Goal: Transaction & Acquisition: Purchase product/service

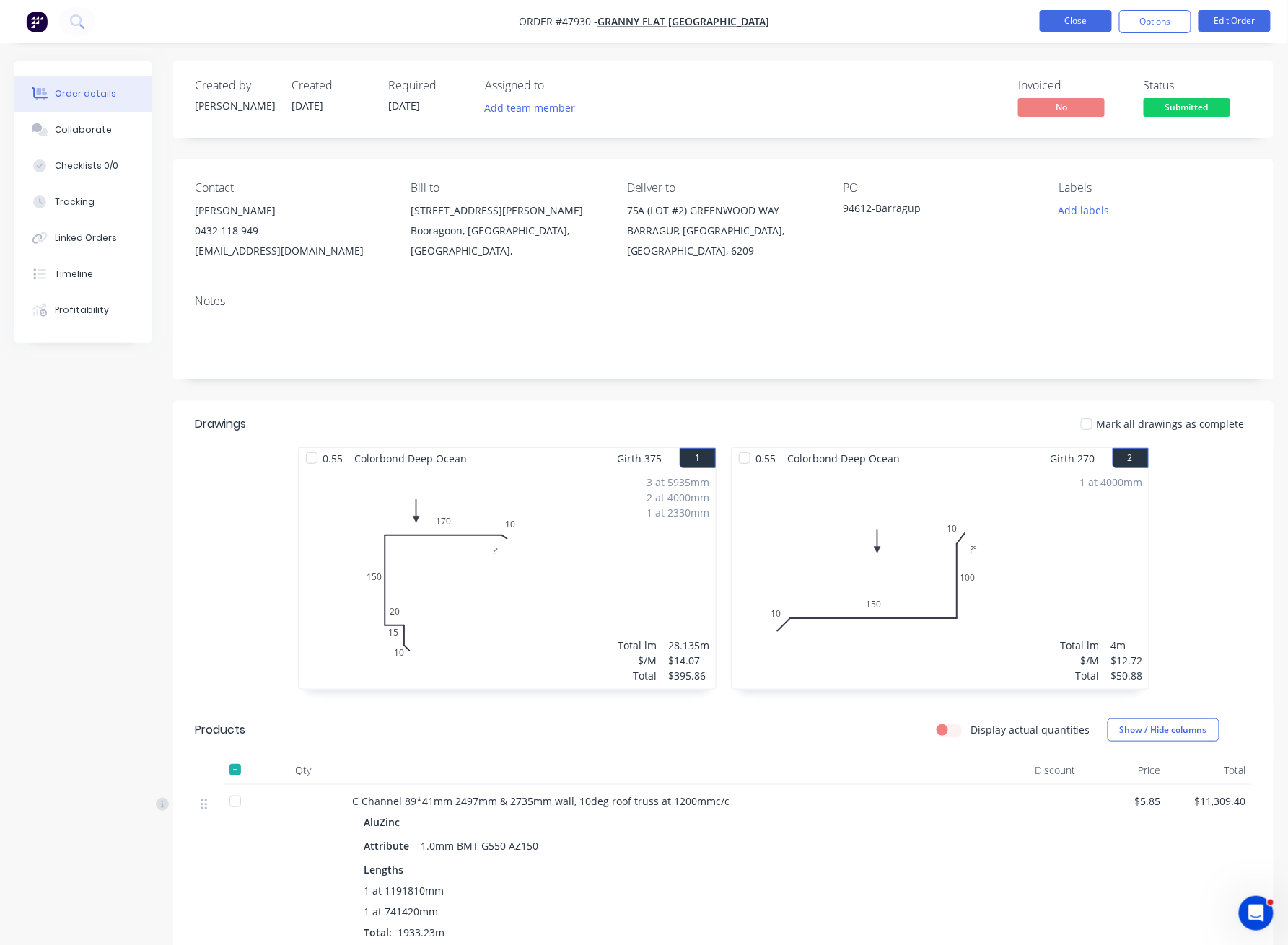
click at [1070, 22] on button "Close" at bounding box center [1076, 21] width 72 height 22
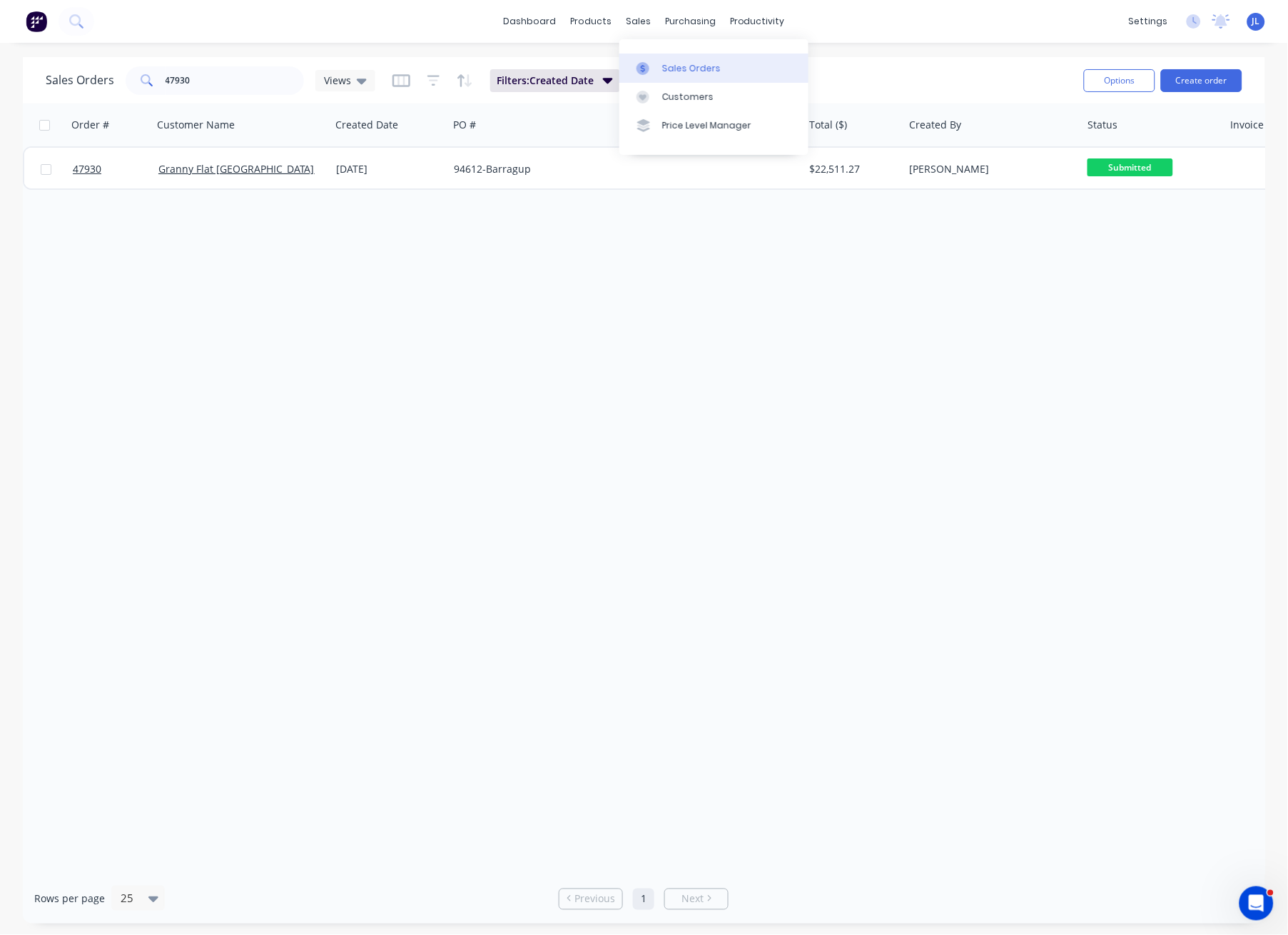
click at [682, 70] on div "Sales Orders" at bounding box center [691, 68] width 59 height 13
click at [198, 76] on input "47930" at bounding box center [235, 81] width 139 height 29
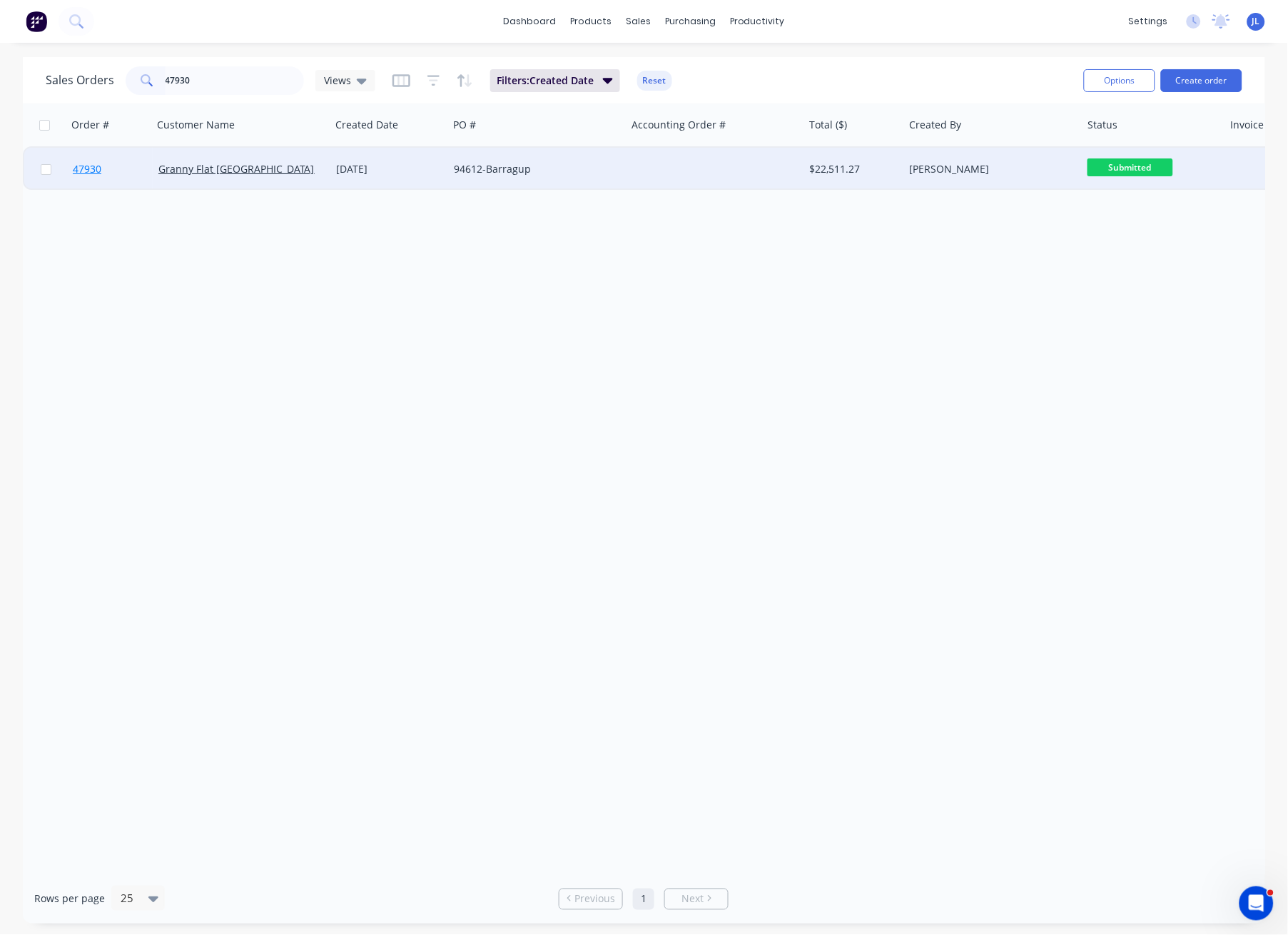
click at [90, 171] on span "47930" at bounding box center [87, 169] width 28 height 14
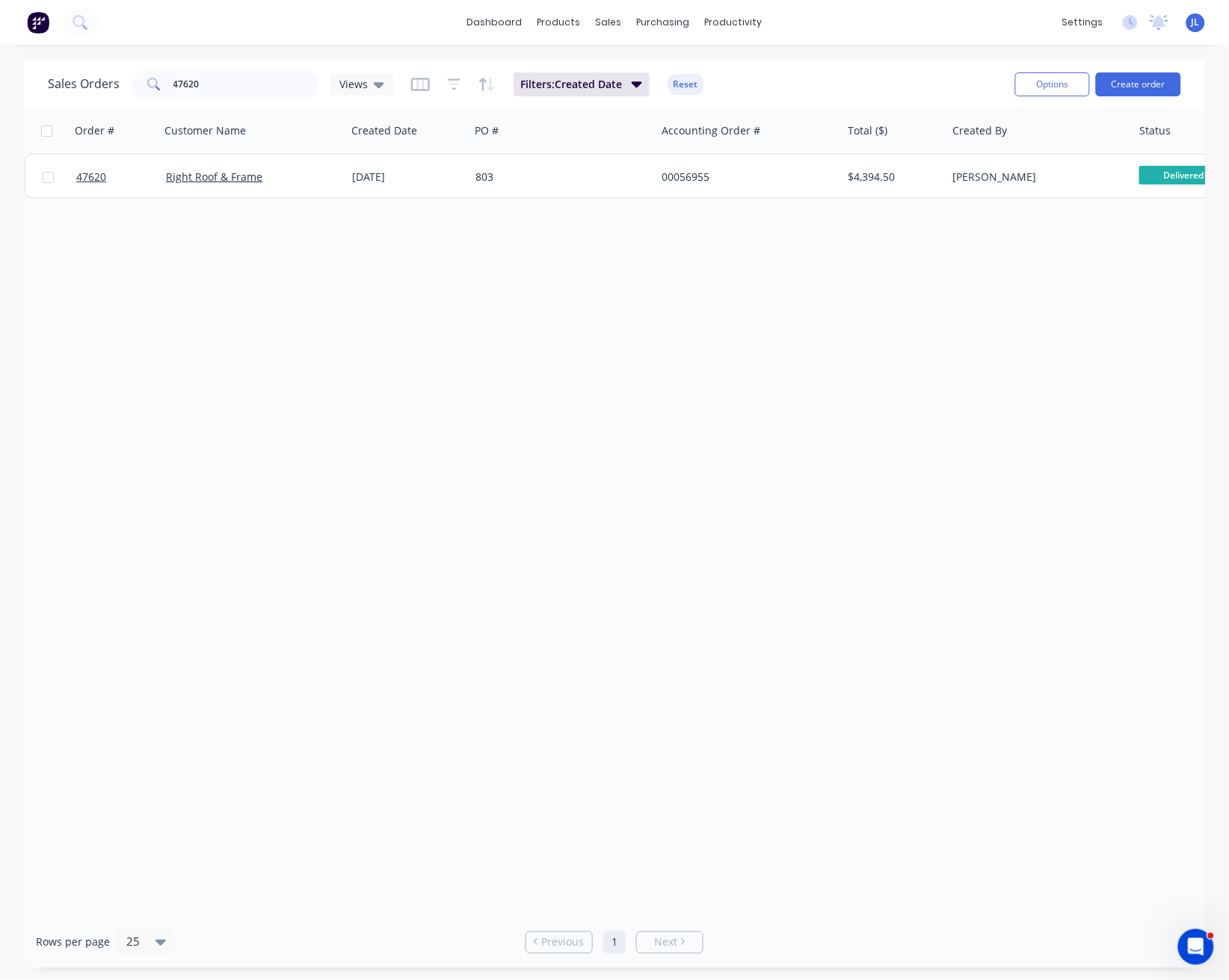
drag, startPoint x: 0, startPoint y: 0, endPoint x: 897, endPoint y: 59, distance: 898.9
click at [897, 60] on div "Sales Orders 47620 Views Filters: Created Date Reset Options Create order" at bounding box center [614, 84] width 1181 height 49
click at [647, 77] on div "Sales Orders" at bounding box center [664, 71] width 61 height 13
click at [242, 89] on input "47620" at bounding box center [246, 85] width 146 height 30
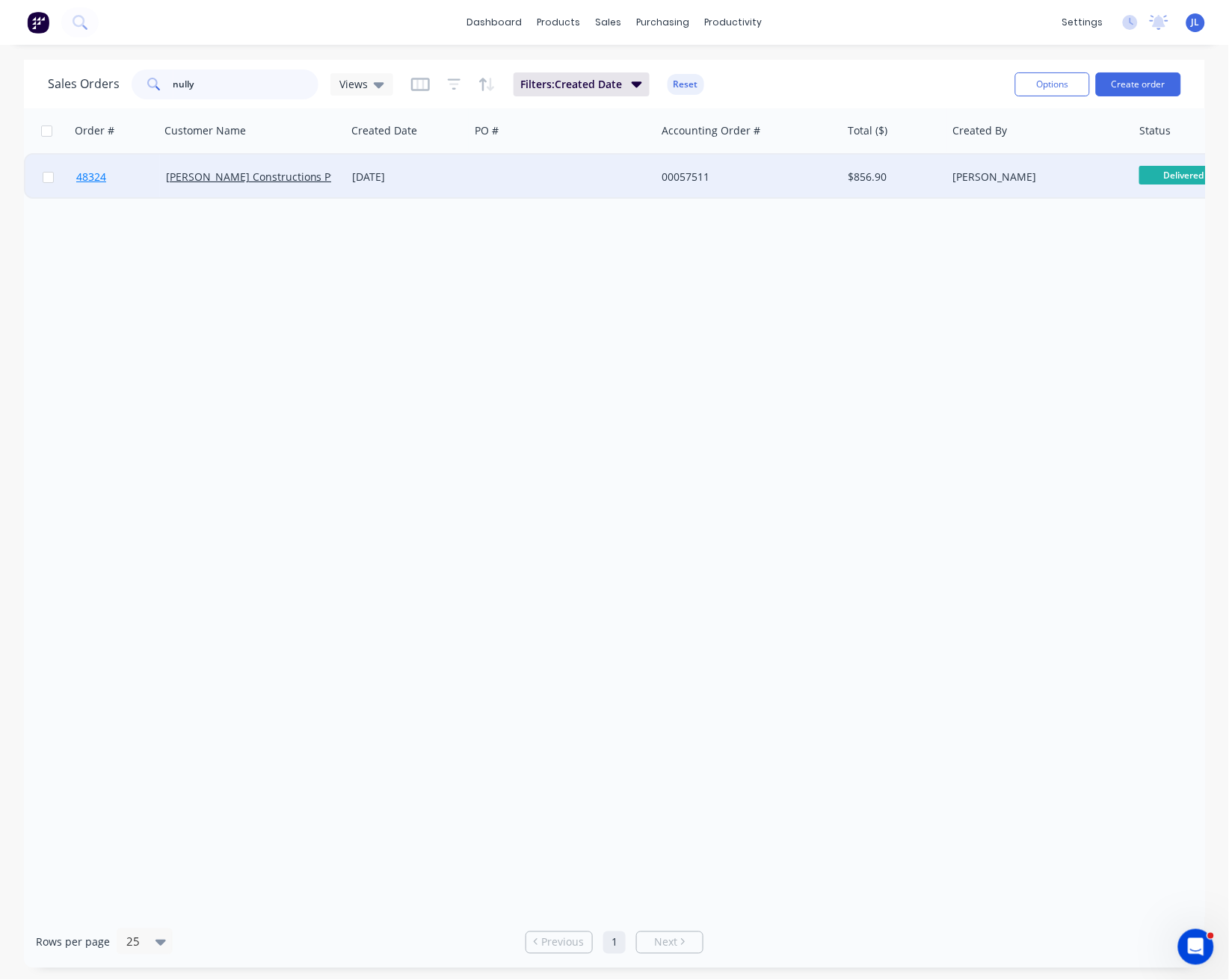
type input "nully"
click at [93, 180] on span "48324" at bounding box center [91, 177] width 30 height 15
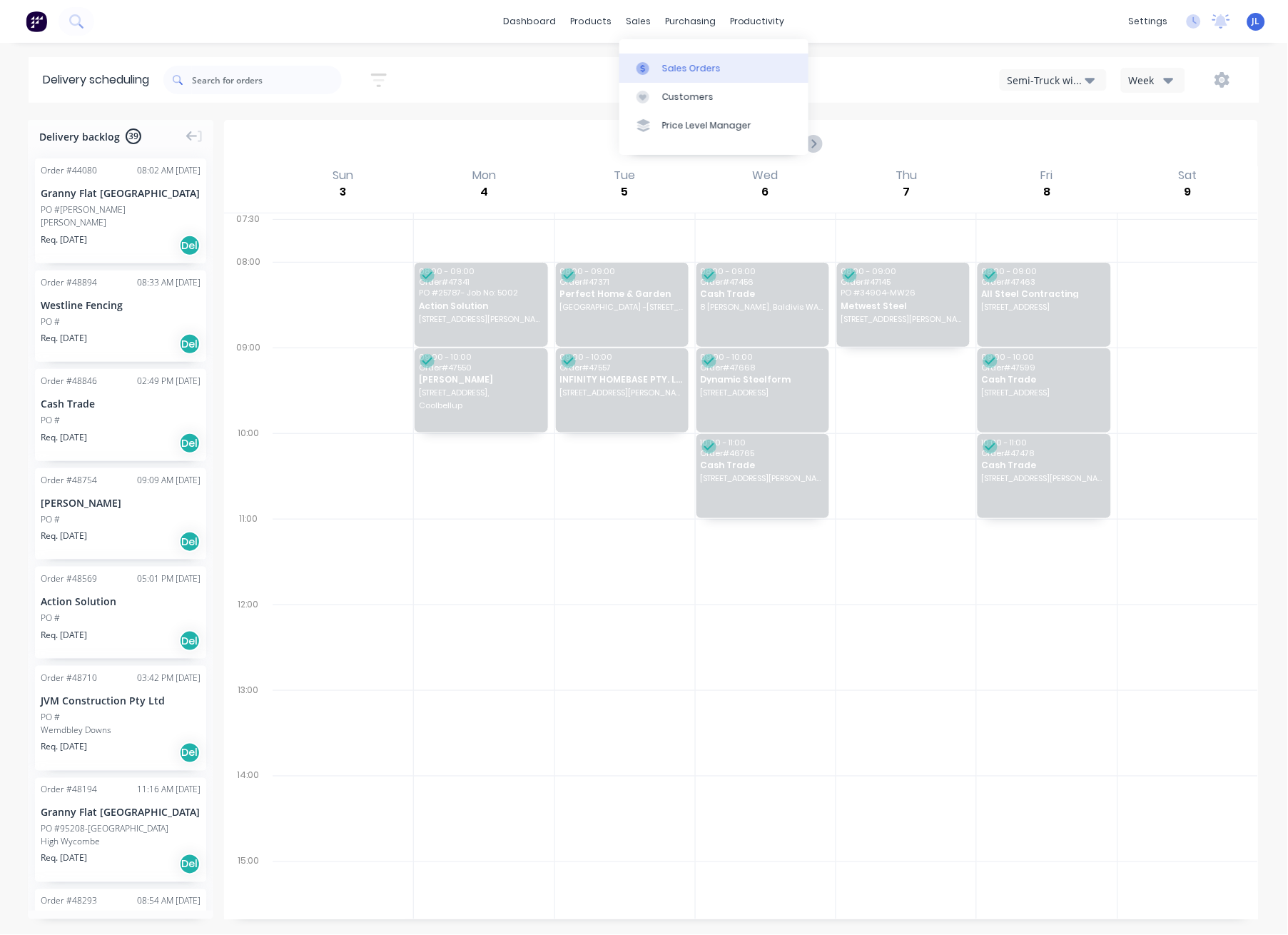
click at [675, 68] on div "Sales Orders" at bounding box center [691, 68] width 59 height 13
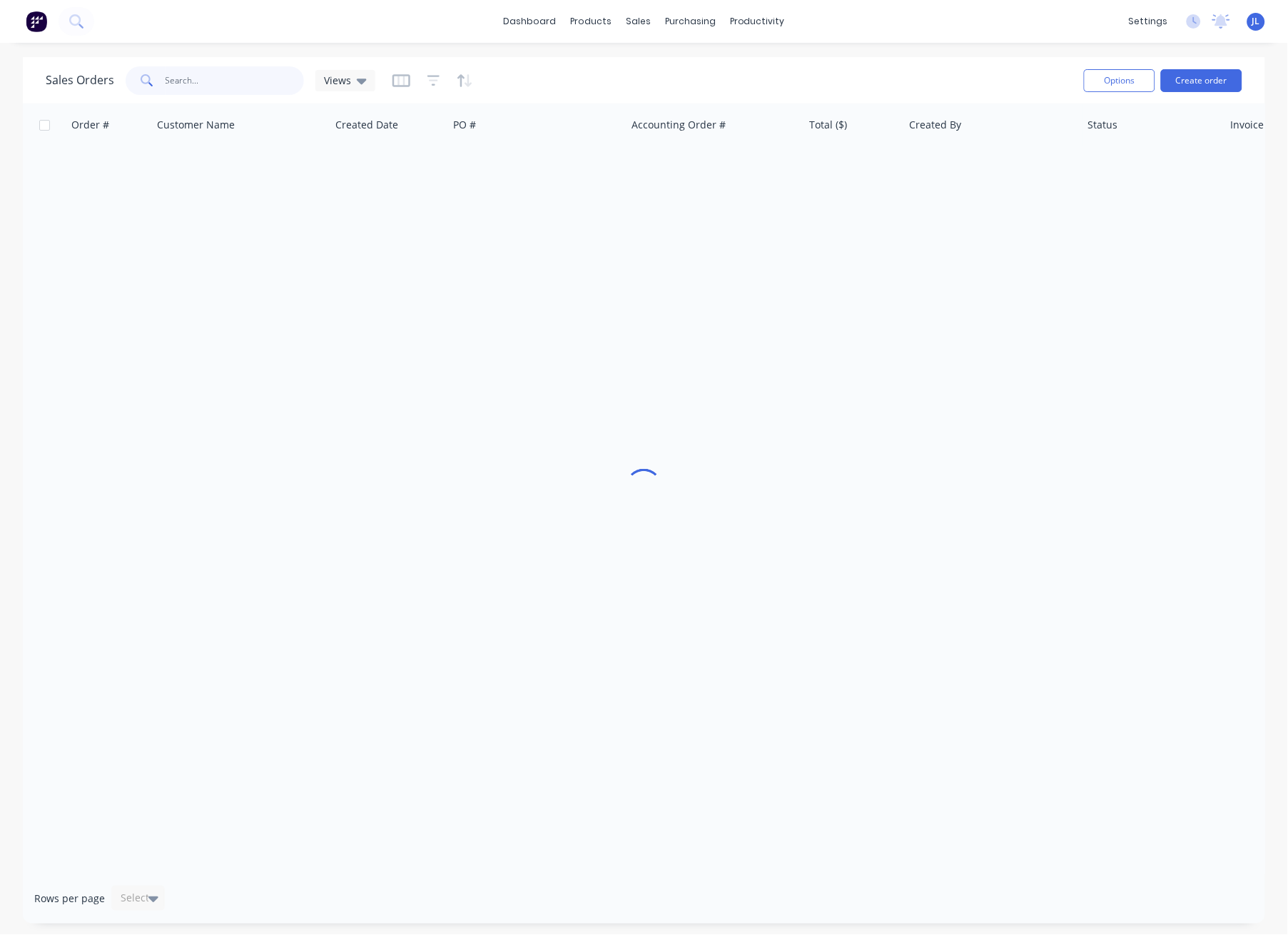
click at [287, 74] on input "text" at bounding box center [235, 81] width 139 height 29
type input "47930"
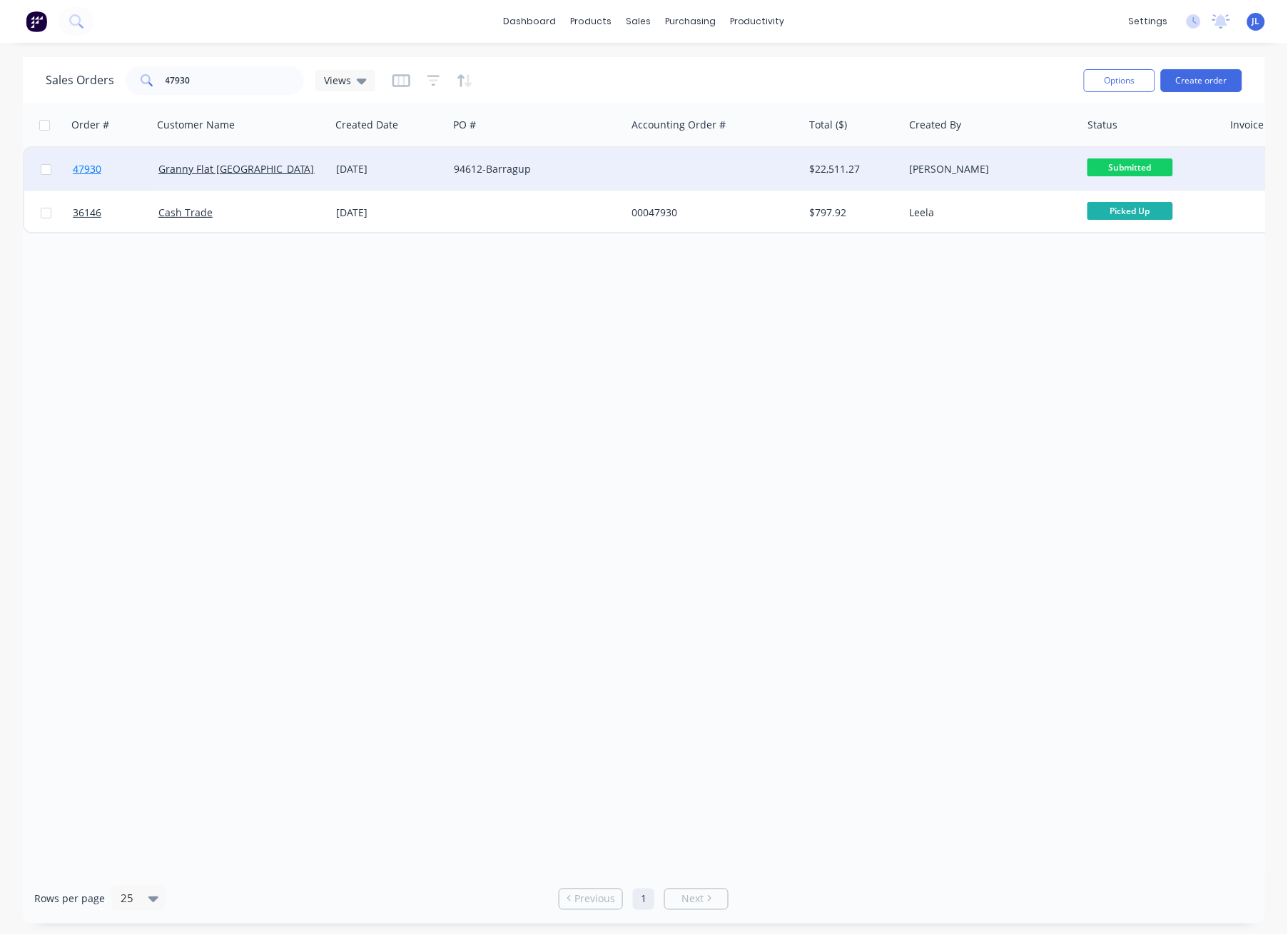
click at [80, 169] on span "47930" at bounding box center [87, 169] width 28 height 14
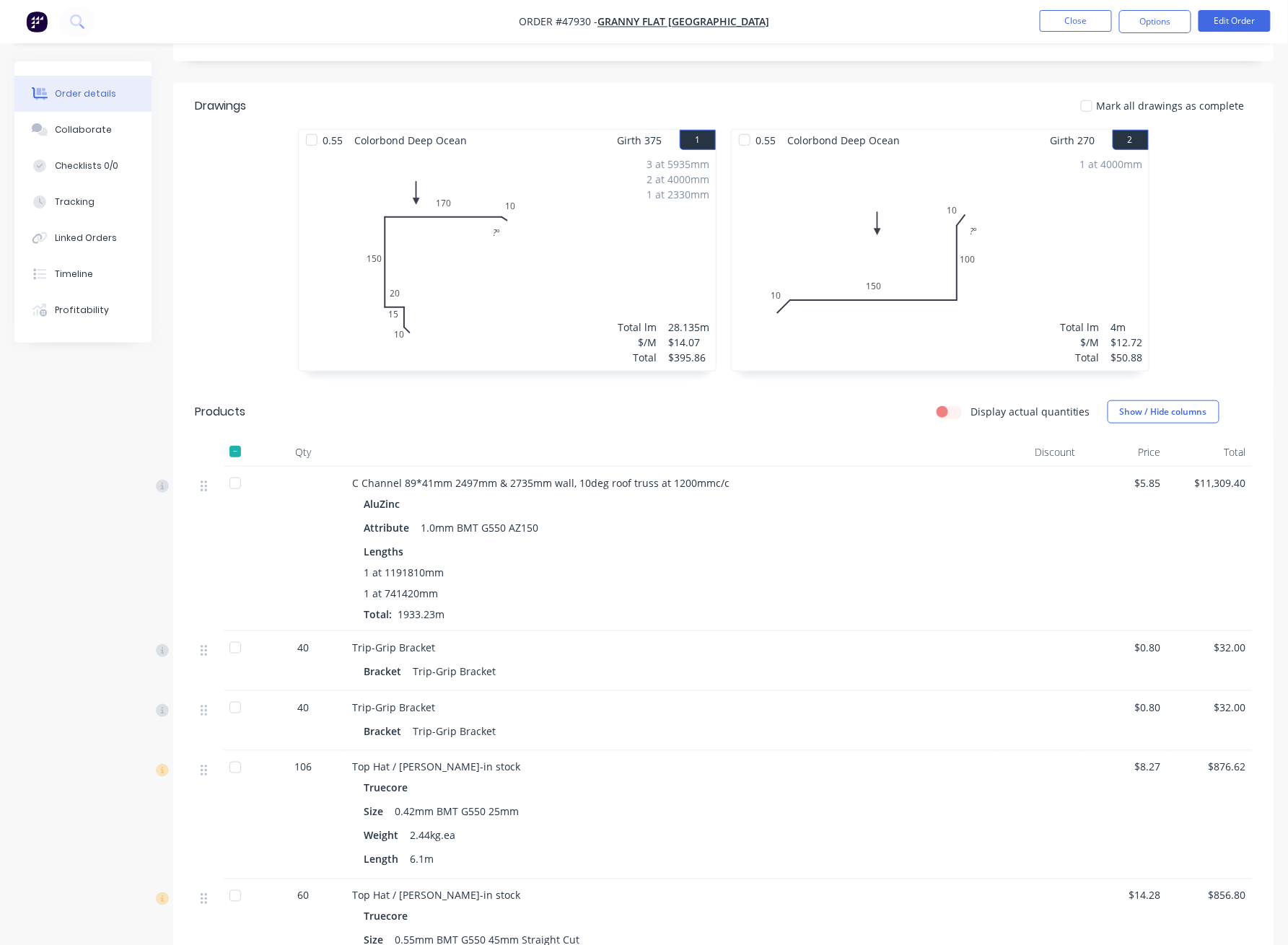
scroll to position [274, 0]
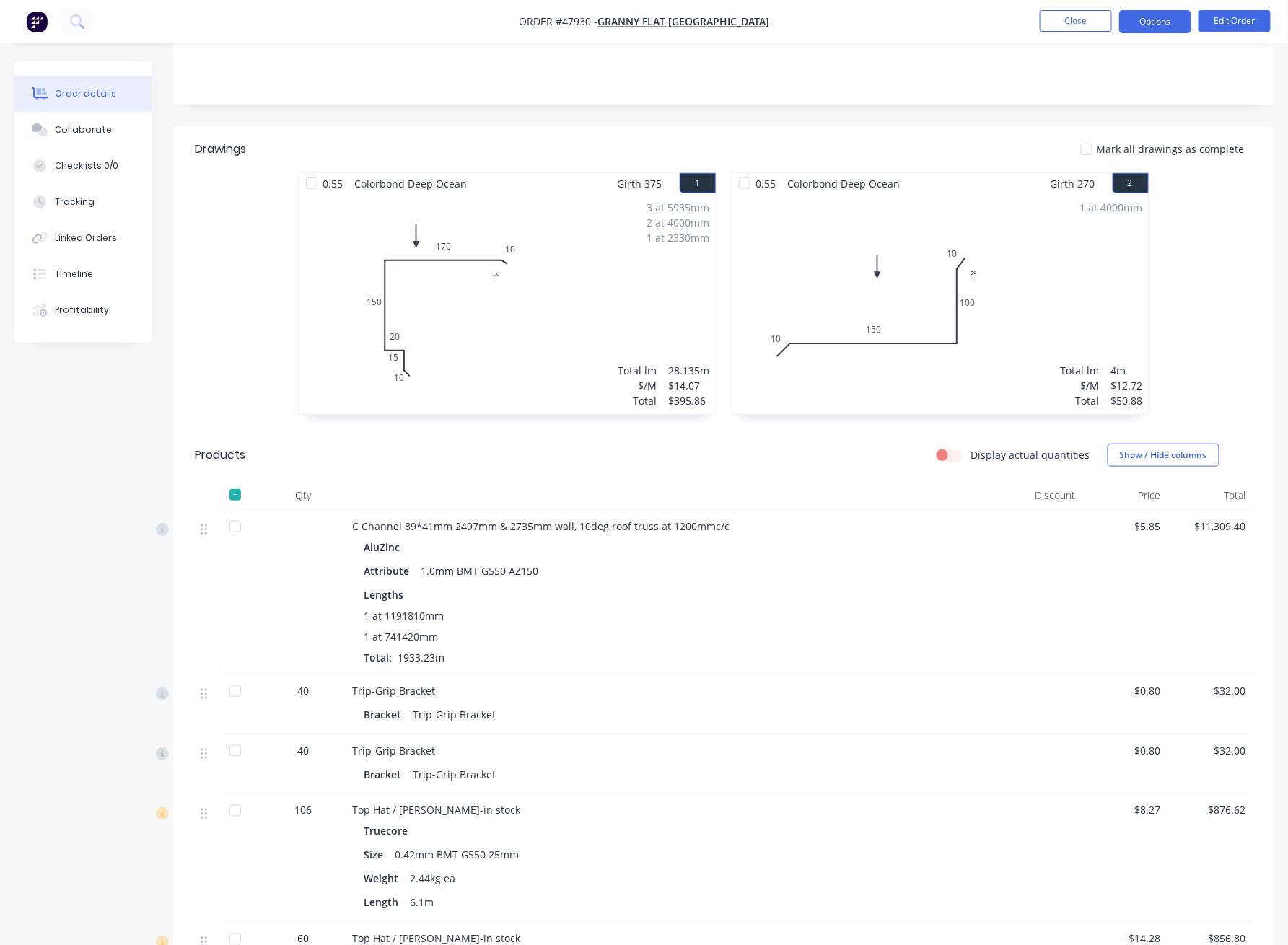
click at [1169, 22] on button "Options" at bounding box center [1155, 22] width 72 height 23
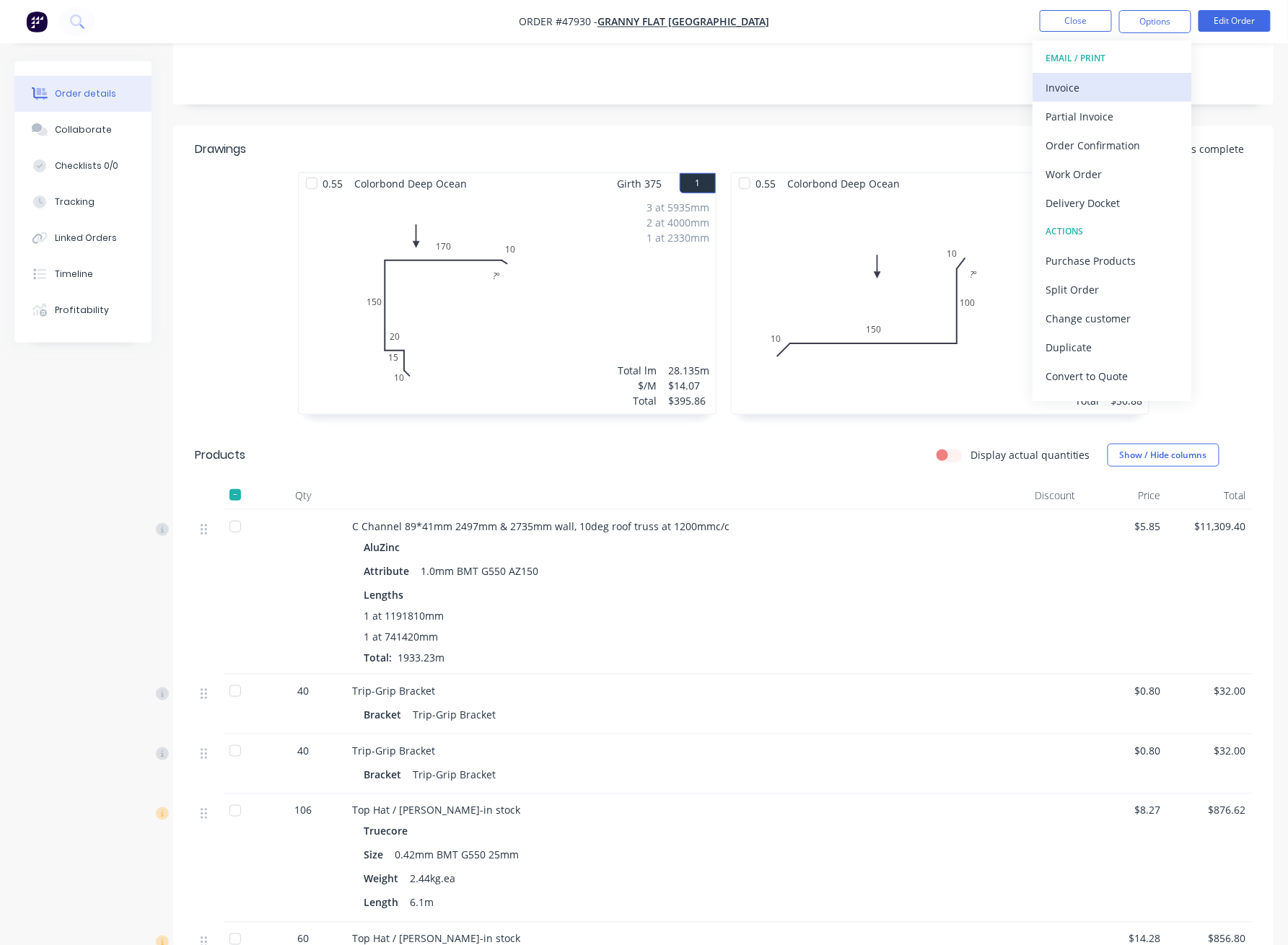
click at [1105, 77] on div "Invoice" at bounding box center [1112, 87] width 133 height 21
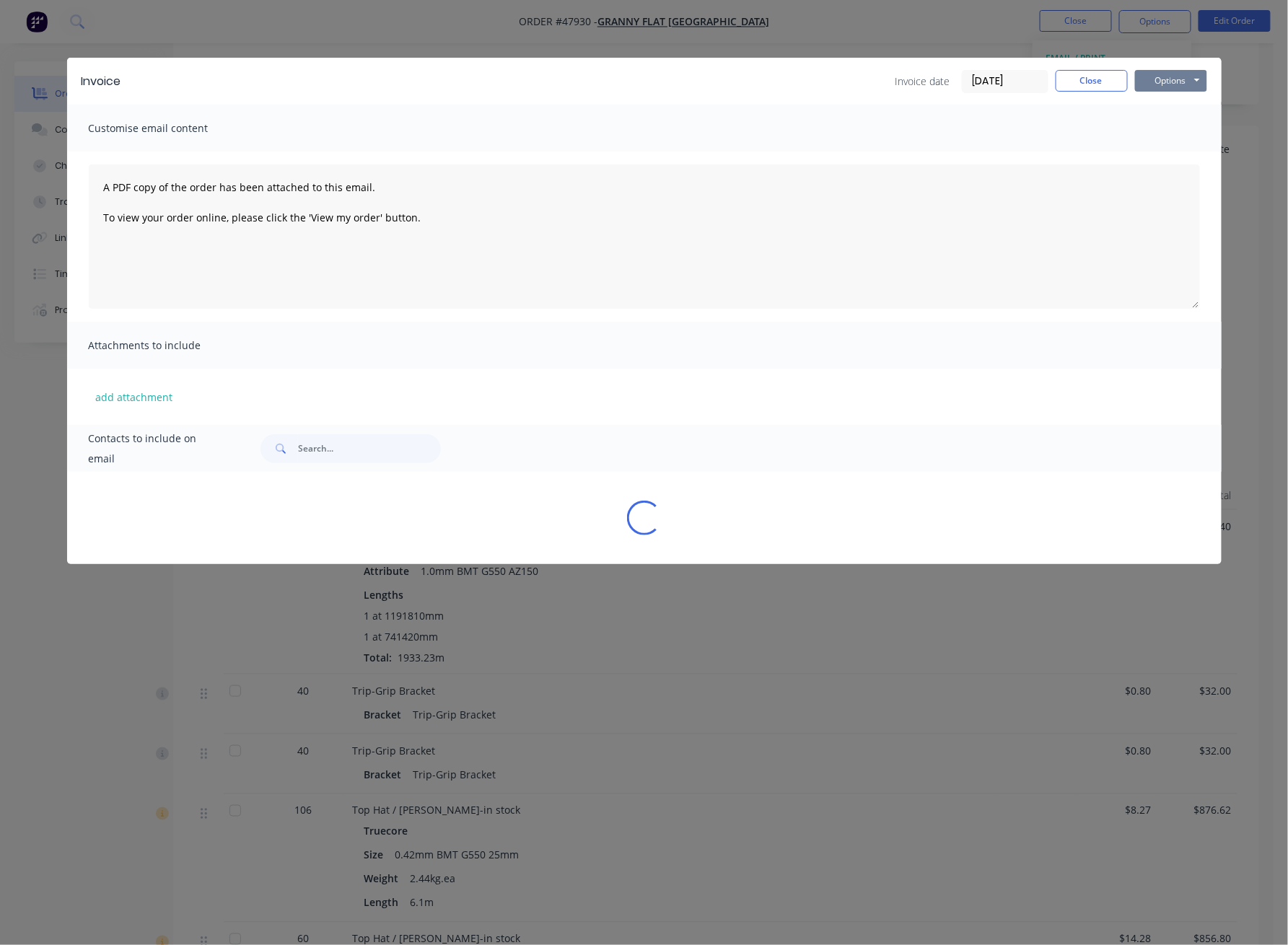
click at [1162, 81] on button "Options" at bounding box center [1171, 80] width 72 height 22
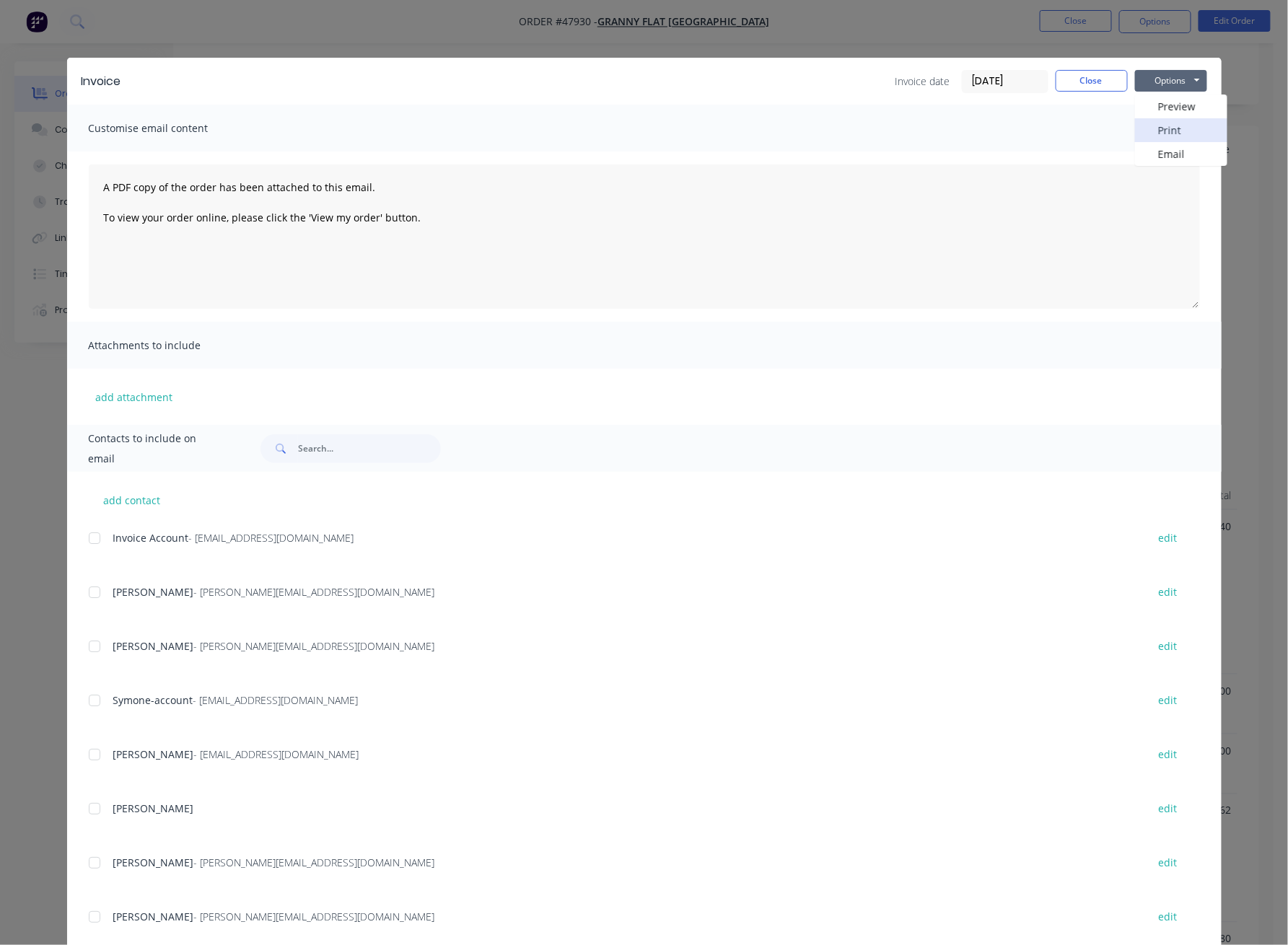
click at [1166, 139] on button "Print" at bounding box center [1181, 130] width 92 height 24
click at [1056, 85] on button "Close" at bounding box center [1091, 80] width 72 height 22
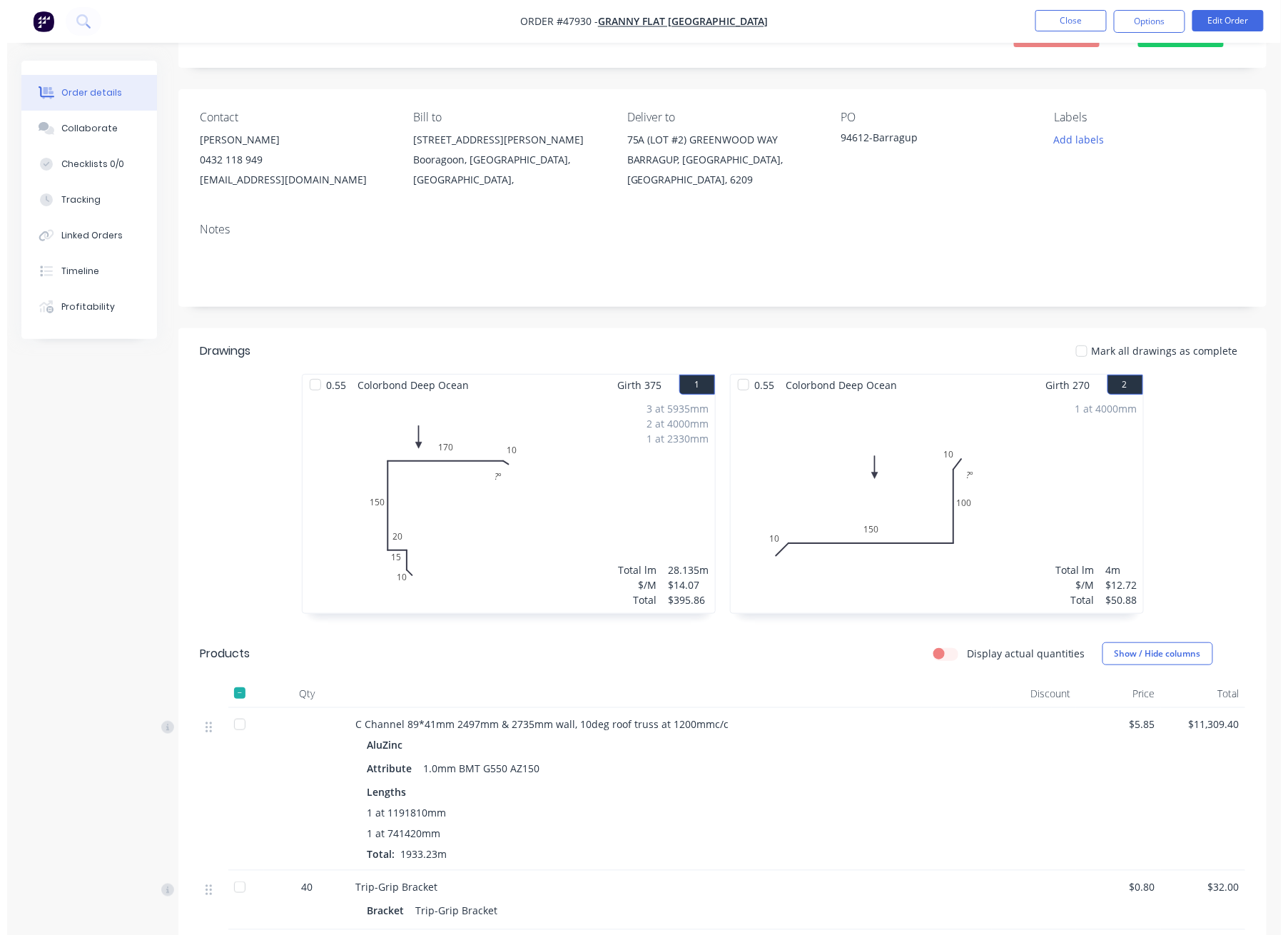
scroll to position [0, 0]
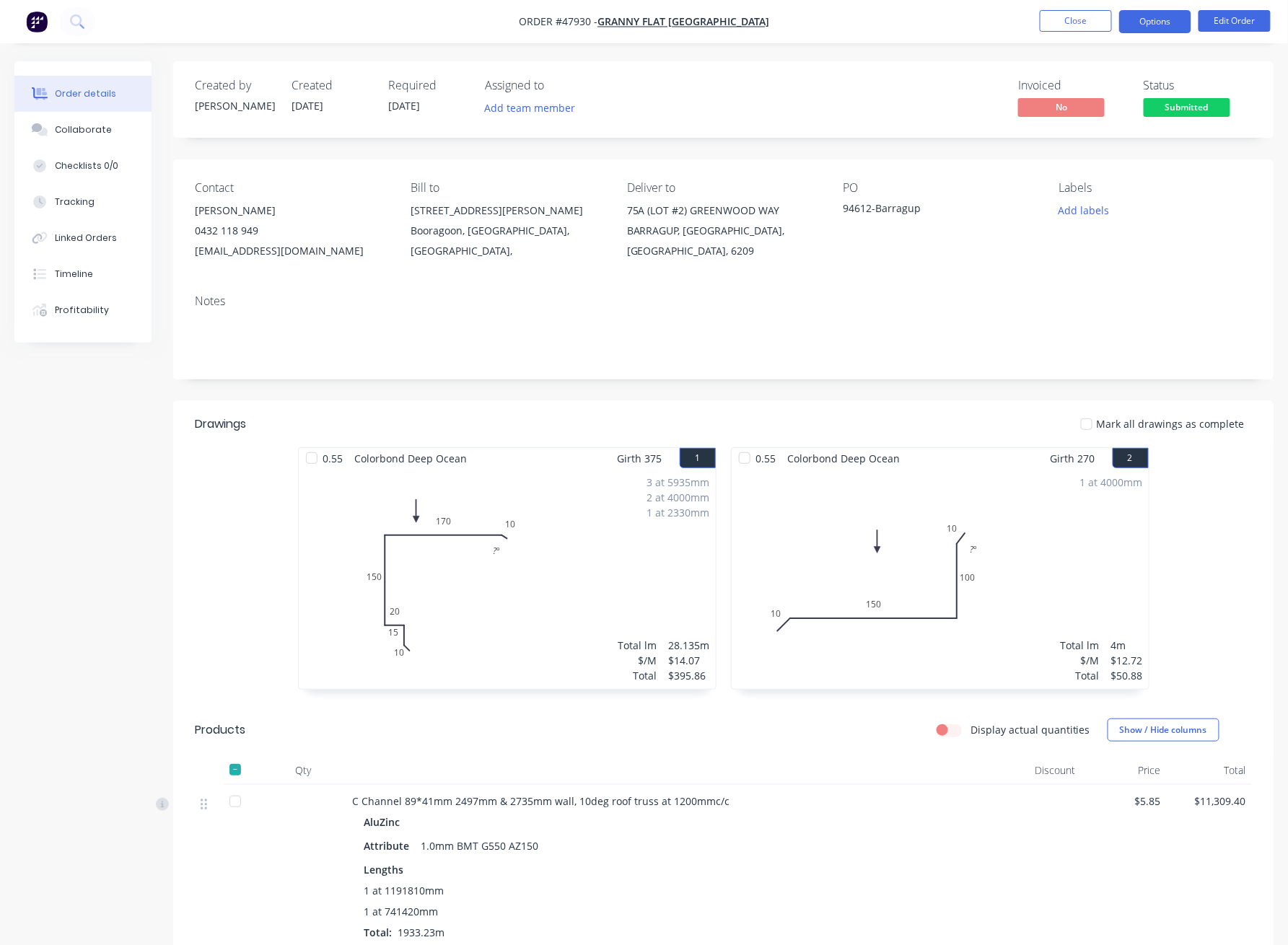
click at [1178, 23] on button "Options" at bounding box center [1155, 22] width 72 height 23
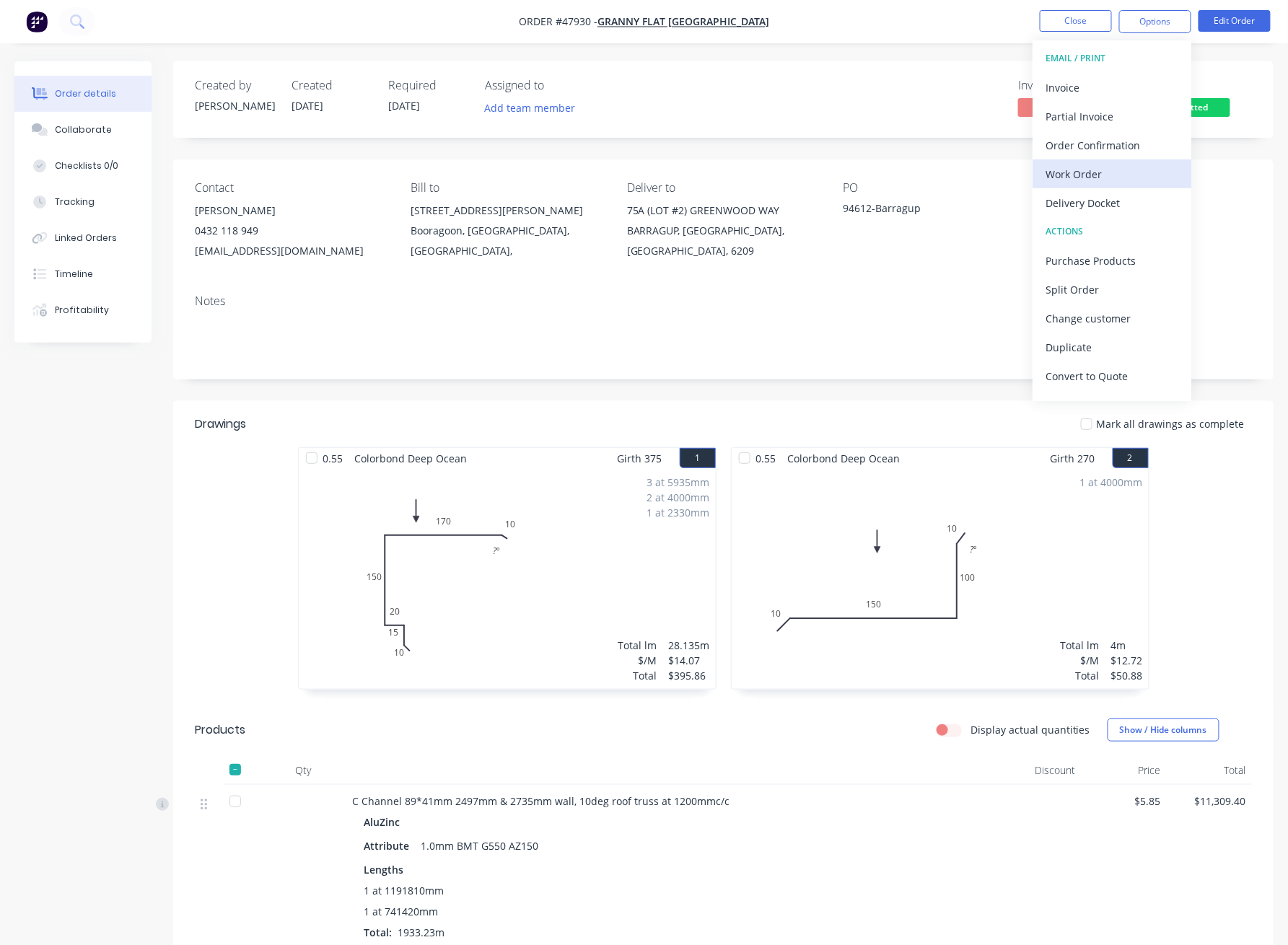
click at [1121, 172] on div "Work Order" at bounding box center [1112, 174] width 133 height 21
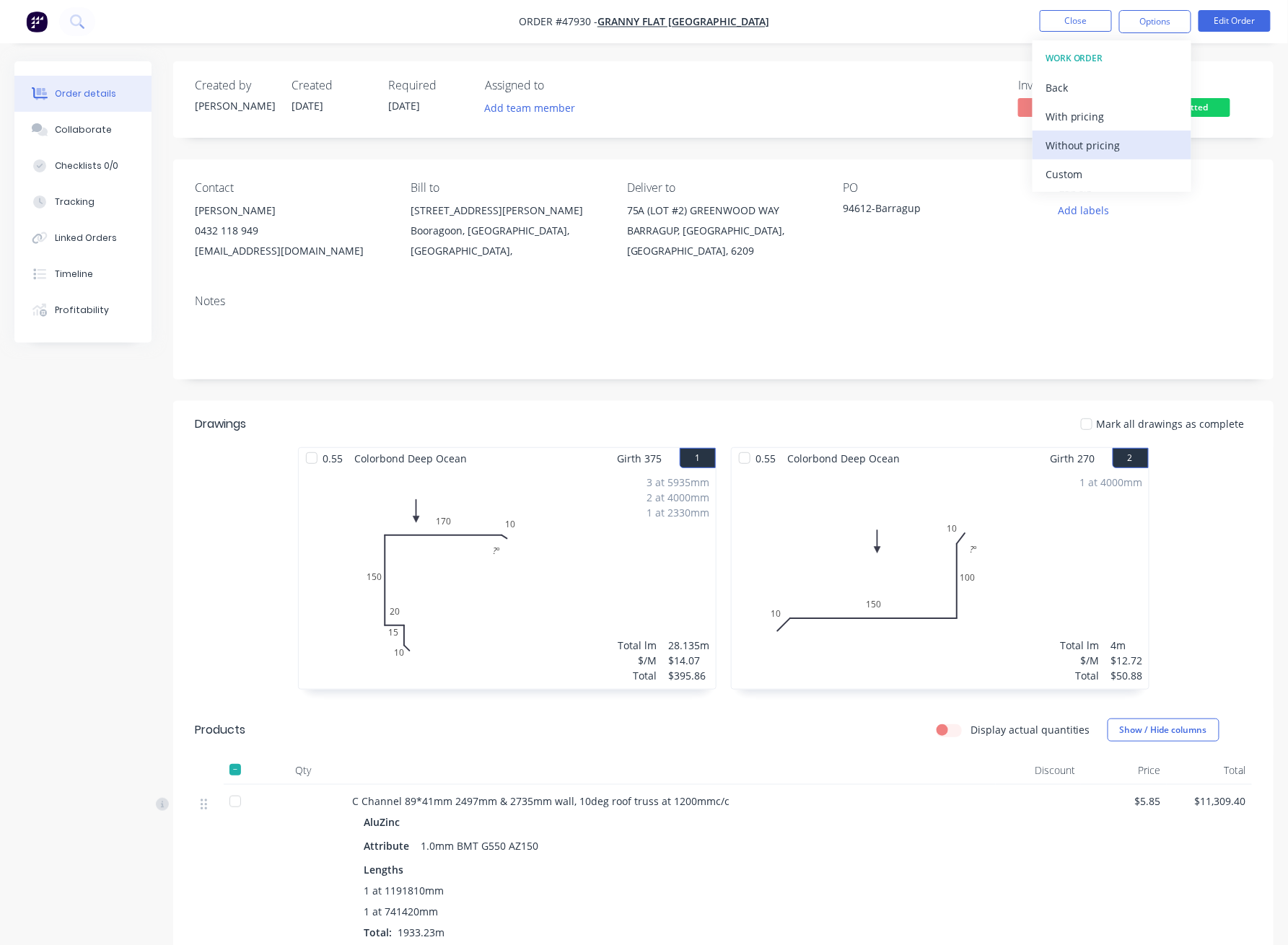
click at [1092, 150] on div "Without pricing" at bounding box center [1112, 146] width 133 height 21
click at [1062, 17] on button "Close" at bounding box center [1076, 21] width 72 height 22
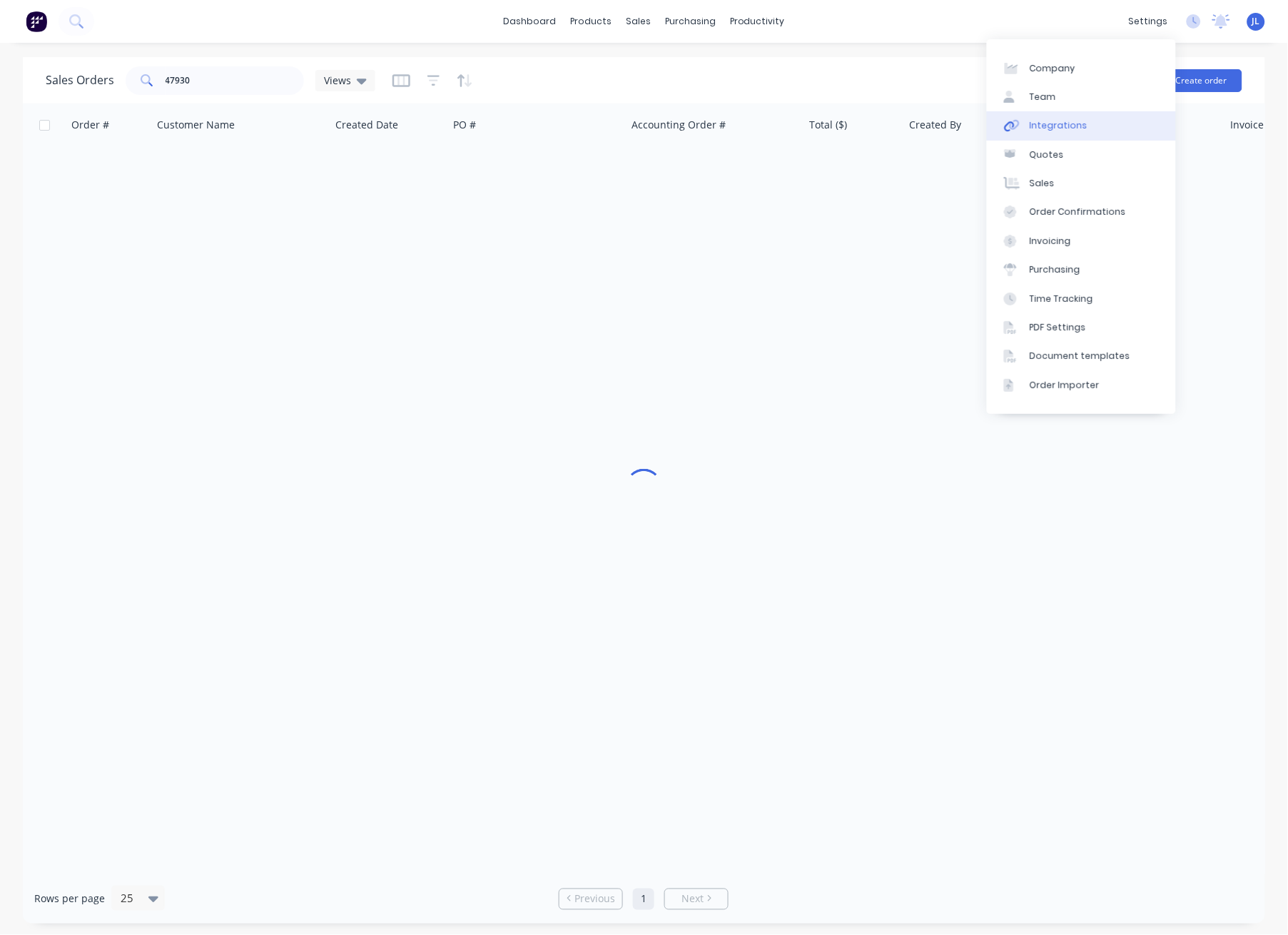
click at [1041, 127] on div "Integrations" at bounding box center [1058, 125] width 58 height 13
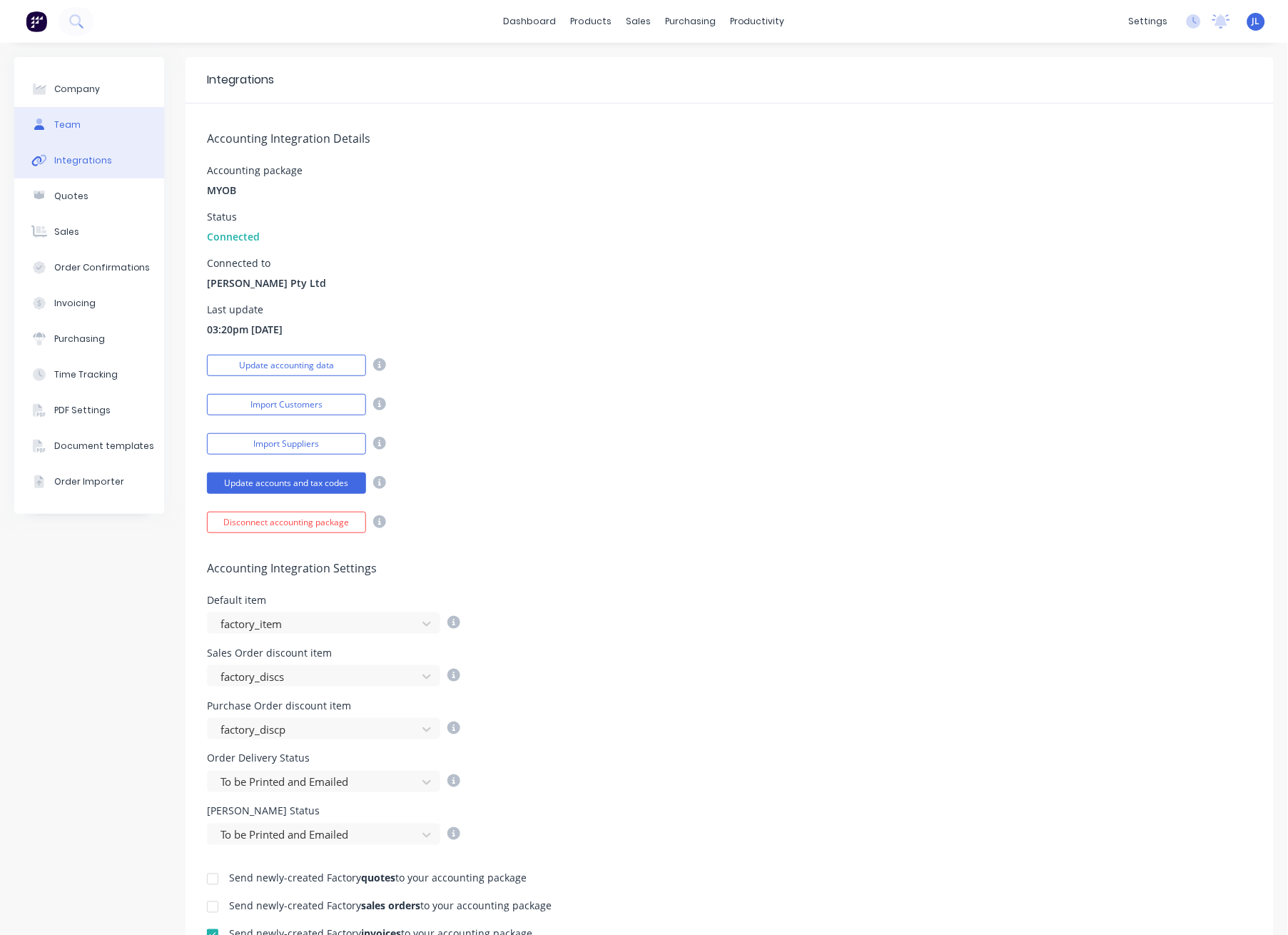
click at [70, 120] on div "Team" at bounding box center [66, 125] width 26 height 13
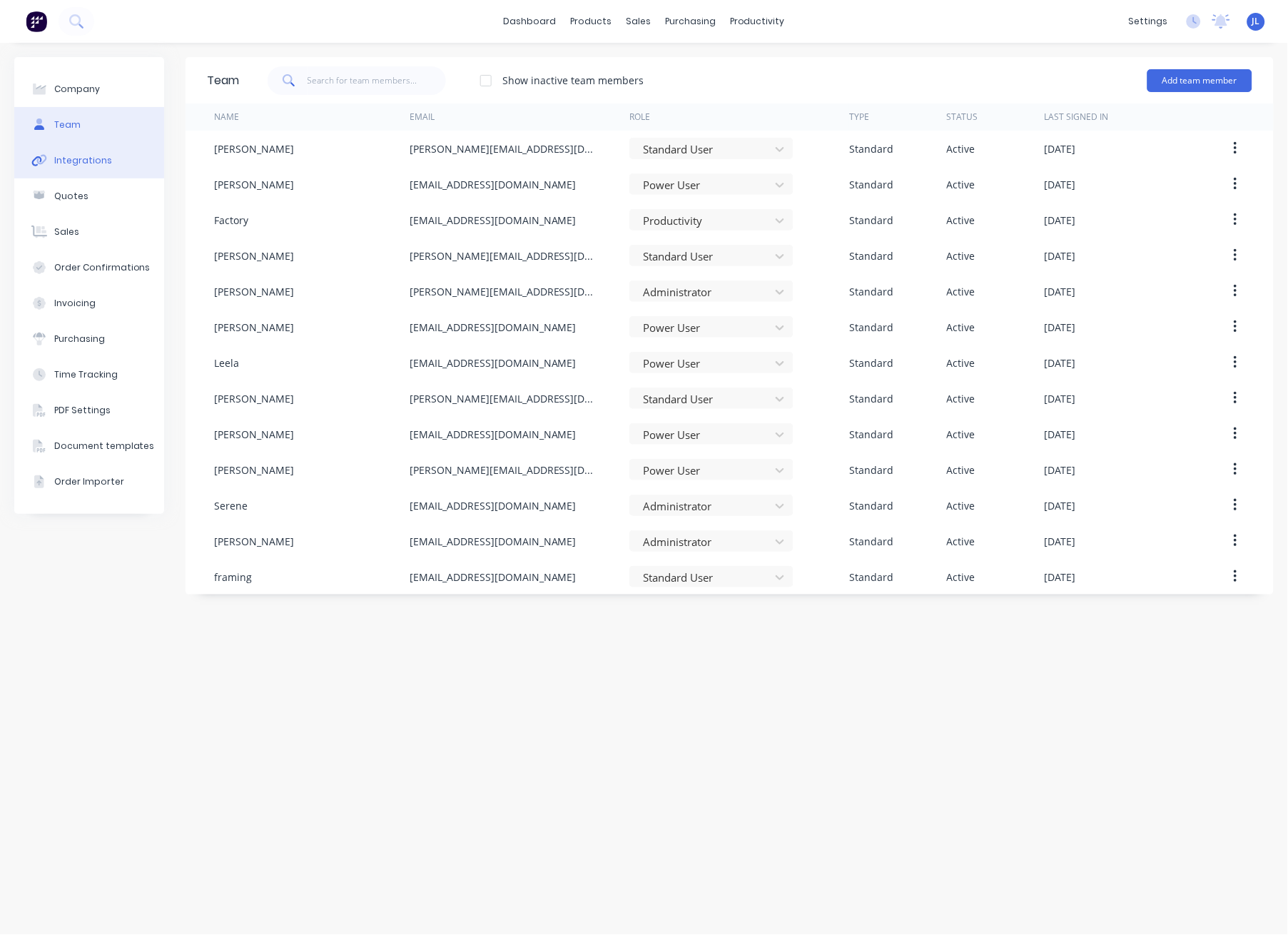
click at [83, 153] on button "Integrations" at bounding box center [89, 160] width 150 height 36
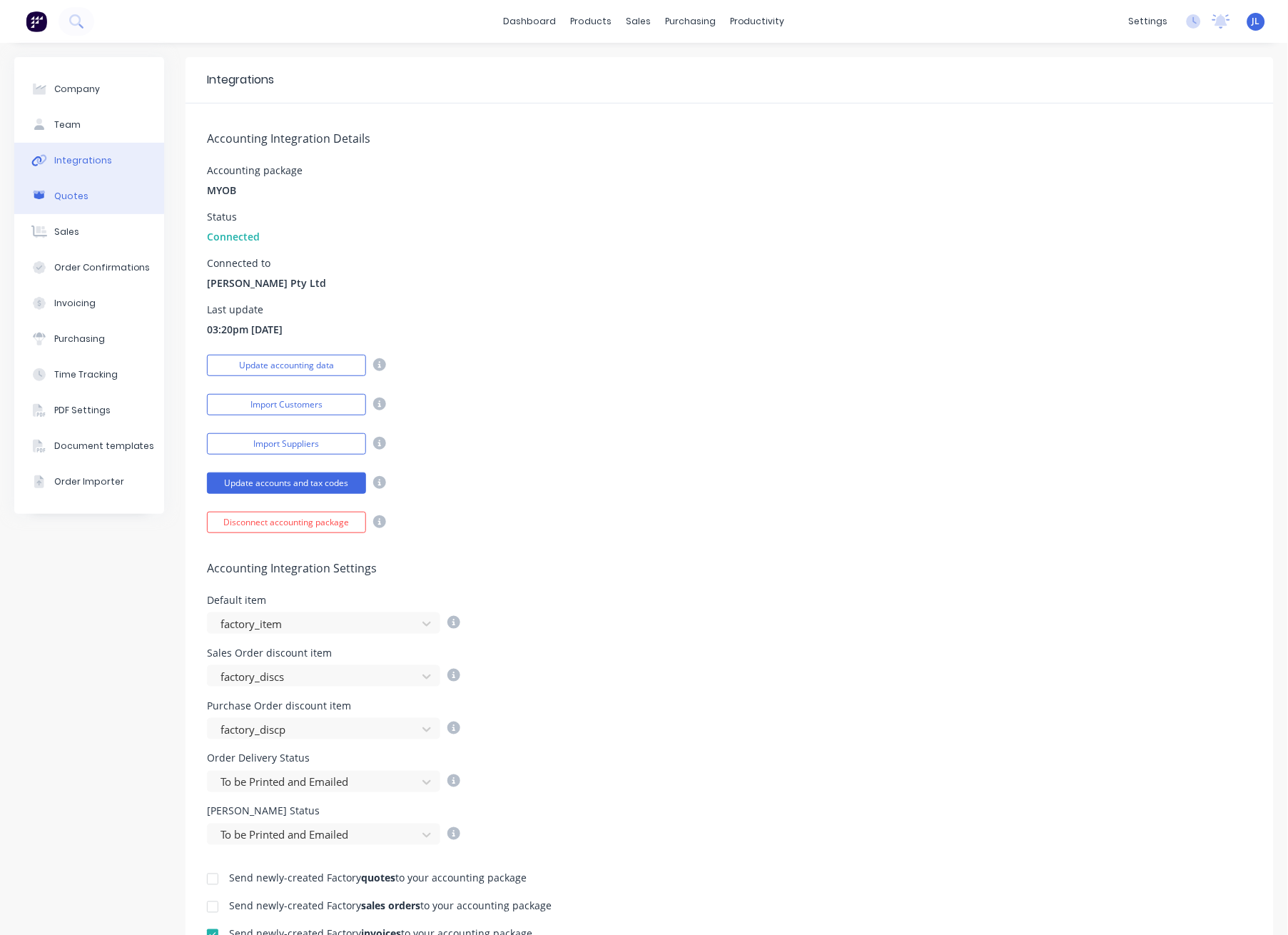
click at [80, 193] on div "Quotes" at bounding box center [70, 196] width 34 height 13
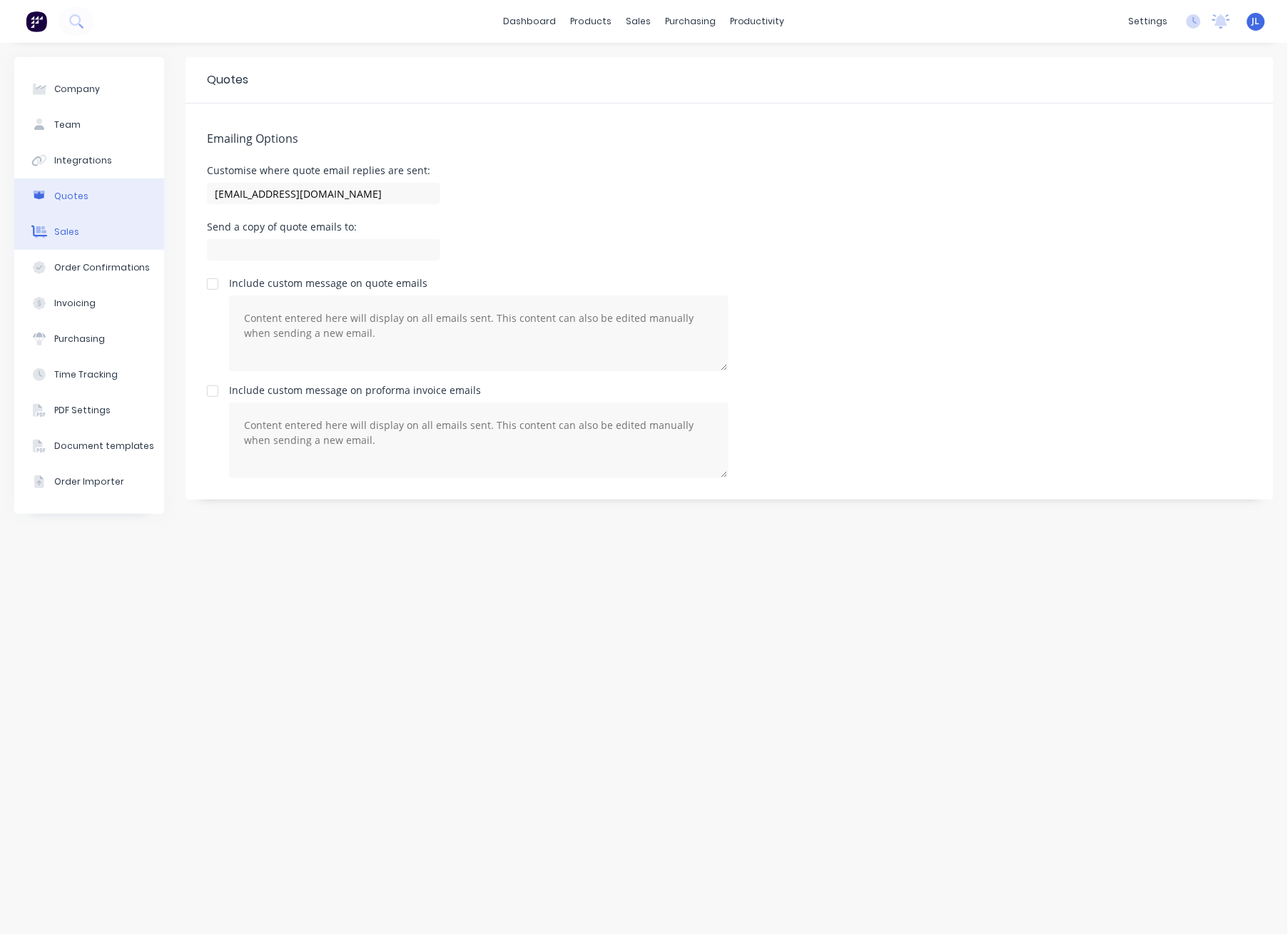
click at [57, 228] on div "Sales" at bounding box center [66, 232] width 25 height 13
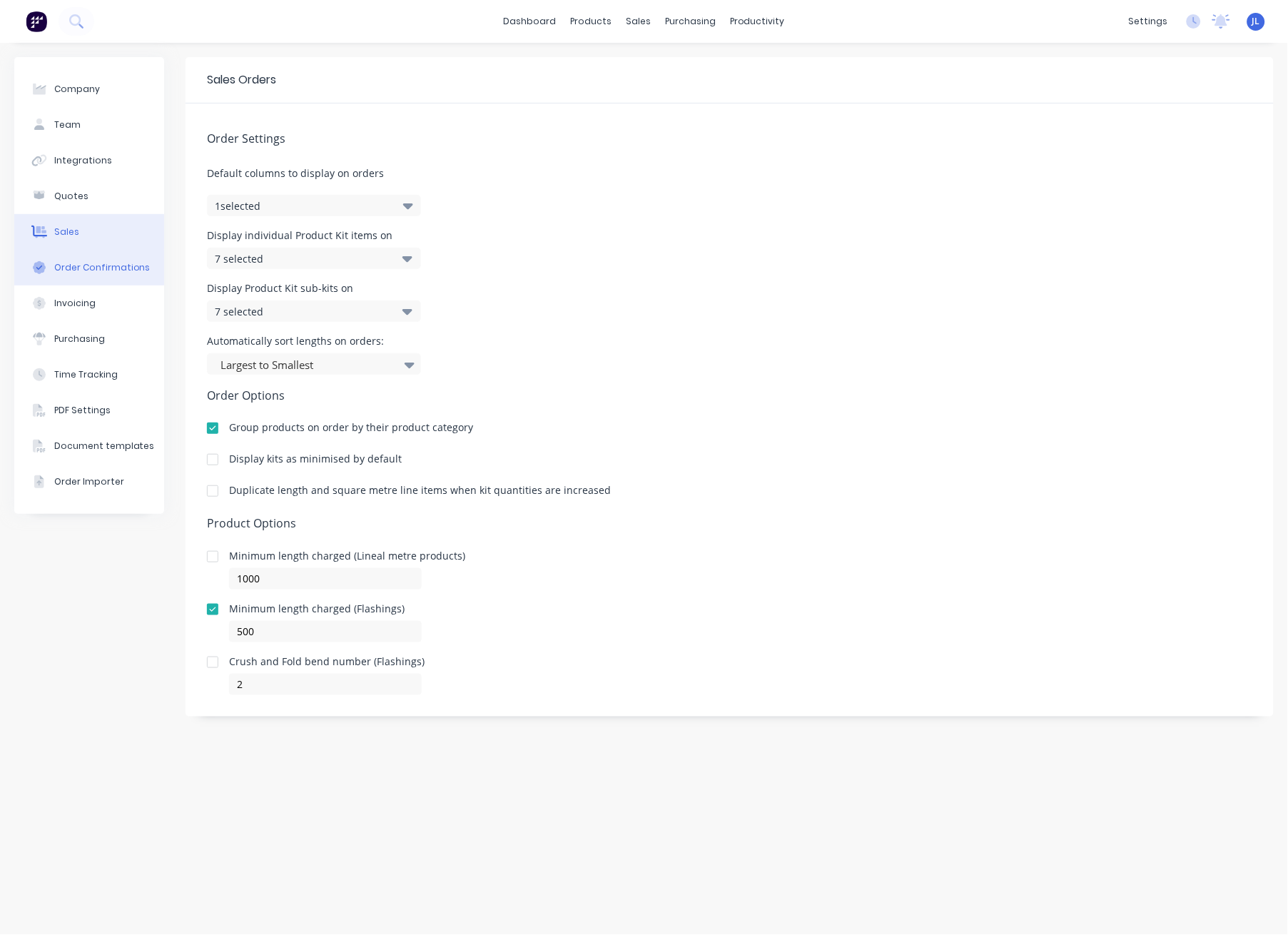
click at [74, 272] on div "Order Confirmations" at bounding box center [102, 268] width 97 height 13
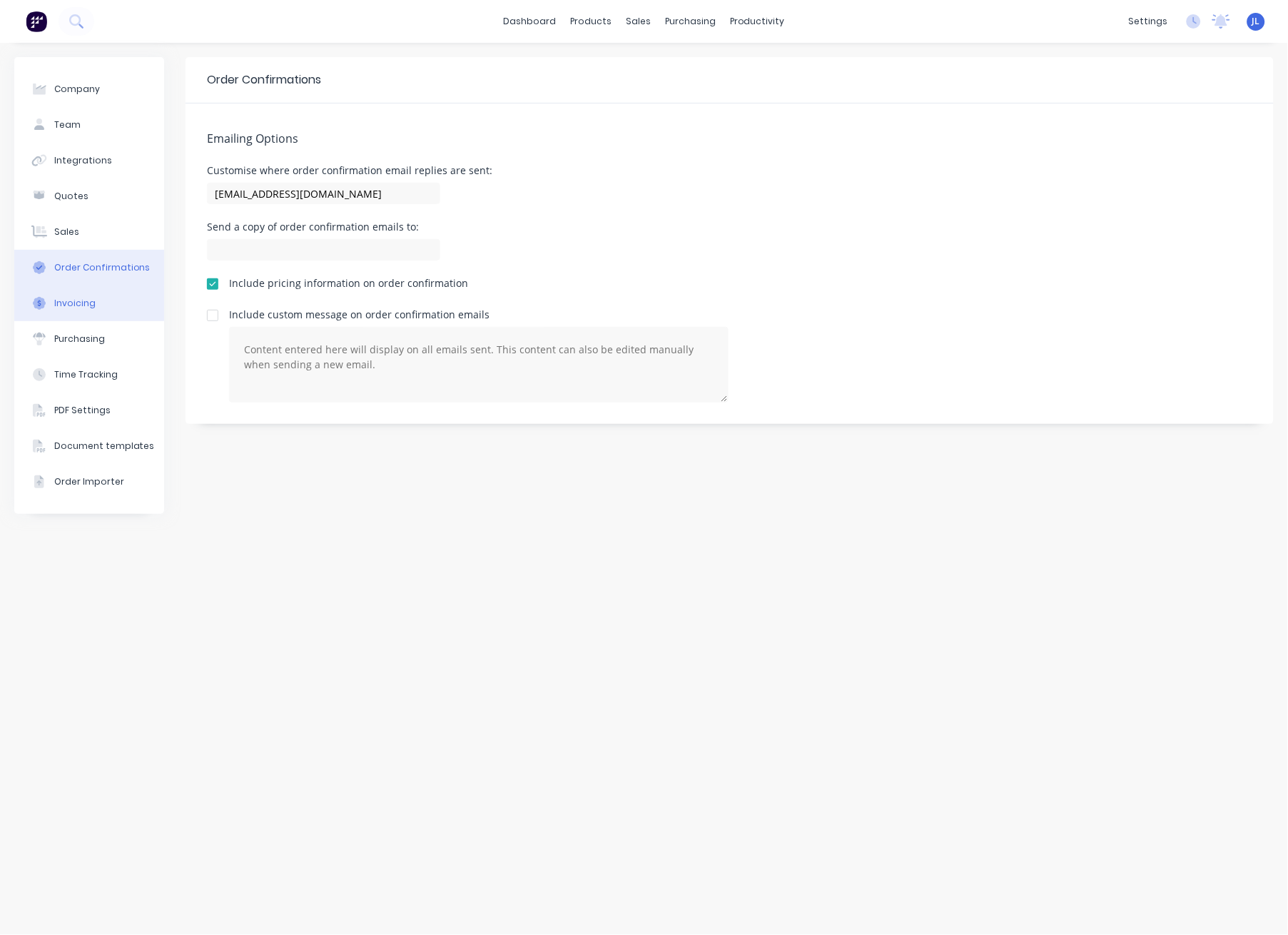
click at [77, 305] on div "Invoicing" at bounding box center [74, 303] width 41 height 13
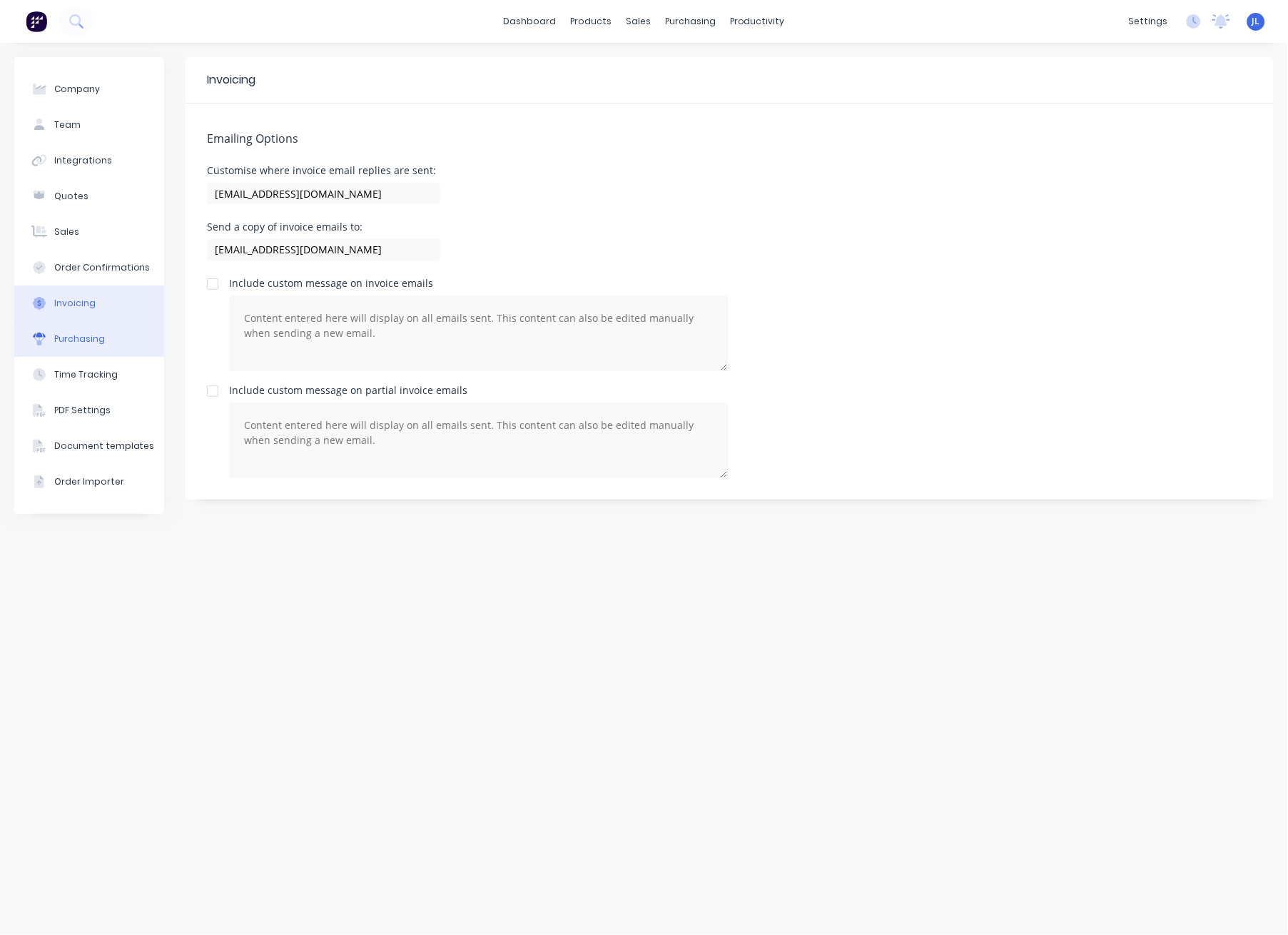
click at [83, 348] on button "Purchasing" at bounding box center [89, 339] width 150 height 36
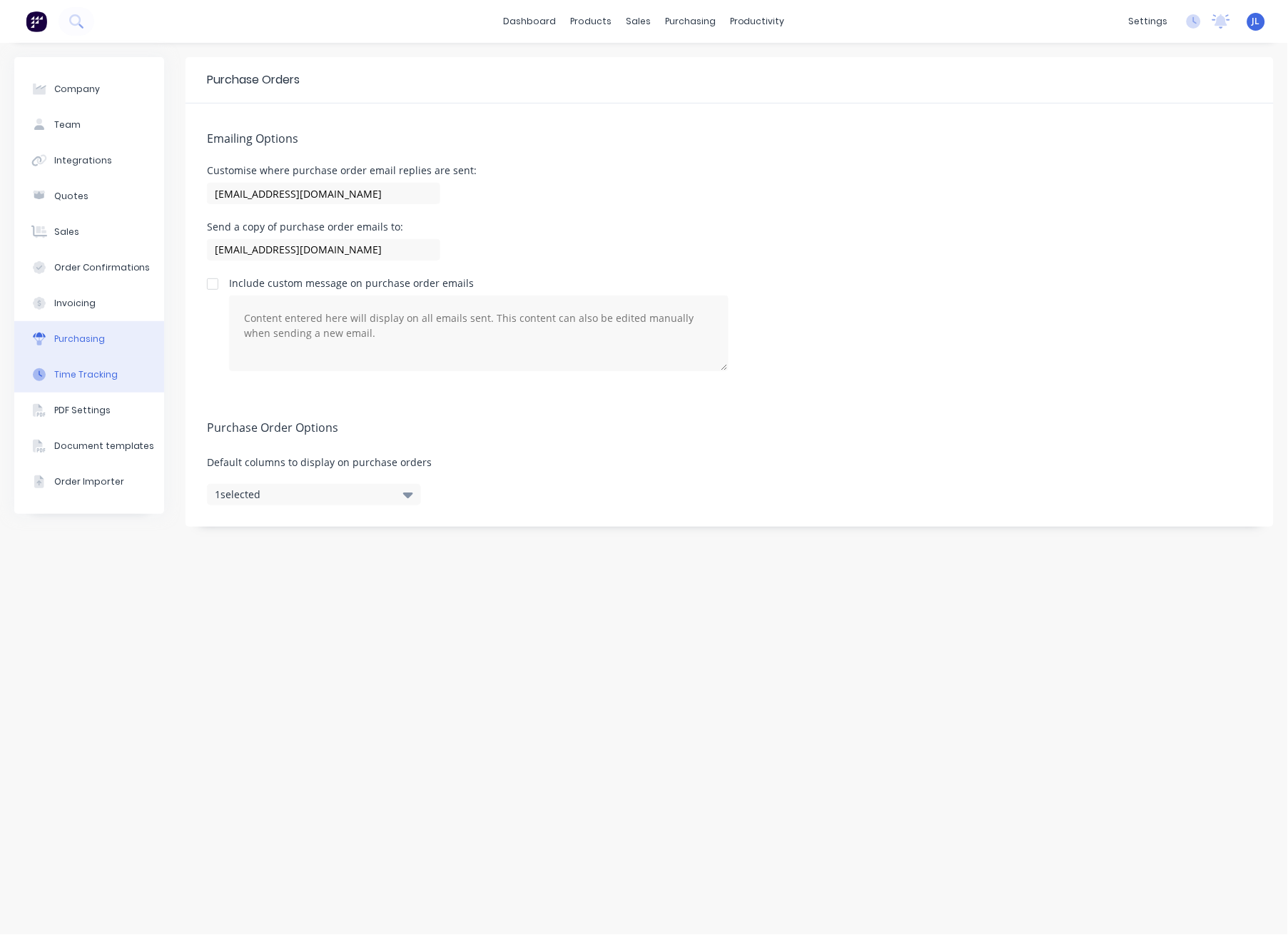
click at [91, 374] on div "Time Tracking" at bounding box center [85, 374] width 63 height 13
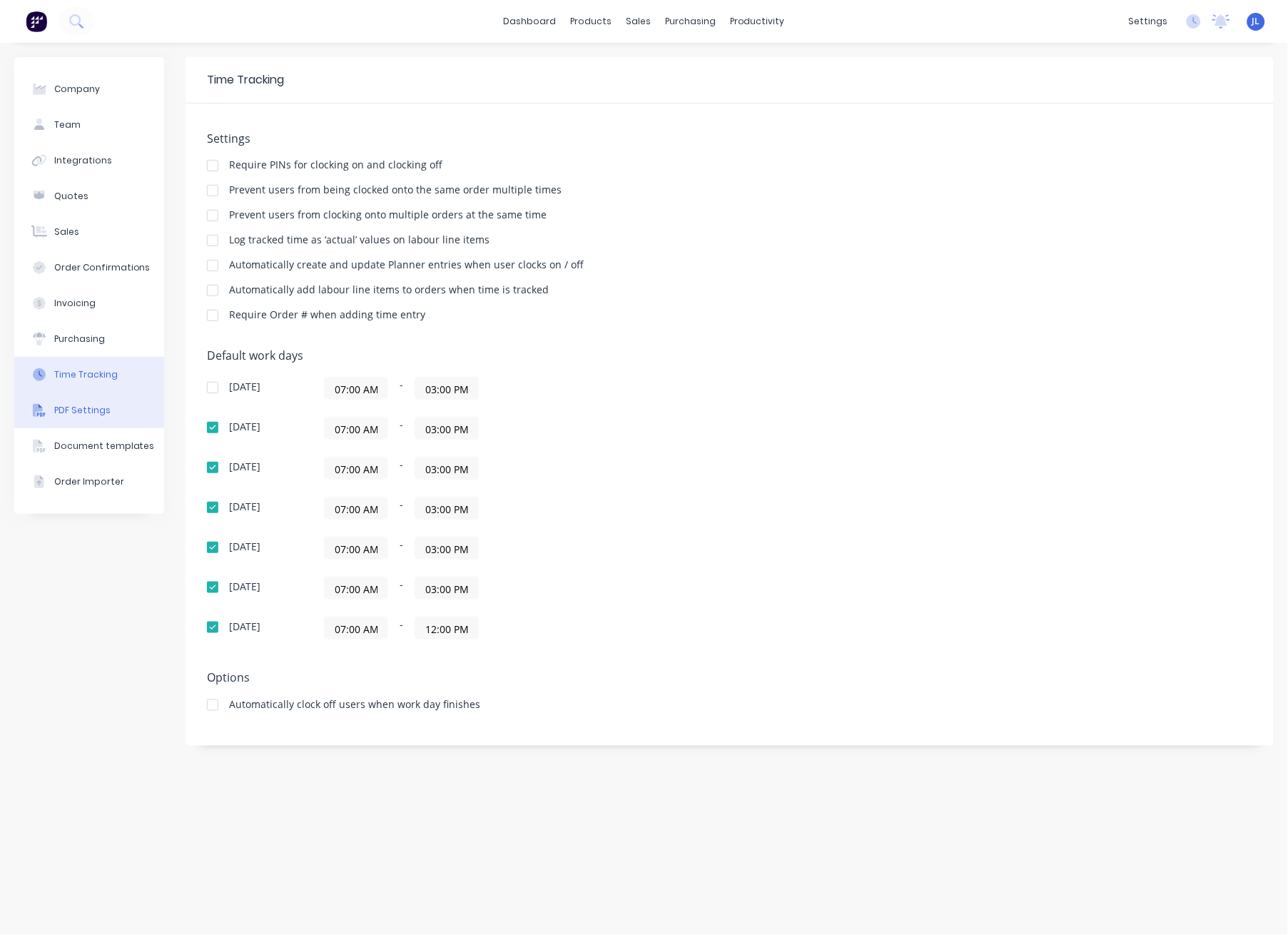
click at [89, 415] on div "PDF Settings" at bounding box center [82, 410] width 56 height 13
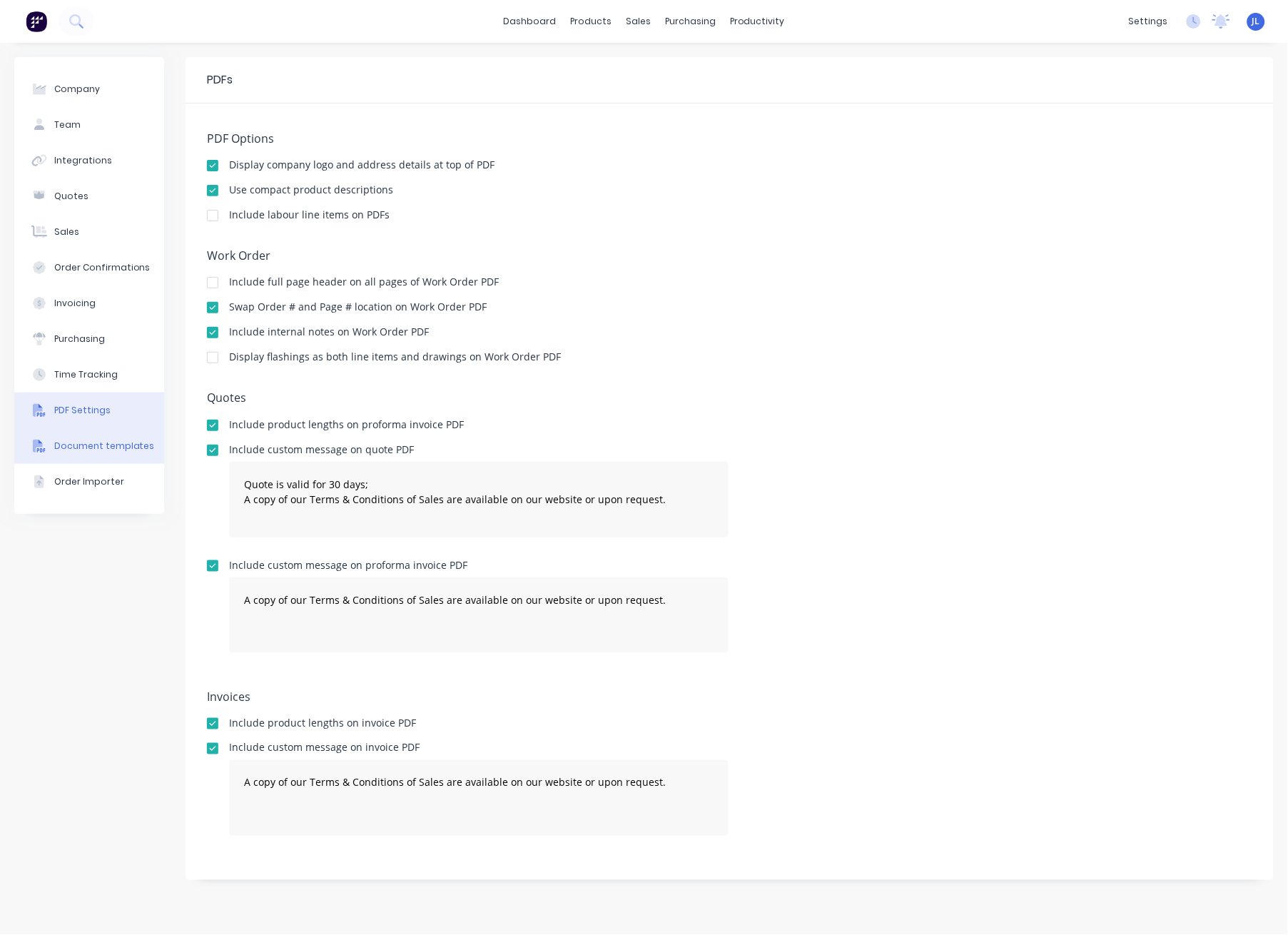
click at [89, 462] on button "Document templates" at bounding box center [89, 446] width 150 height 36
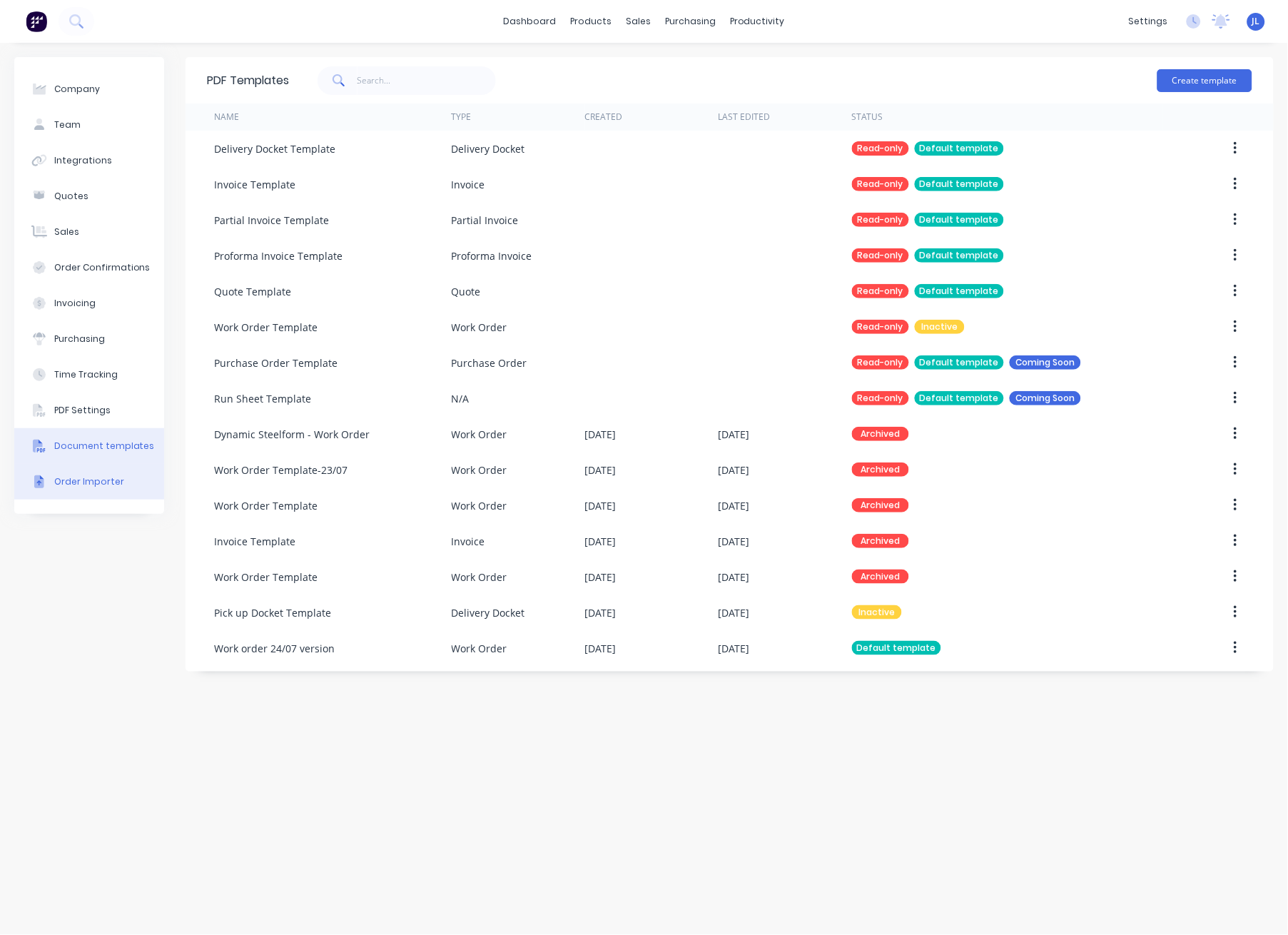
click at [91, 481] on div "Order Importer" at bounding box center [89, 481] width 70 height 13
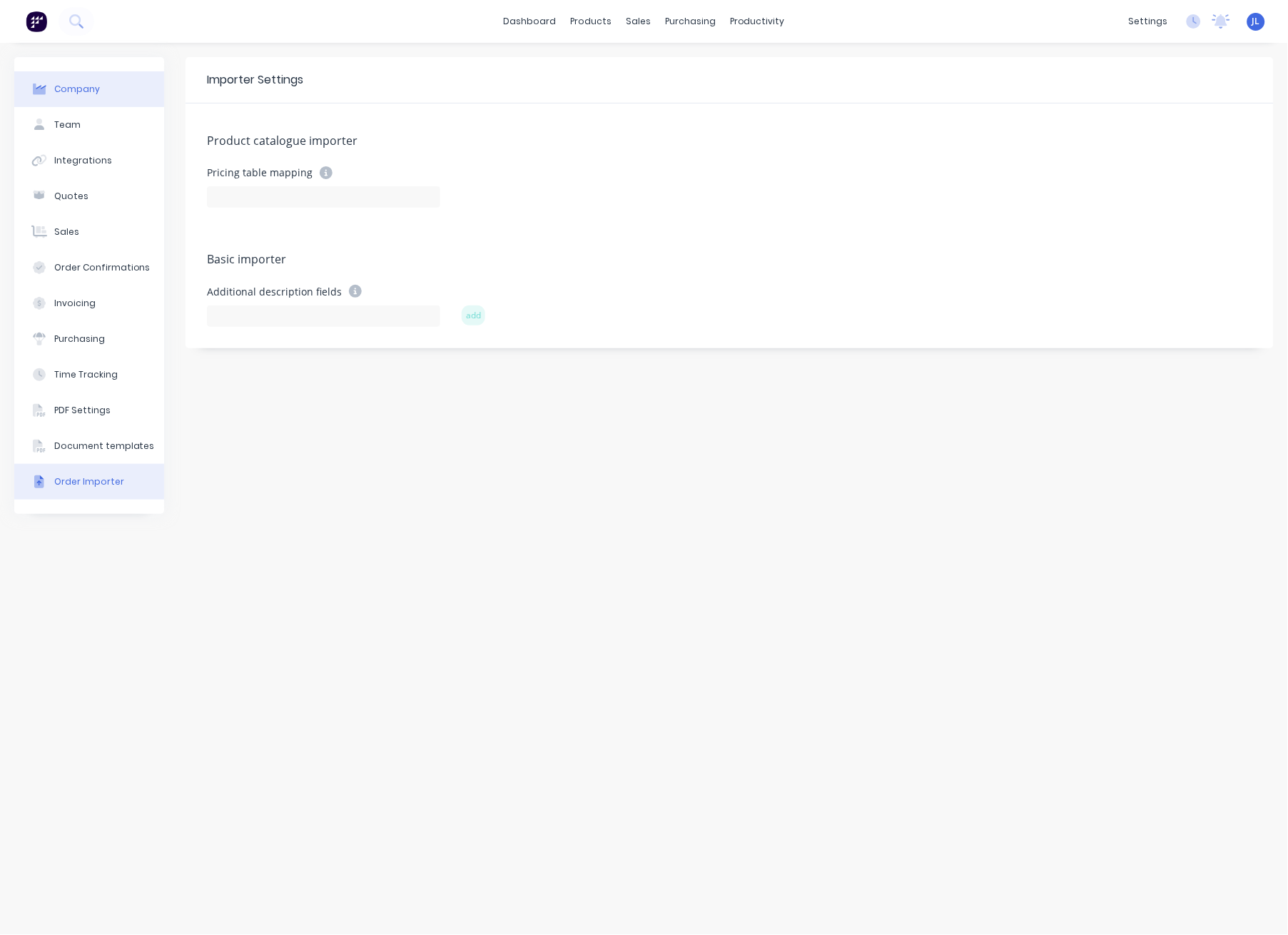
click at [108, 81] on button "Company" at bounding box center [89, 89] width 150 height 36
select select "AU"
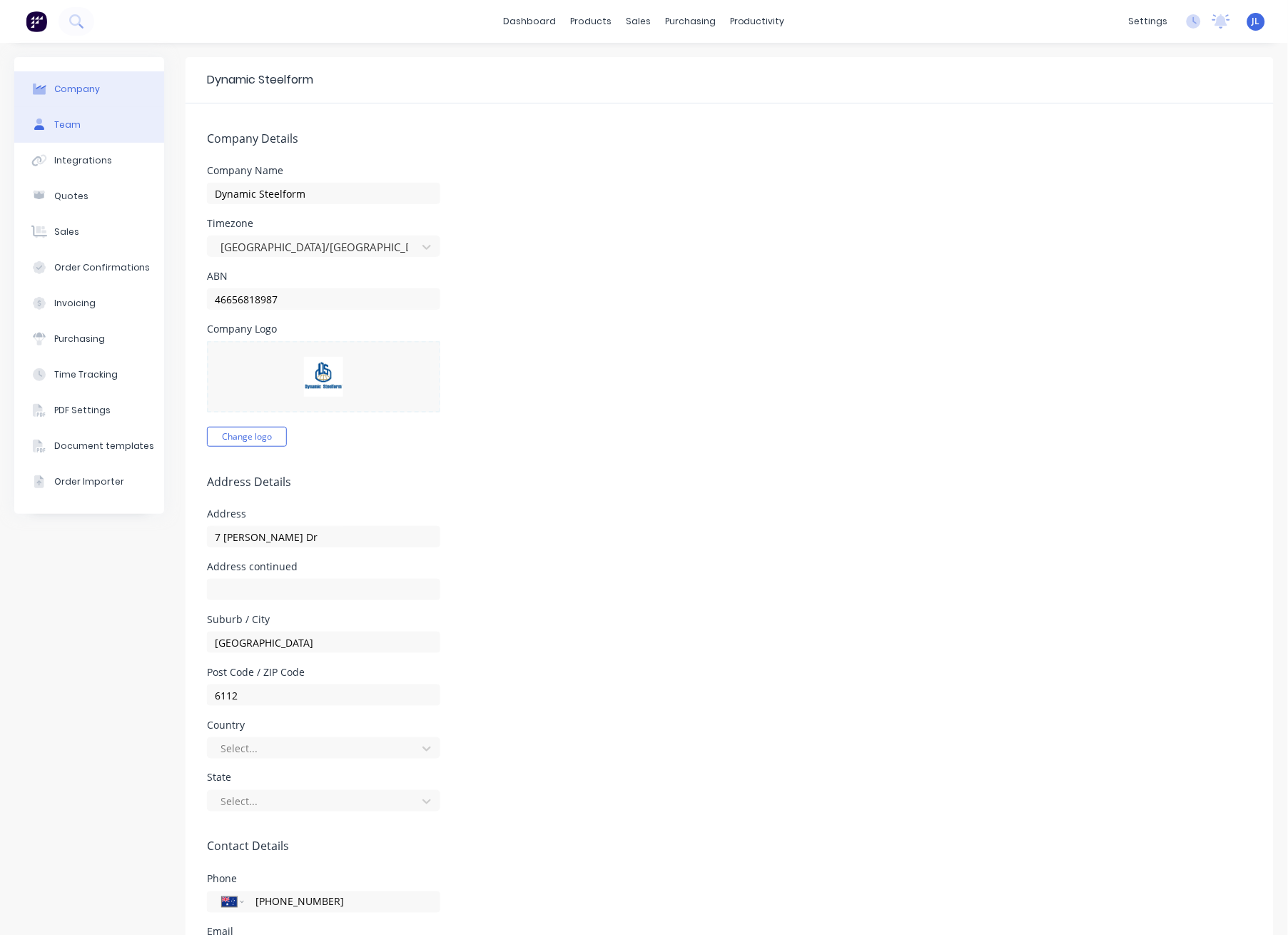
click at [100, 134] on button "Team" at bounding box center [89, 124] width 150 height 36
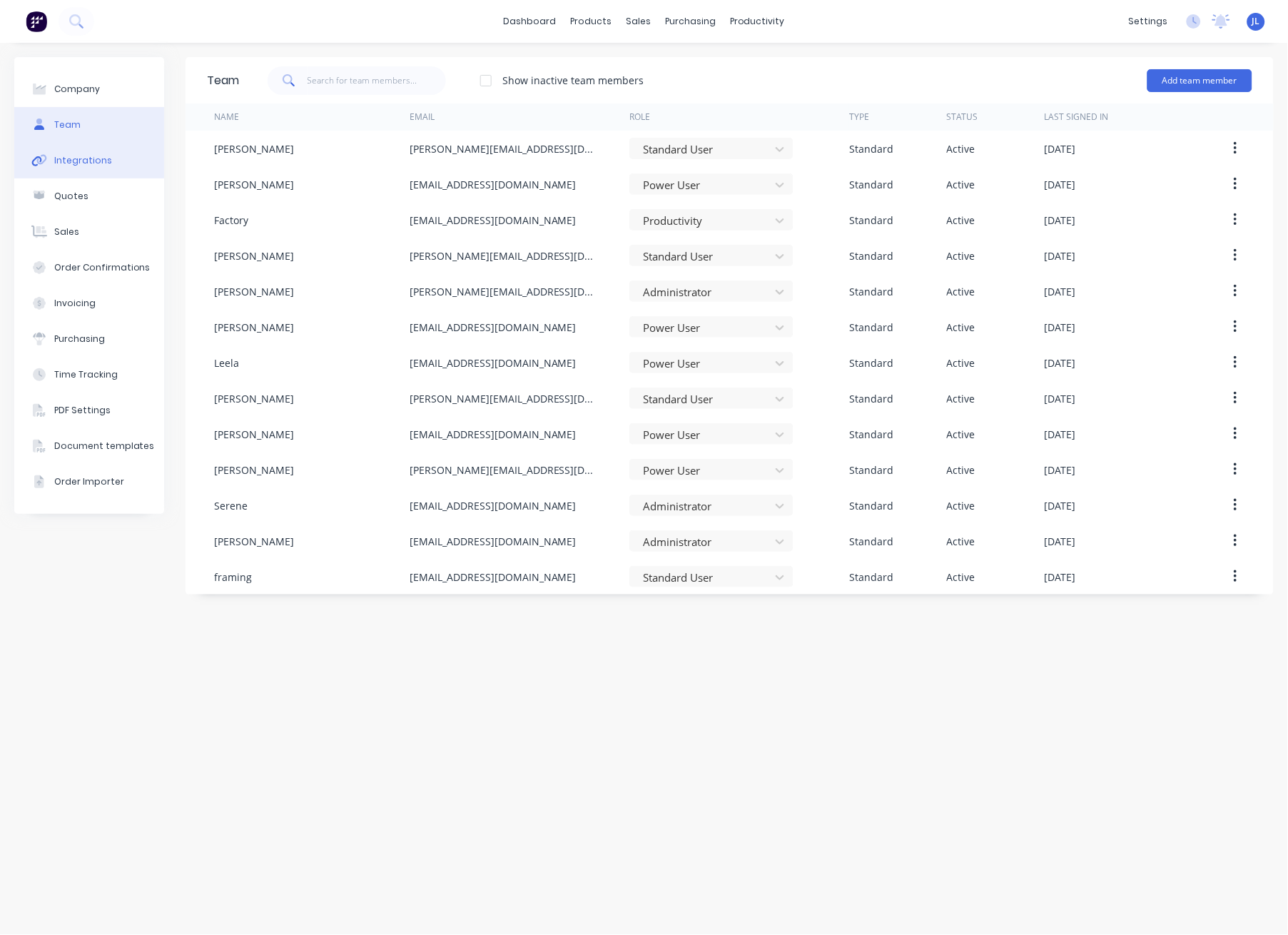
click at [100, 165] on div "Integrations" at bounding box center [82, 161] width 58 height 13
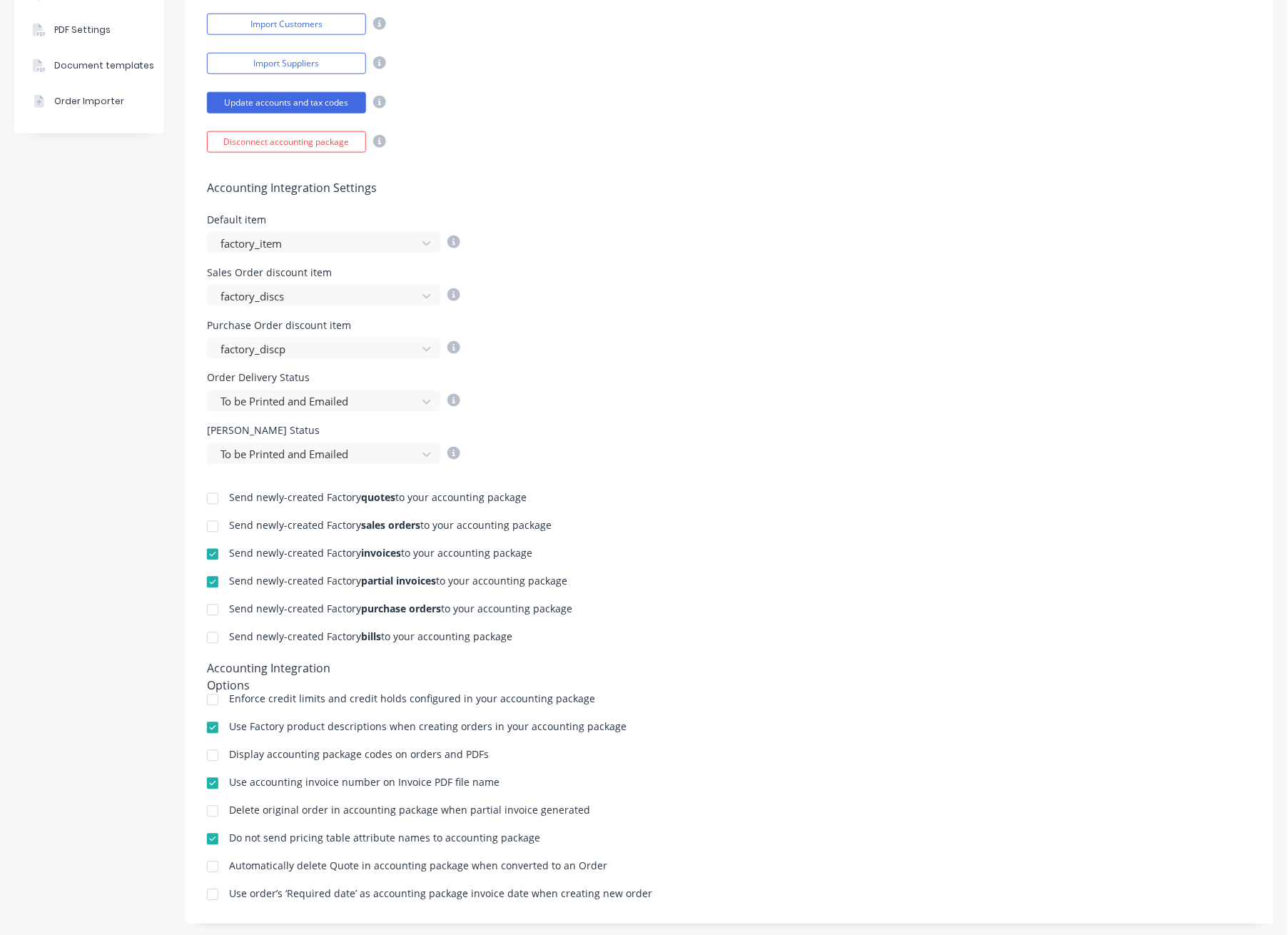
scroll to position [405, 0]
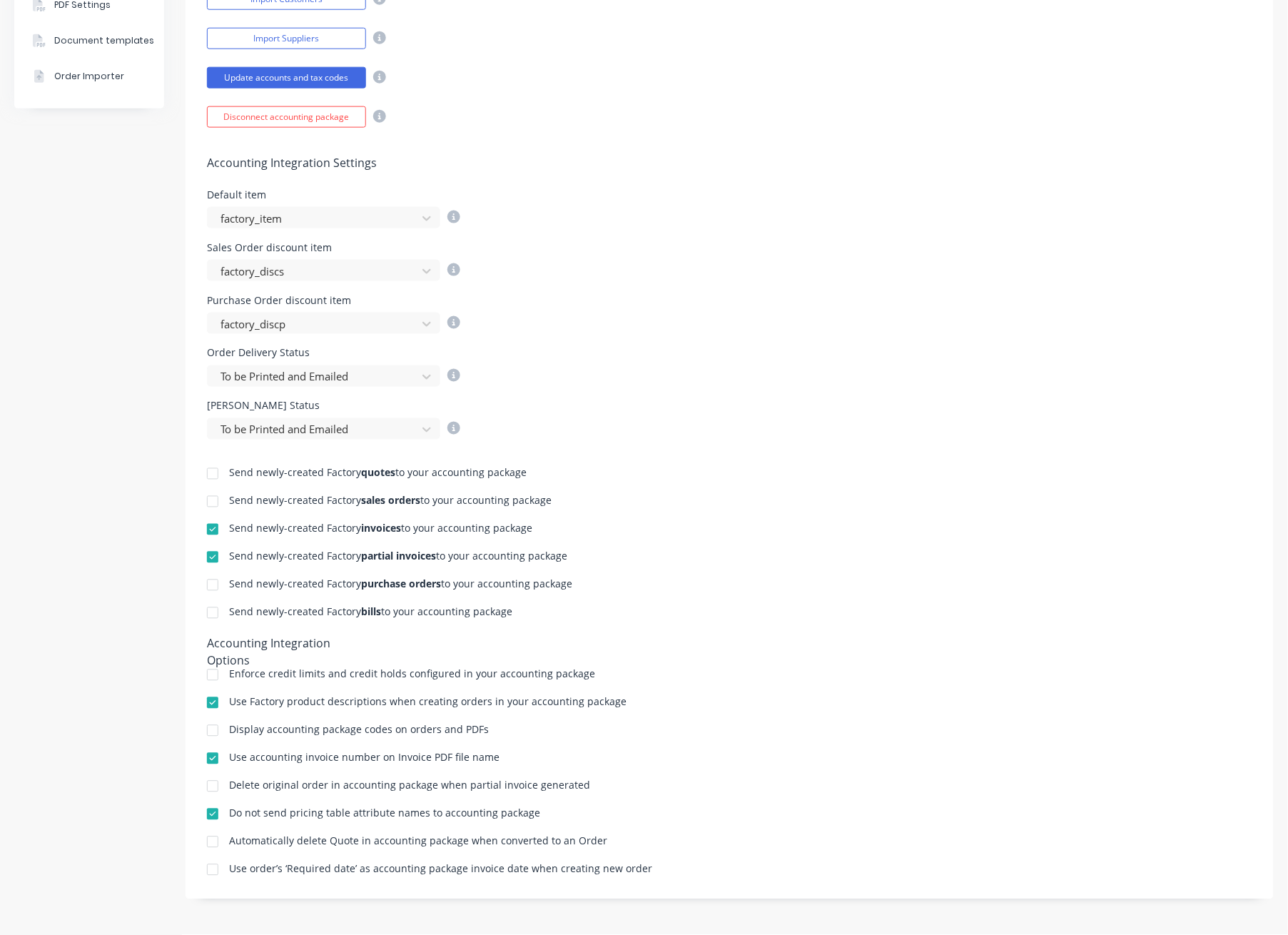
click at [207, 729] on div at bounding box center [213, 731] width 28 height 29
click at [135, 715] on div "Company Team Integrations Quotes Sales Order Confirmations Invoicing Purchasing…" at bounding box center [89, 286] width 150 height 1268
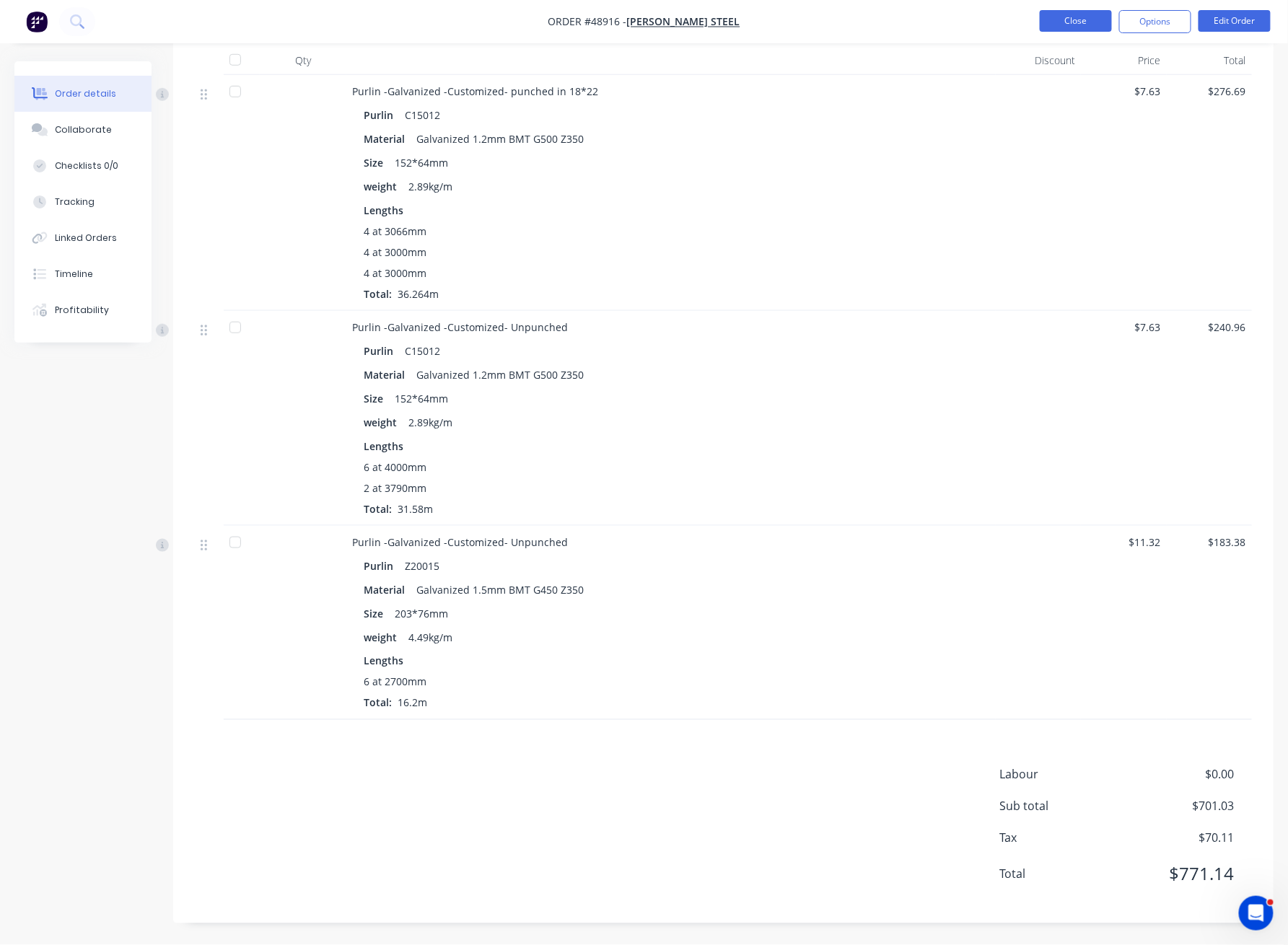
click at [1066, 20] on button "Close" at bounding box center [1076, 21] width 72 height 22
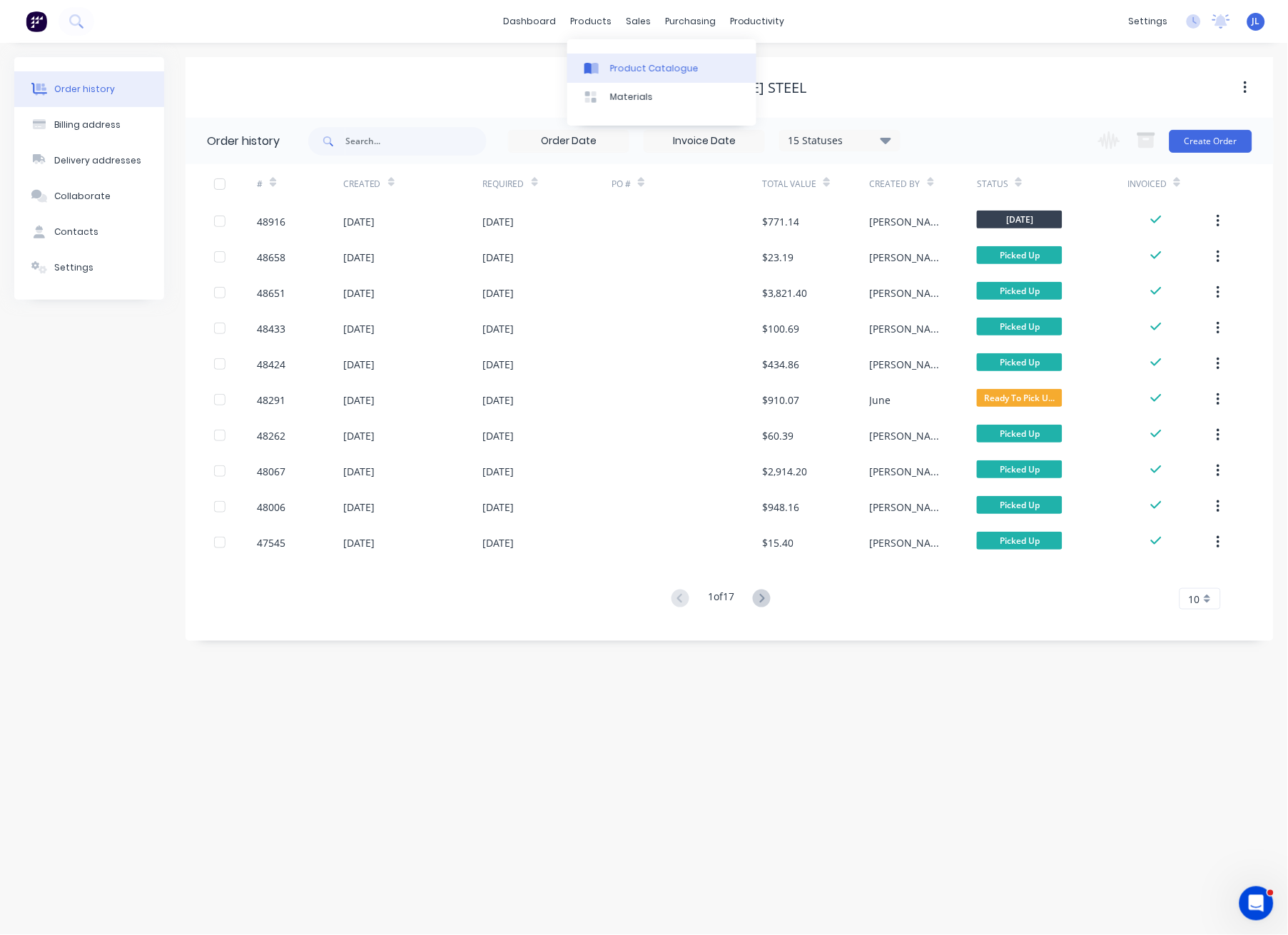
click at [644, 63] on div "Product Catalogue" at bounding box center [654, 68] width 89 height 13
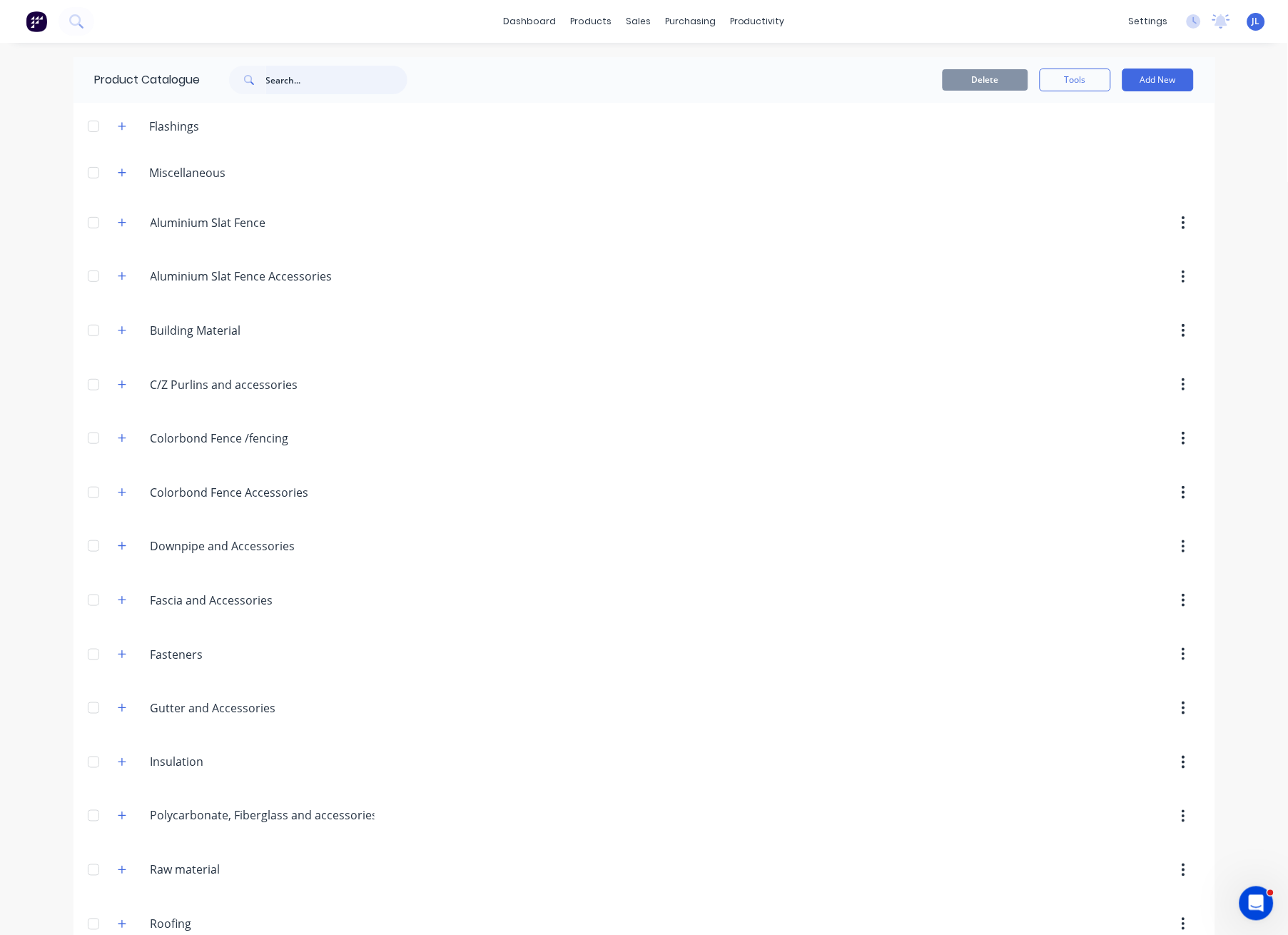
click at [285, 74] on input "text" at bounding box center [336, 80] width 141 height 29
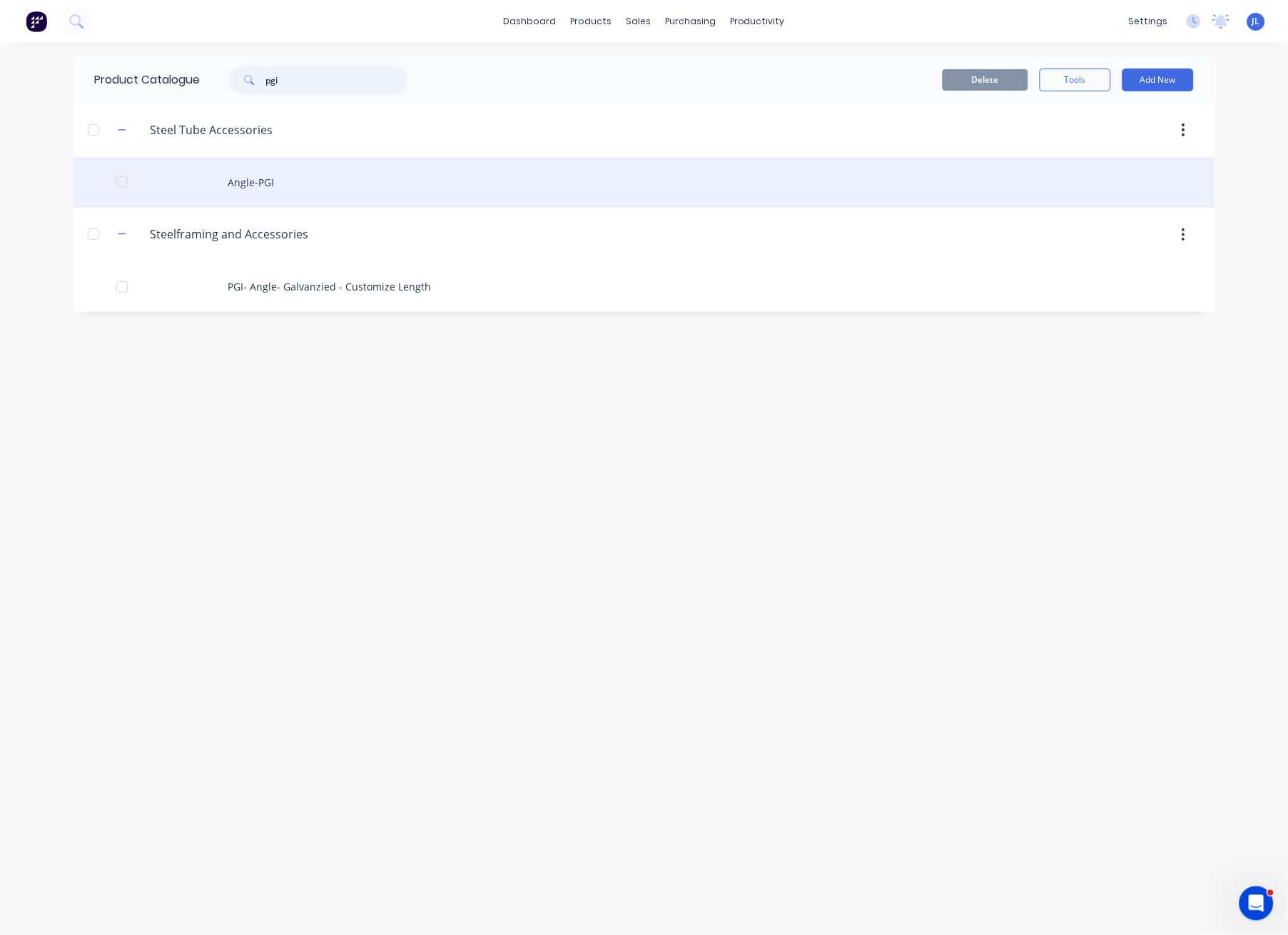
type input "pgi"
click at [264, 179] on div "Angle-PGI" at bounding box center [644, 182] width 1142 height 51
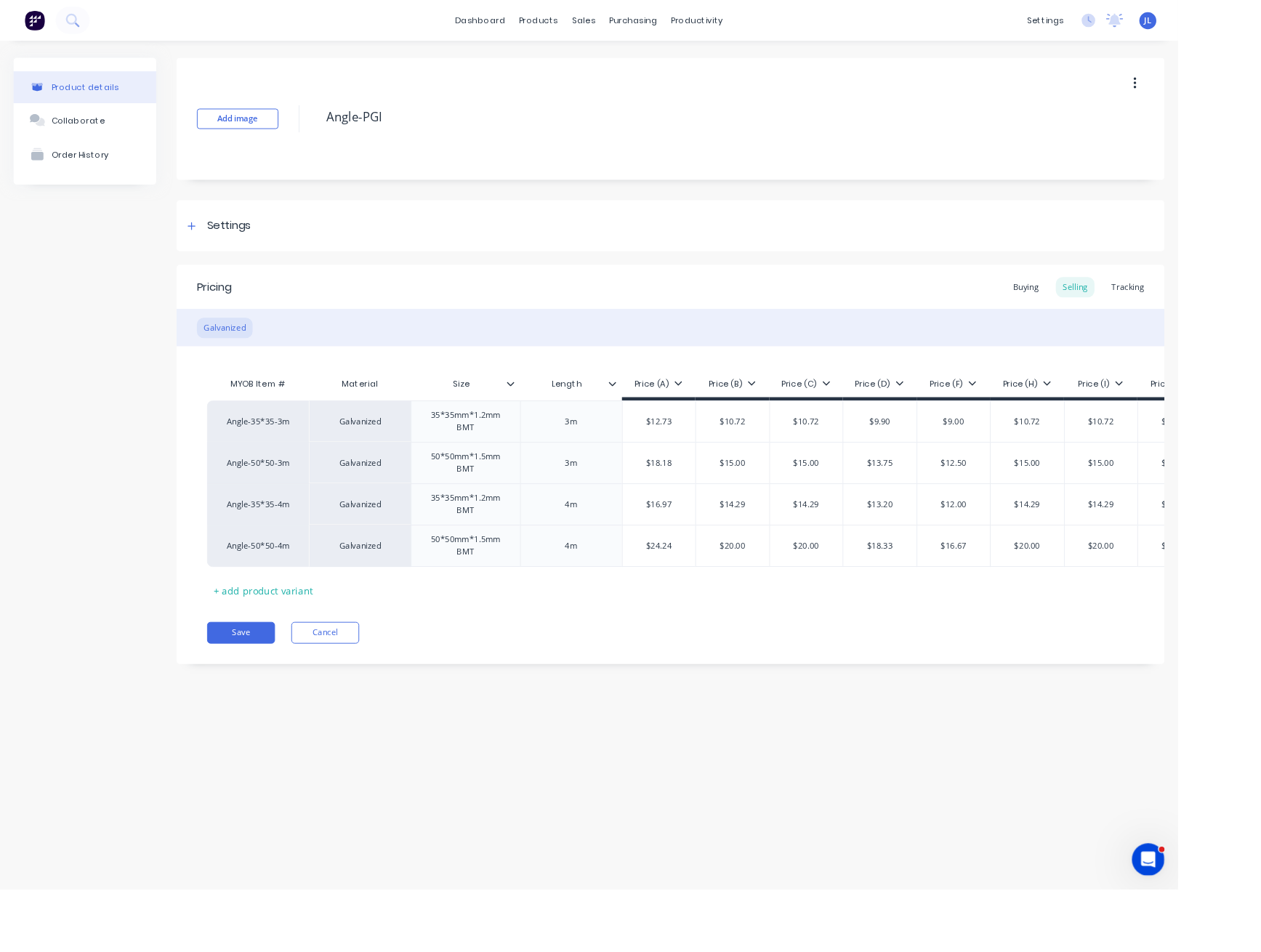
type textarea "x"
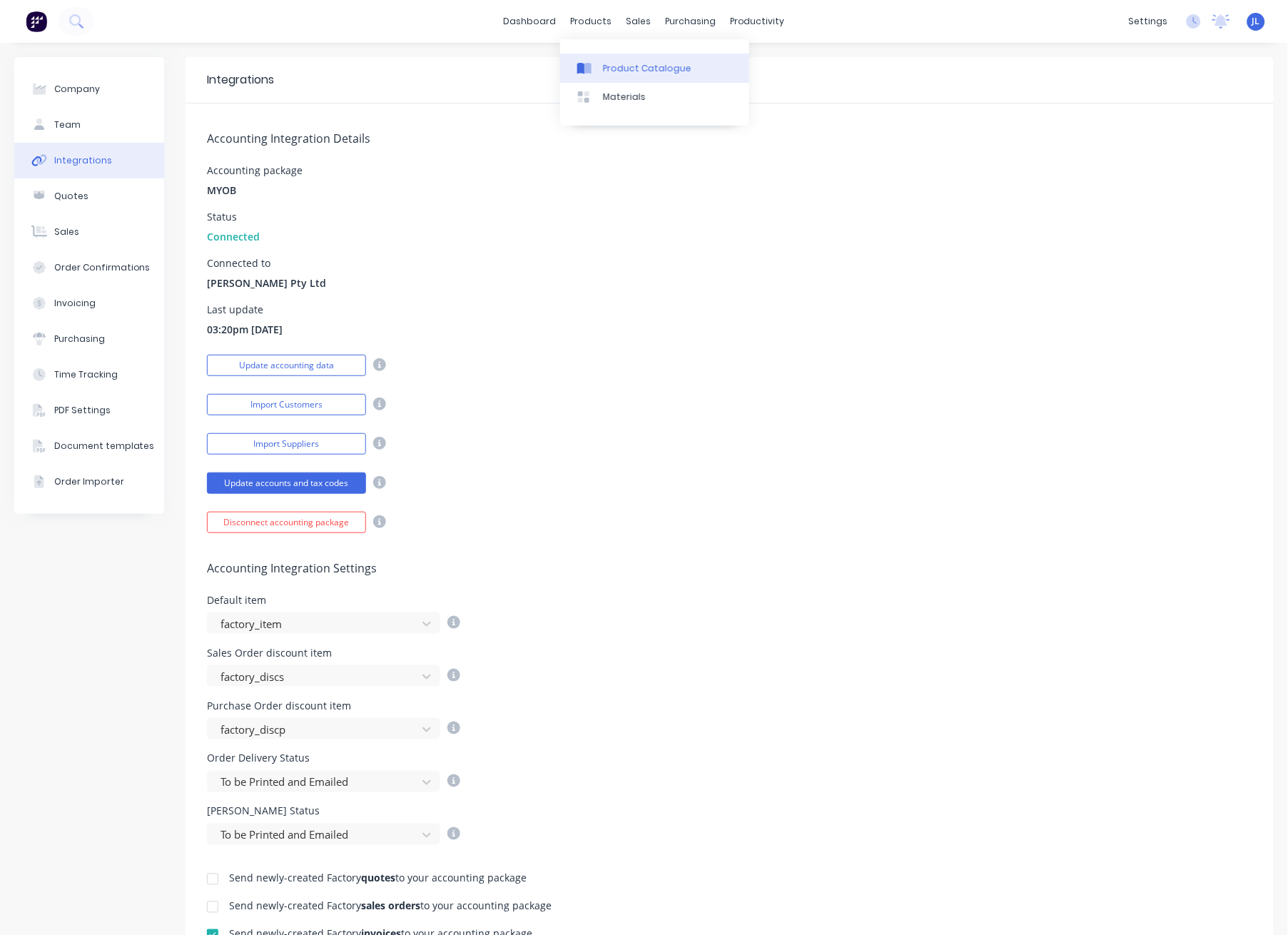
click at [606, 71] on div "Product Catalogue" at bounding box center [647, 68] width 89 height 13
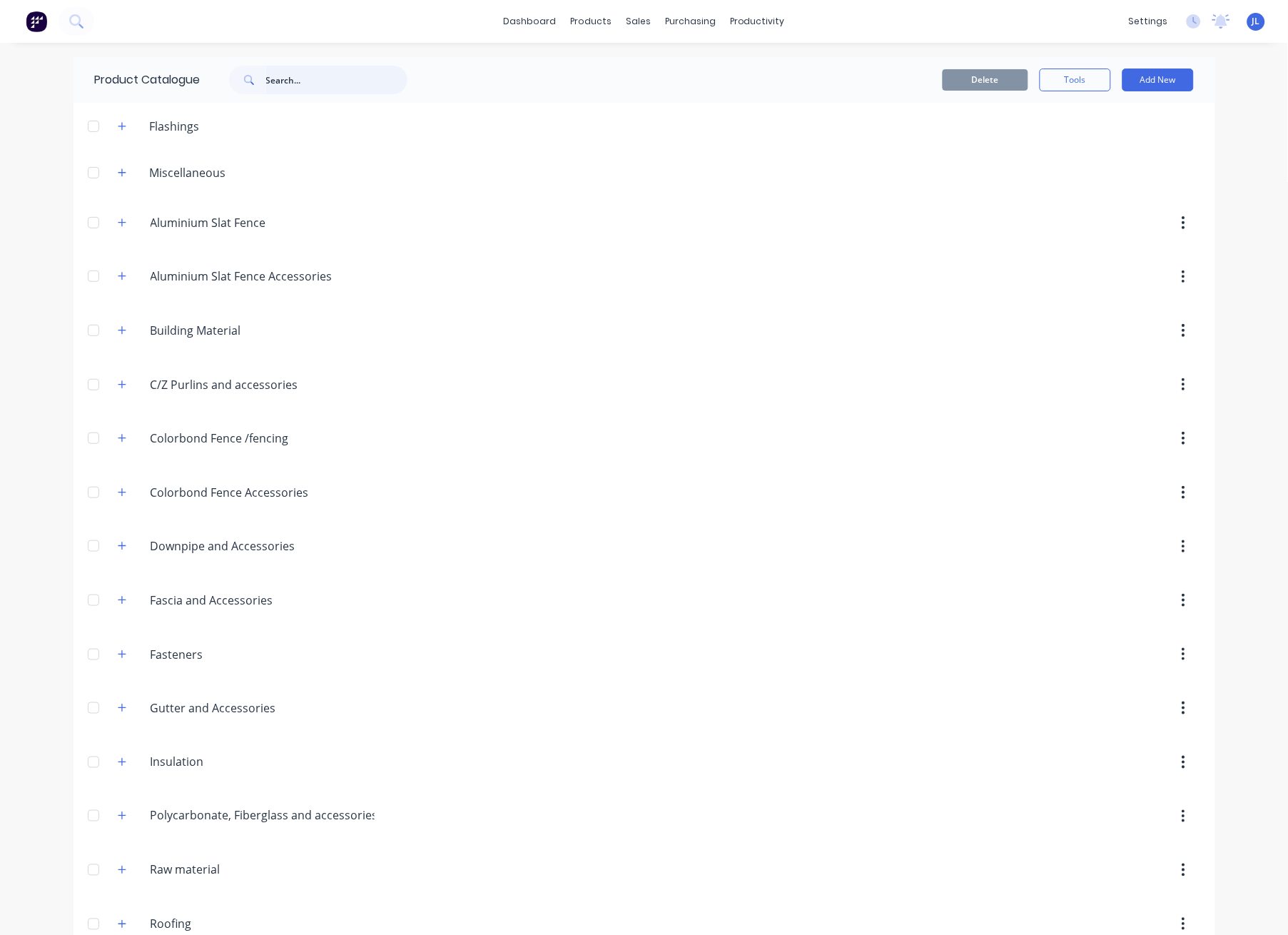
click at [325, 90] on input "text" at bounding box center [336, 80] width 141 height 29
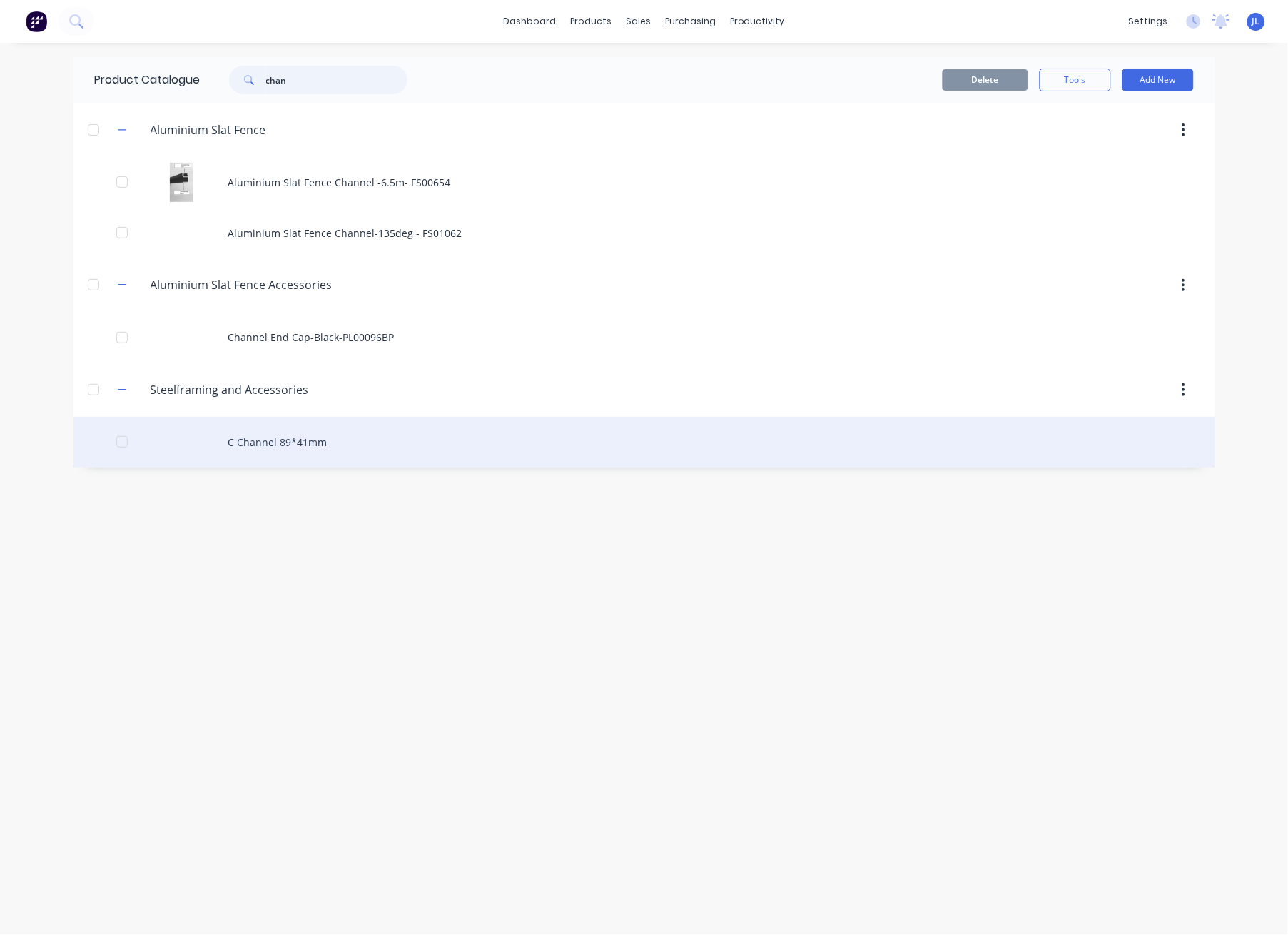
type input "chan"
click at [298, 446] on div "C Channel 89*41mm" at bounding box center [644, 442] width 1142 height 51
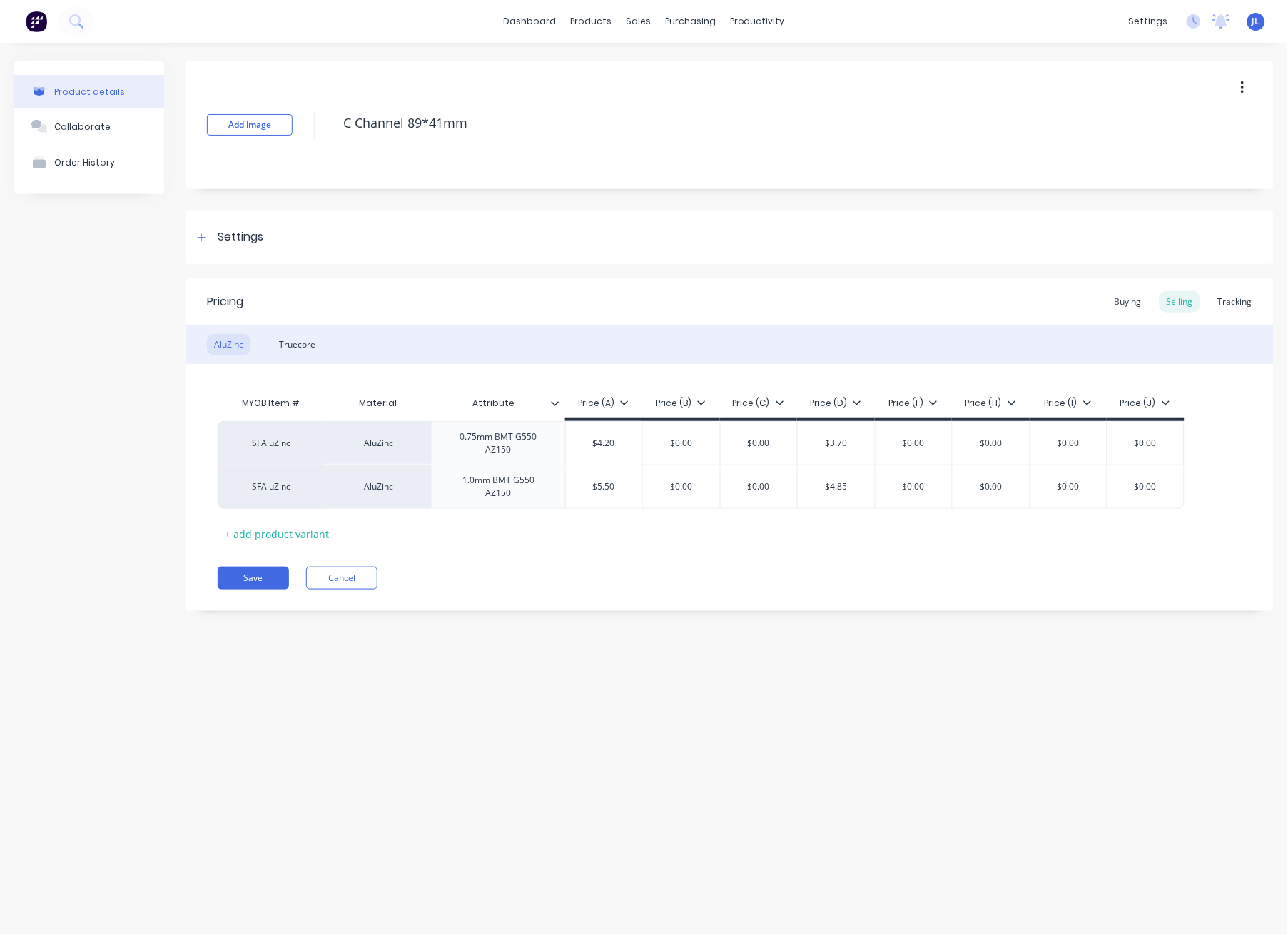
type textarea "x"
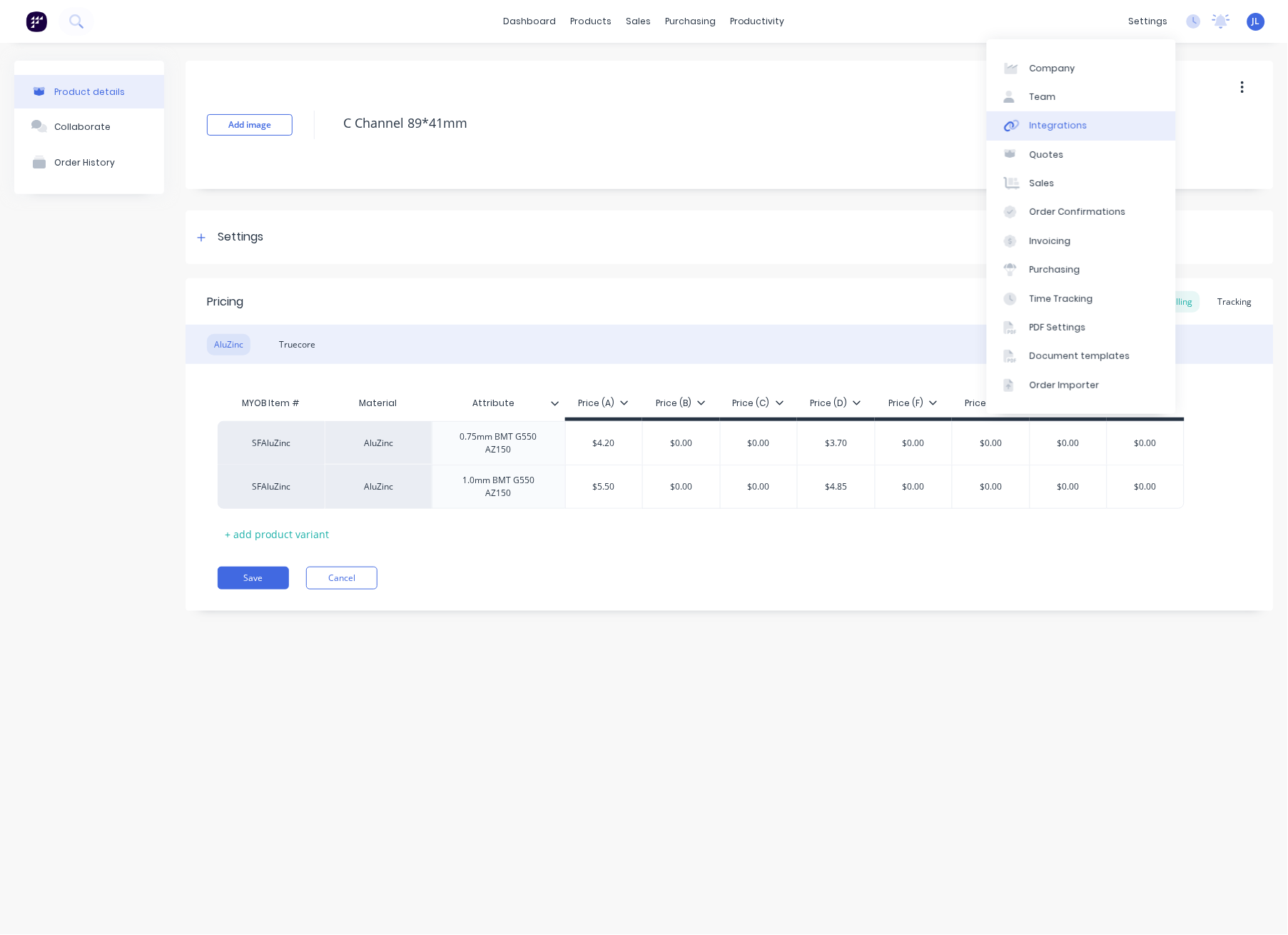
click at [1047, 125] on div "Integrations" at bounding box center [1058, 125] width 58 height 13
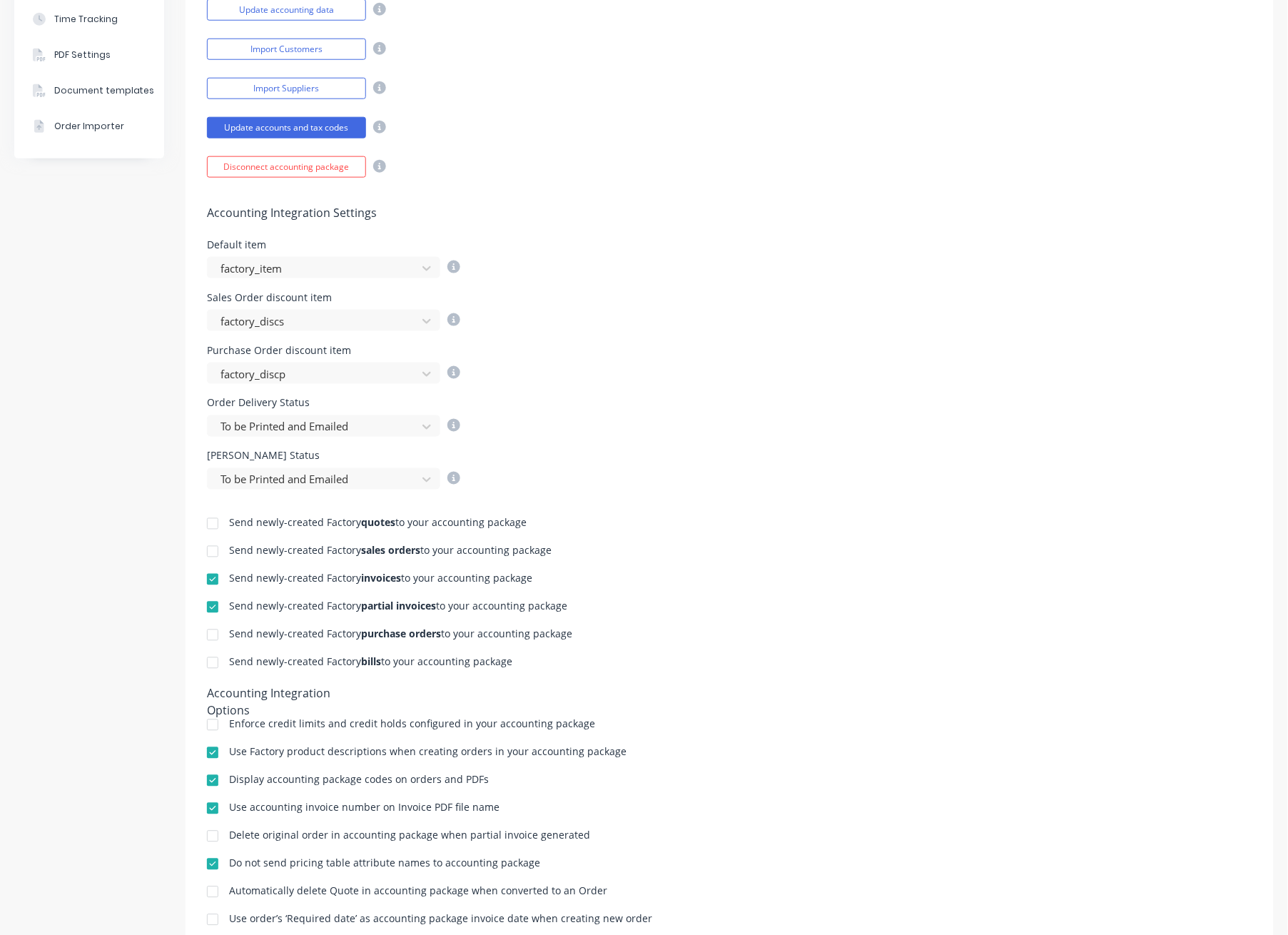
scroll to position [380, 0]
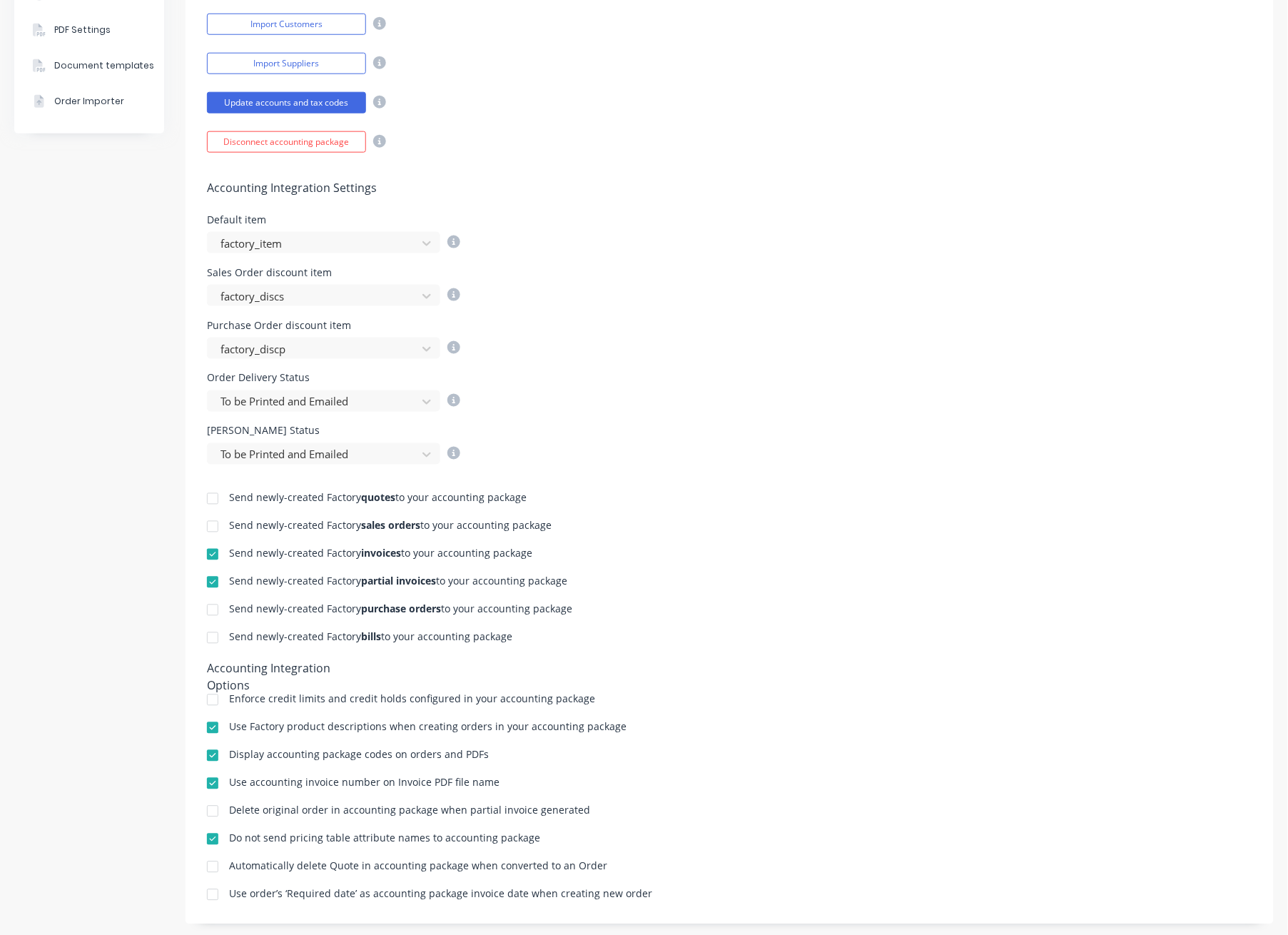
click at [210, 752] on div at bounding box center [213, 755] width 28 height 29
click at [116, 472] on div "Company Team Integrations Quotes Sales Order Confirmations Invoicing Purchasing…" at bounding box center [89, 311] width 150 height 1268
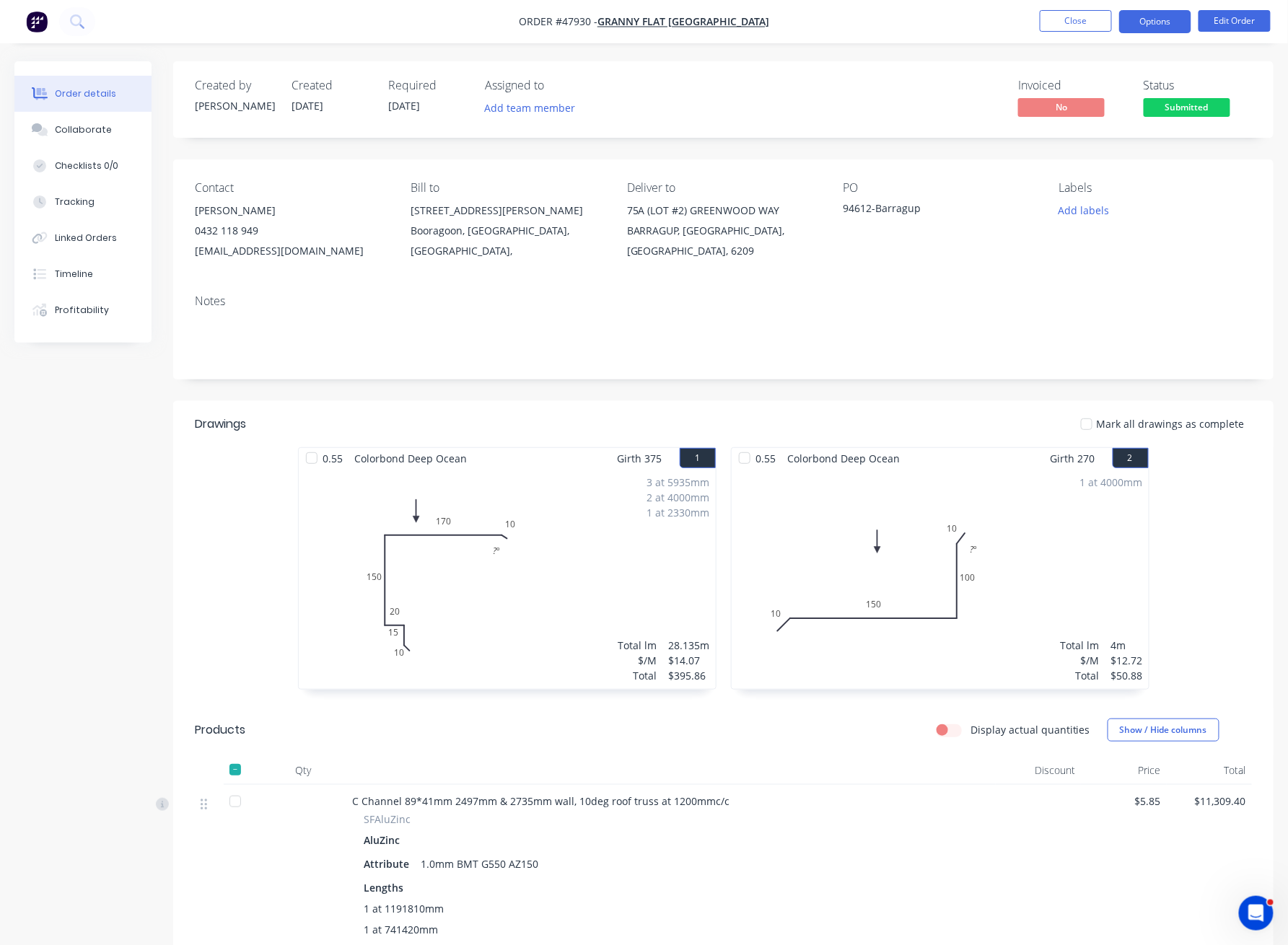
click at [1162, 25] on button "Options" at bounding box center [1155, 22] width 72 height 23
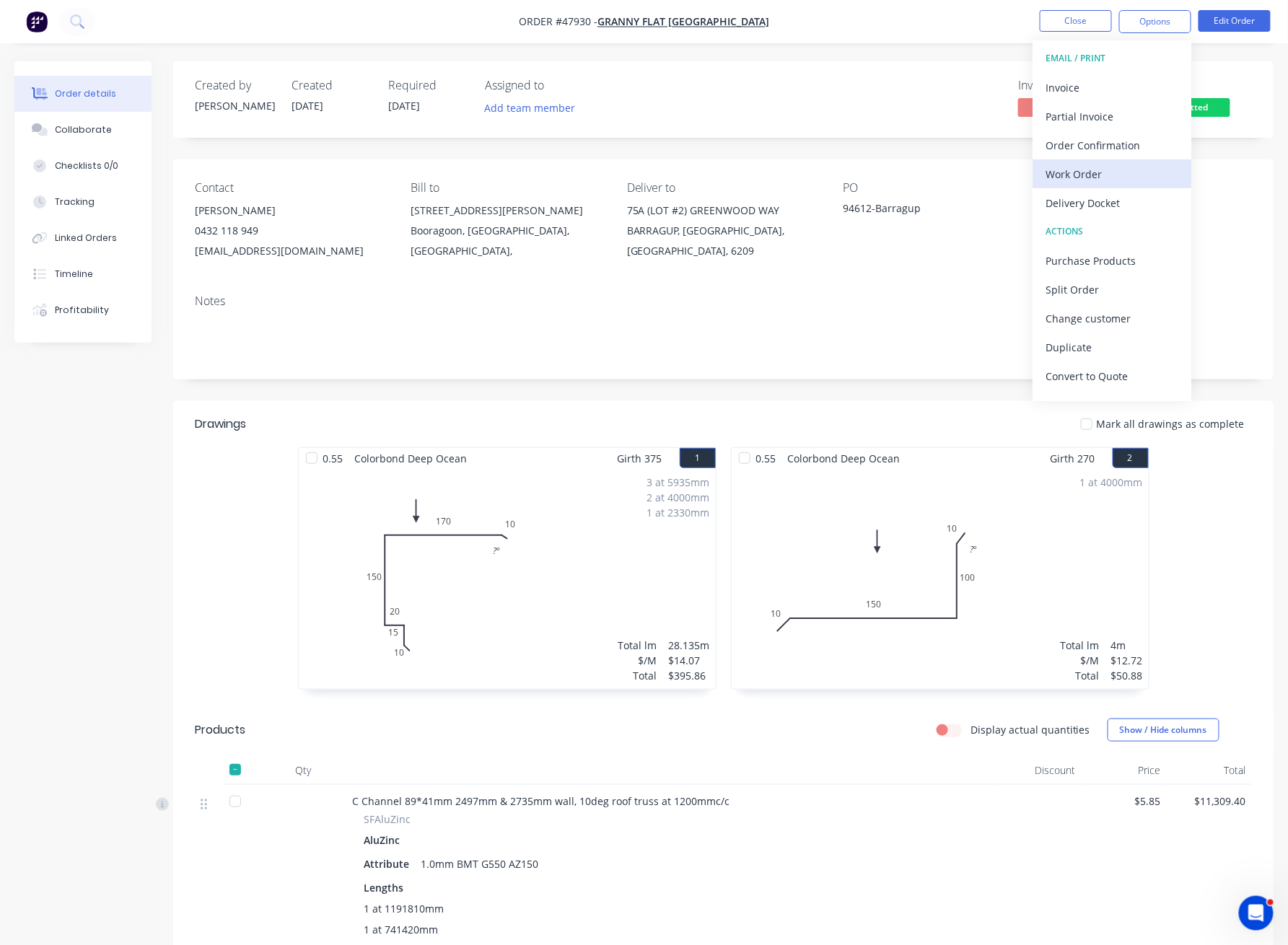
click at [1136, 180] on div "Work Order" at bounding box center [1112, 174] width 133 height 21
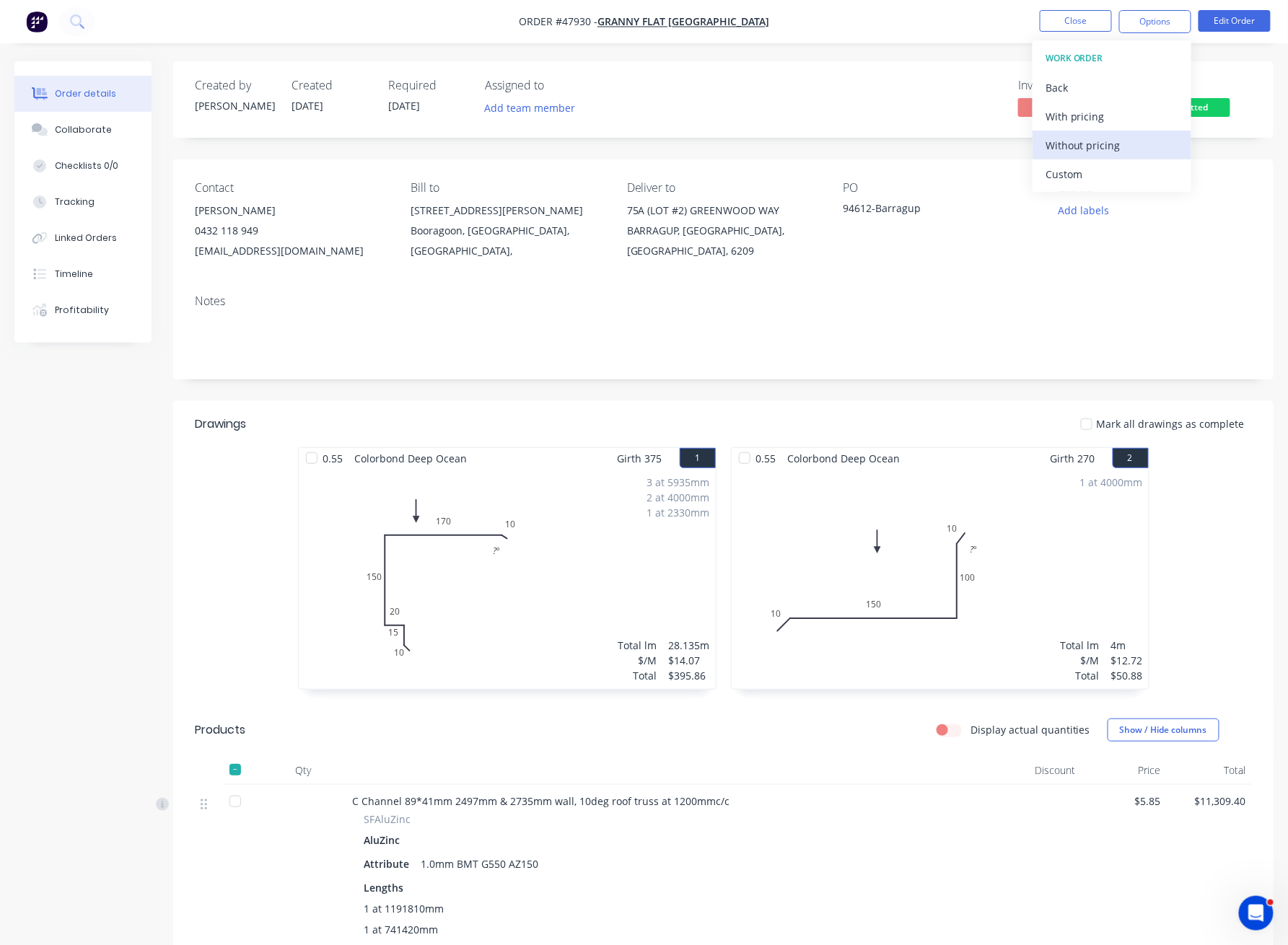
click at [1110, 143] on div "Without pricing" at bounding box center [1112, 146] width 133 height 21
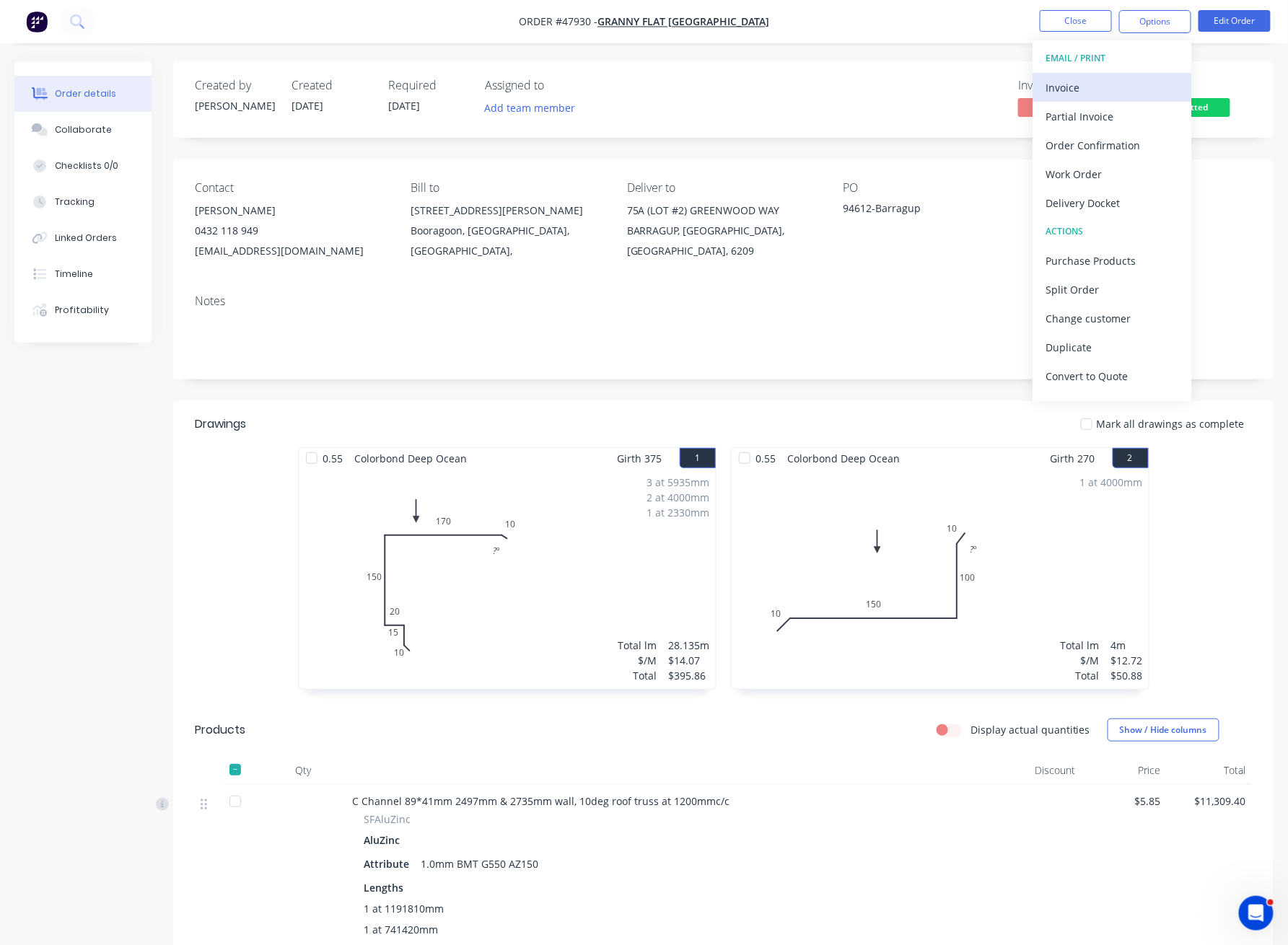
click at [1108, 82] on div "Invoice" at bounding box center [1112, 87] width 133 height 21
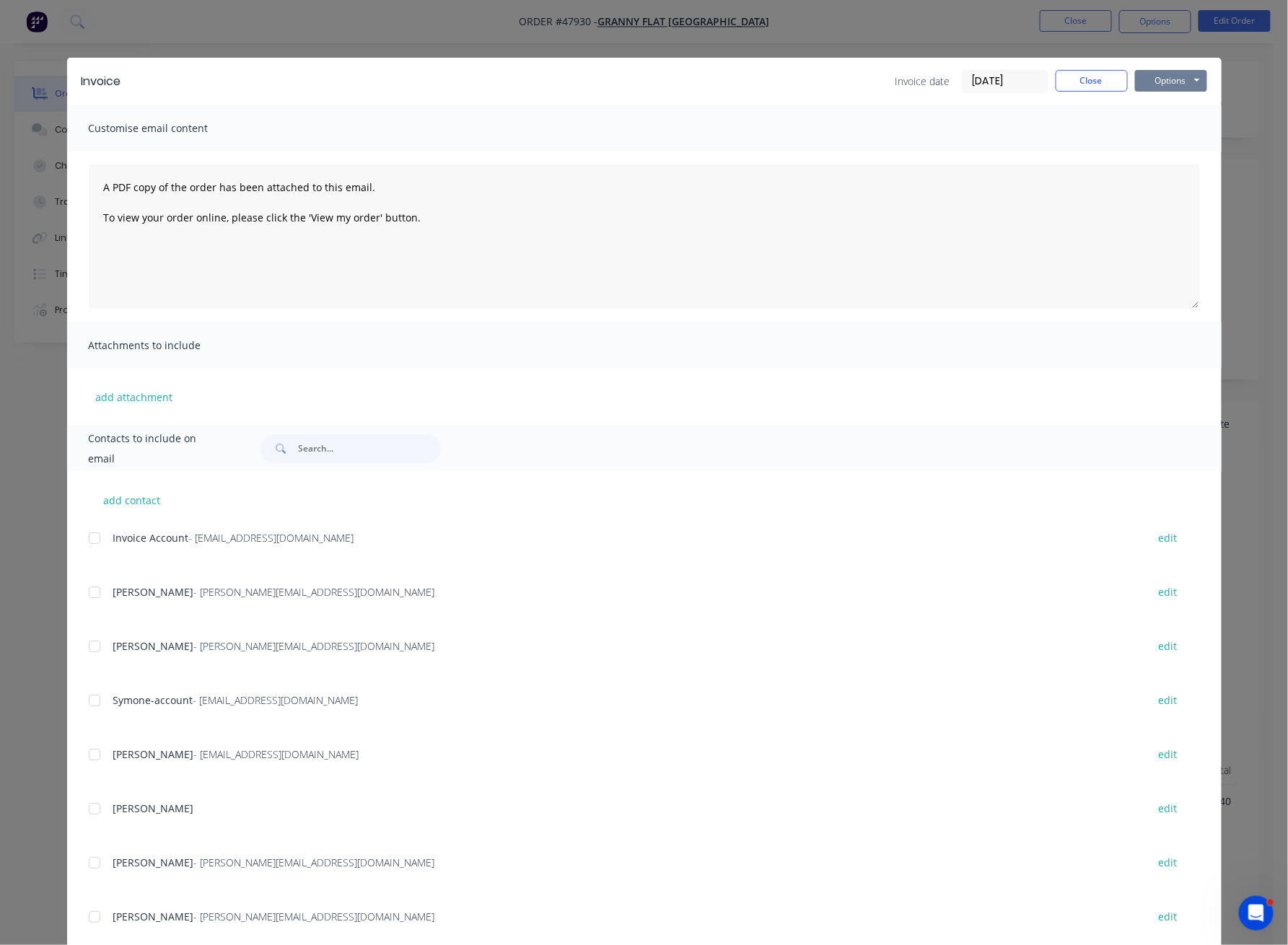
click at [1184, 82] on button "Options" at bounding box center [1171, 80] width 72 height 22
click at [1186, 130] on button "Print" at bounding box center [1181, 130] width 92 height 24
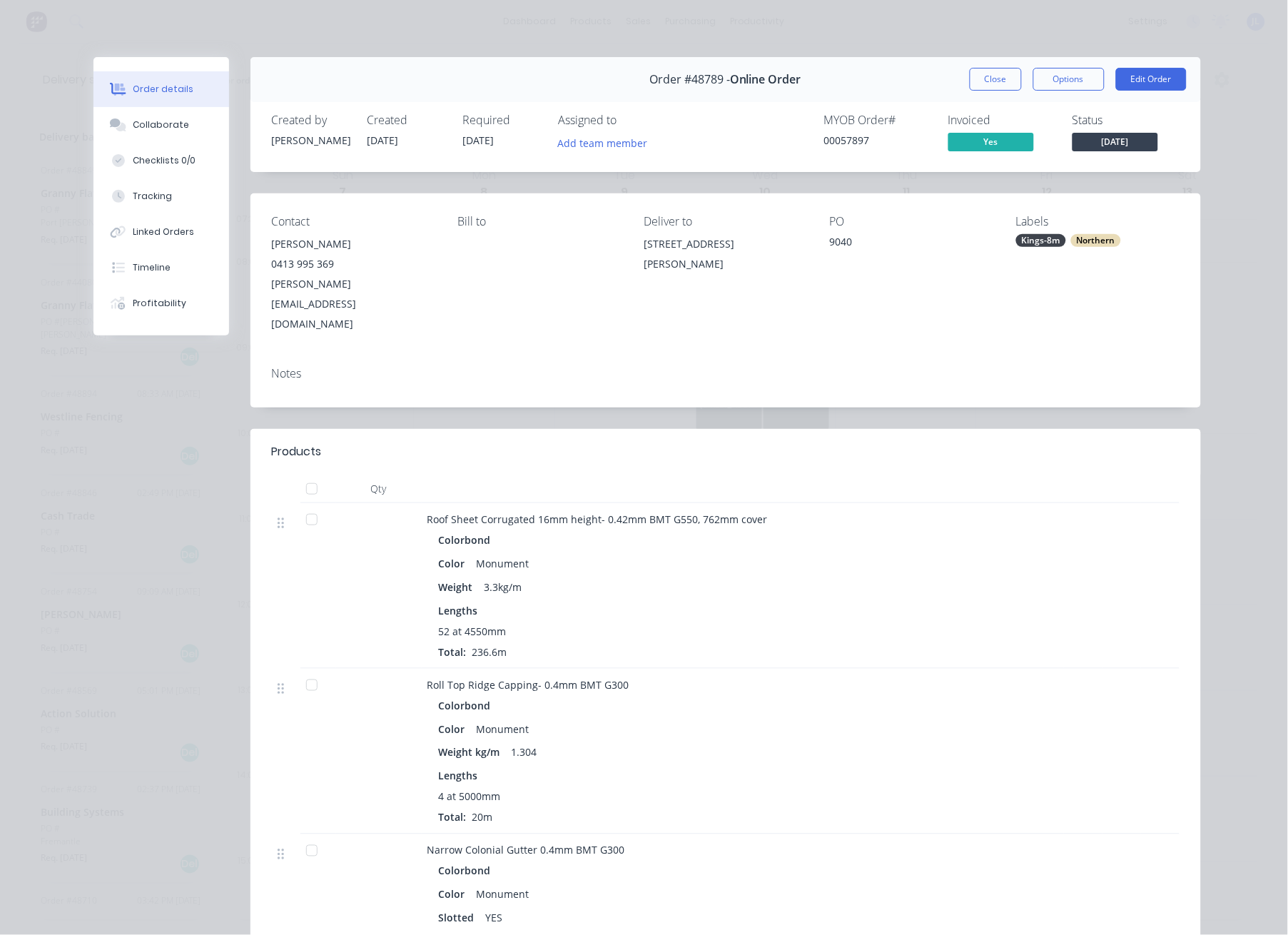
click at [1008, 79] on button "Close" at bounding box center [996, 79] width 52 height 23
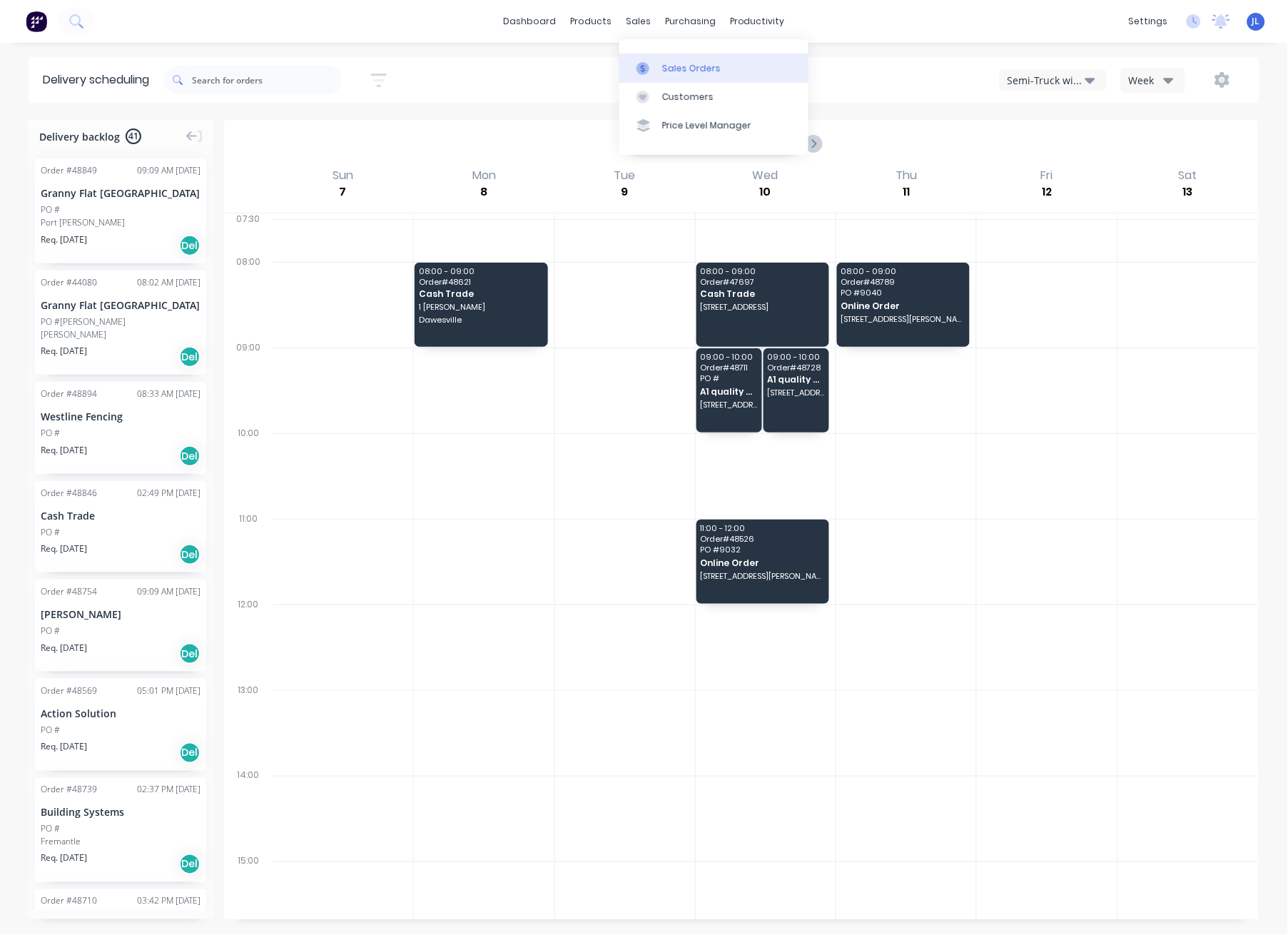
click at [701, 78] on link "Sales Orders" at bounding box center [713, 68] width 189 height 29
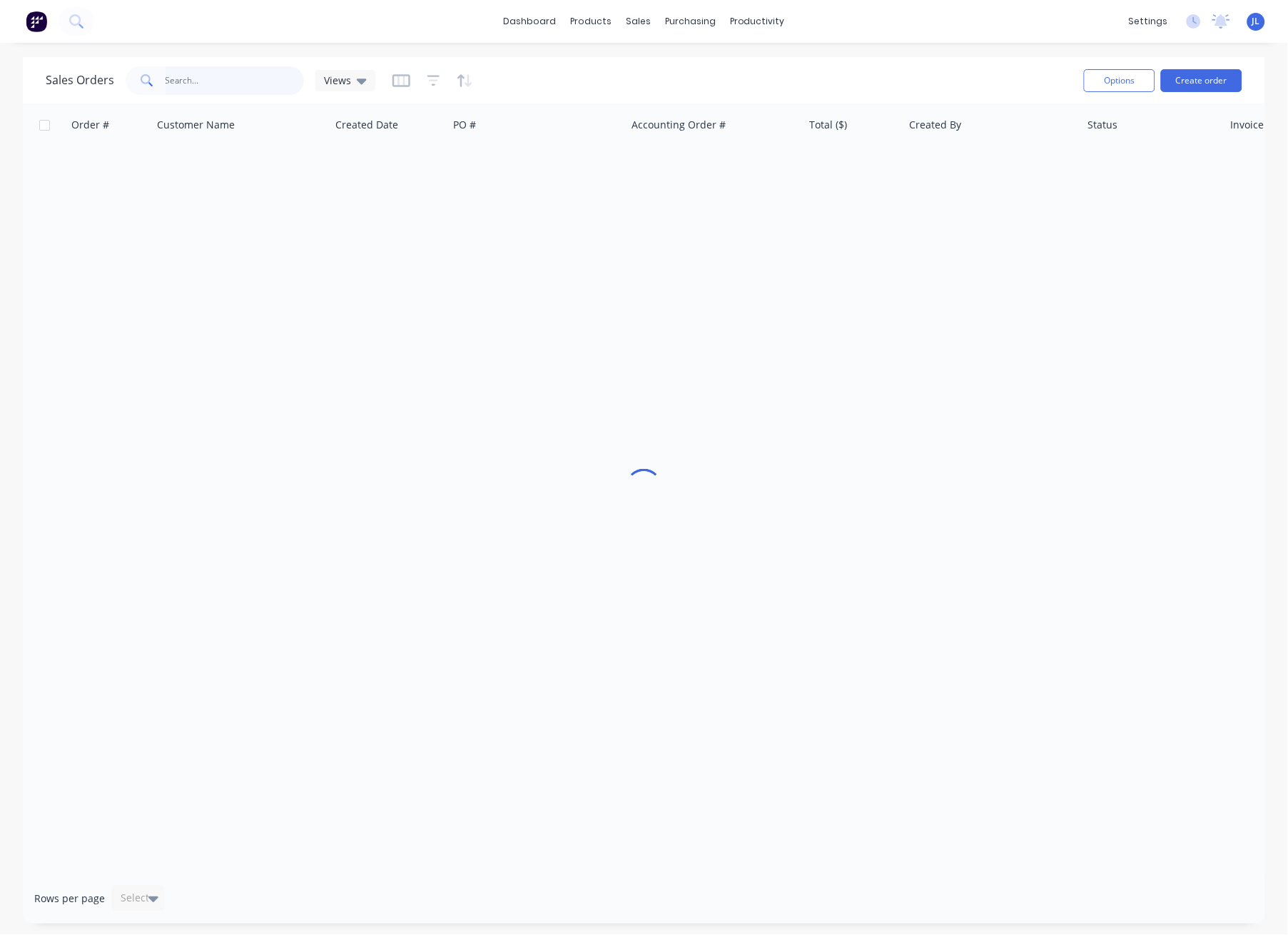
click at [220, 83] on input "text" at bounding box center [235, 81] width 139 height 29
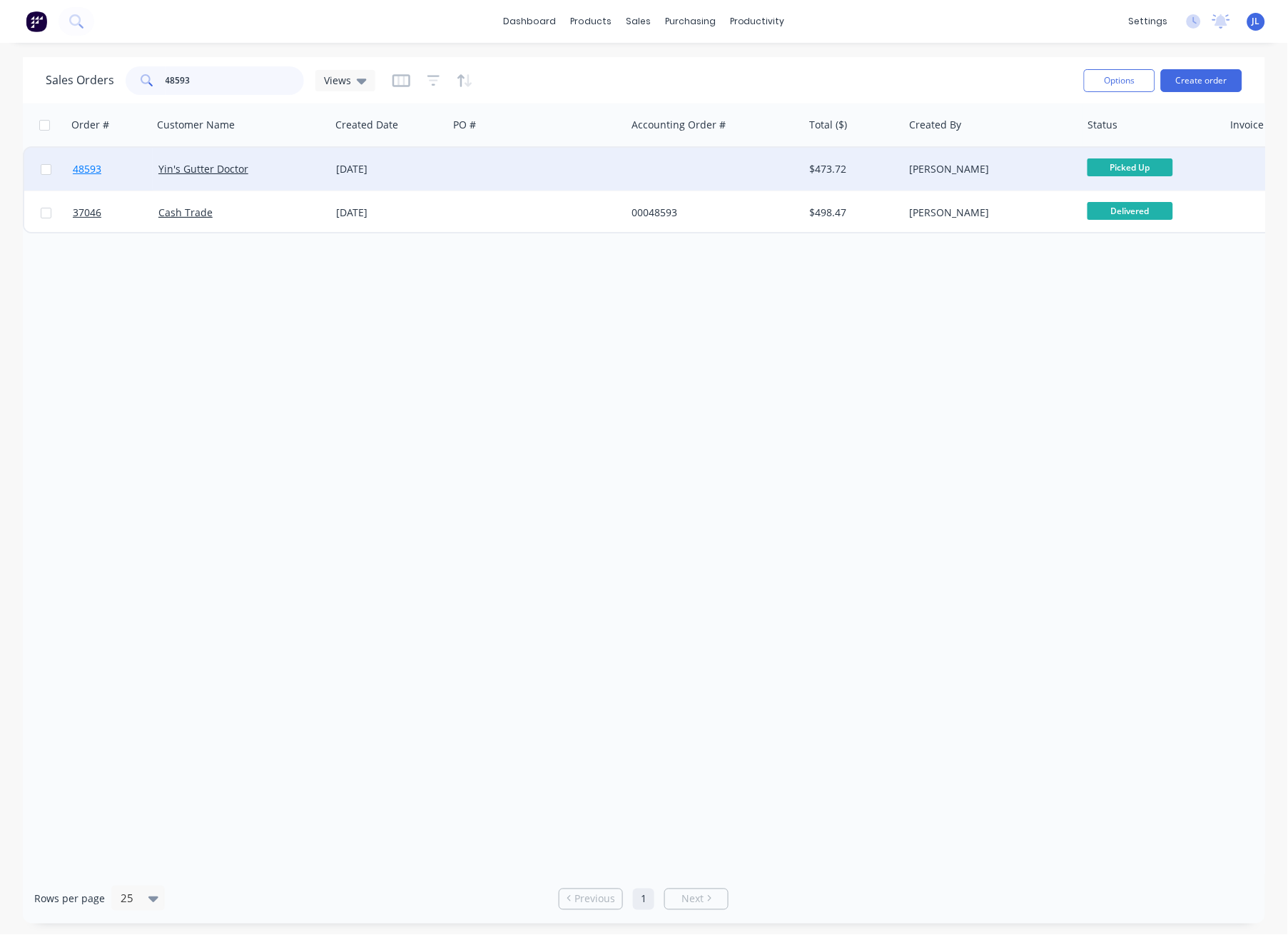
type input "48593"
click at [86, 170] on span "48593" at bounding box center [87, 169] width 28 height 14
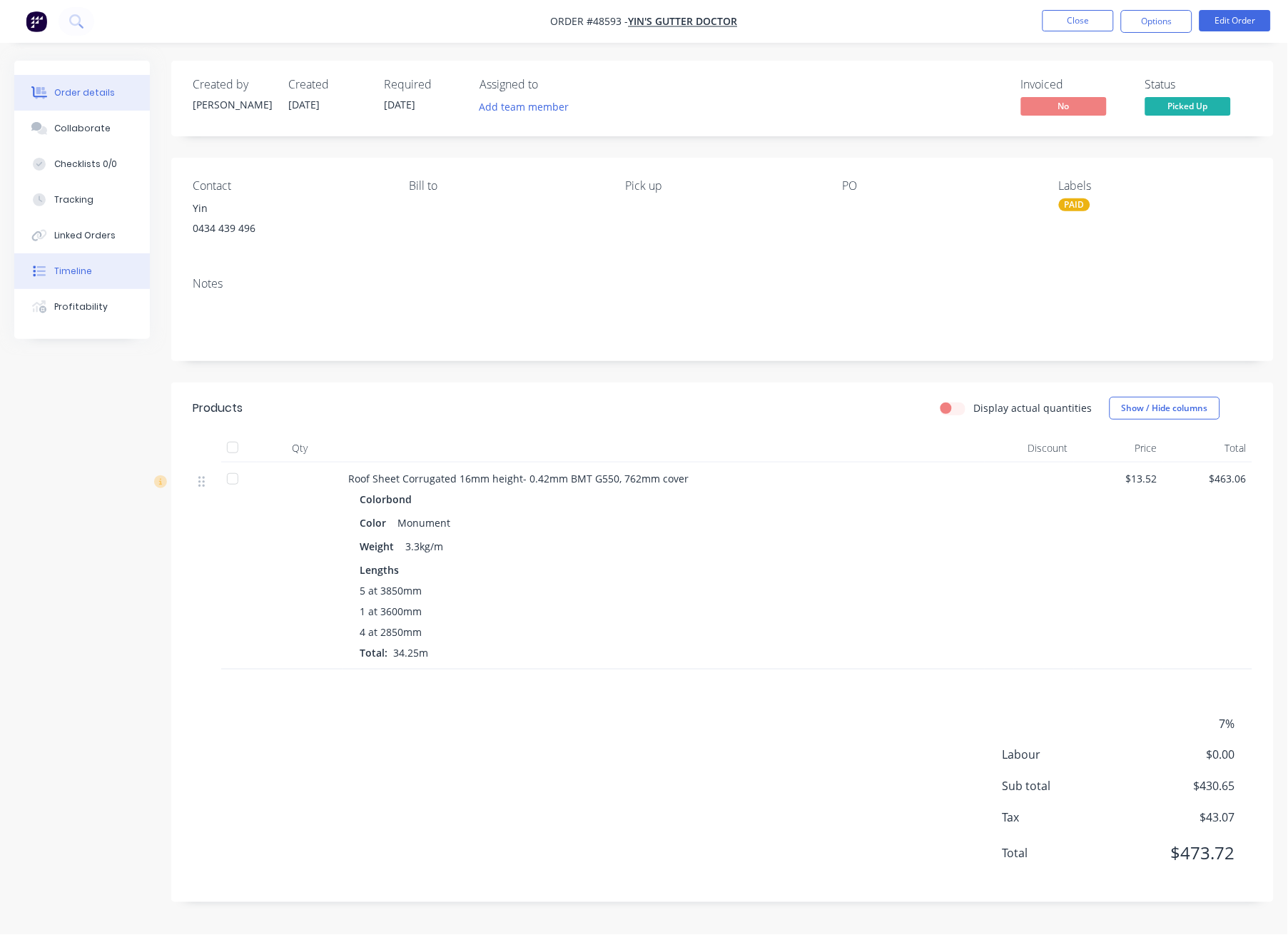
click at [63, 259] on button "Timeline" at bounding box center [82, 271] width 135 height 36
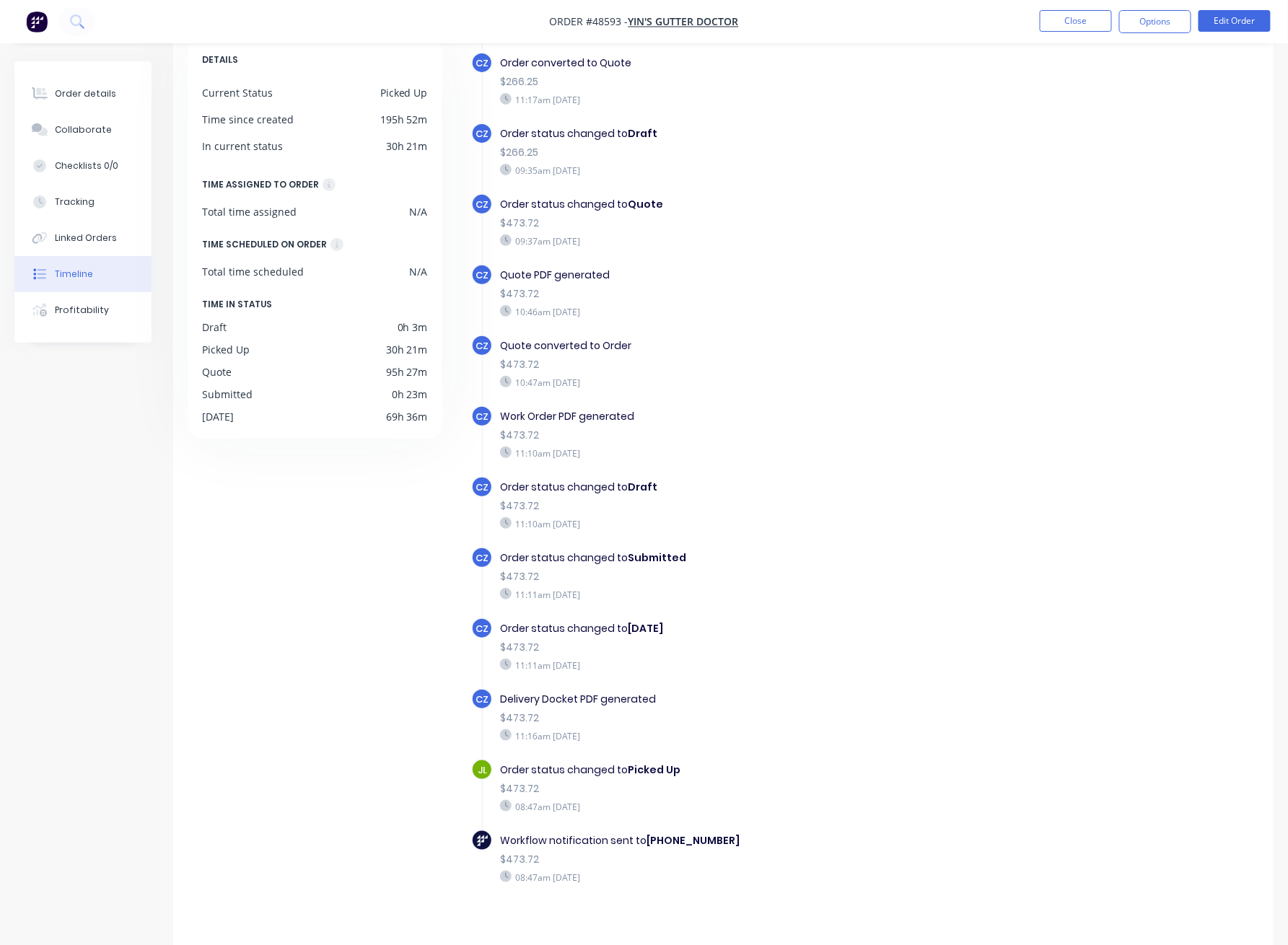
scroll to position [97, 0]
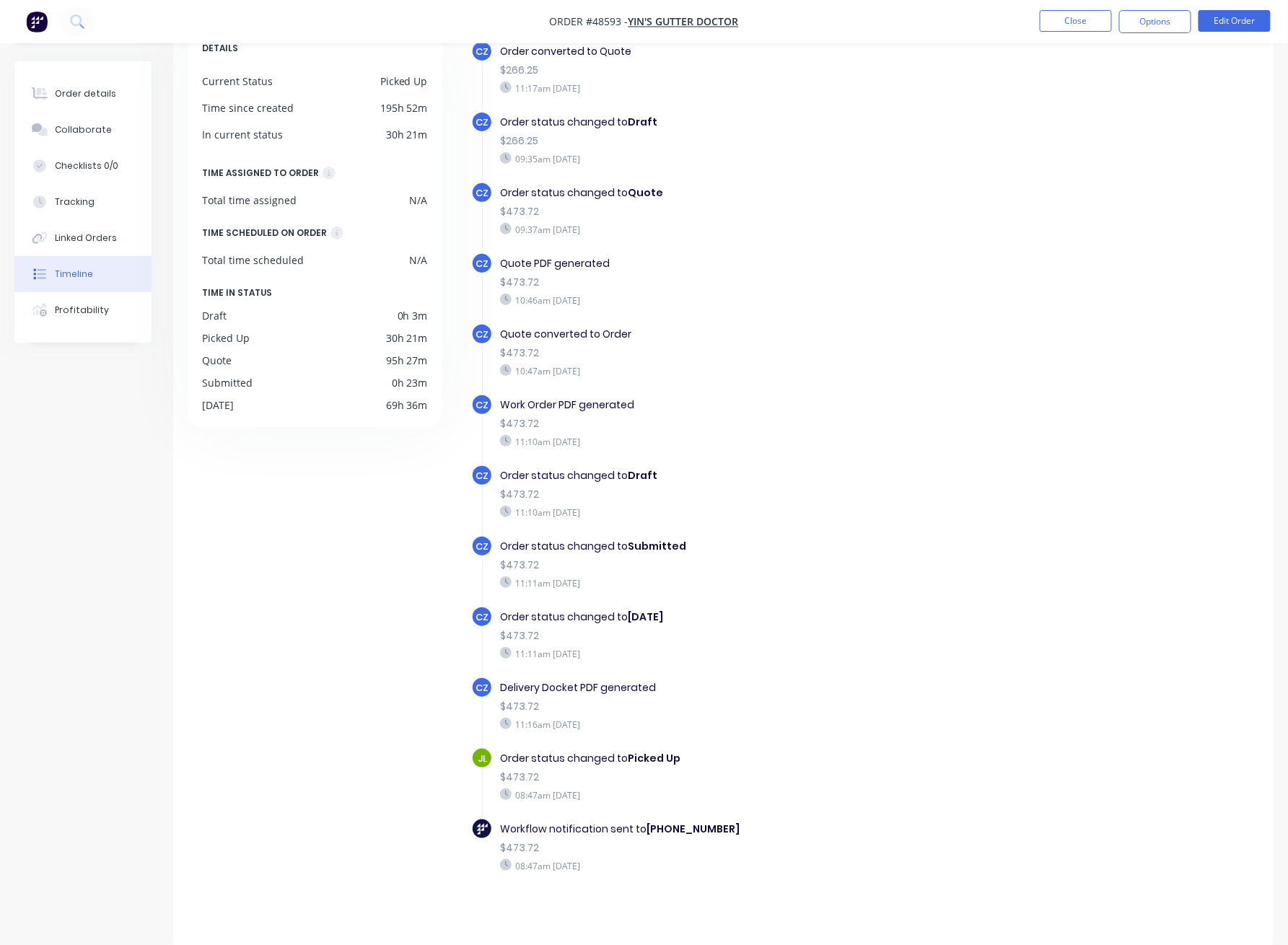
drag, startPoint x: 580, startPoint y: 791, endPoint x: 647, endPoint y: 787, distance: 67.1
click at [647, 788] on div "08:47am Thursday 04/09/25" at bounding box center [744, 795] width 487 height 13
click at [653, 788] on div "08:47am Thursday 04/09/25" at bounding box center [744, 795] width 487 height 13
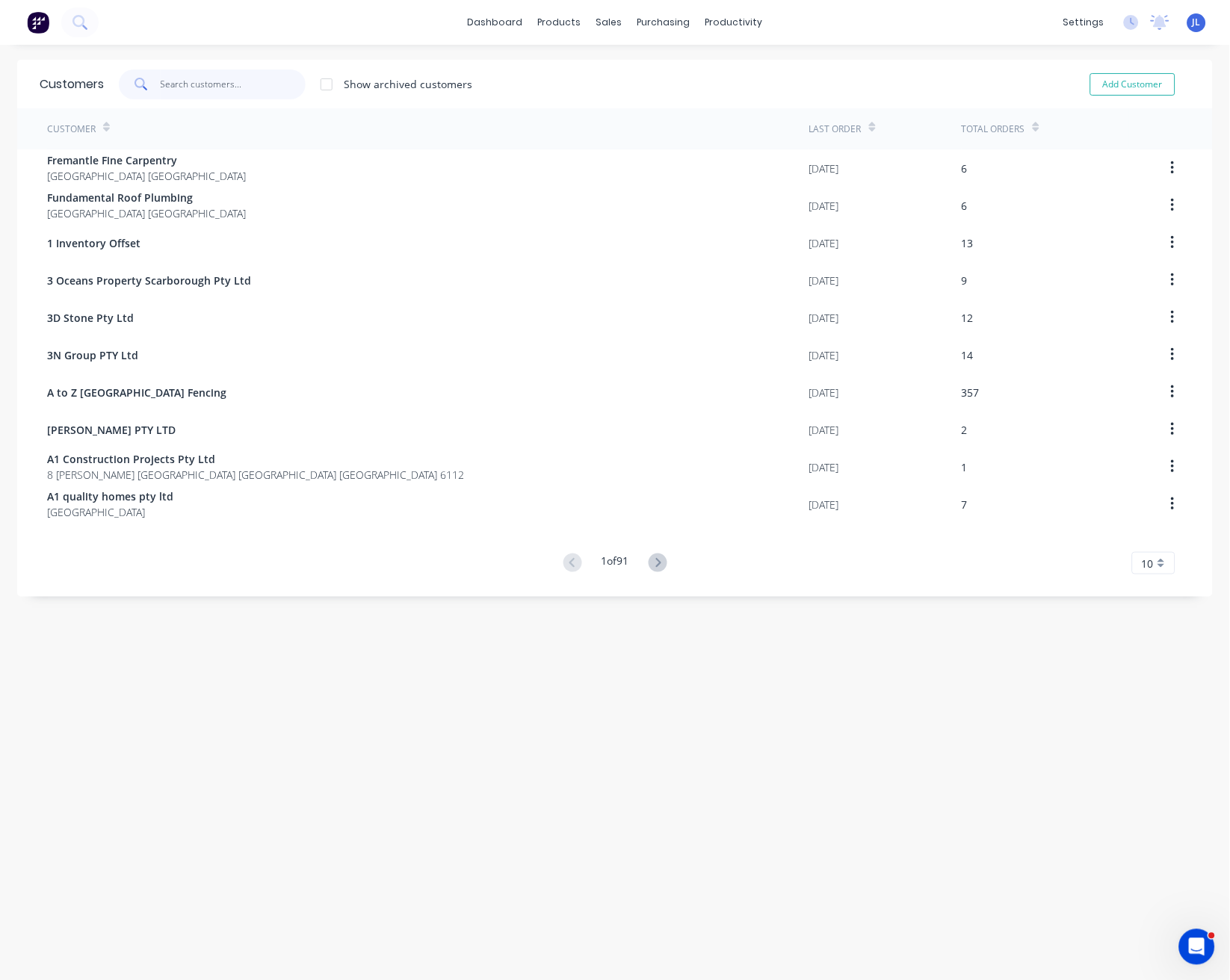
click at [248, 90] on input "text" at bounding box center [234, 85] width 146 height 30
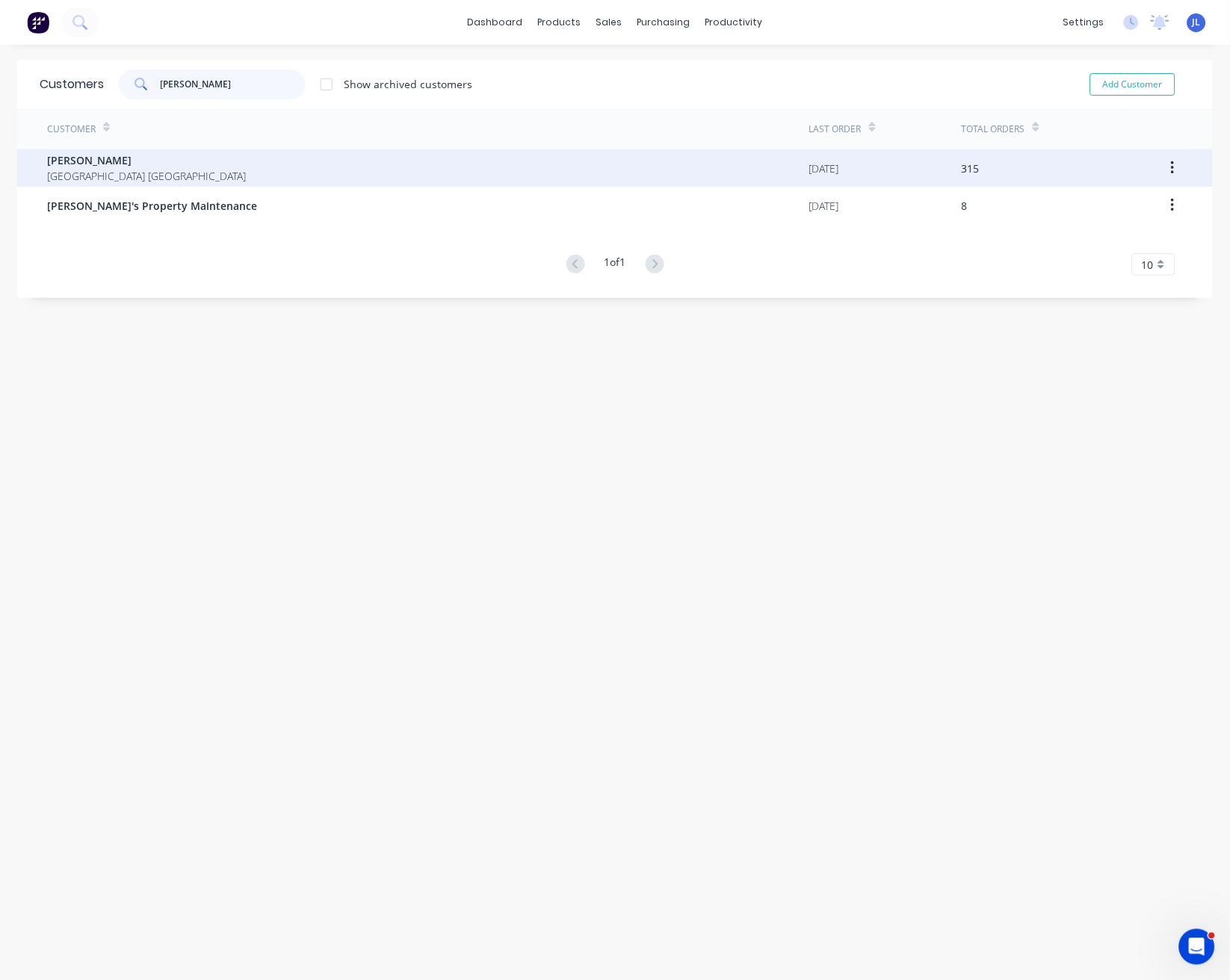
type input "[PERSON_NAME]"
click at [222, 163] on div "[PERSON_NAME] [GEOGRAPHIC_DATA] [GEOGRAPHIC_DATA]" at bounding box center [428, 167] width 762 height 37
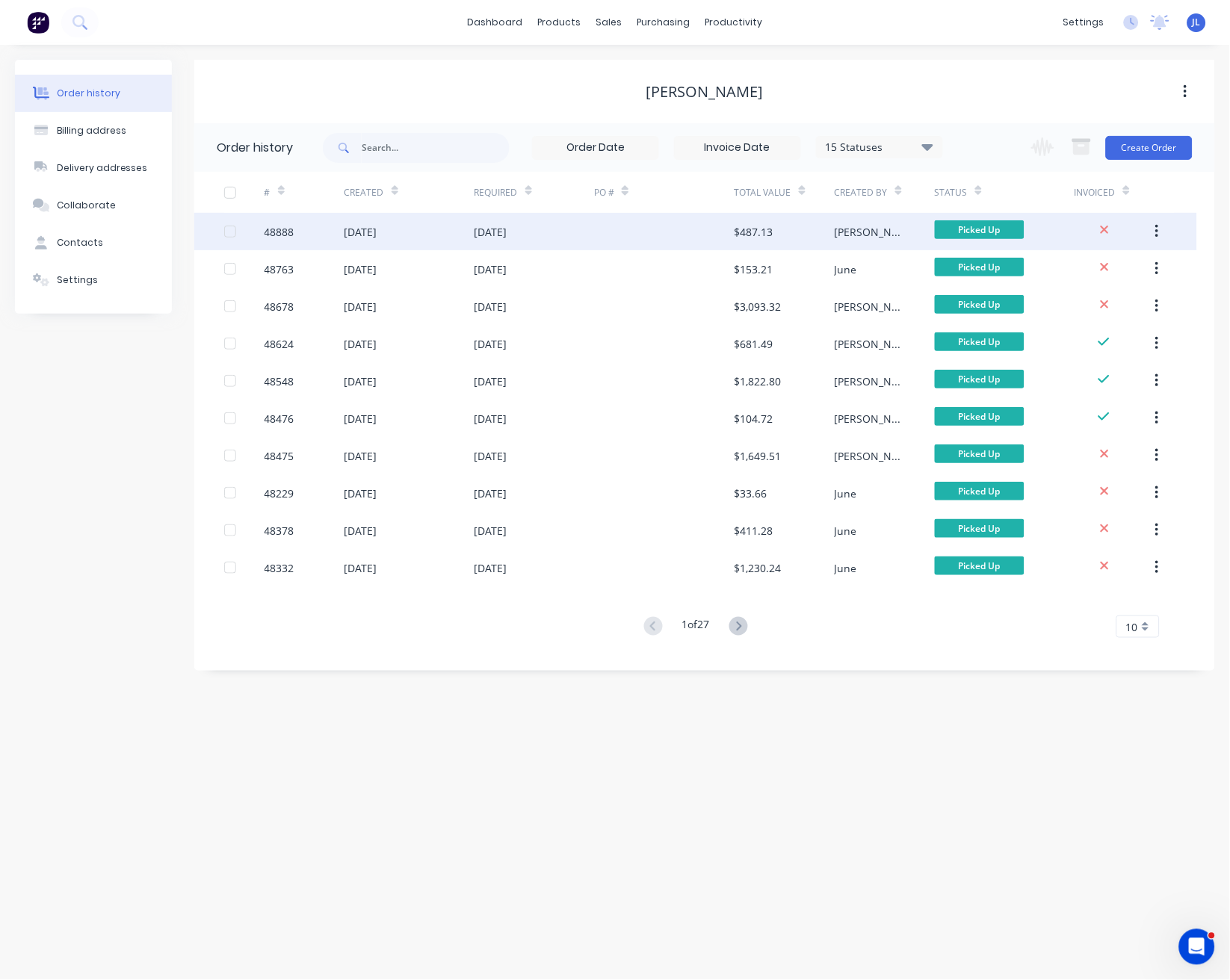
click at [675, 240] on div at bounding box center [664, 231] width 140 height 37
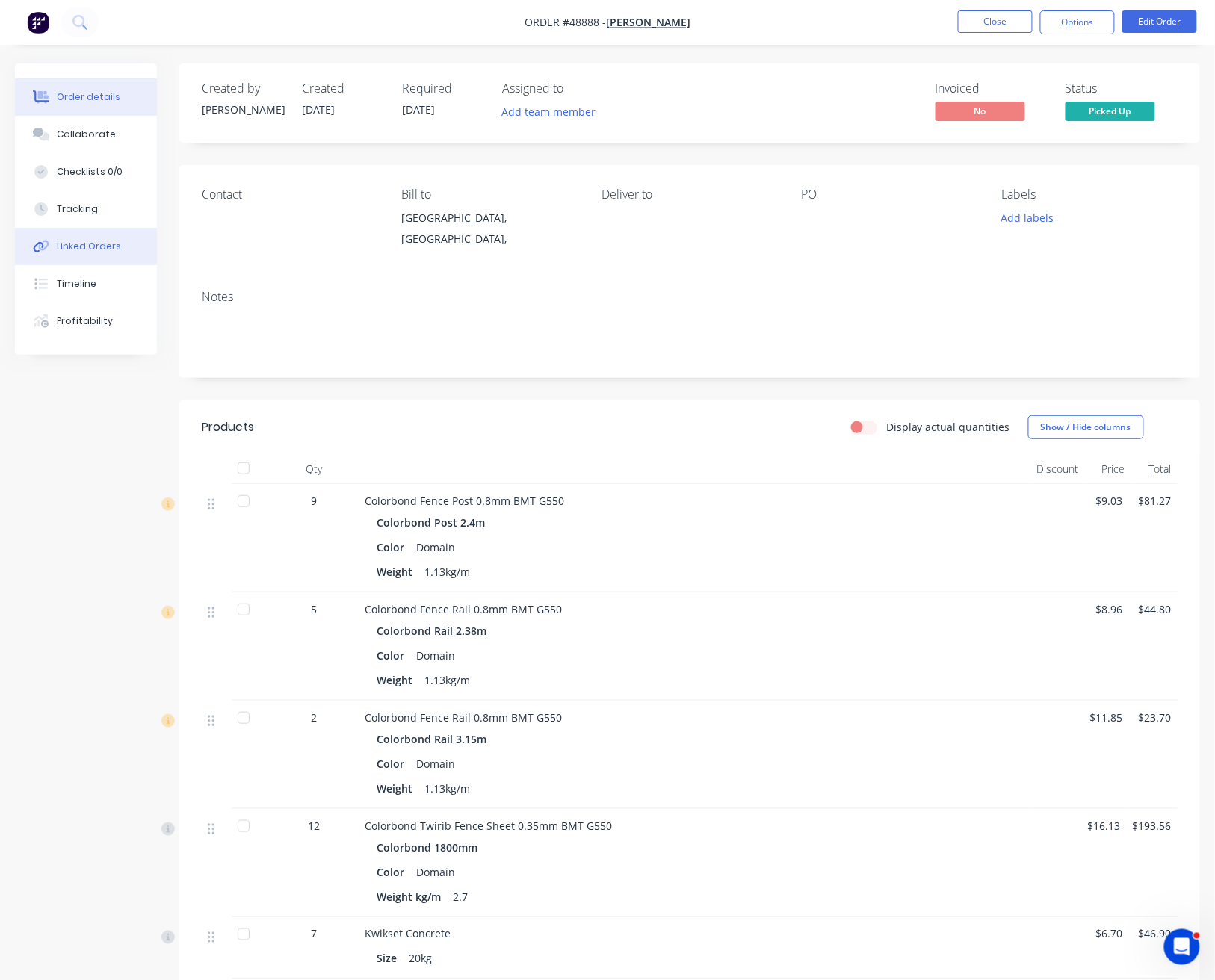
click at [74, 264] on button "Linked Orders" at bounding box center [85, 246] width 142 height 37
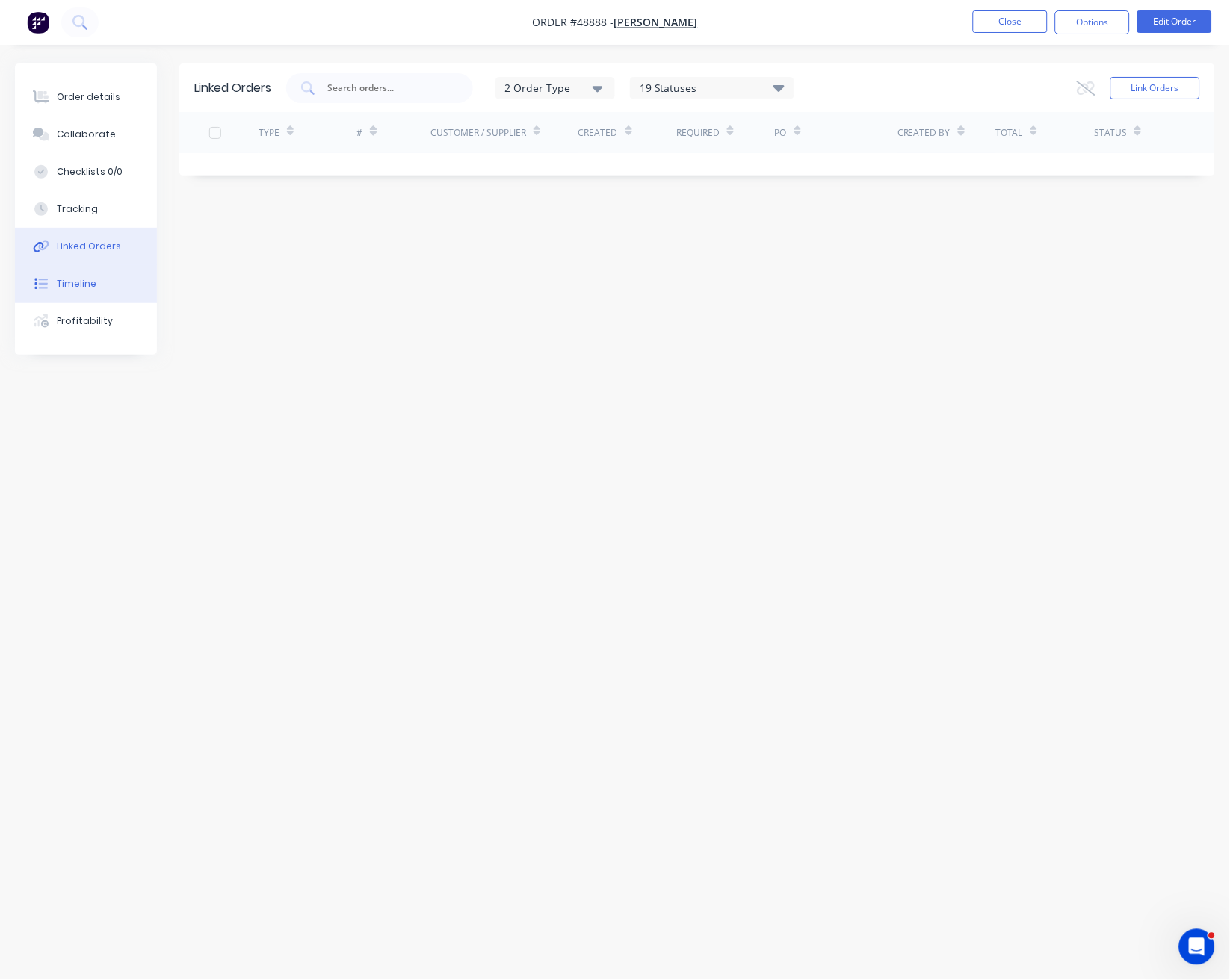
click at [102, 288] on button "Timeline" at bounding box center [85, 284] width 142 height 37
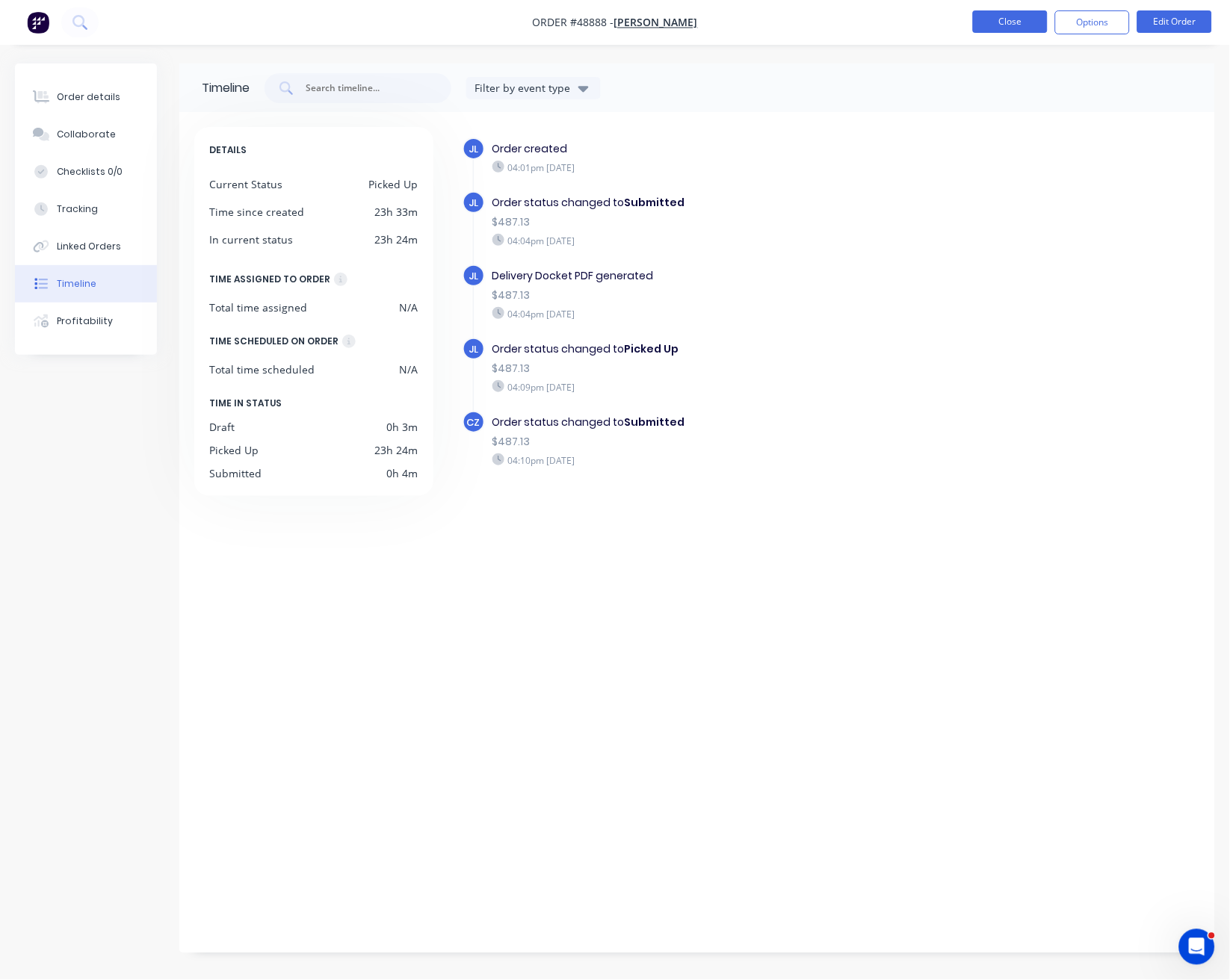
click at [1023, 17] on button "Close" at bounding box center [1010, 22] width 75 height 22
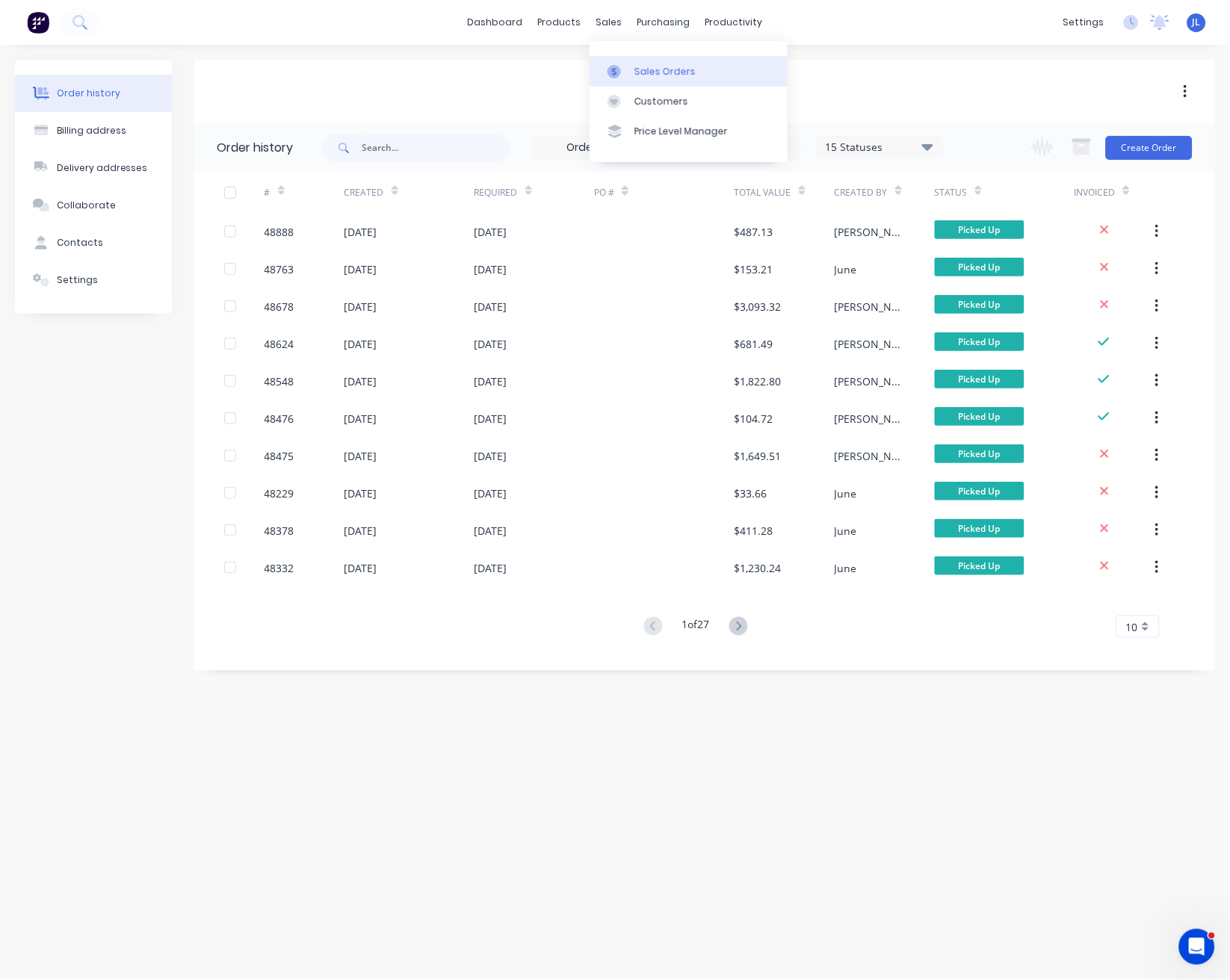
click at [656, 67] on div "Sales Orders" at bounding box center [665, 71] width 61 height 13
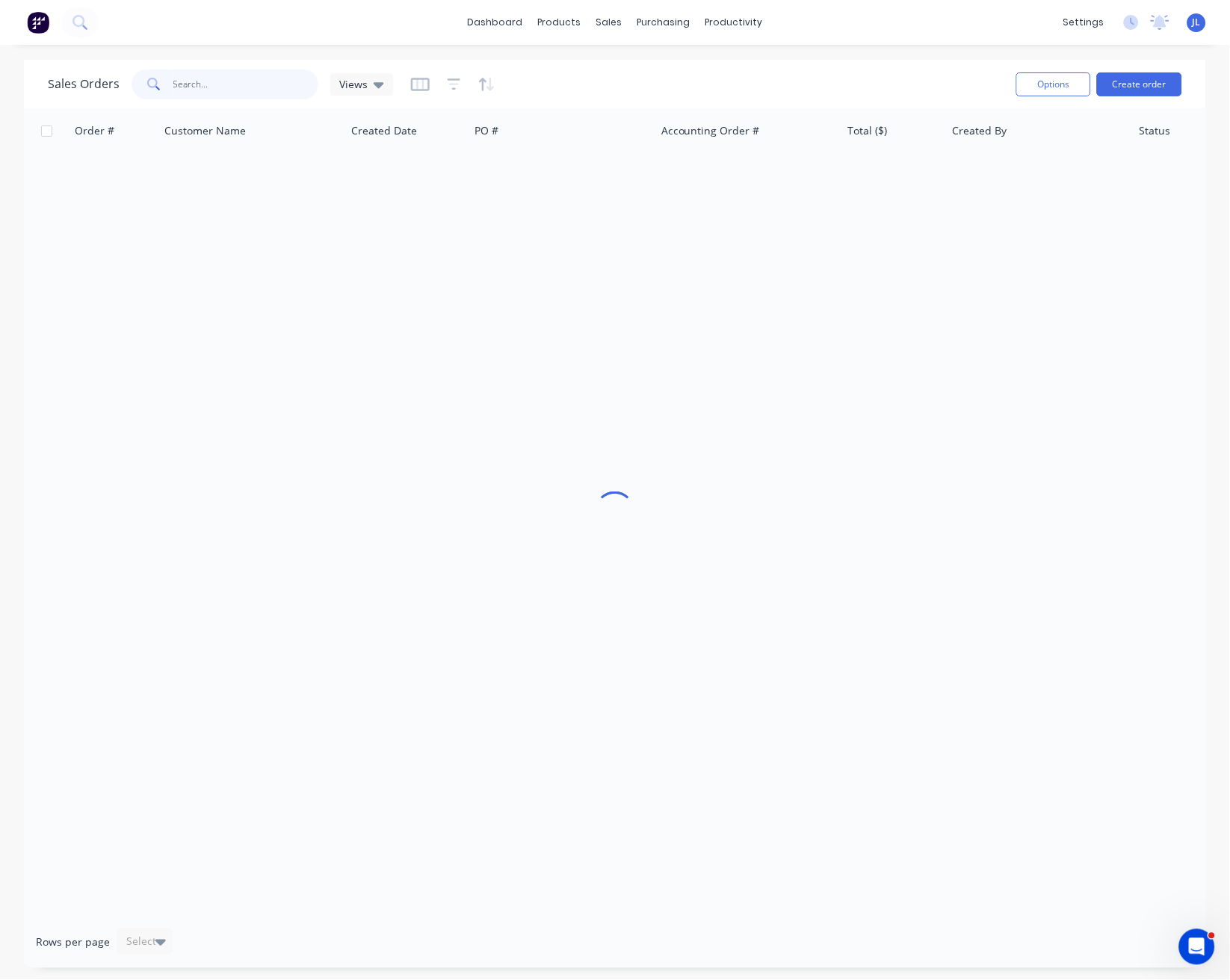
click at [221, 79] on input "text" at bounding box center [246, 85] width 146 height 30
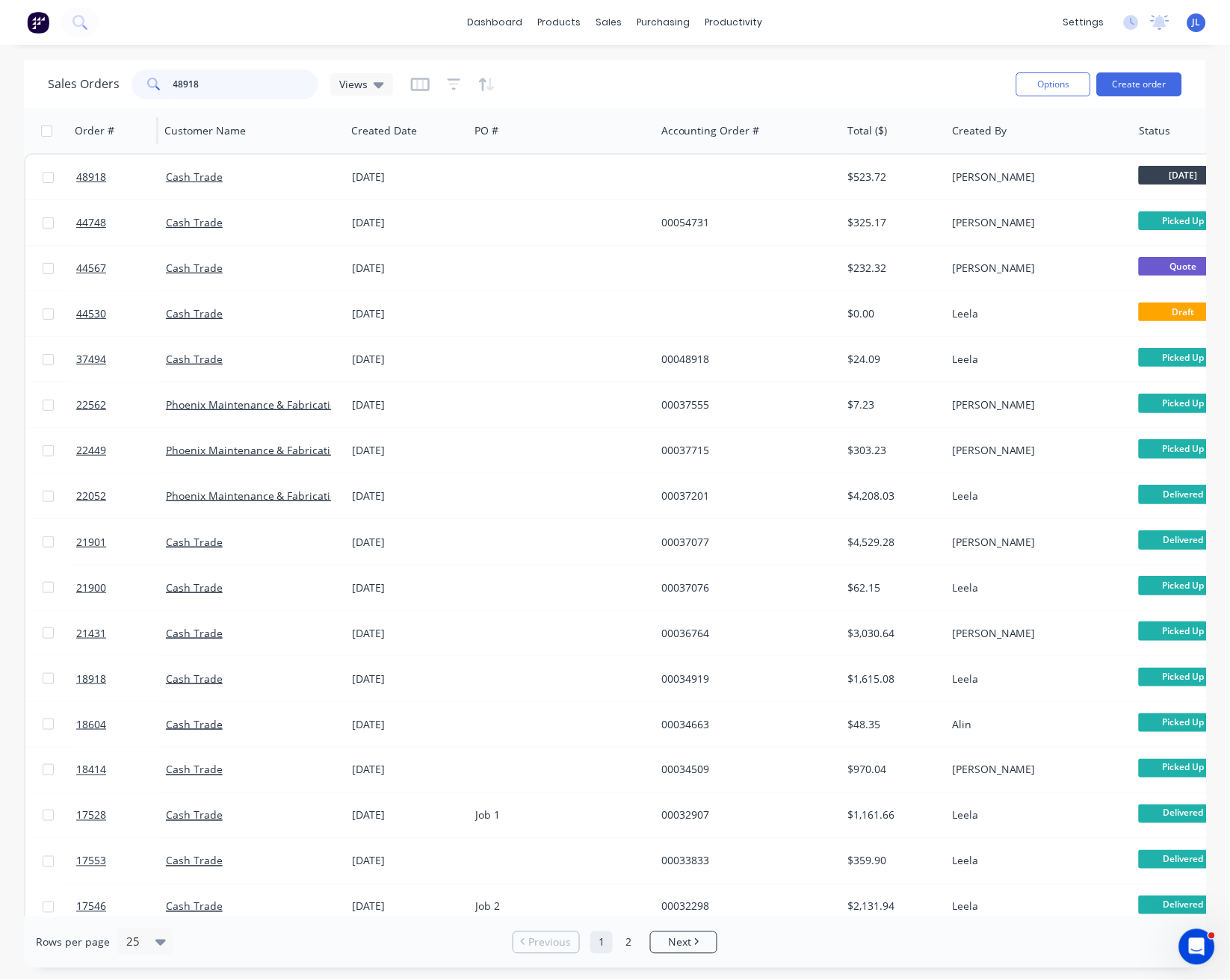
type input "48918"
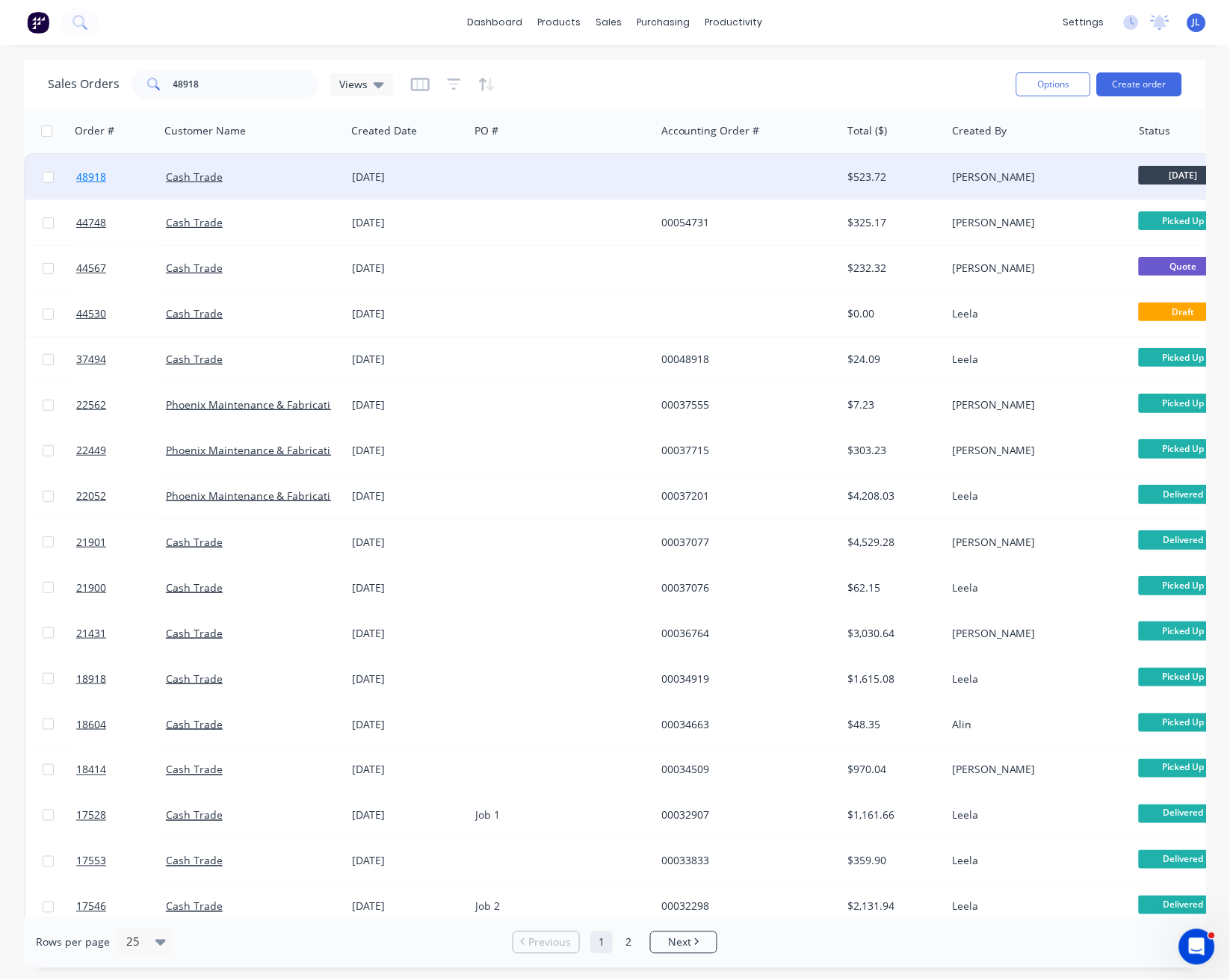
click at [90, 173] on span "48918" at bounding box center [91, 177] width 30 height 15
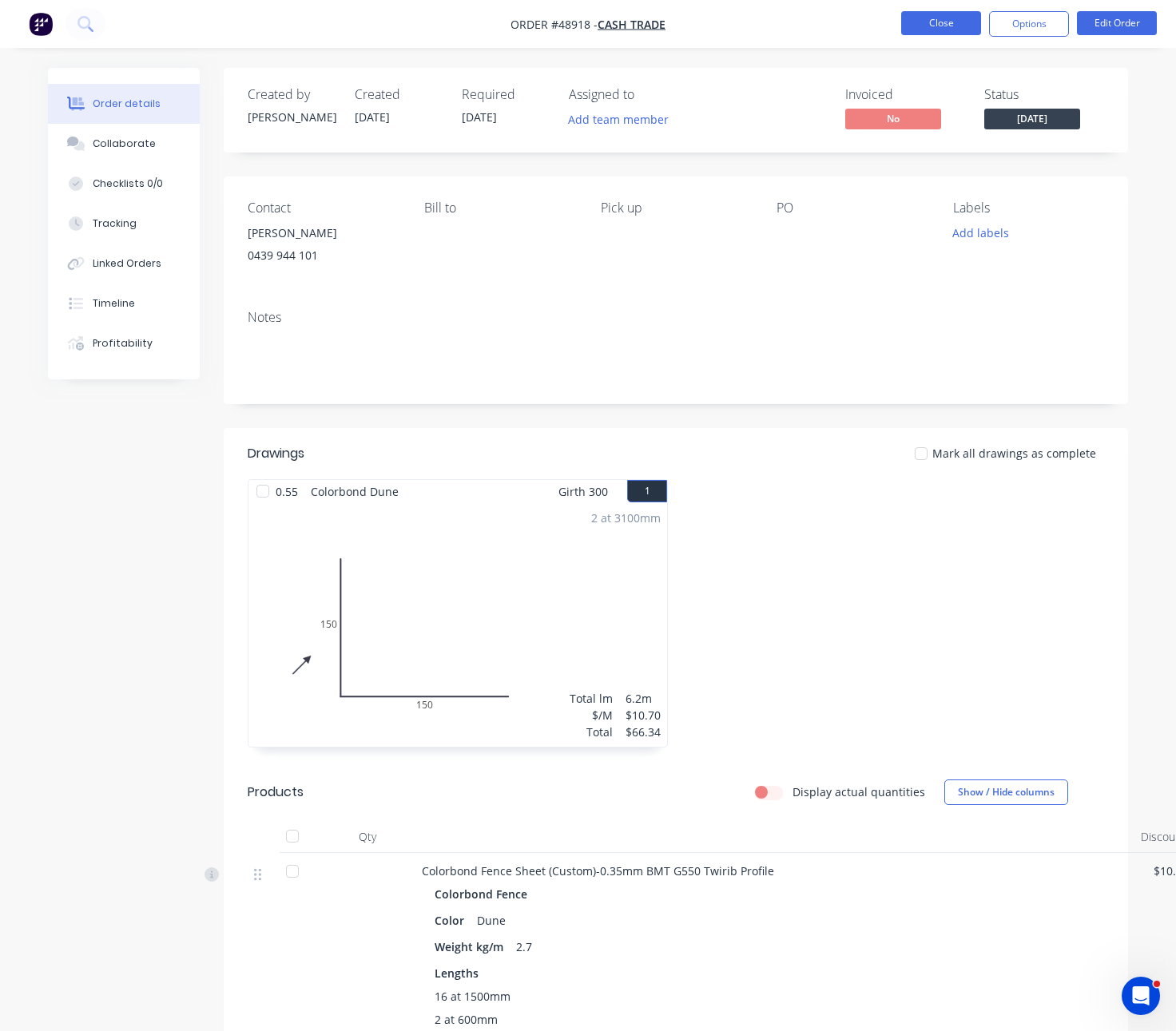
click at [933, 24] on button "Close" at bounding box center [941, 23] width 80 height 24
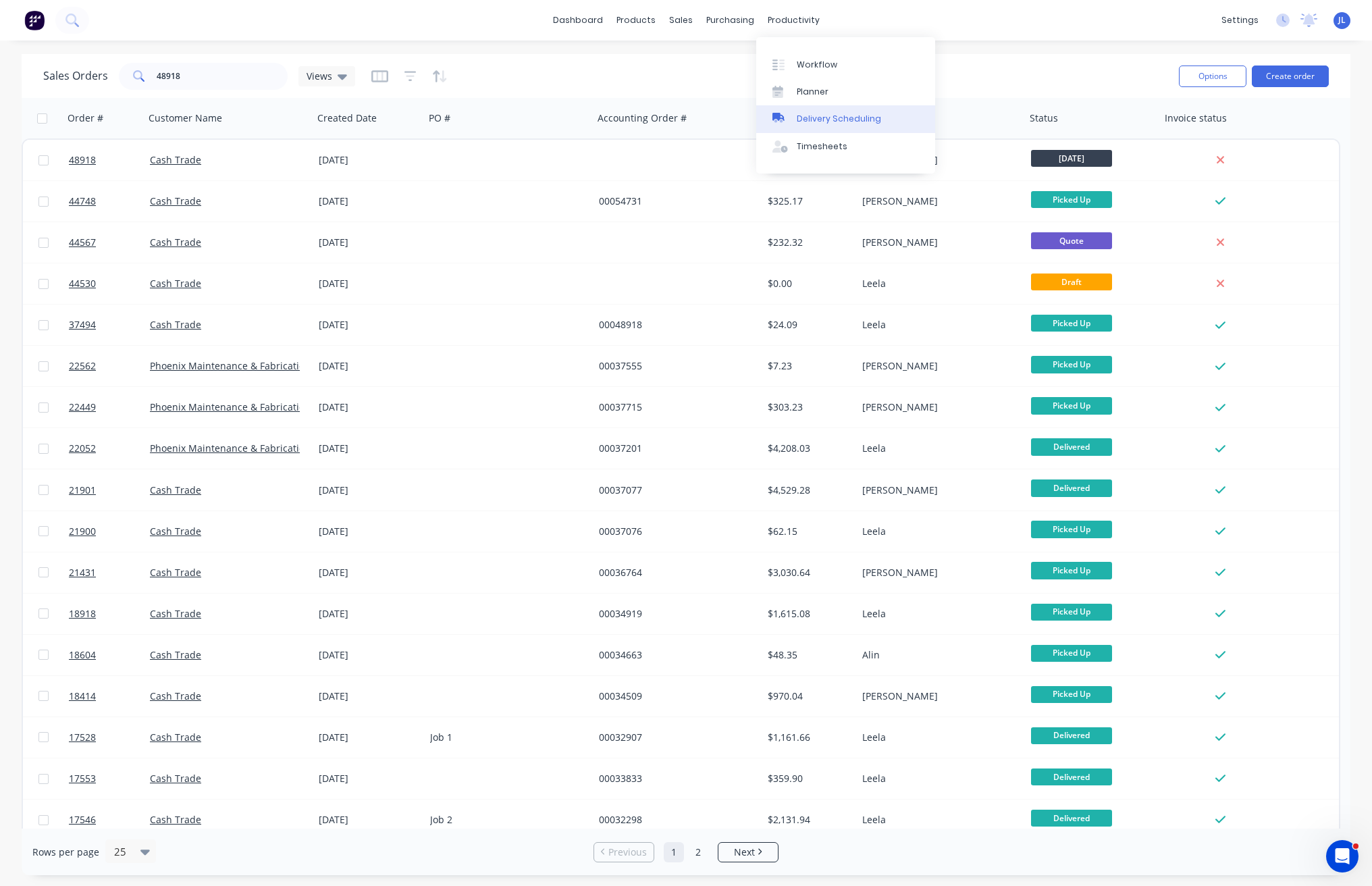
click at [823, 121] on div "Delivery Scheduling" at bounding box center [838, 118] width 85 height 12
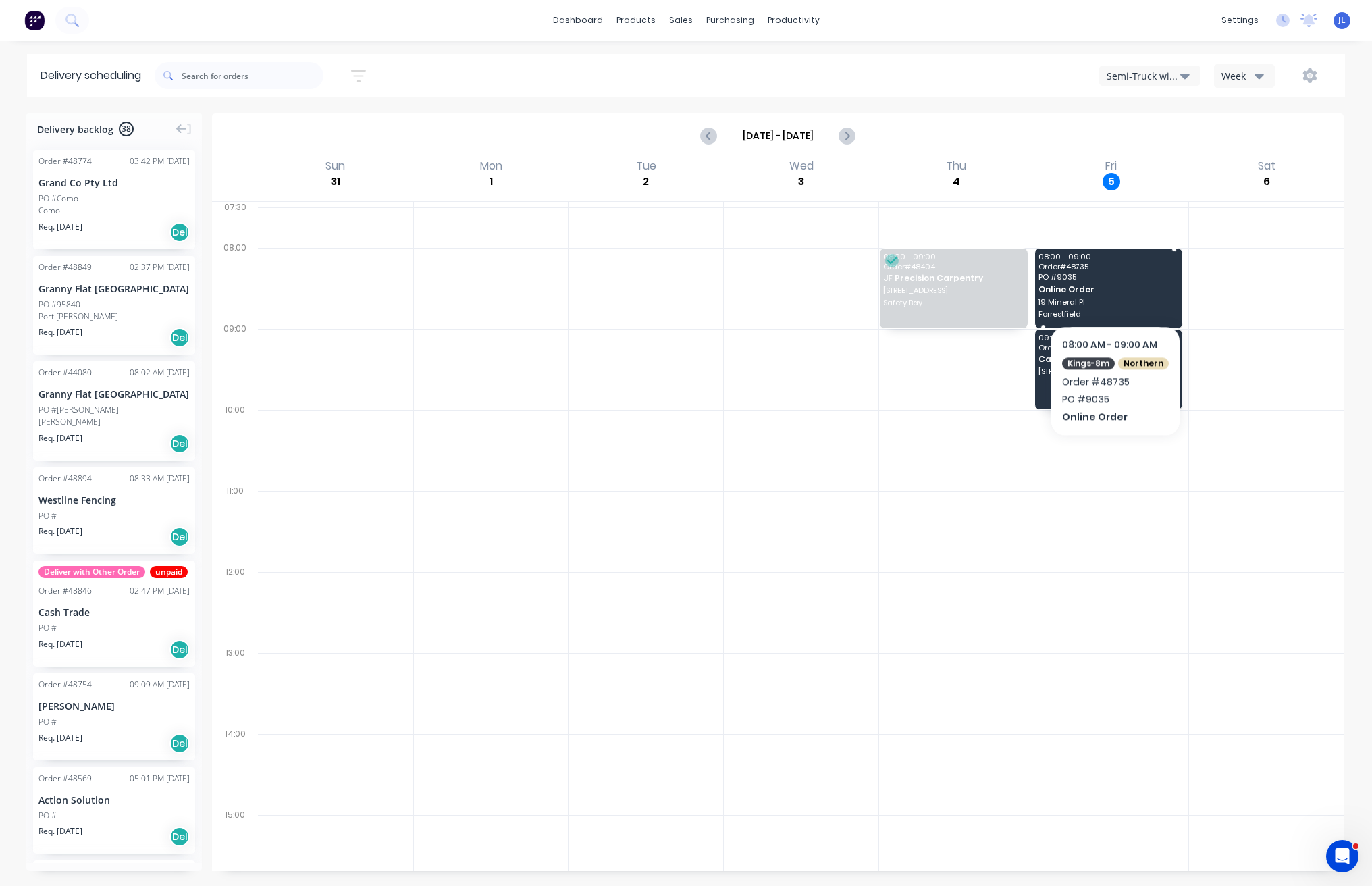
click at [1110, 284] on div "08:00 - 09:00 Order # 48735 PO # 9035 Online Order 19 Mineral Pl Forrestfield" at bounding box center [1108, 289] width 148 height 79
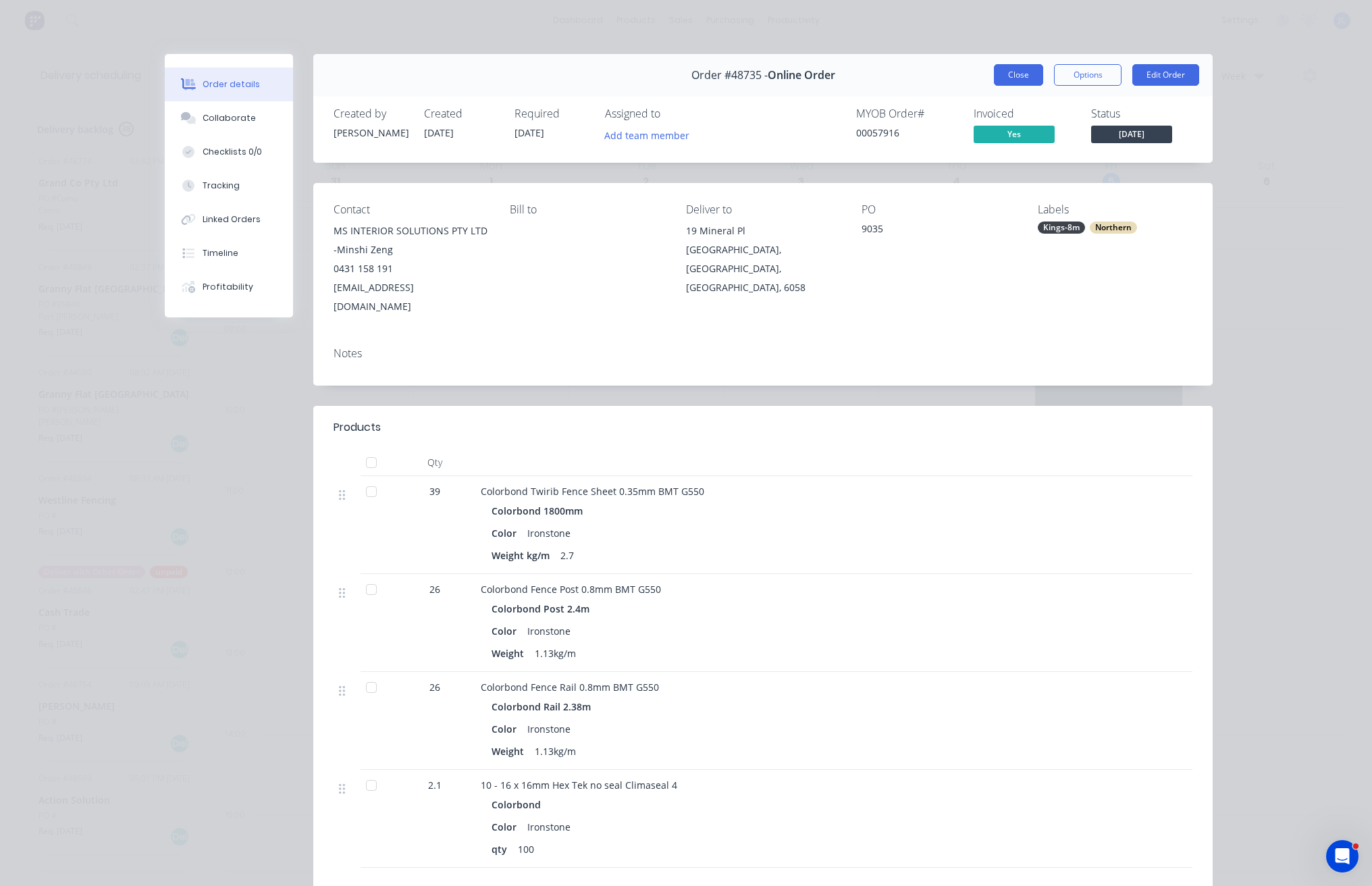
click at [1021, 73] on button "Close" at bounding box center [1019, 75] width 49 height 22
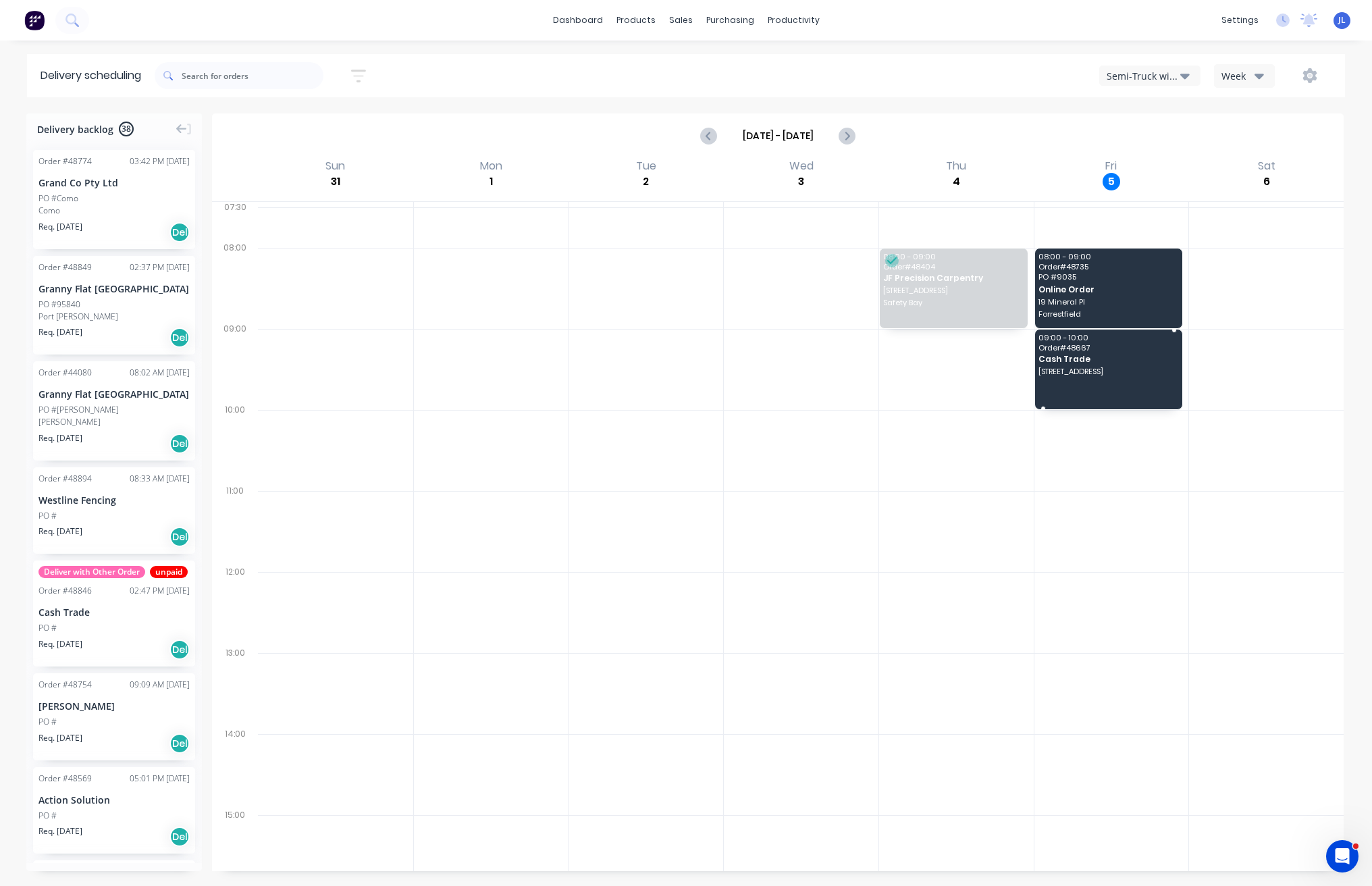
click at [1108, 351] on span "Order # 48667" at bounding box center [1107, 348] width 139 height 8
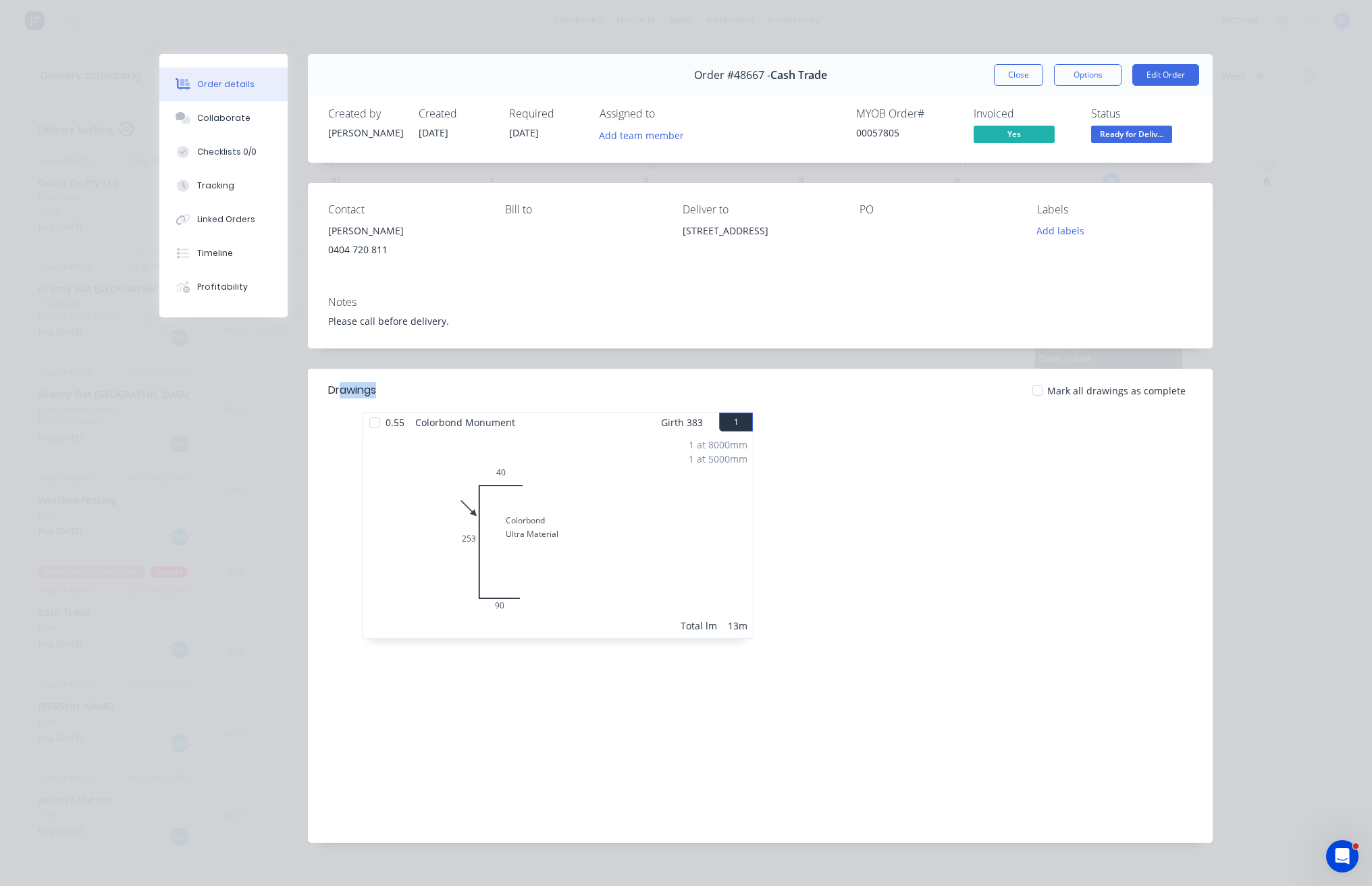
drag, startPoint x: 375, startPoint y: 391, endPoint x: 332, endPoint y: 392, distance: 43.0
click at [332, 392] on div "Drawings" at bounding box center [420, 391] width 184 height 16
click at [456, 393] on div "Drawings" at bounding box center [420, 391] width 184 height 16
click at [454, 387] on div "Drawings" at bounding box center [420, 391] width 184 height 16
click at [40, 82] on div "Order details Collaborate Checklists 0/0 Tracking Linked Orders Timeline Profit…" at bounding box center [686, 443] width 1372 height 886
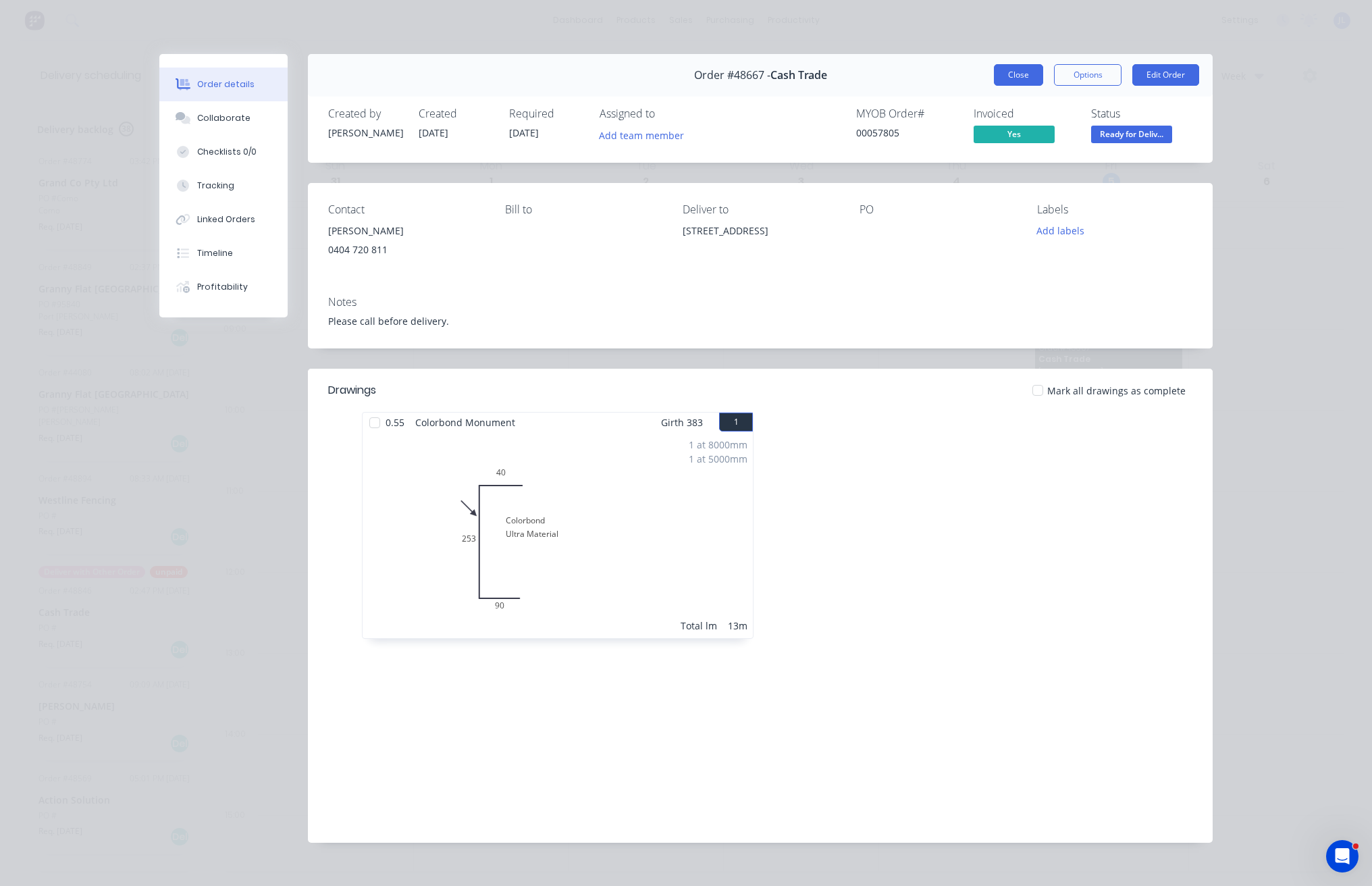
click at [1018, 74] on button "Close" at bounding box center [1019, 75] width 49 height 22
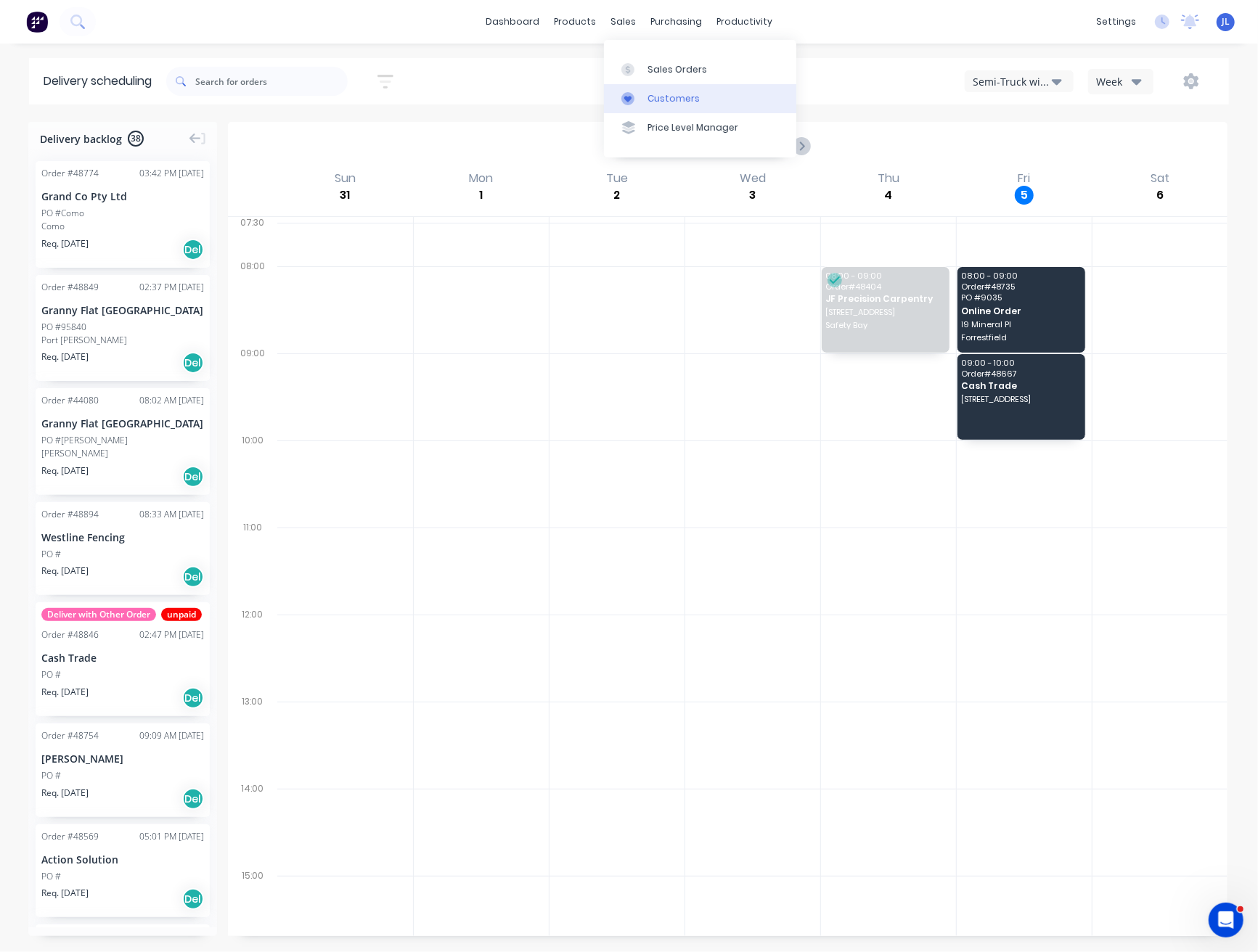
click at [666, 97] on div "Customers" at bounding box center [673, 98] width 52 height 13
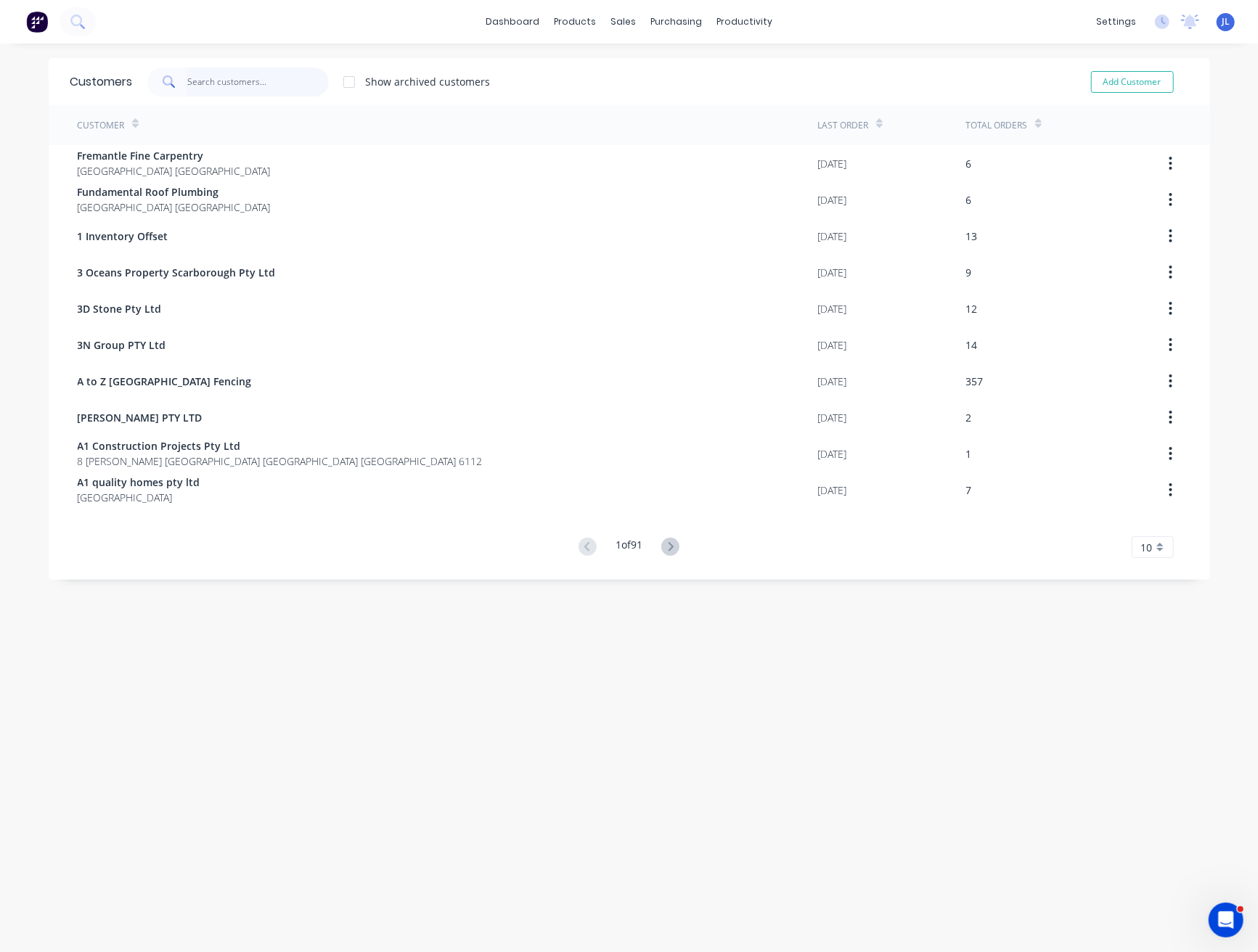
click at [255, 77] on input "text" at bounding box center [258, 82] width 142 height 29
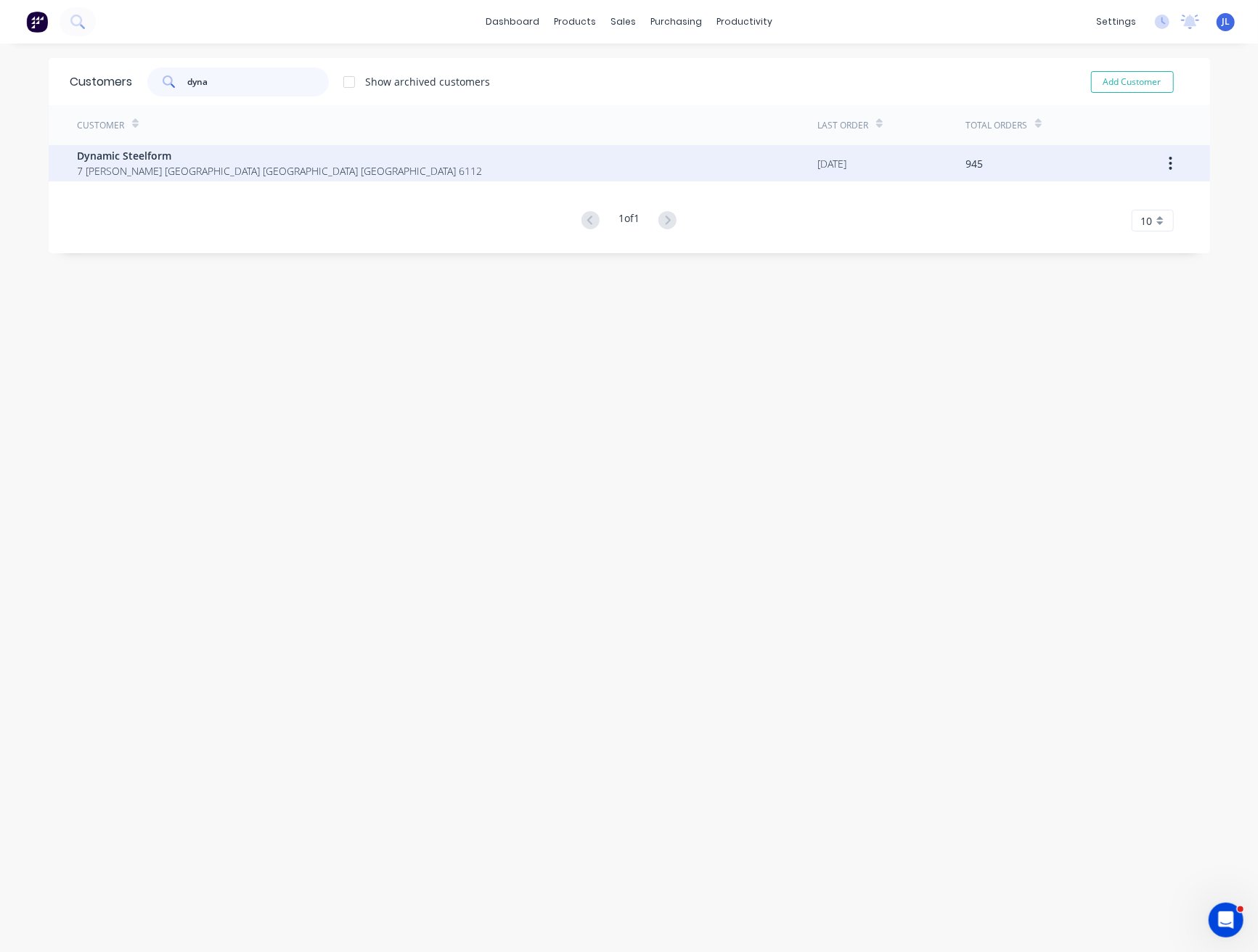
type input "dyna"
click at [241, 159] on span "Dynamic Steelform" at bounding box center [279, 155] width 405 height 15
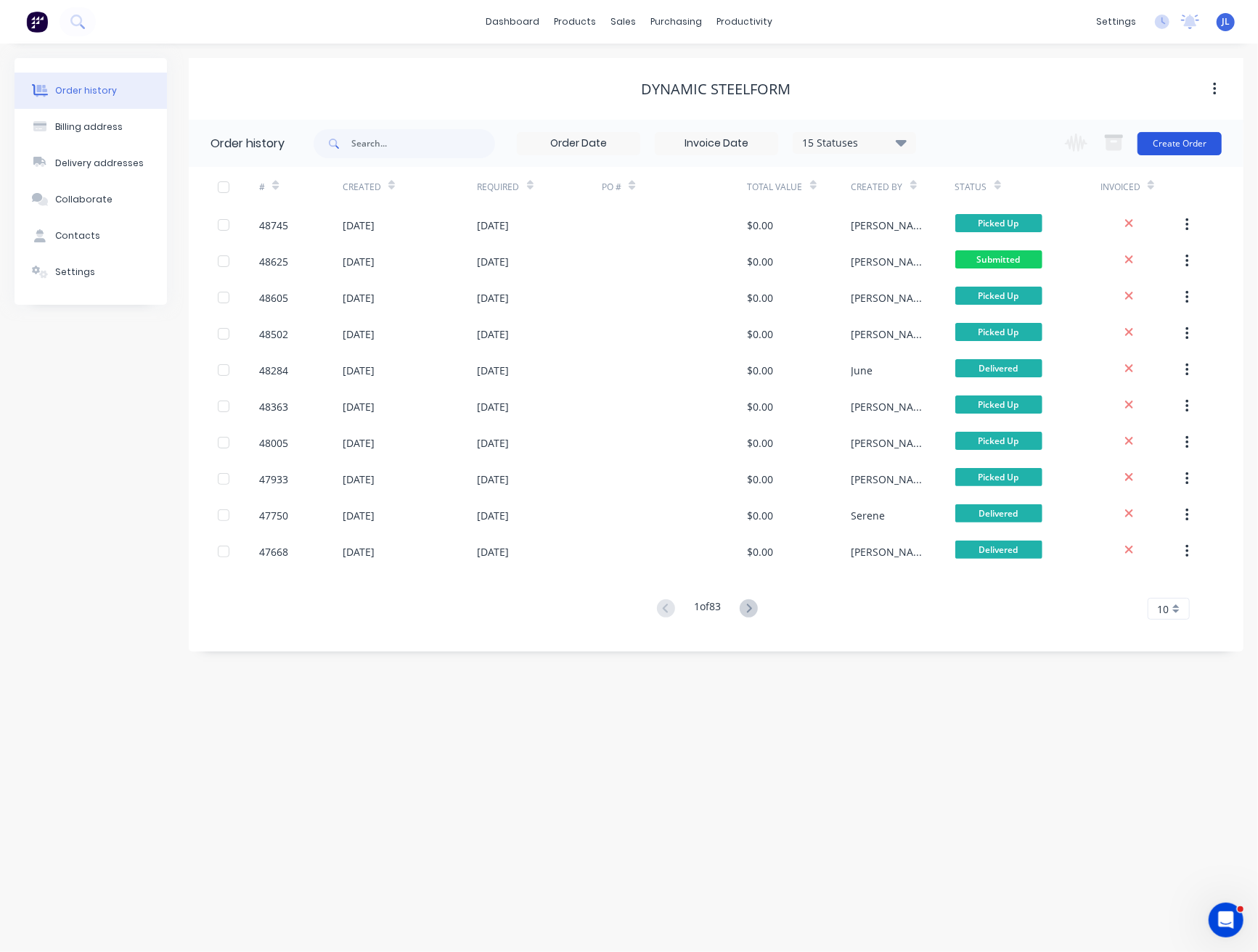
click at [1179, 147] on button "Create Order" at bounding box center [1179, 143] width 85 height 23
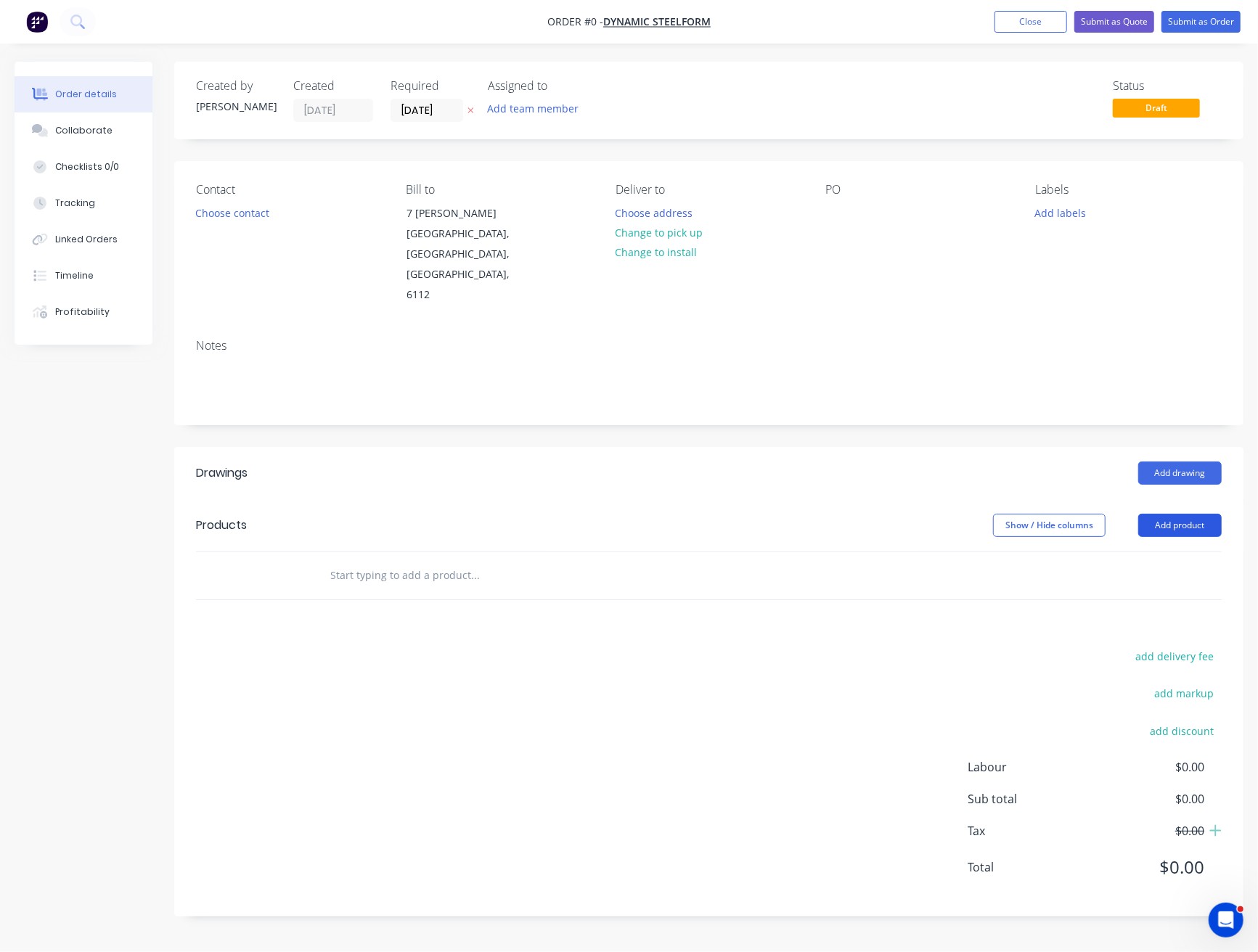
click at [1165, 514] on button "Add product" at bounding box center [1180, 525] width 84 height 23
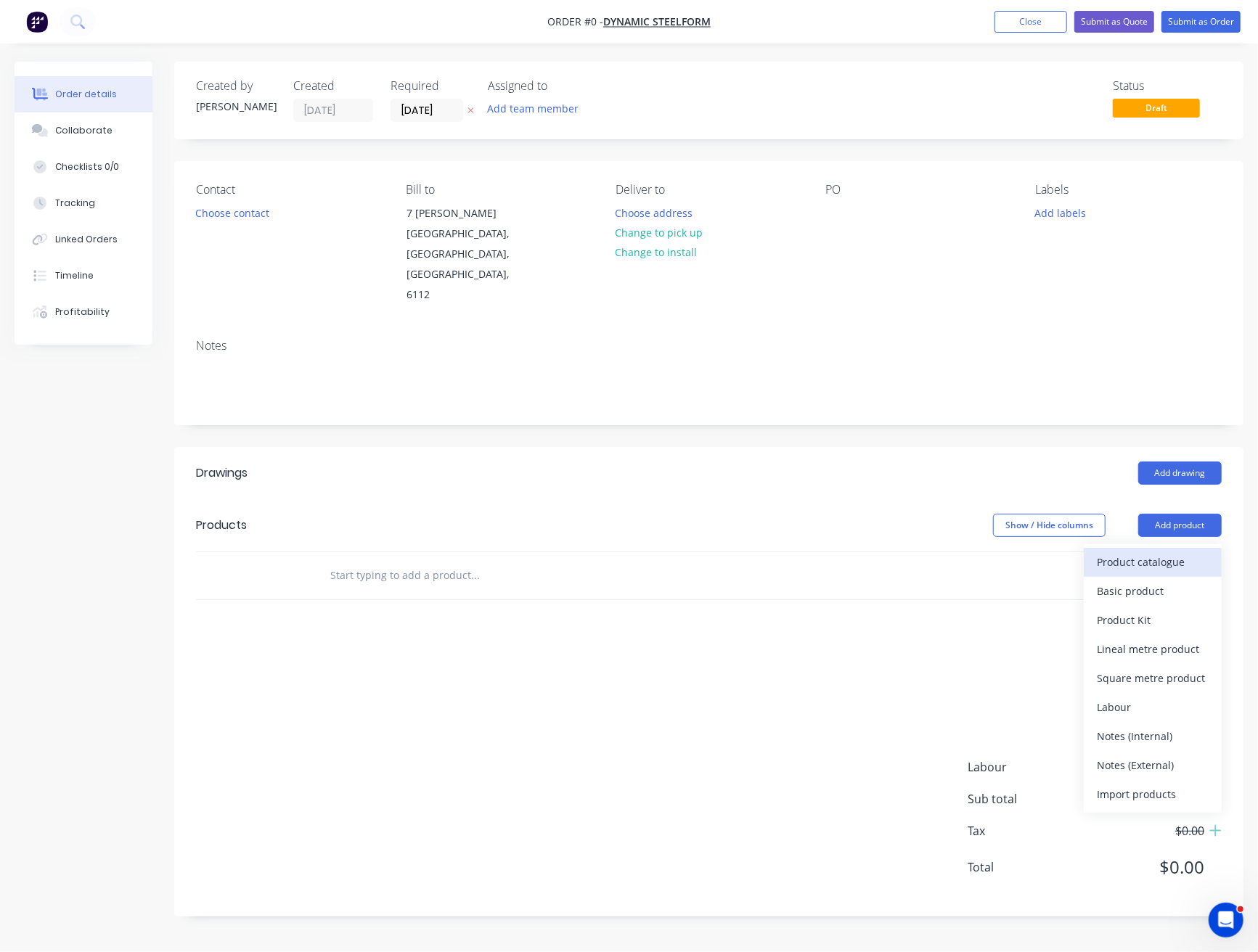
click at [1164, 552] on div "Product catalogue" at bounding box center [1152, 562] width 112 height 21
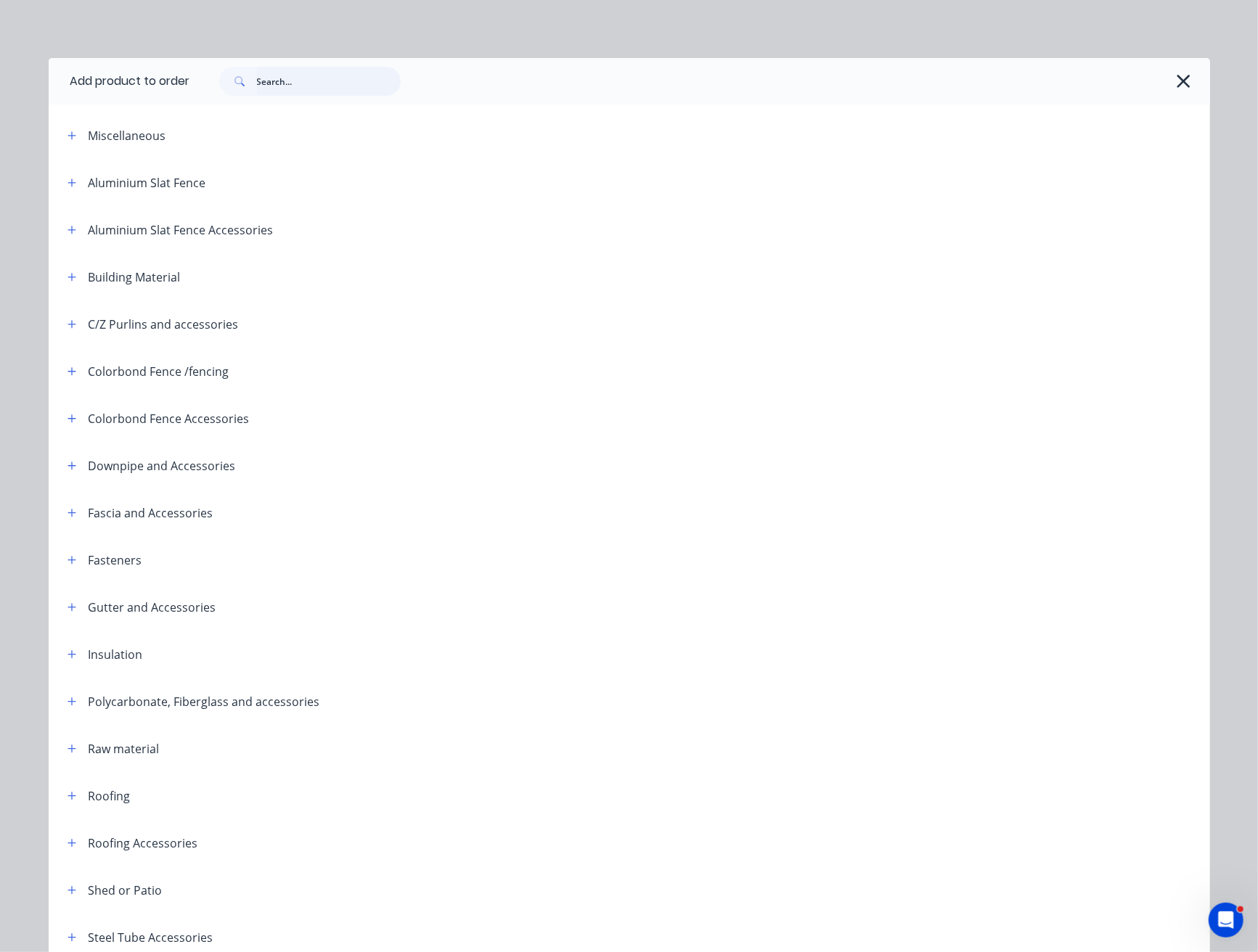
click at [358, 89] on input "text" at bounding box center [329, 81] width 143 height 29
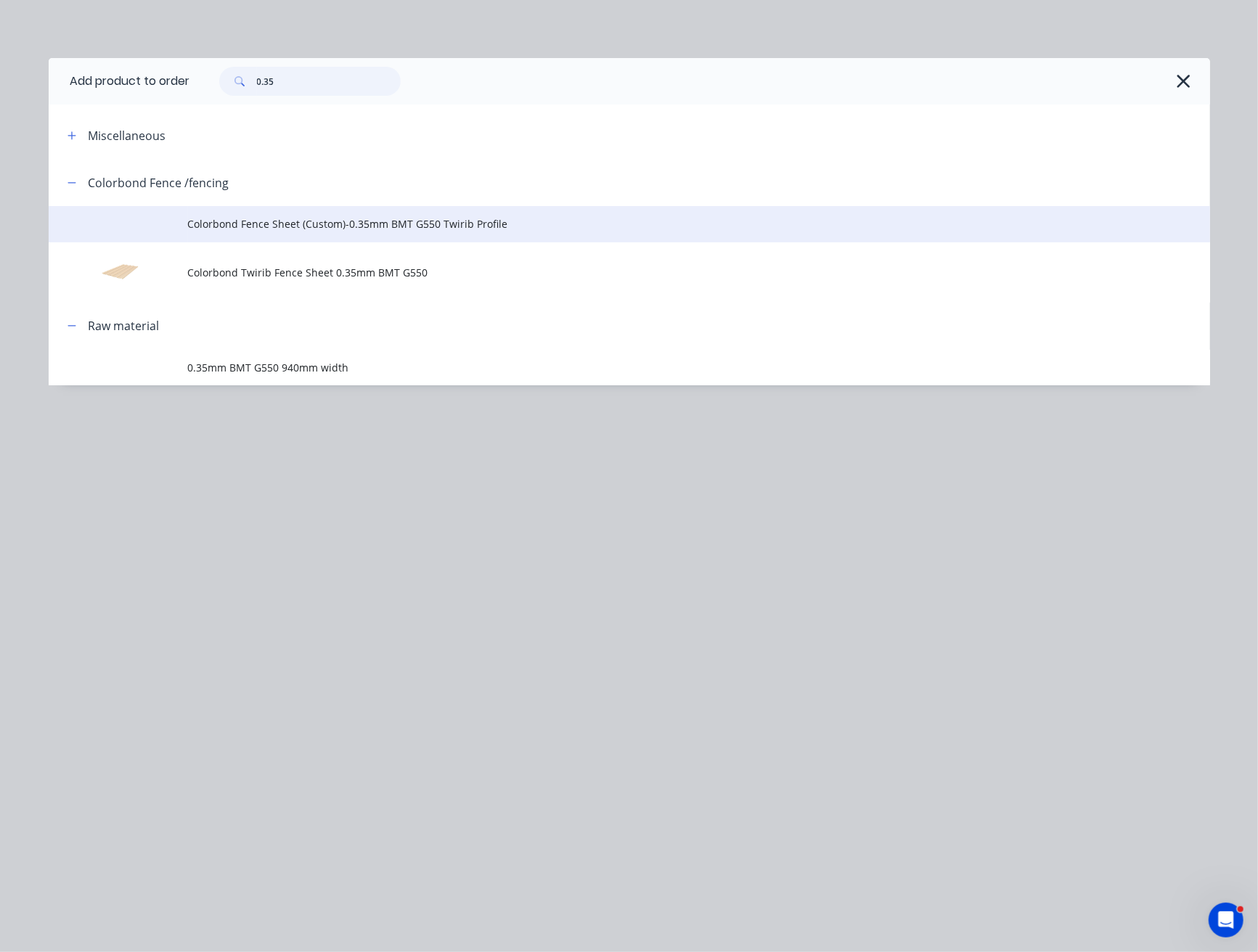
type input "0.35"
click at [308, 214] on td "Colorbond Fence Sheet (Custom)-0.35mm BMT G550 Twirib Profile" at bounding box center [698, 224] width 1022 height 36
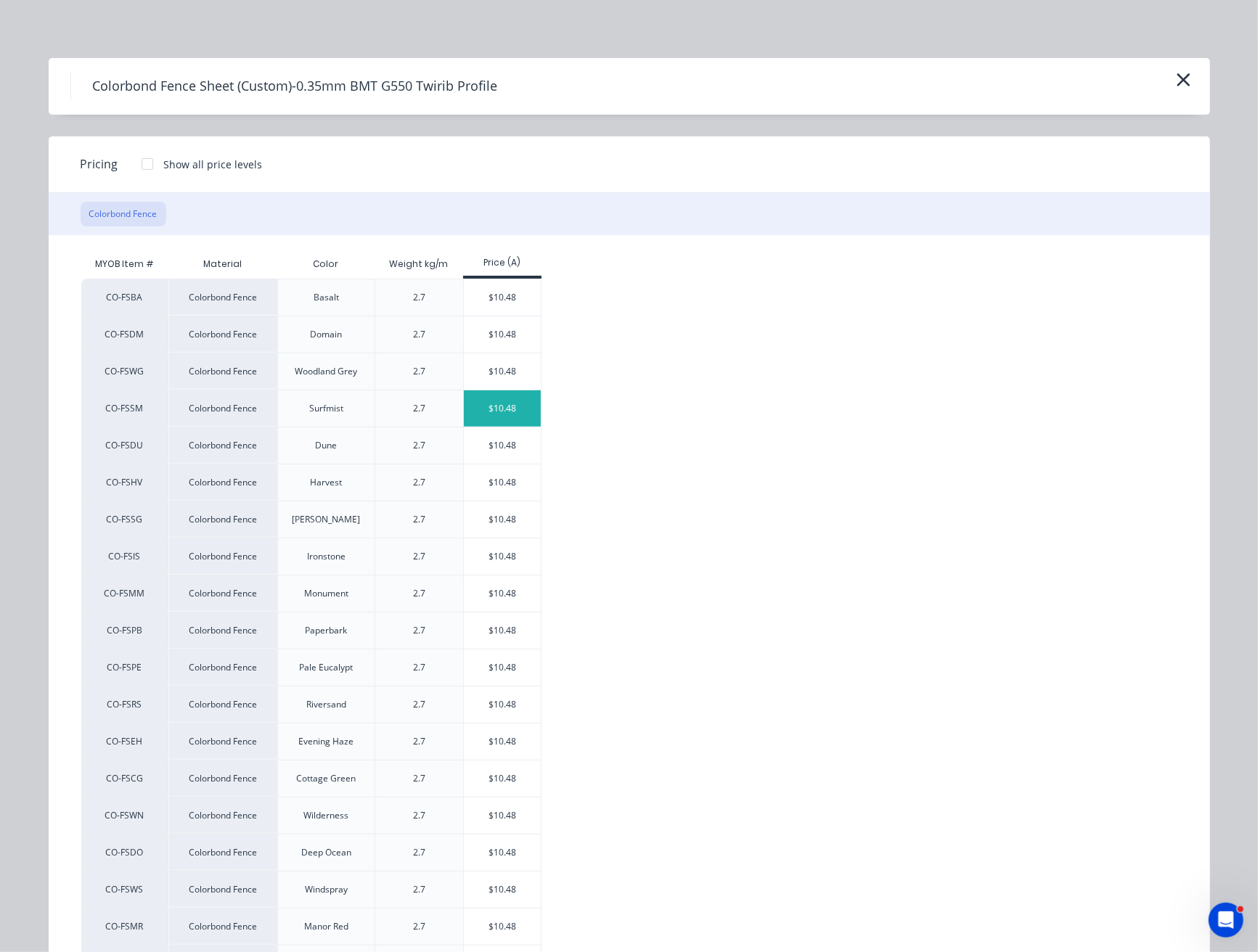
click at [519, 399] on div "$10.48" at bounding box center [503, 408] width 77 height 36
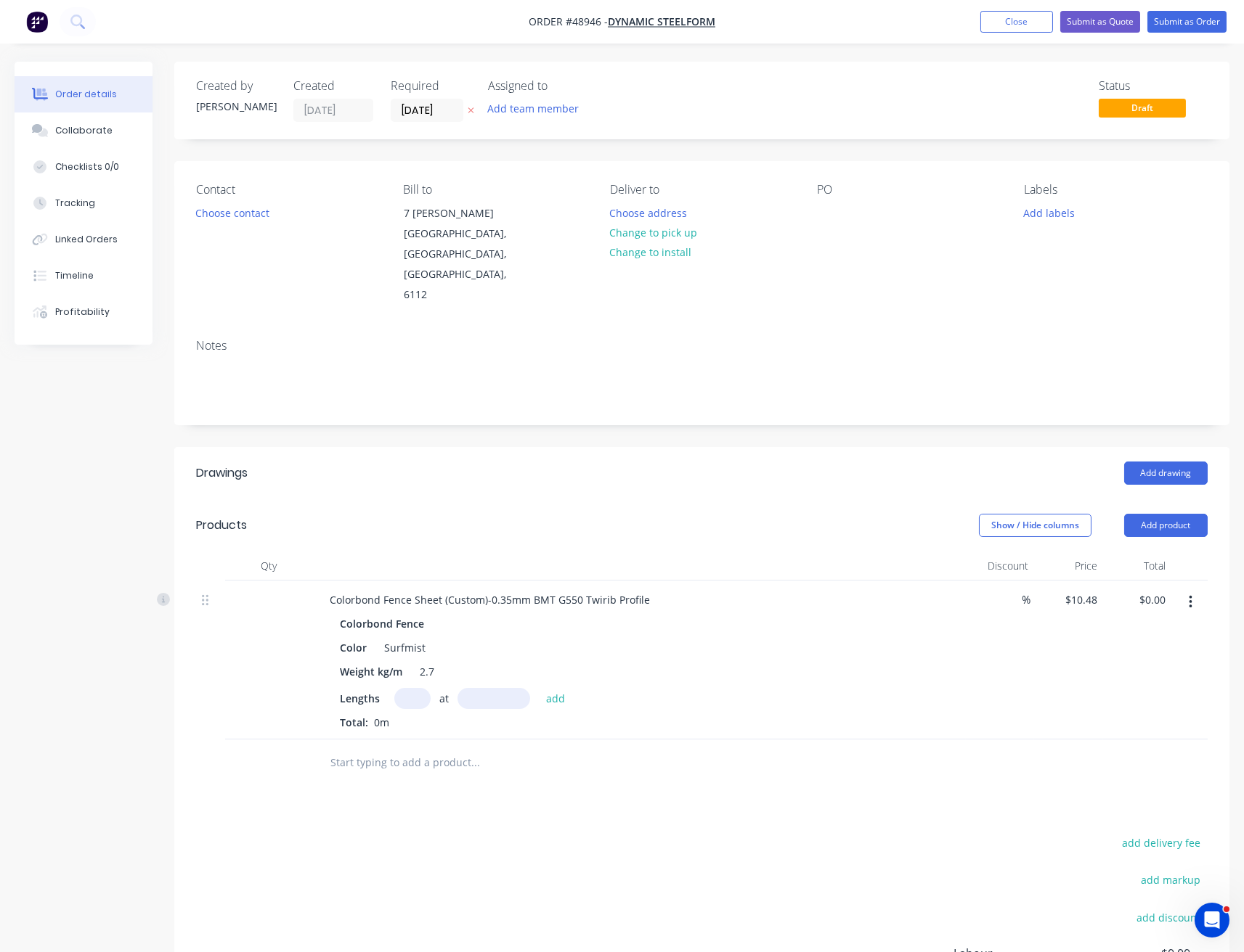
click at [421, 688] on input "text" at bounding box center [412, 698] width 36 height 21
type input "70"
type input "2090"
click at [539, 688] on button "add" at bounding box center [556, 697] width 34 height 19
type input "$1,533.22"
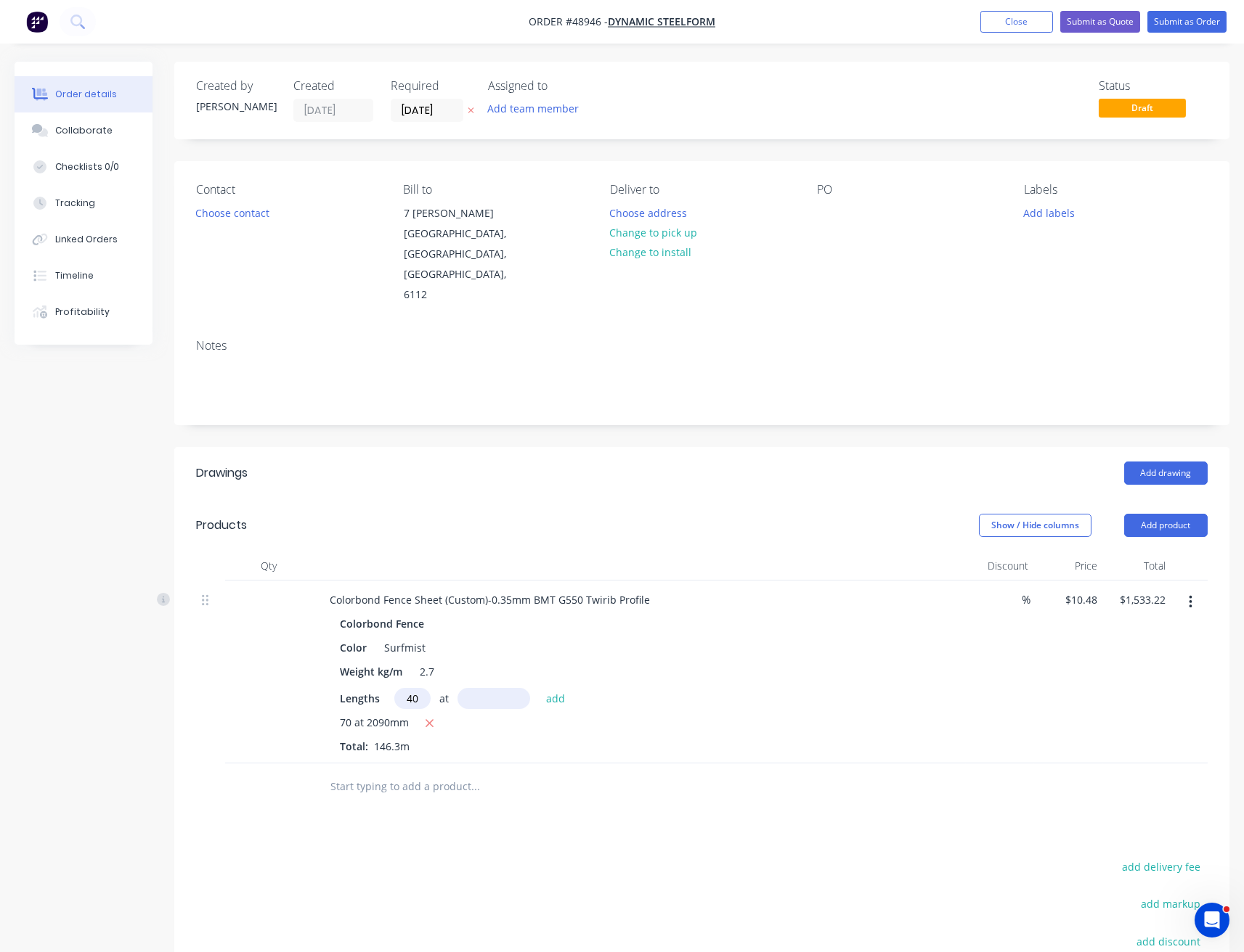
type input "40"
type input "2090"
click at [539, 688] on button "add" at bounding box center [556, 697] width 34 height 19
type input "$2,409.35"
click at [1170, 514] on button "Add product" at bounding box center [1166, 525] width 84 height 23
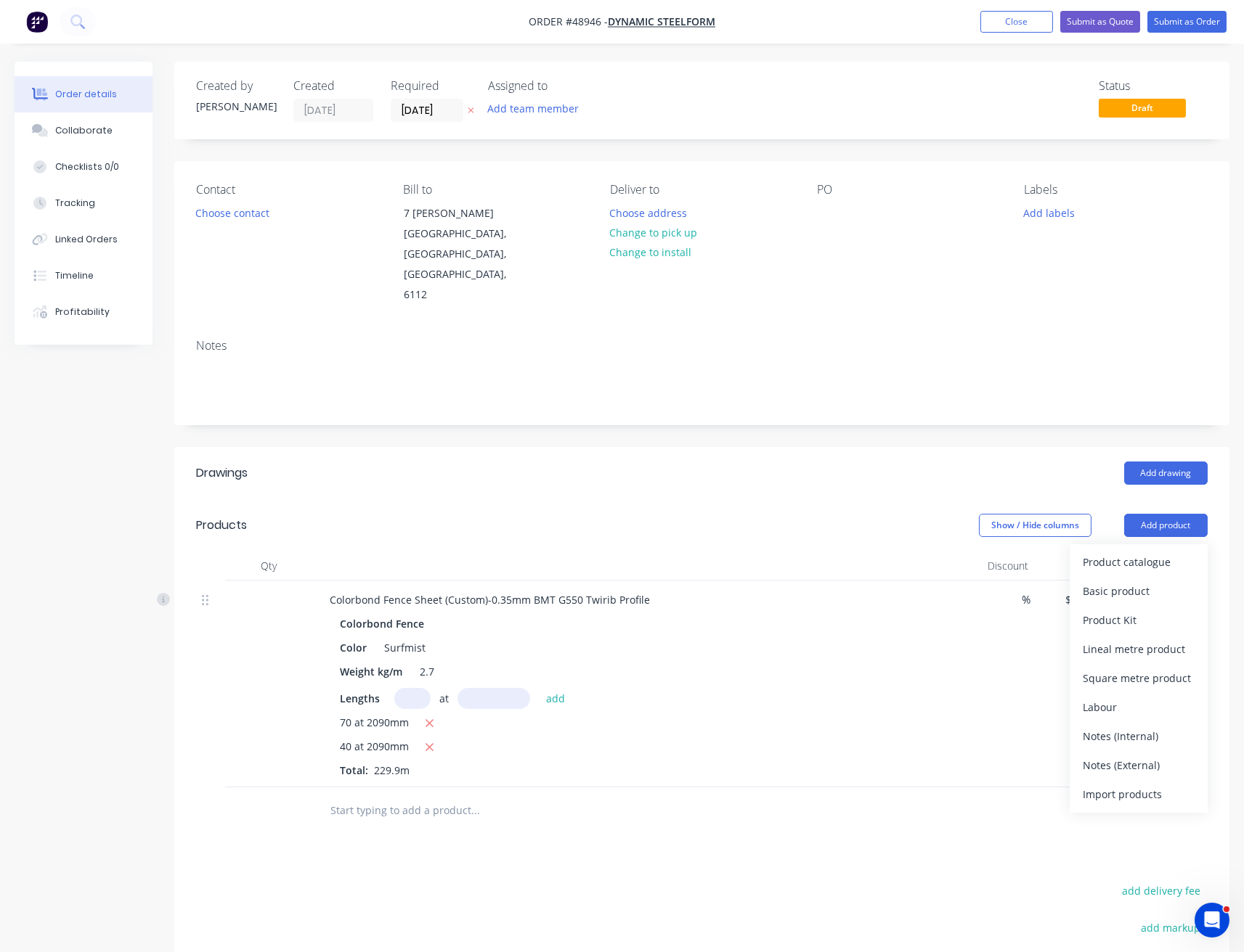
click at [1151, 552] on div "Product catalogue" at bounding box center [1138, 562] width 112 height 21
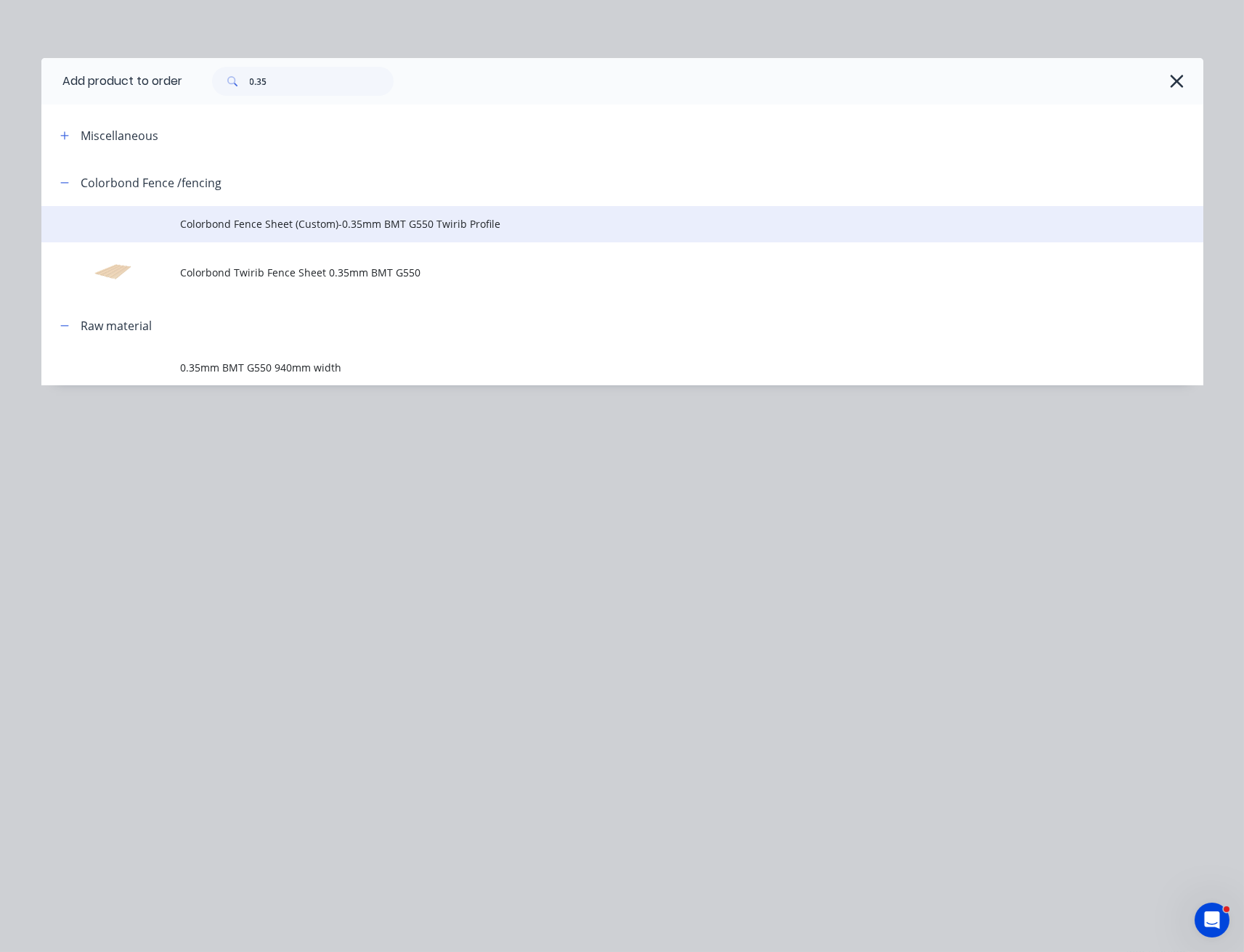
click at [330, 230] on span "Colorbond Fence Sheet (Custom)-0.35mm BMT G550 Twirib Profile" at bounding box center [589, 224] width 818 height 15
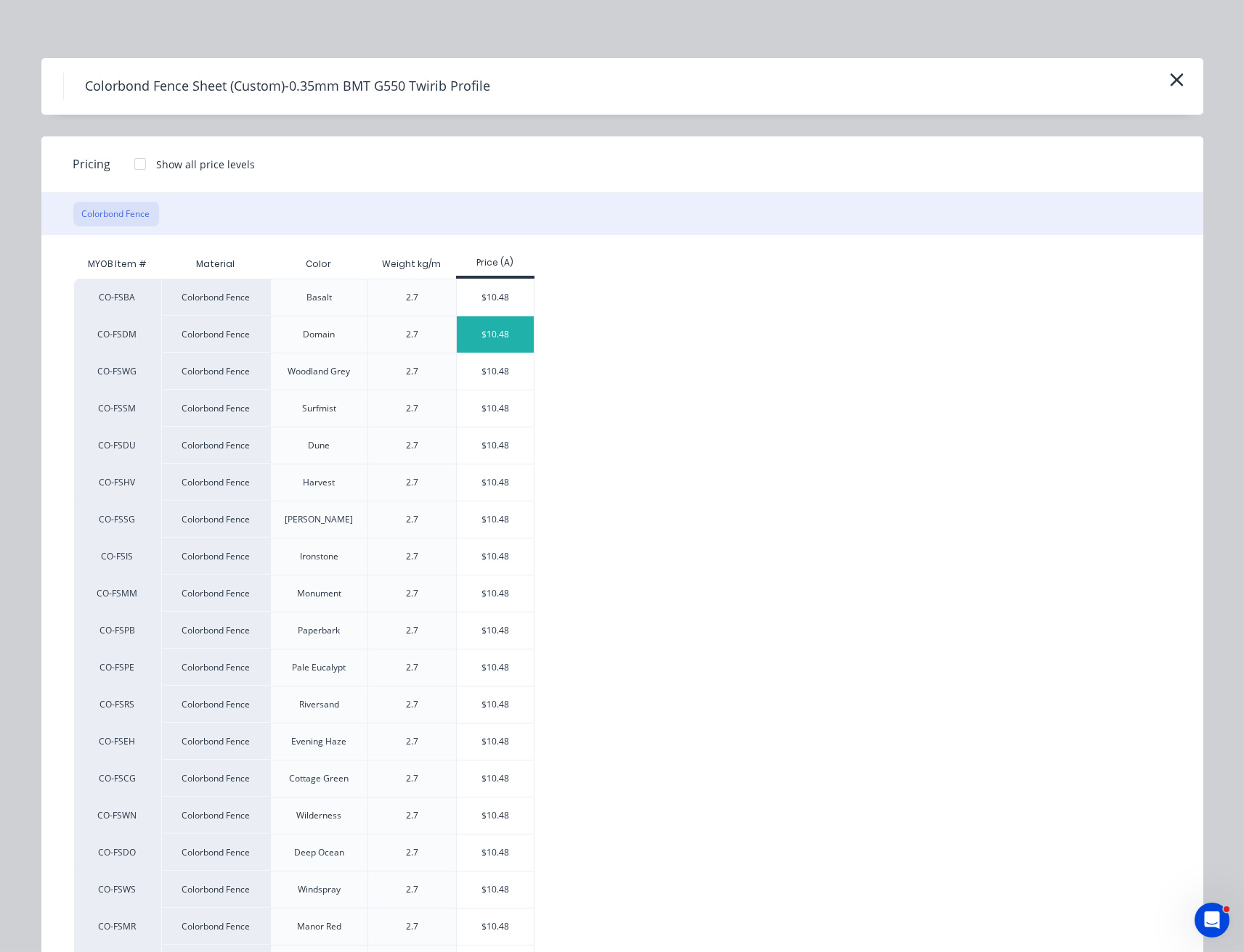
click at [469, 337] on div "$10.48" at bounding box center [496, 334] width 77 height 36
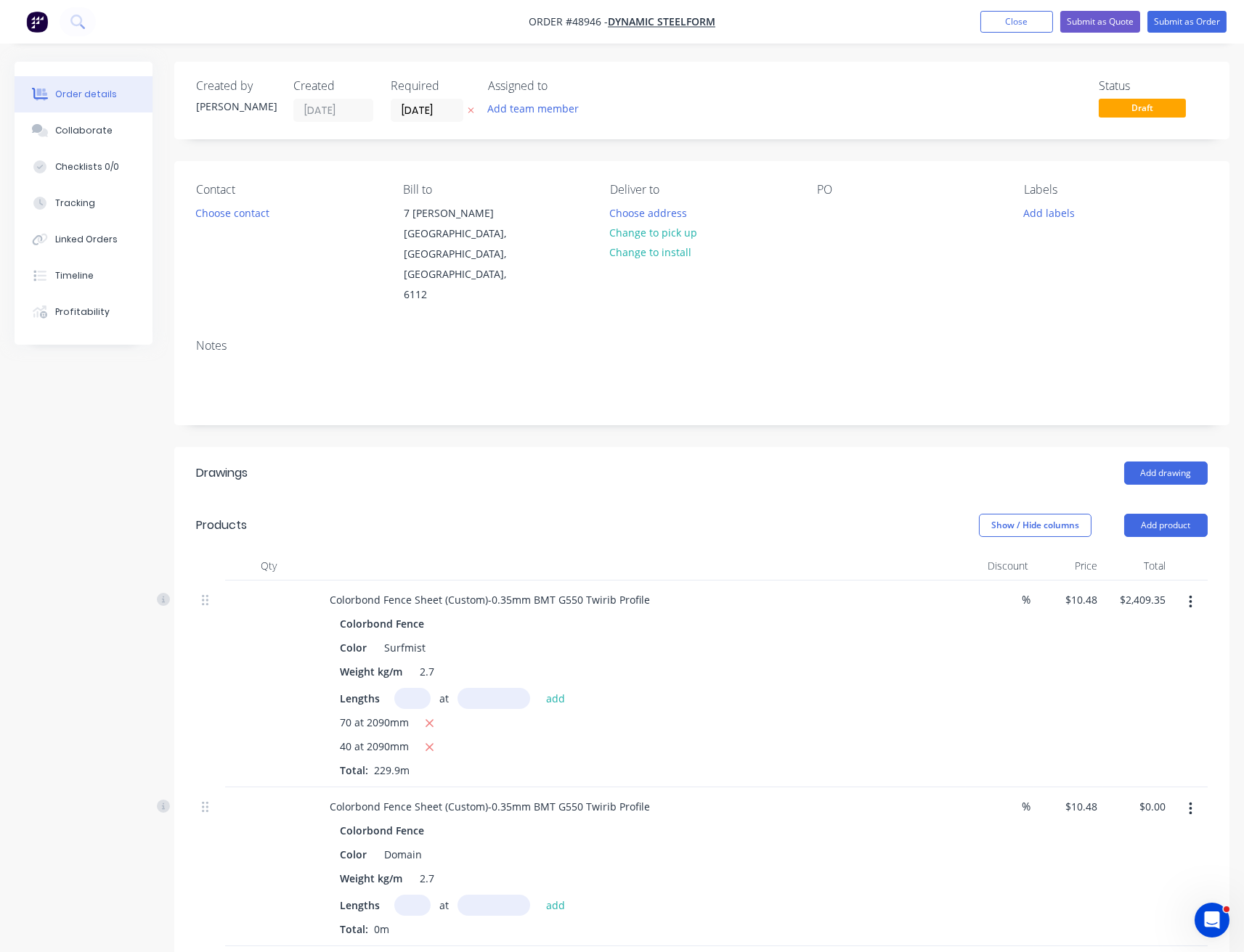
click at [408, 895] on input "text" at bounding box center [412, 905] width 36 height 21
type input "300"
type input "1790"
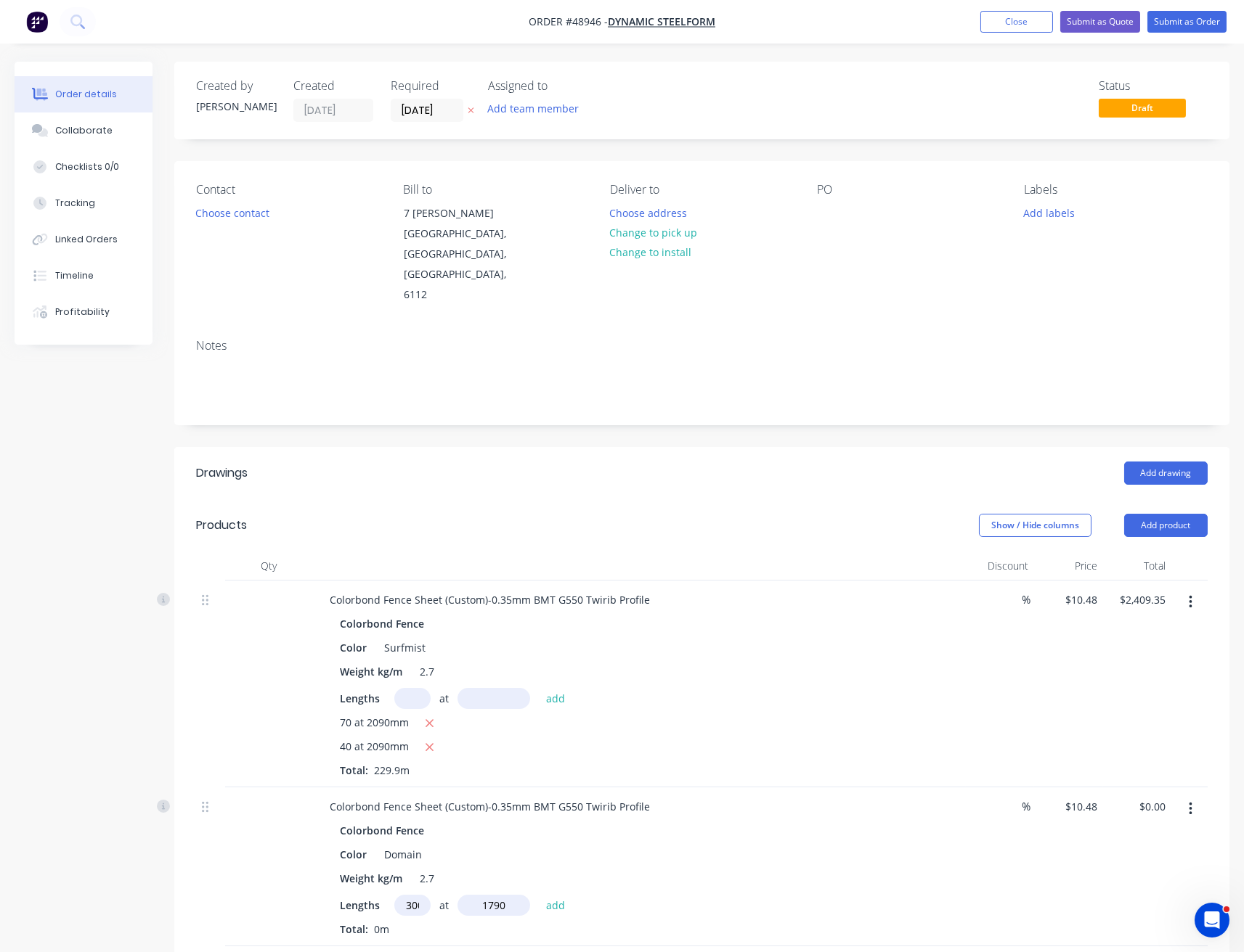
click at [539, 895] on button "add" at bounding box center [556, 904] width 34 height 19
type input "$5,627.76"
click at [1181, 514] on button "Add product" at bounding box center [1166, 525] width 84 height 23
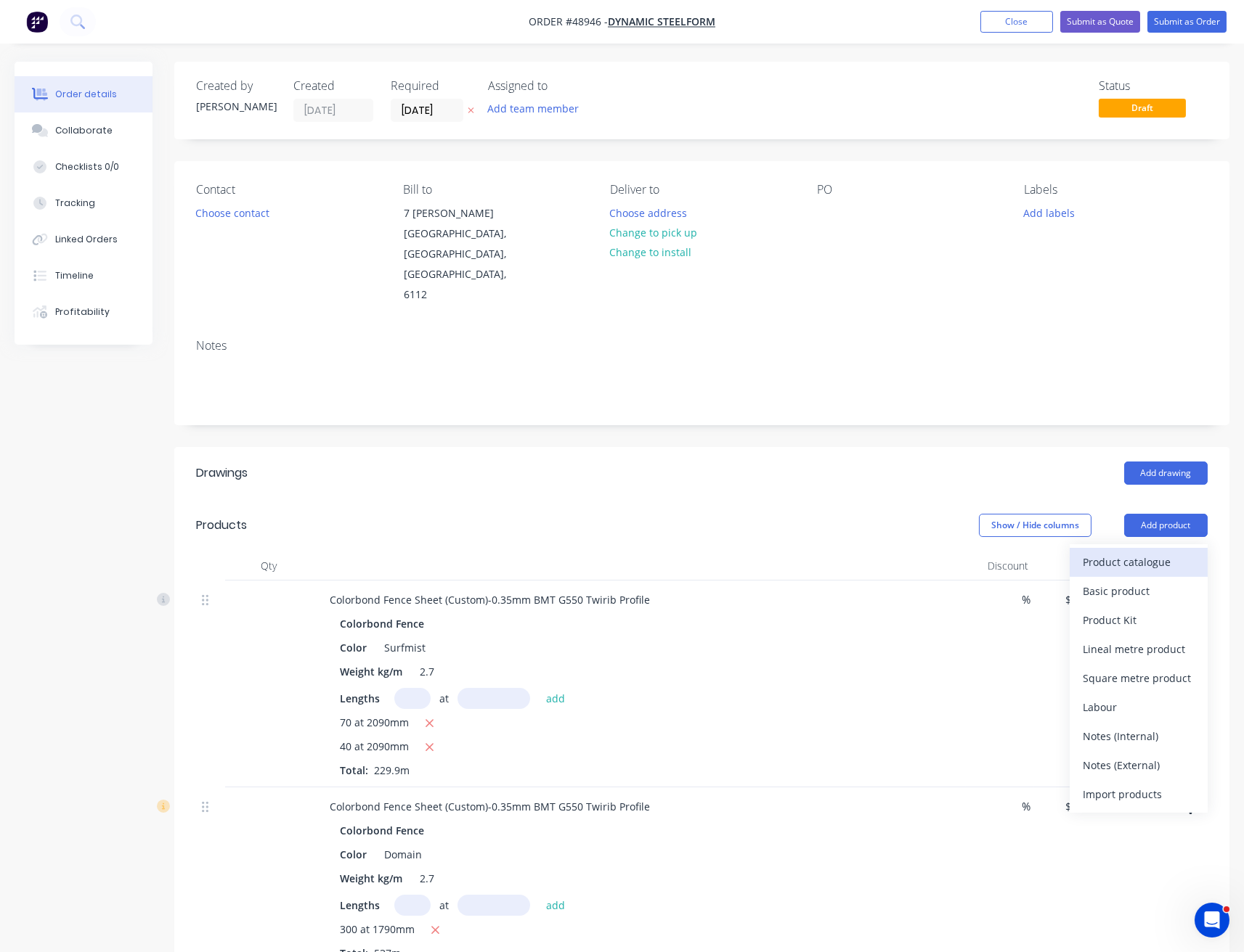
click at [1128, 552] on div "Product catalogue" at bounding box center [1138, 562] width 112 height 21
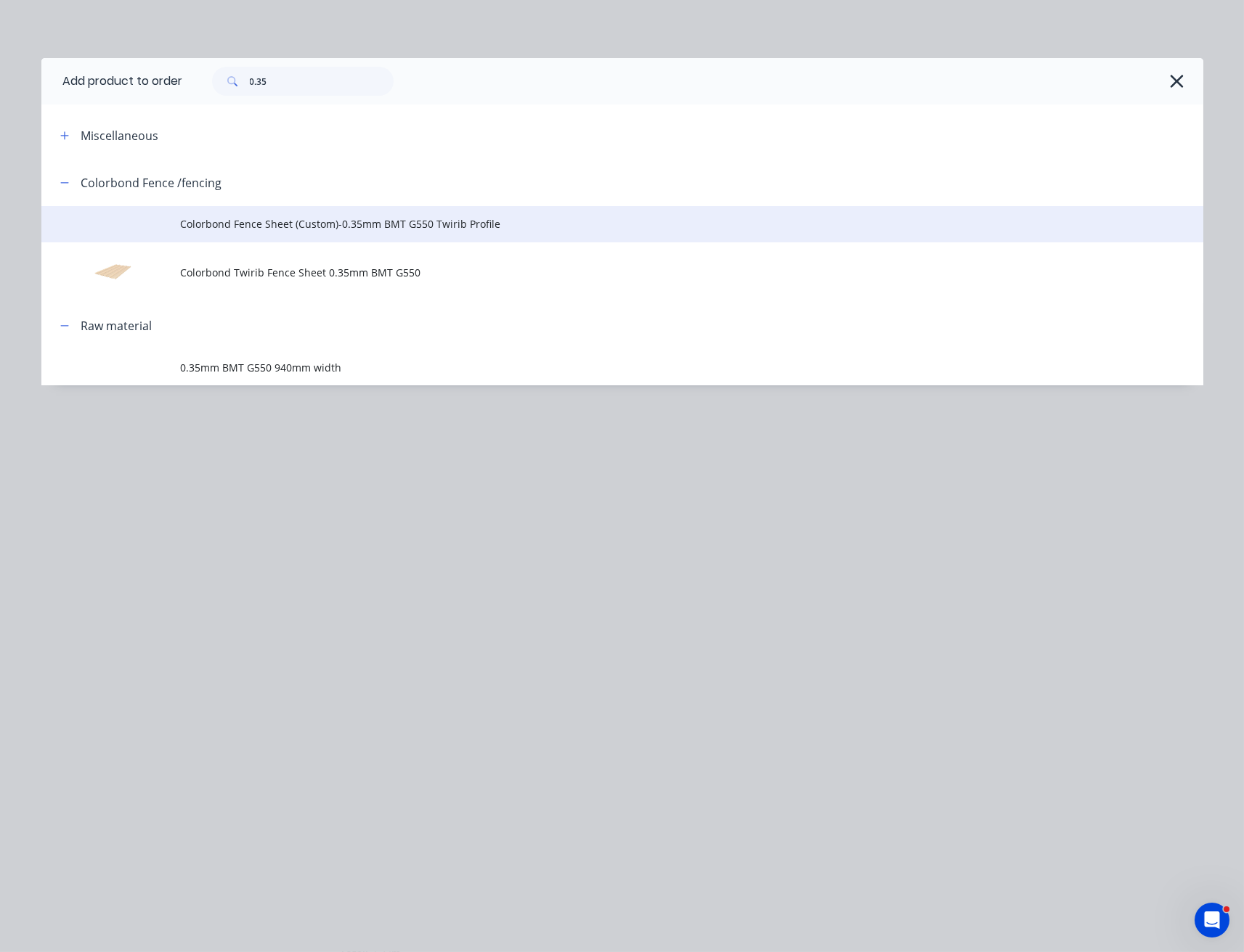
click at [334, 221] on span "Colorbond Fence Sheet (Custom)-0.35mm BMT G550 Twirib Profile" at bounding box center [589, 224] width 818 height 15
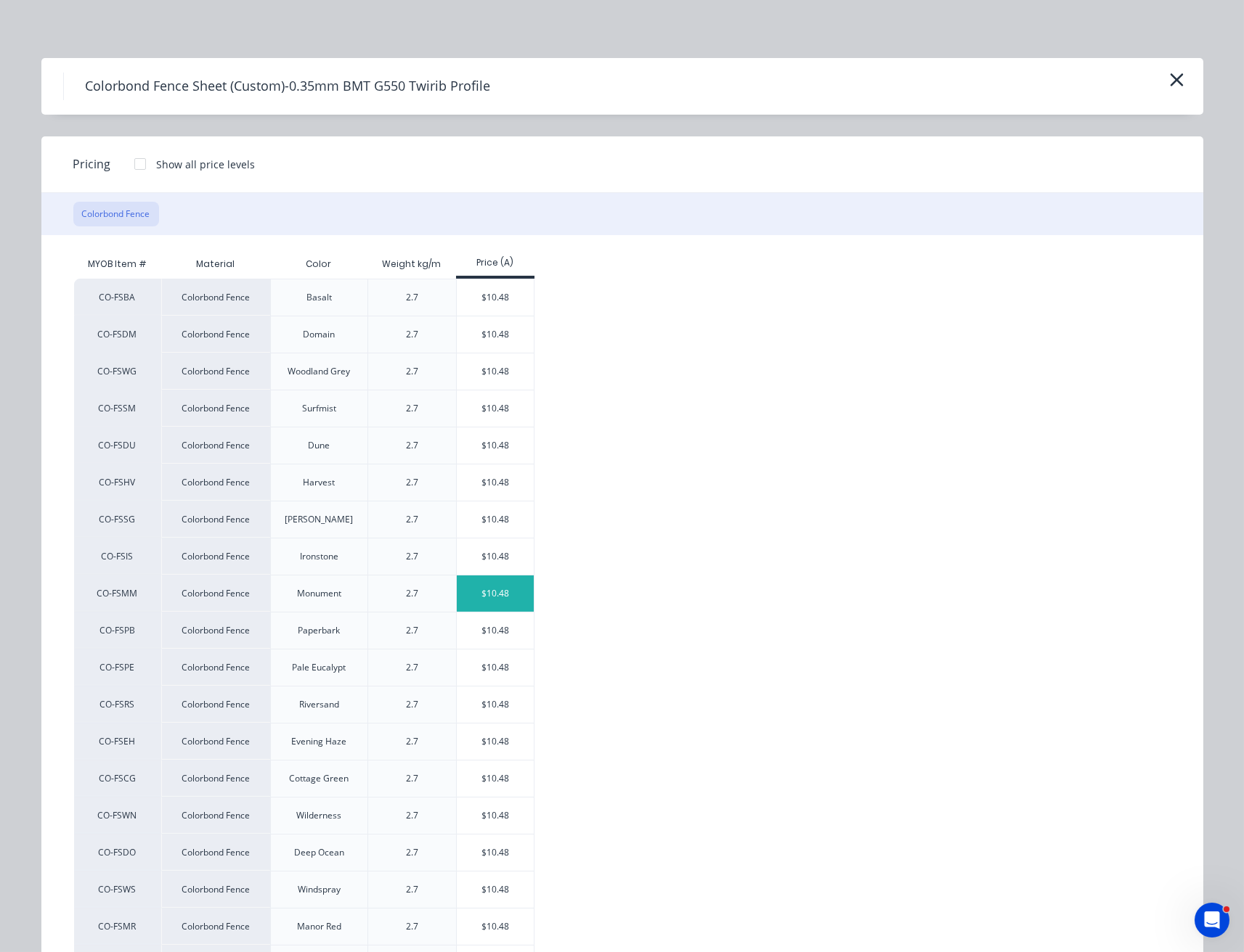
click at [488, 590] on div "$10.48" at bounding box center [496, 594] width 77 height 36
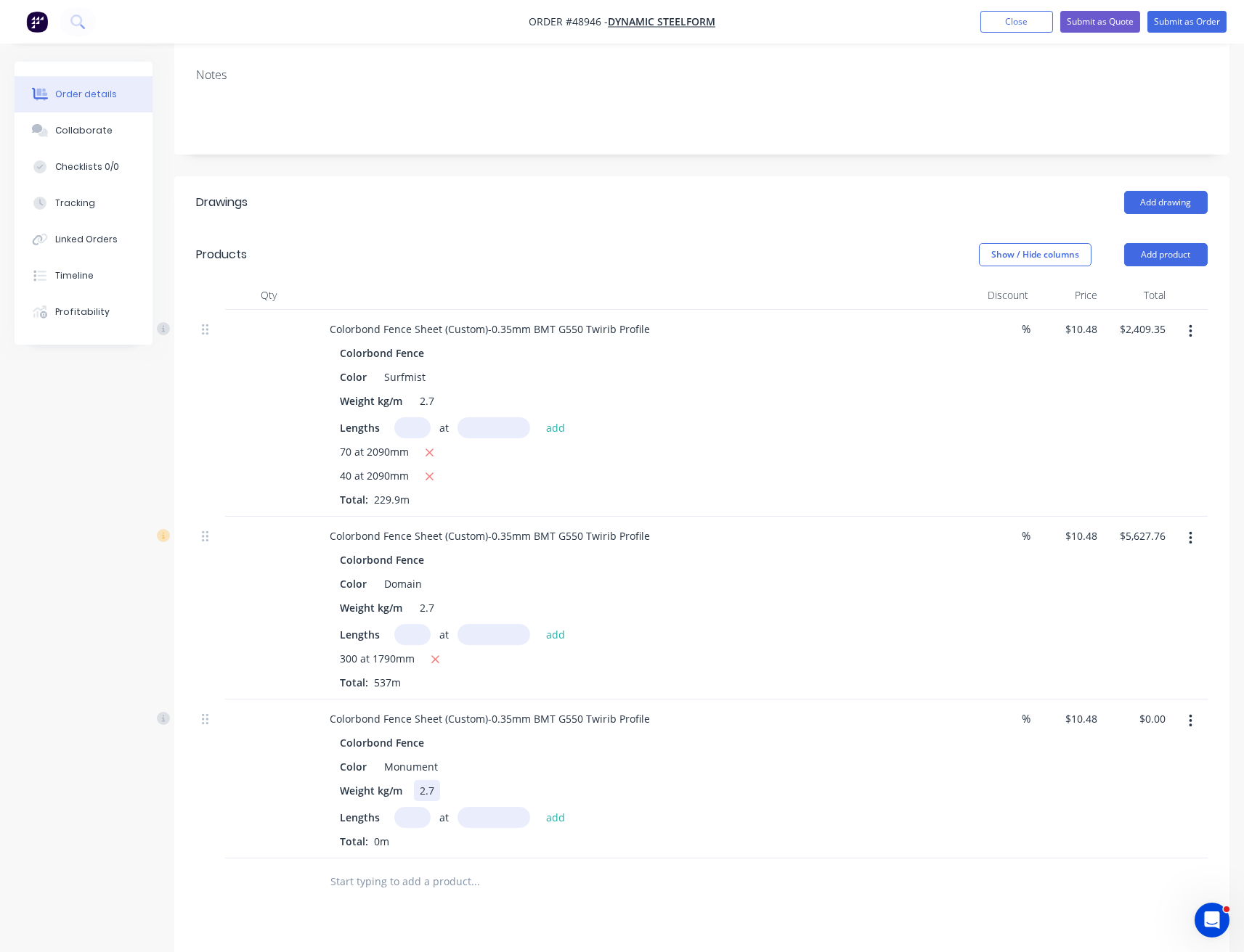
scroll to position [387, 0]
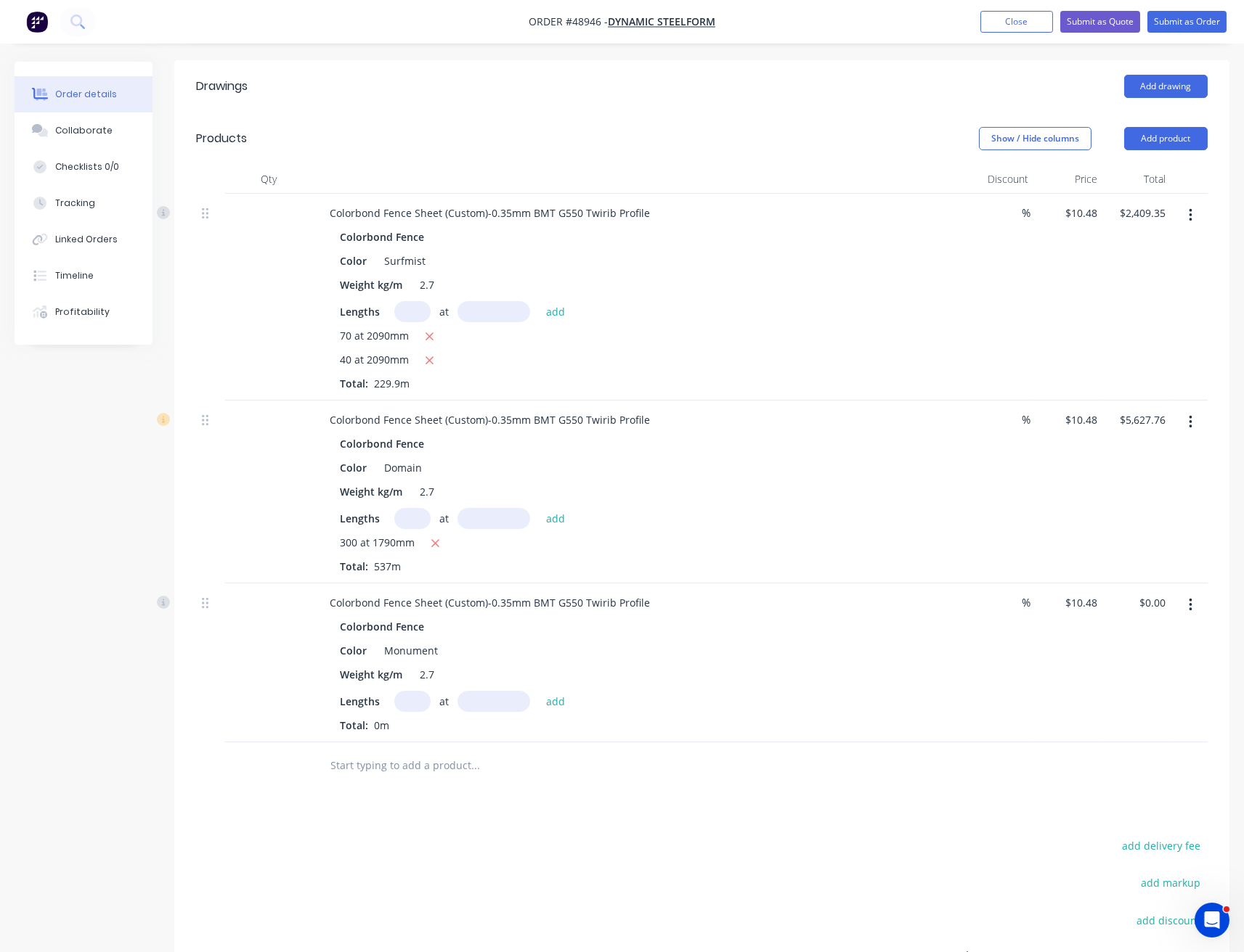
click at [405, 691] on input "text" at bounding box center [412, 702] width 36 height 21
type input "300"
type input "1790"
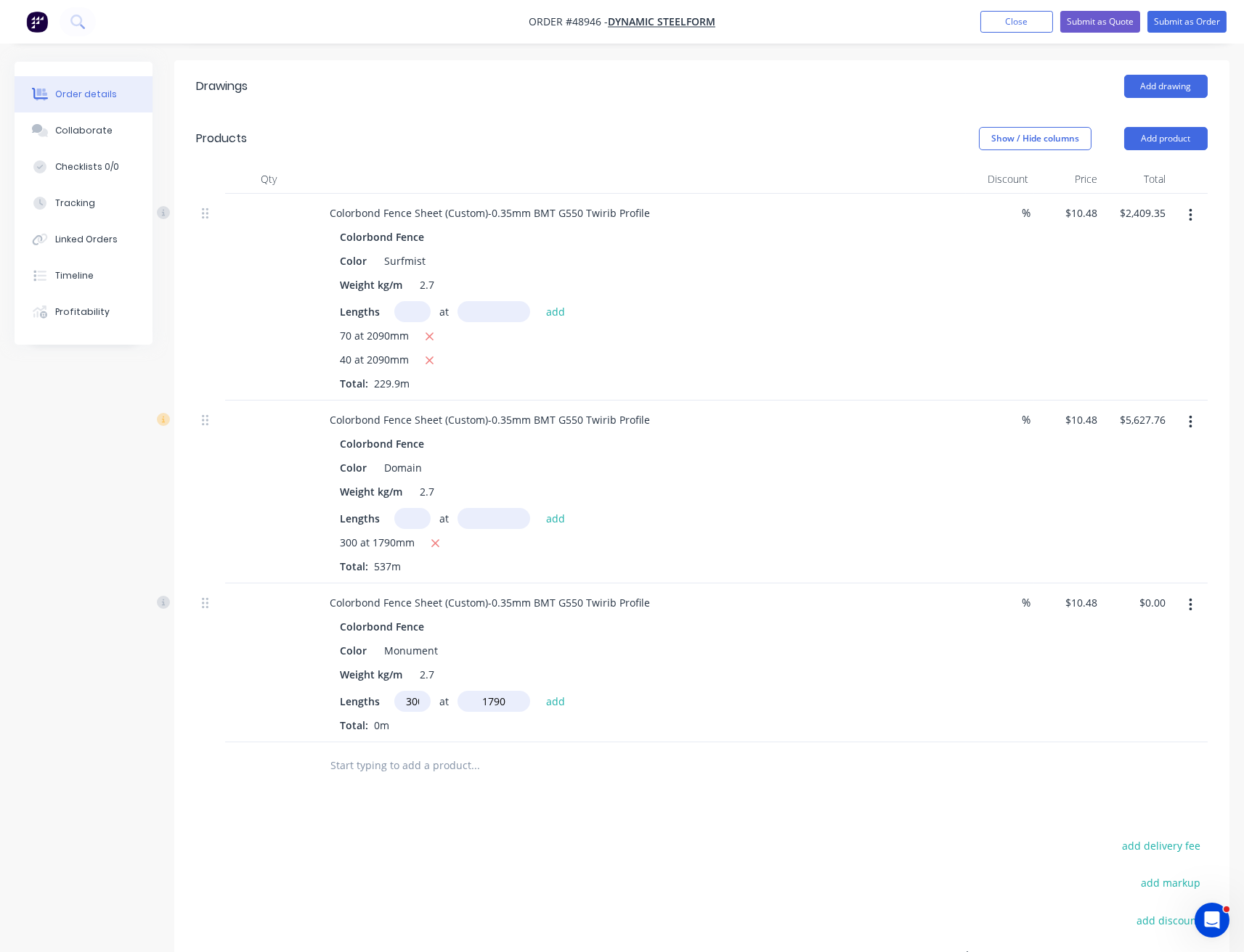
click at [539, 691] on button "add" at bounding box center [556, 701] width 34 height 19
type input "$5,627.76"
click at [1154, 127] on button "Add product" at bounding box center [1166, 139] width 84 height 23
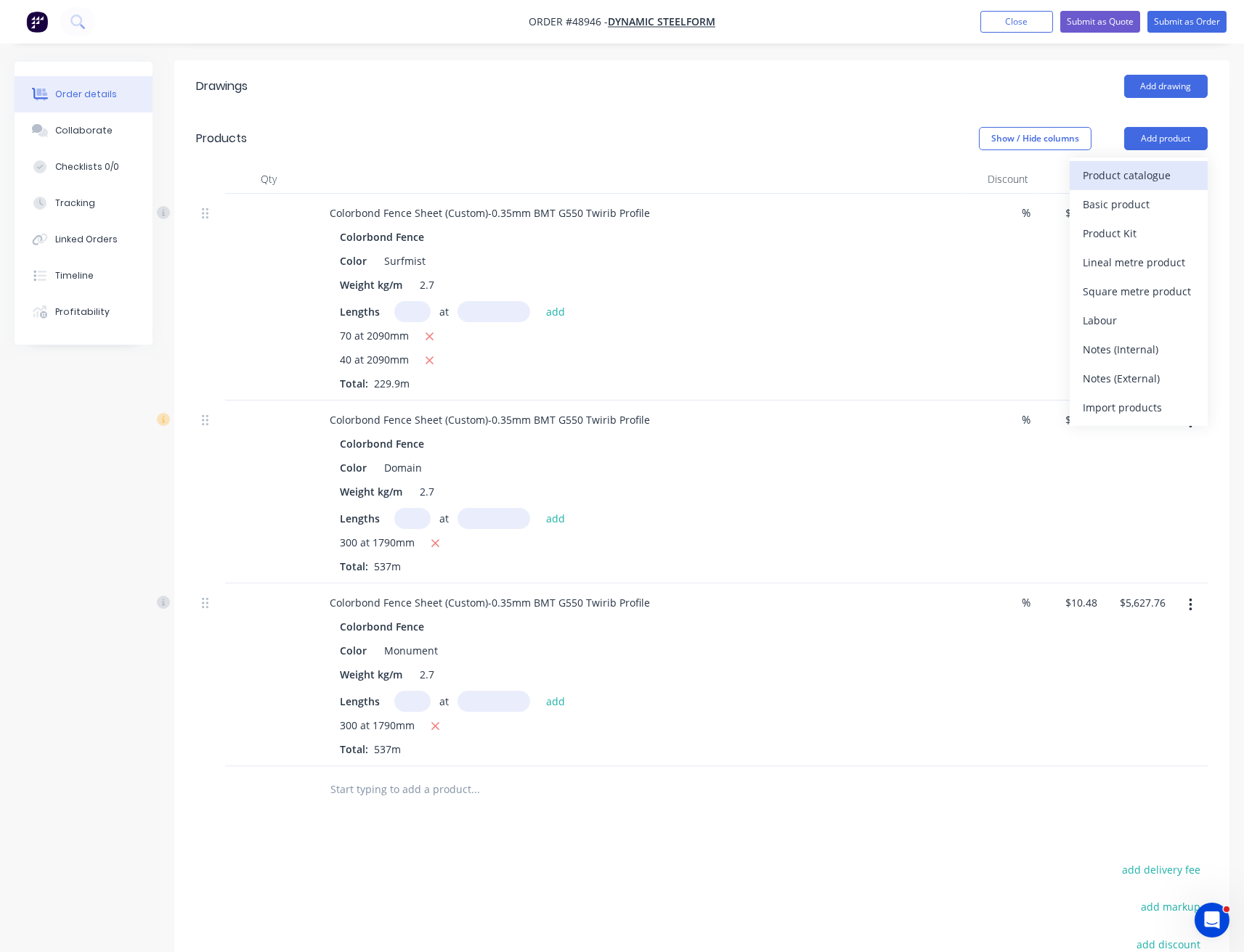
click at [1151, 165] on div "Product catalogue" at bounding box center [1138, 176] width 112 height 21
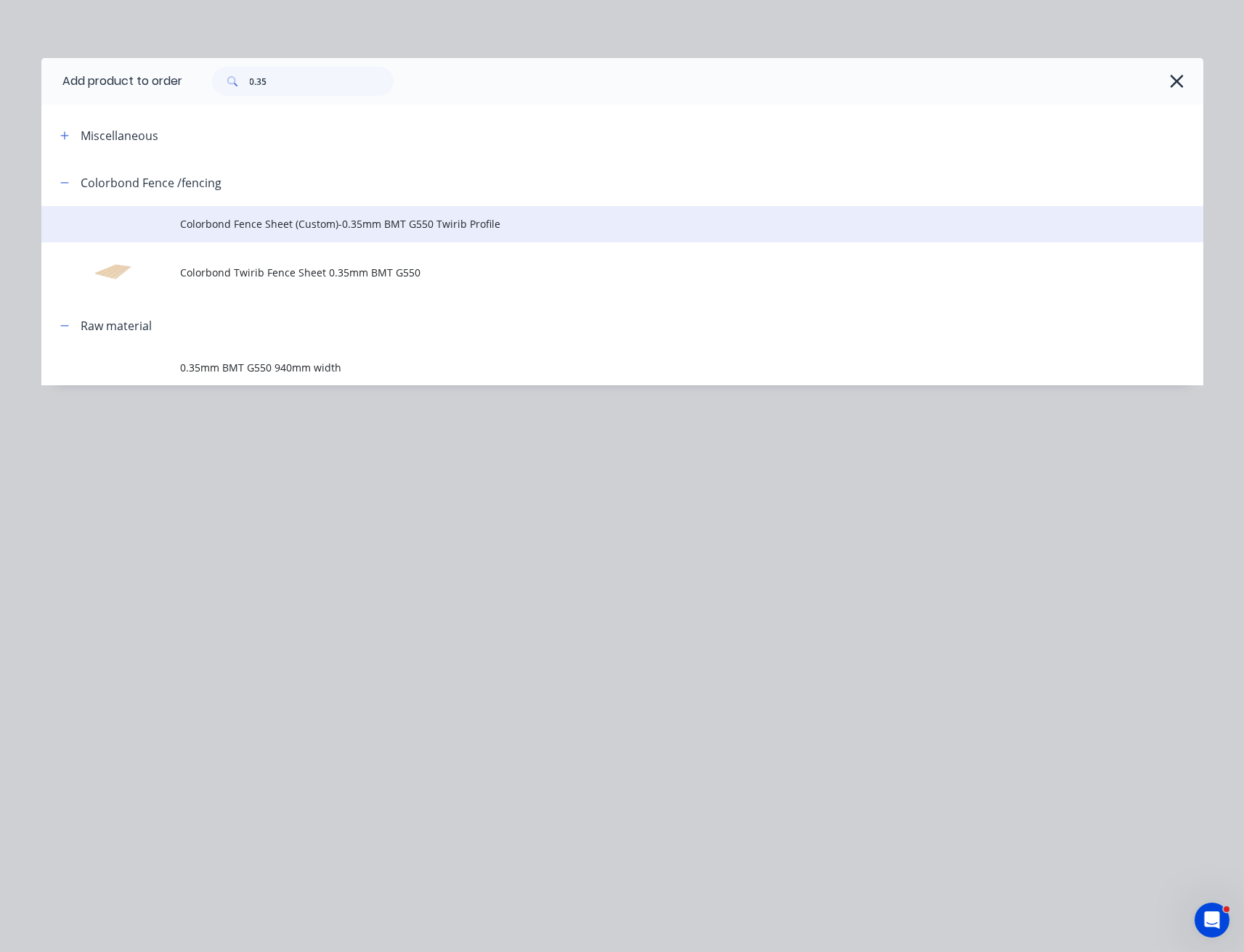
click at [276, 222] on span "Colorbond Fence Sheet (Custom)-0.35mm BMT G550 Twirib Profile" at bounding box center [589, 224] width 818 height 15
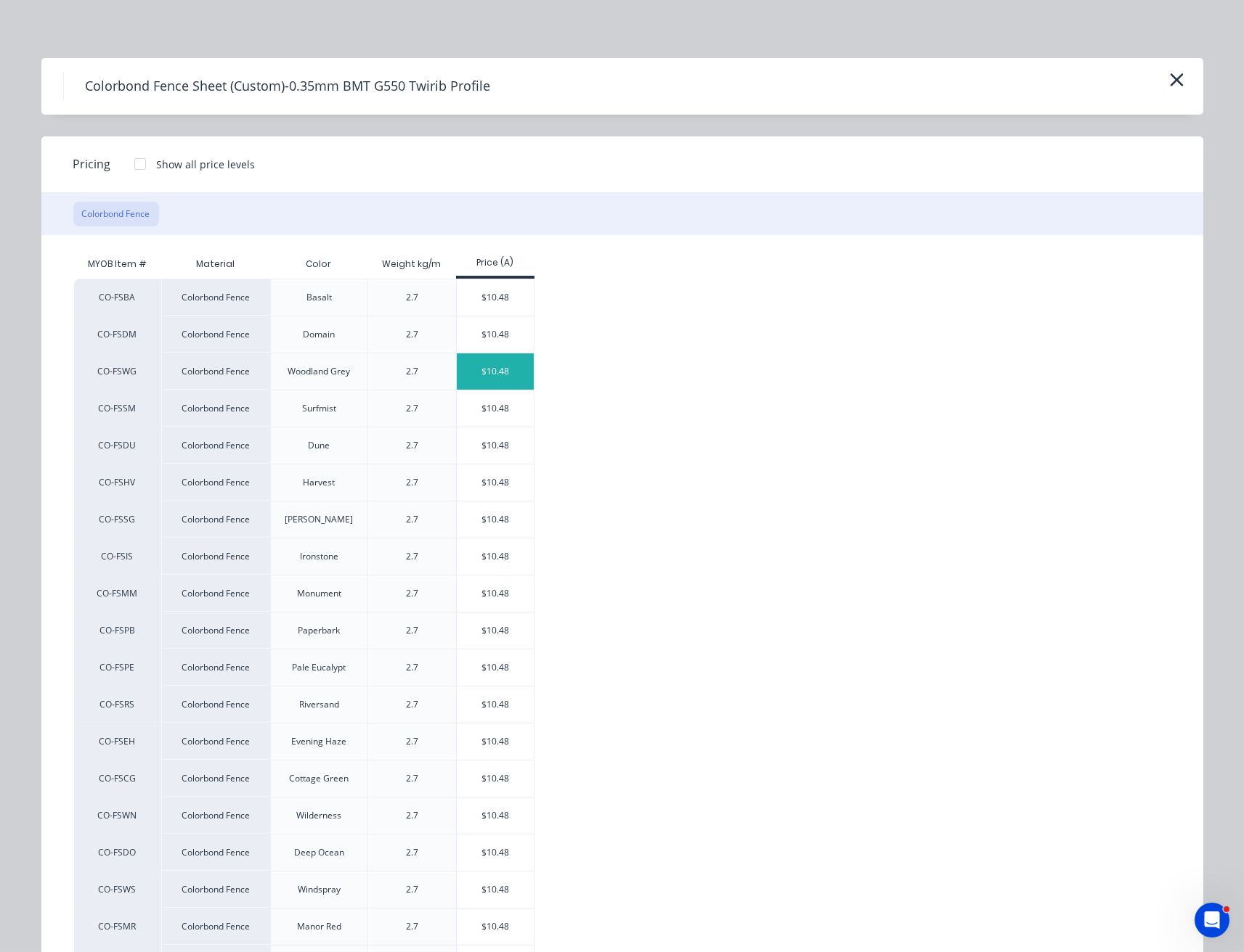
click at [491, 375] on div "$10.48" at bounding box center [496, 371] width 77 height 36
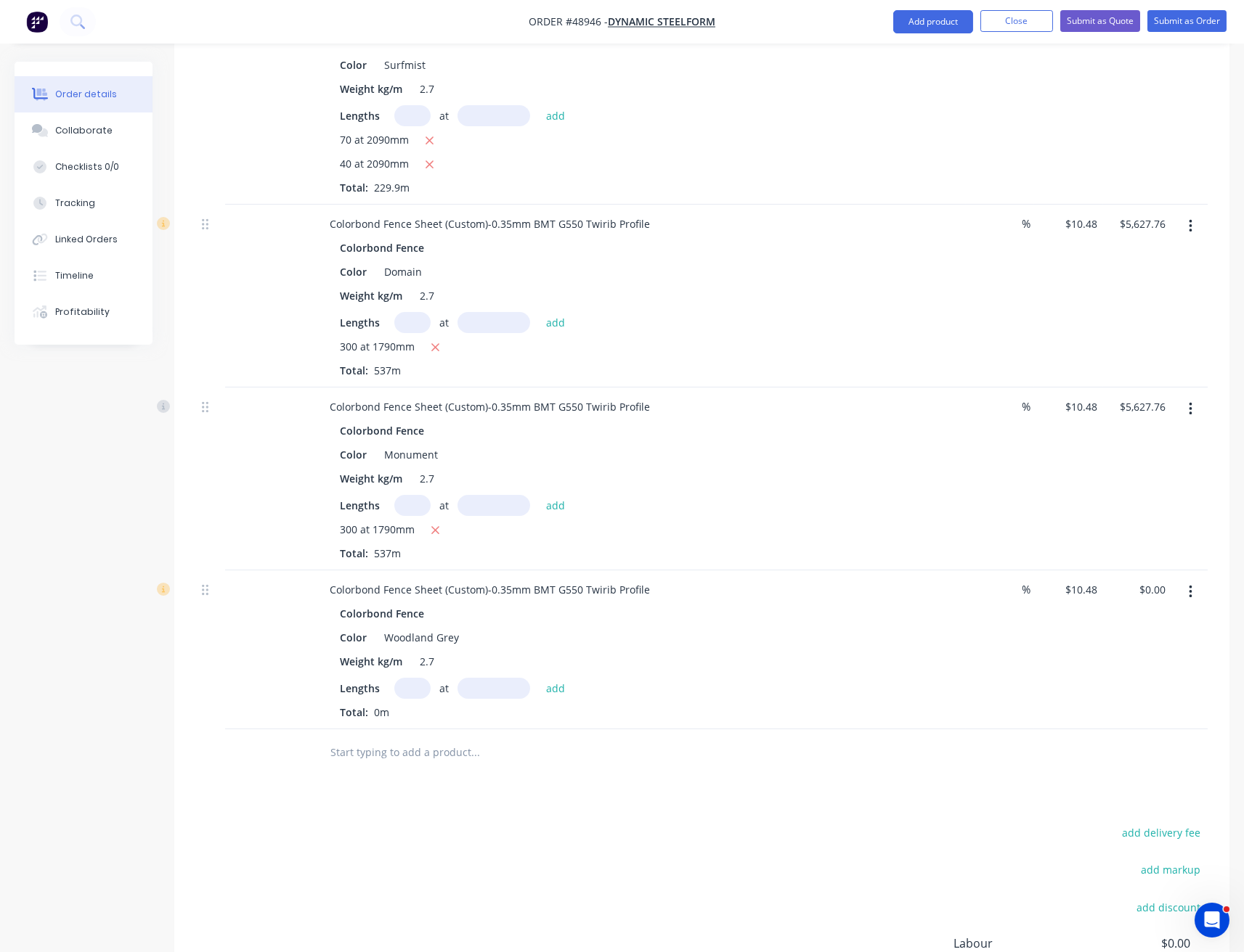
scroll to position [705, 0]
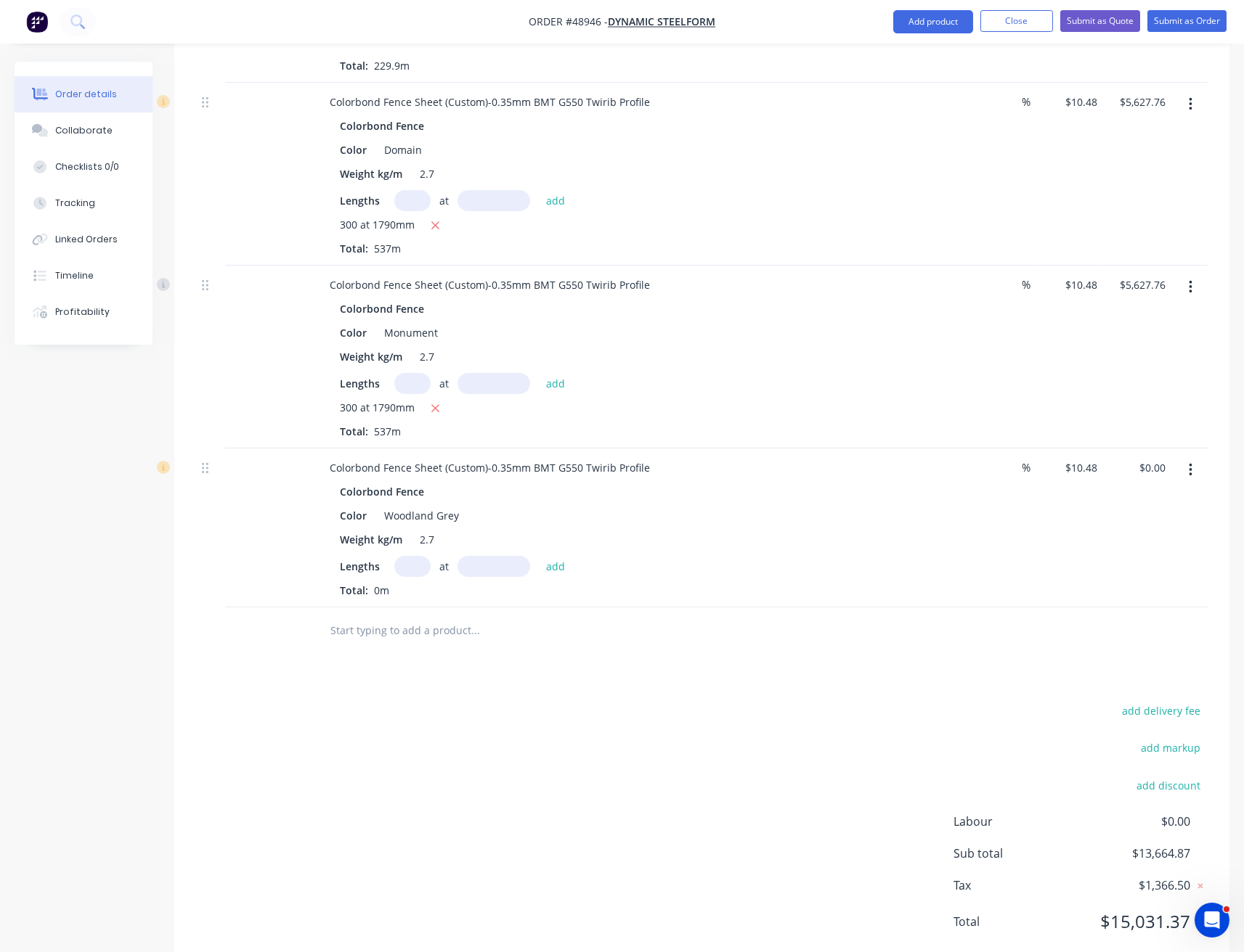
click at [403, 556] on input "text" at bounding box center [412, 566] width 36 height 21
type input "300"
type input "1790"
click at [539, 556] on button "add" at bounding box center [556, 565] width 34 height 19
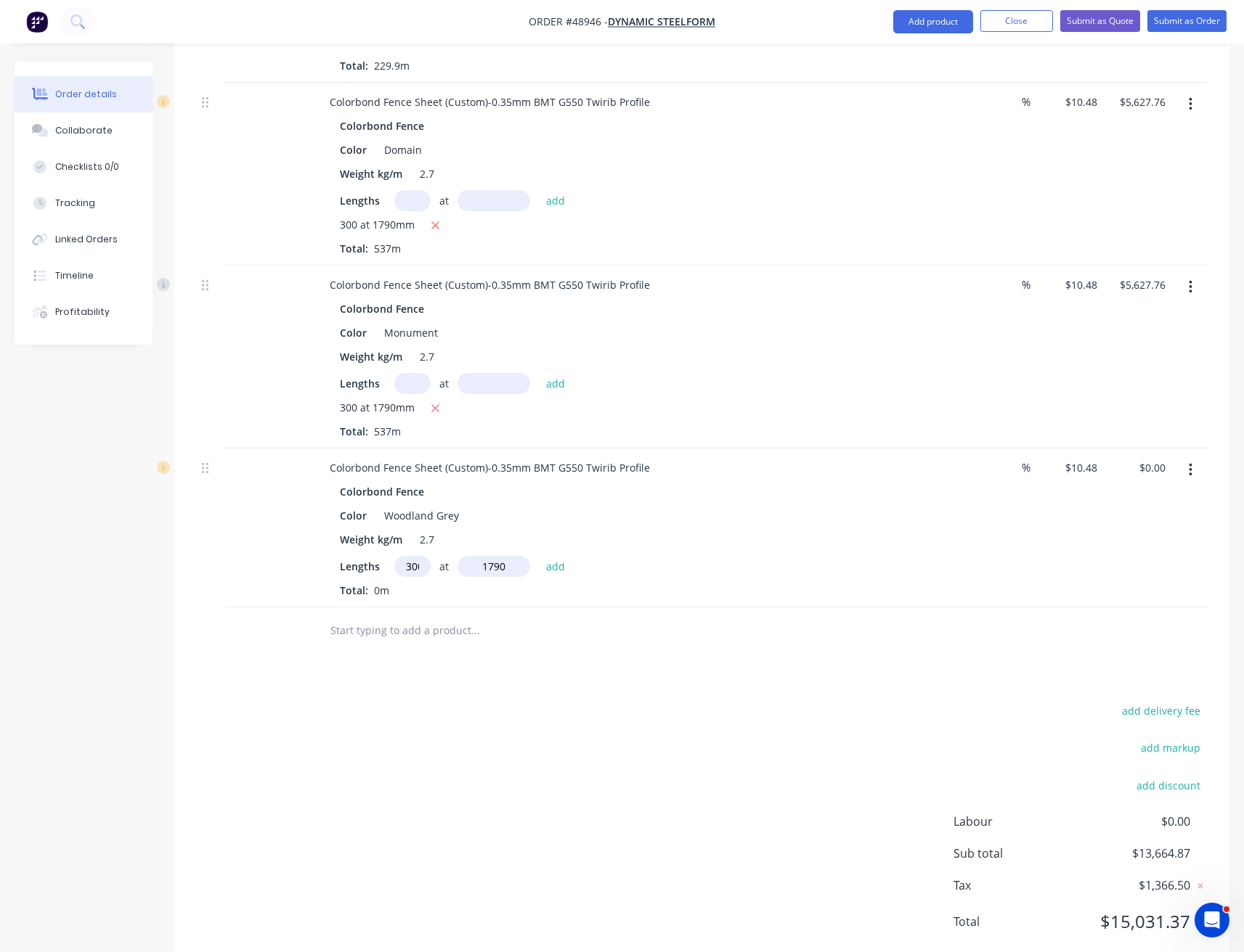
type input "$5,627.76"
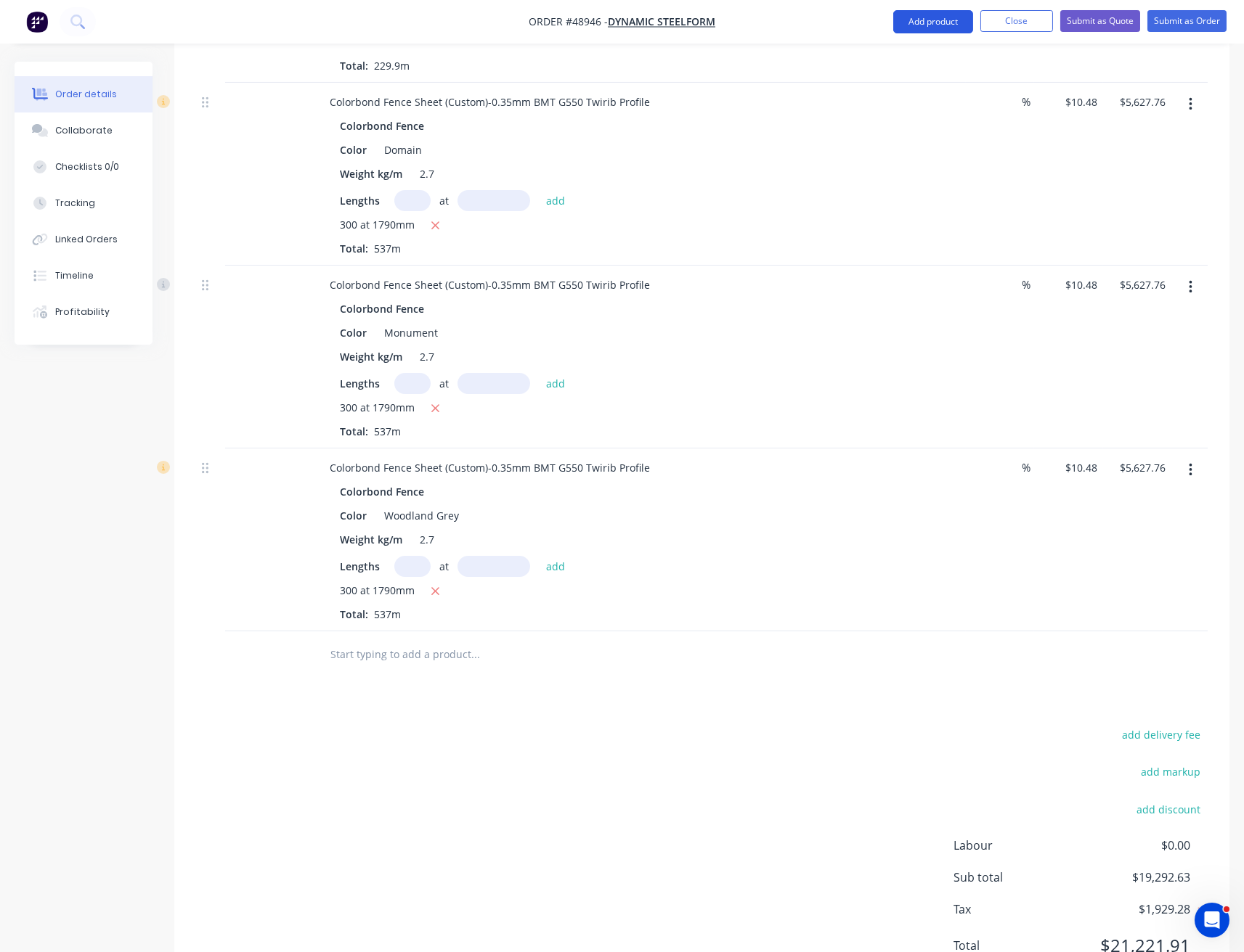
click at [948, 20] on button "Add product" at bounding box center [932, 22] width 80 height 23
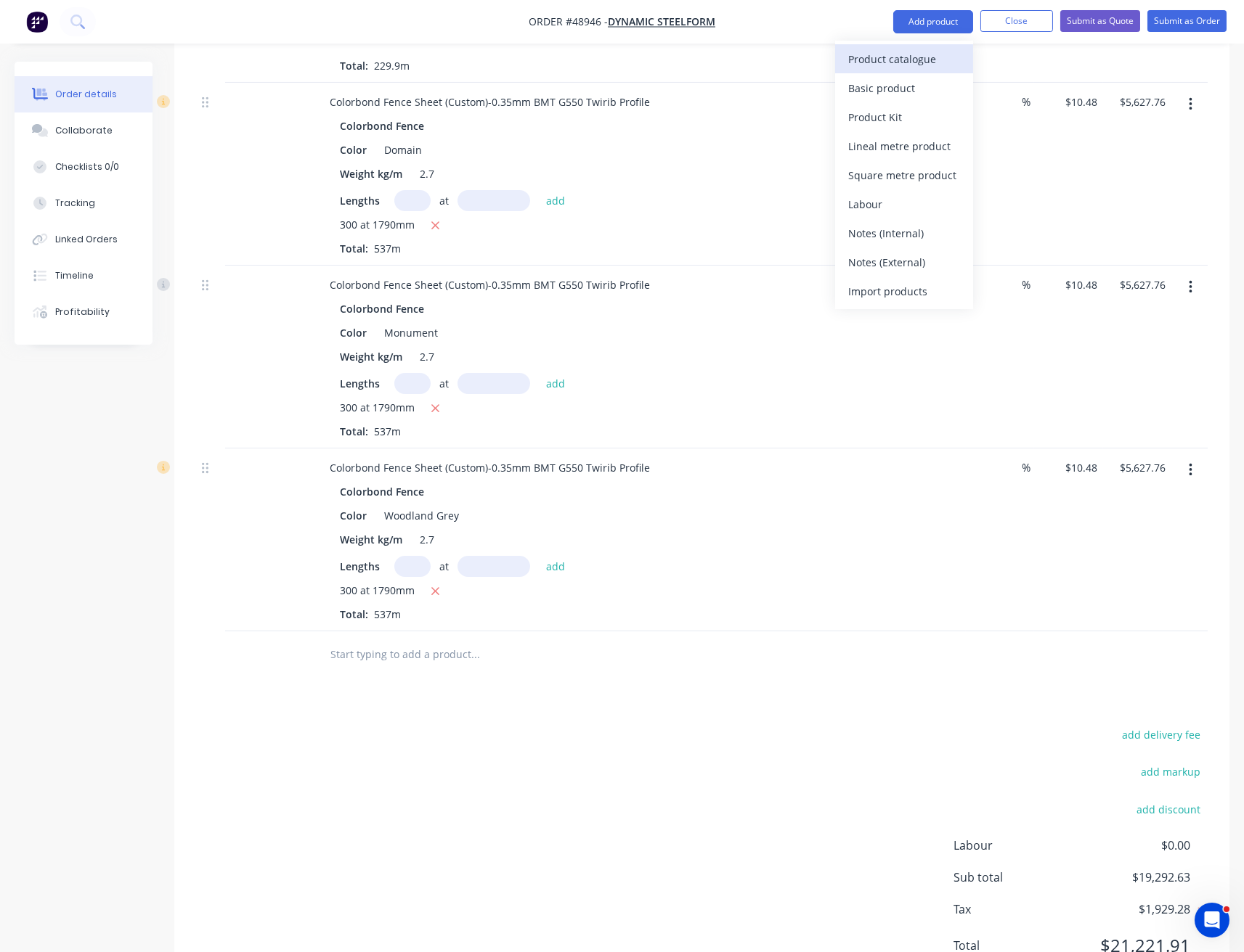
click at [942, 57] on div "Product catalogue" at bounding box center [904, 59] width 112 height 21
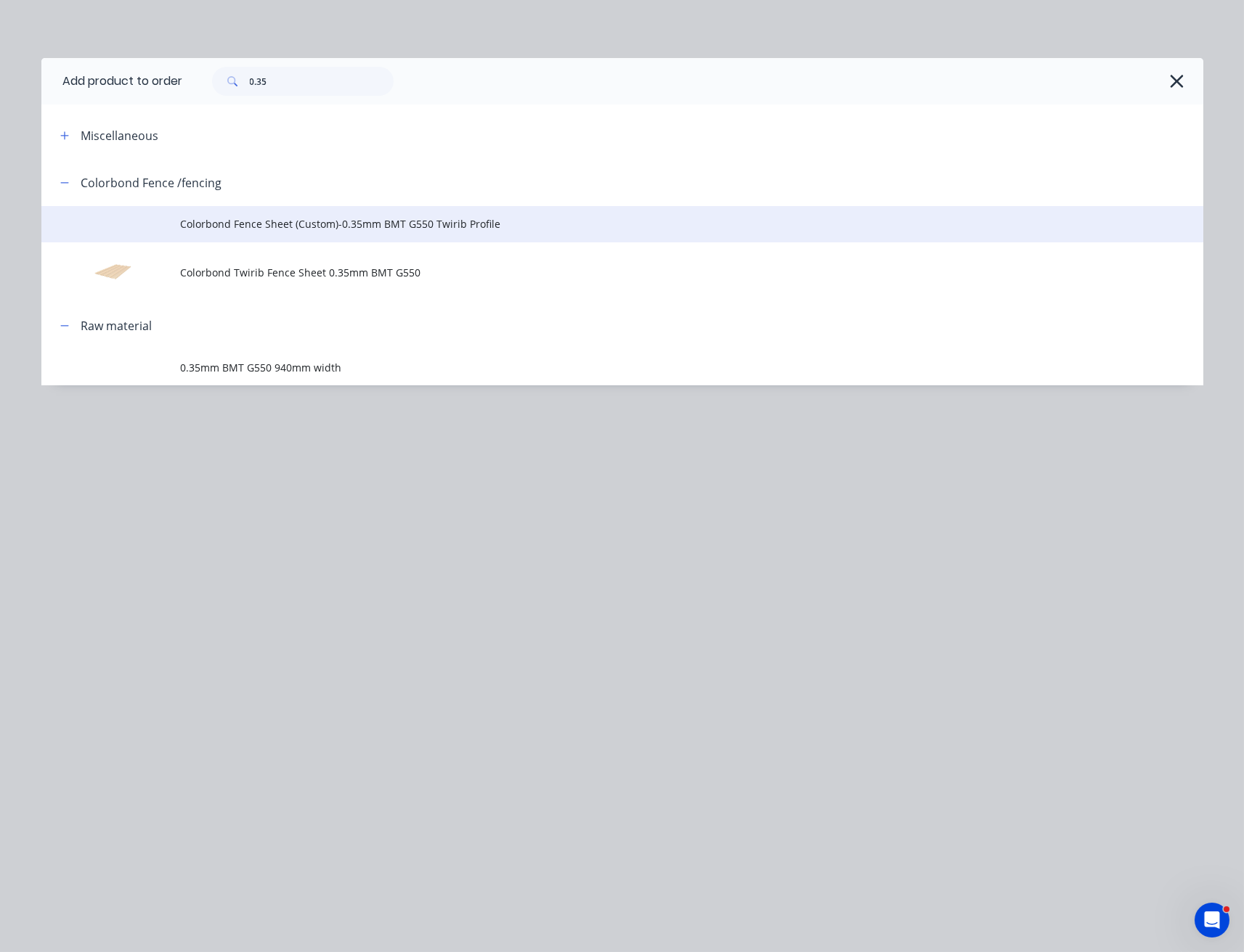
click at [331, 226] on span "Colorbond Fence Sheet (Custom)-0.35mm BMT G550 Twirib Profile" at bounding box center [589, 224] width 818 height 15
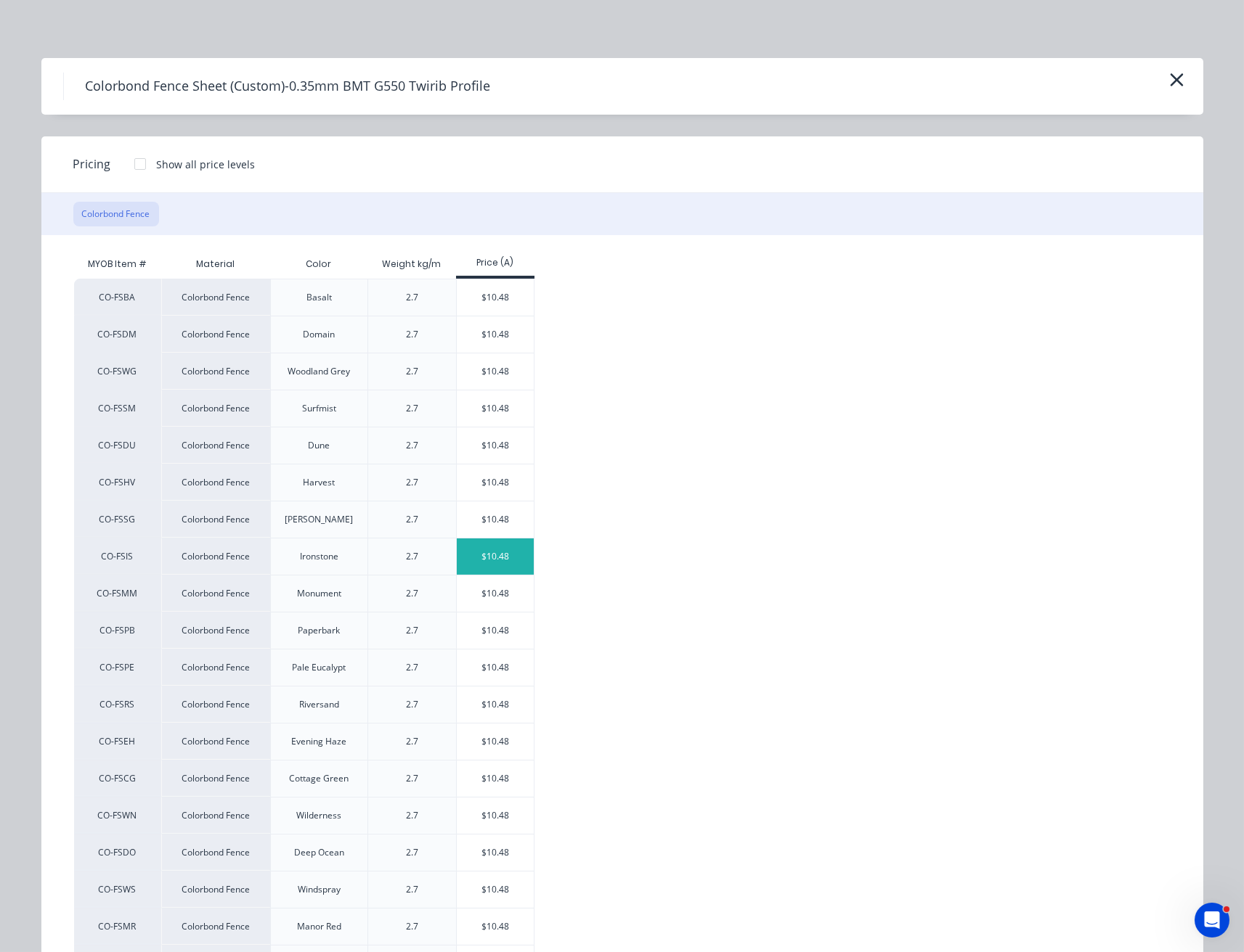
click at [524, 554] on div "$10.48" at bounding box center [496, 557] width 77 height 36
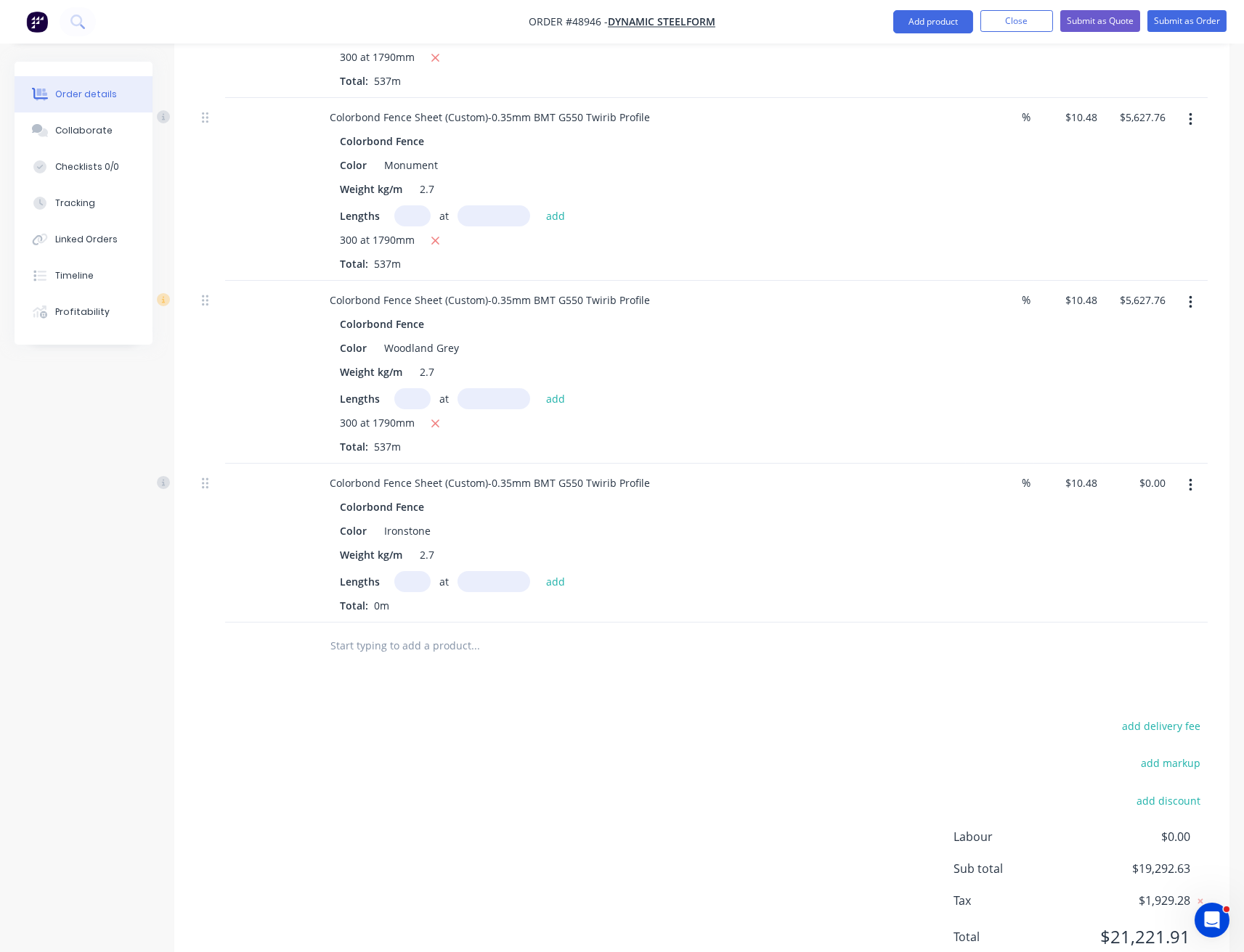
scroll to position [888, 0]
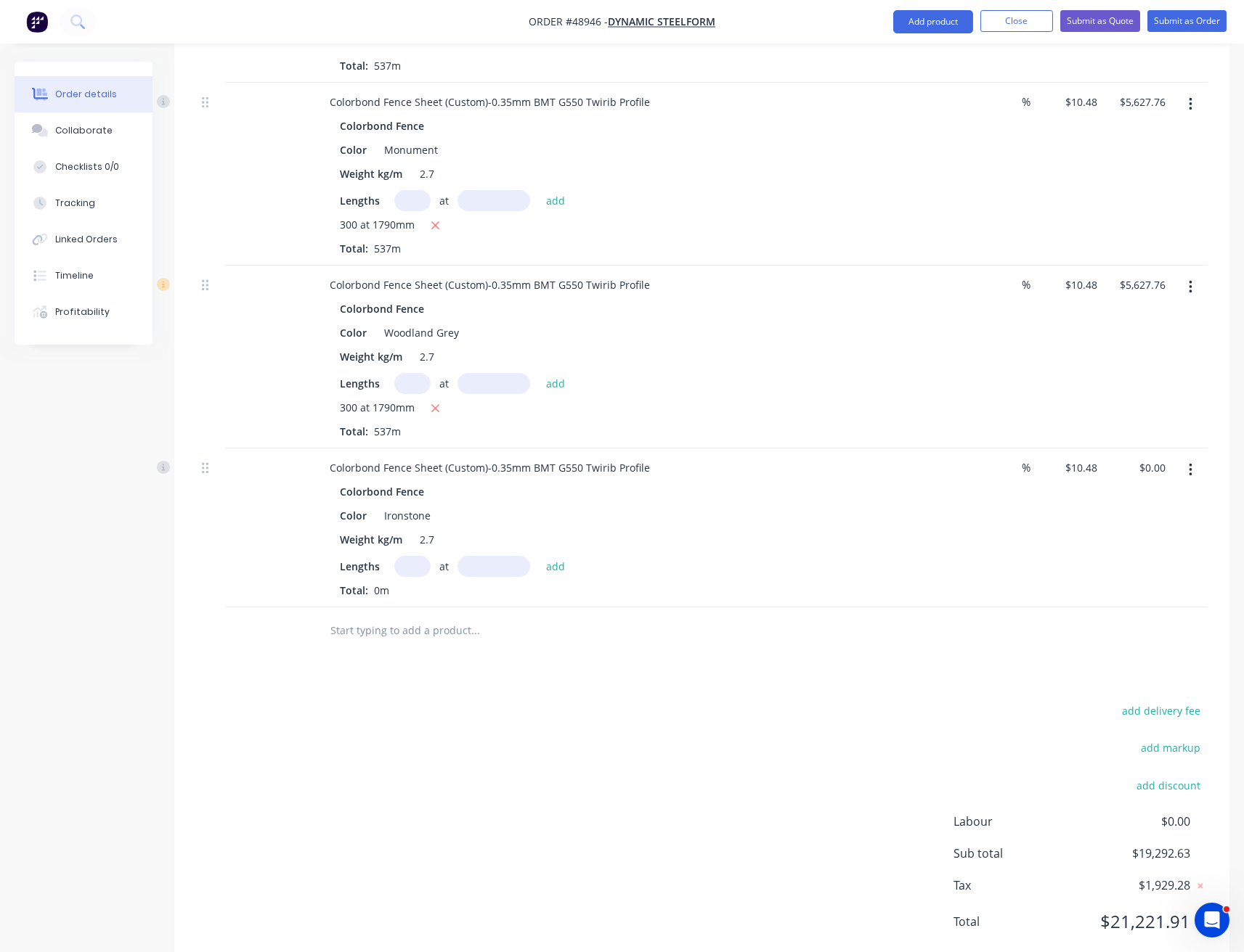
click at [414, 556] on input "text" at bounding box center [412, 566] width 36 height 21
type input "302"
type input "1790"
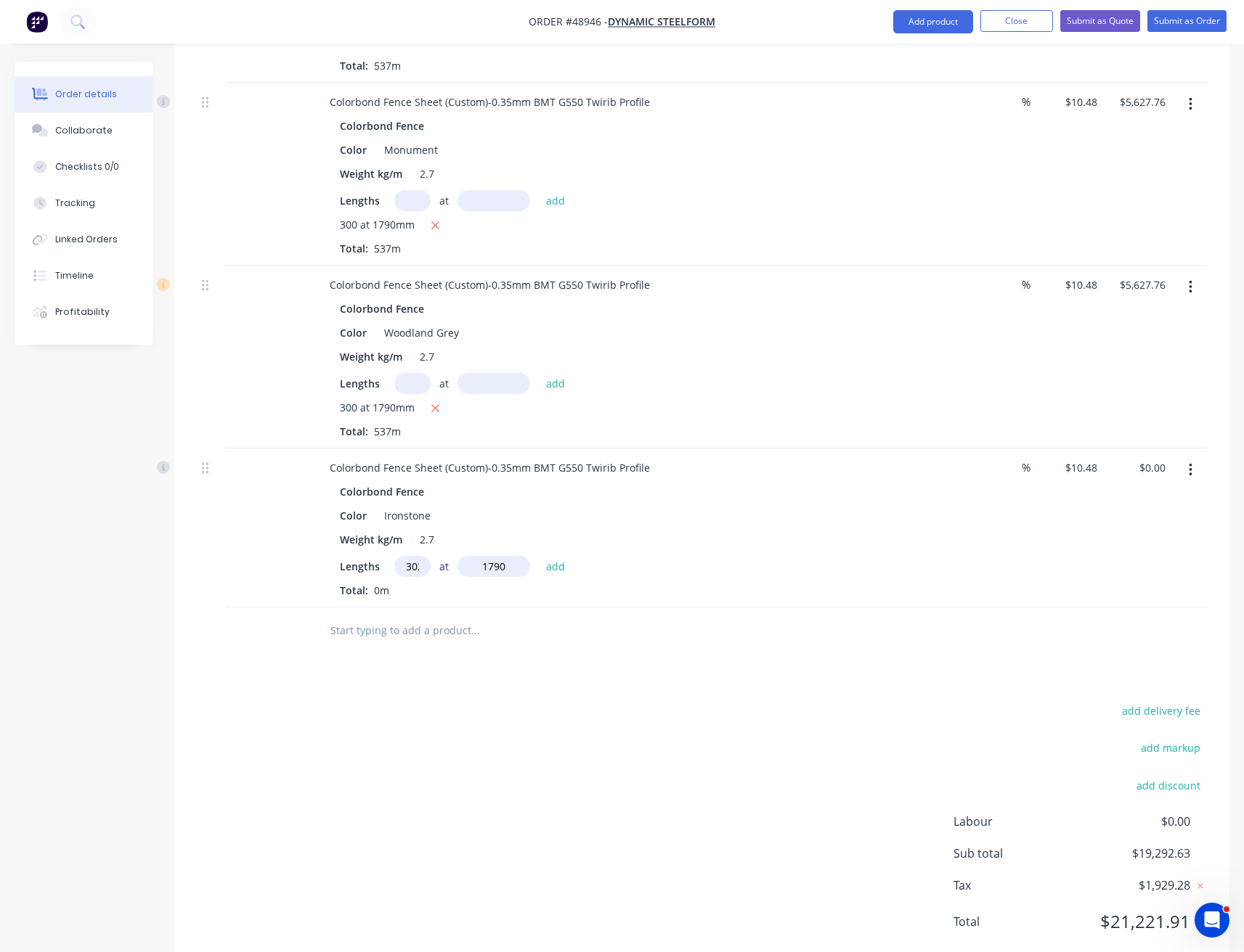
click at [539, 556] on button "add" at bounding box center [556, 565] width 34 height 19
type input "$5,665.28"
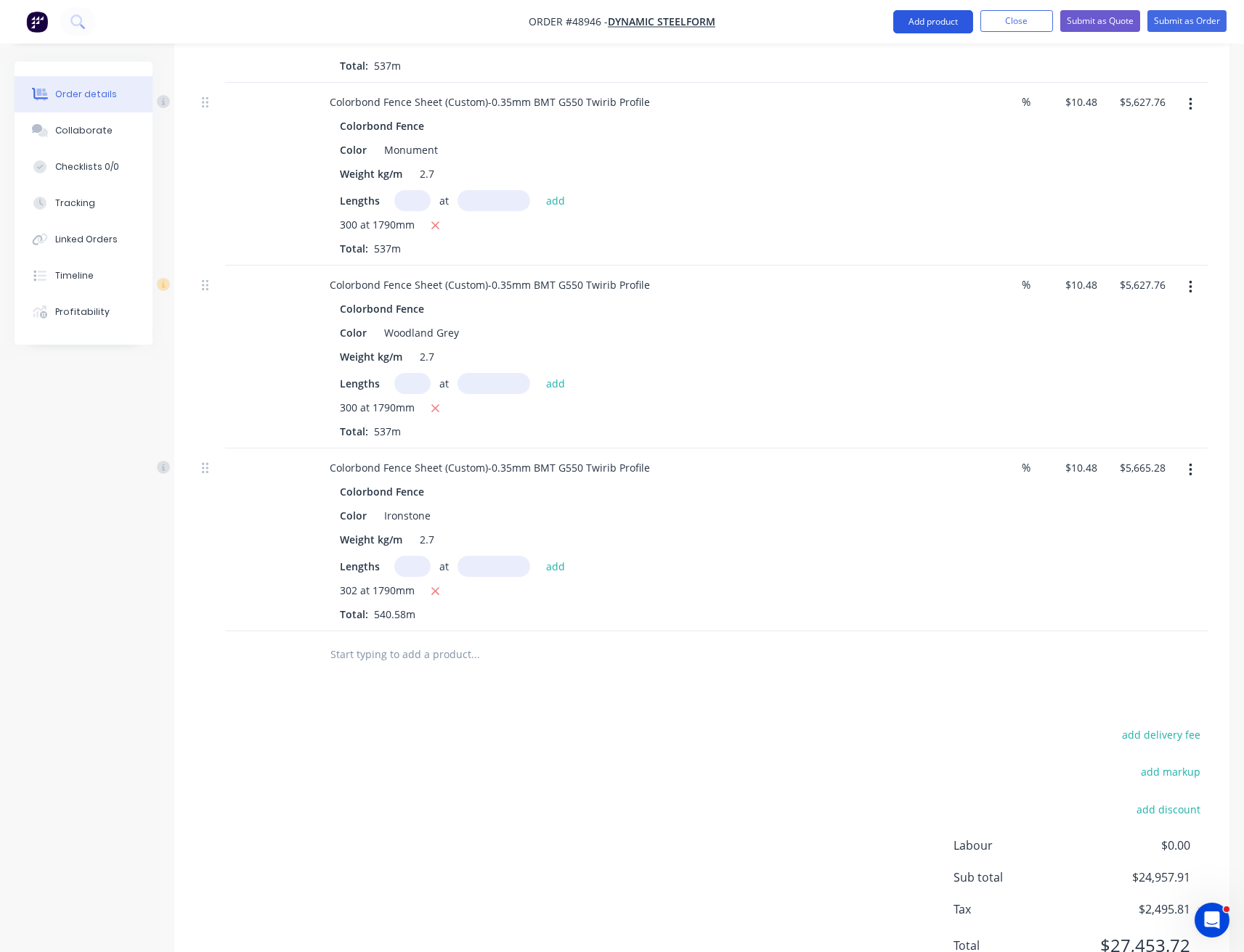
click at [950, 15] on button "Add product" at bounding box center [932, 22] width 80 height 23
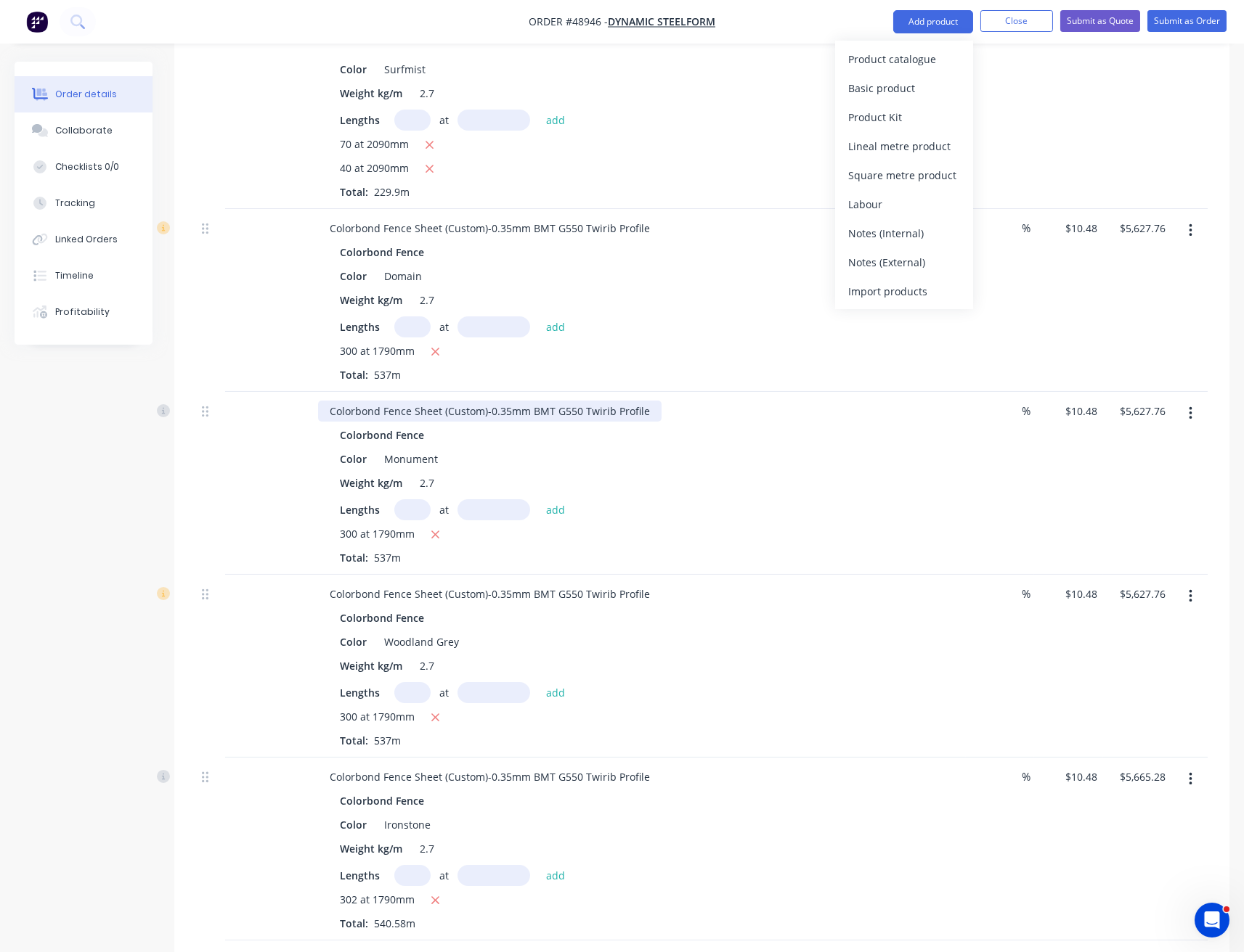
scroll to position [598, 0]
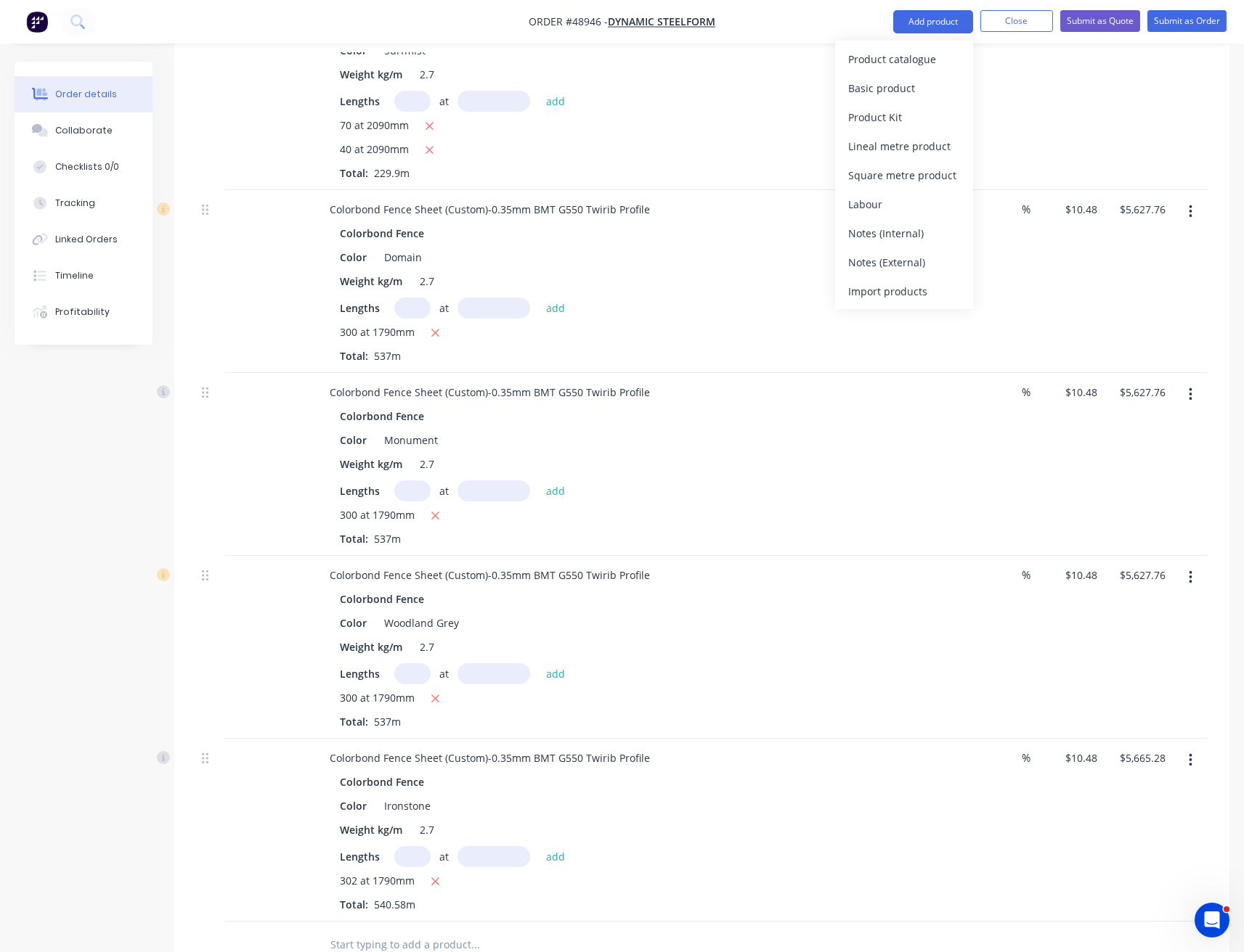
click at [418, 297] on input "text" at bounding box center [412, 308] width 36 height 21
type input "120"
type input "2090"
click at [539, 297] on button "add" at bounding box center [556, 307] width 34 height 19
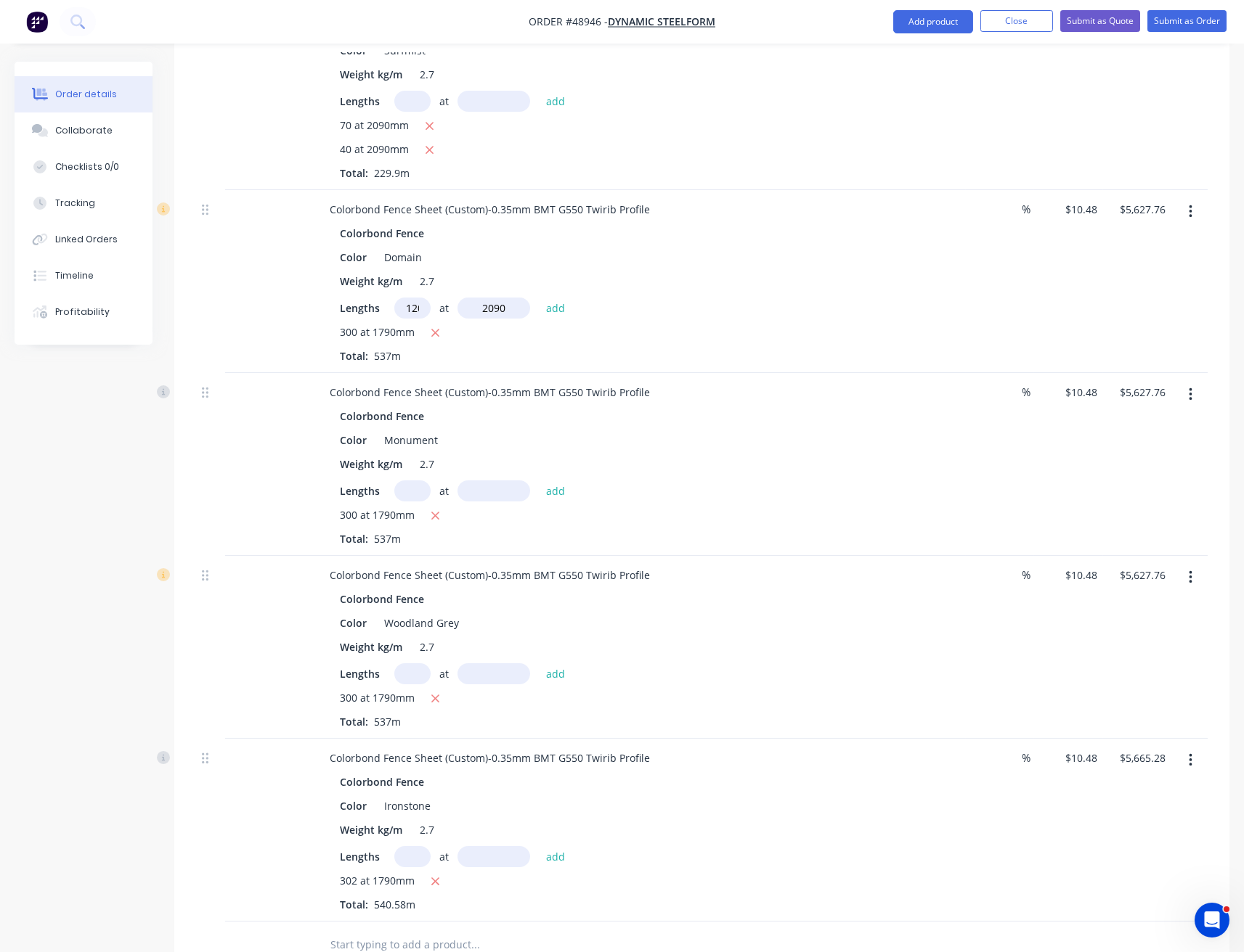
type input "$8,256.14"
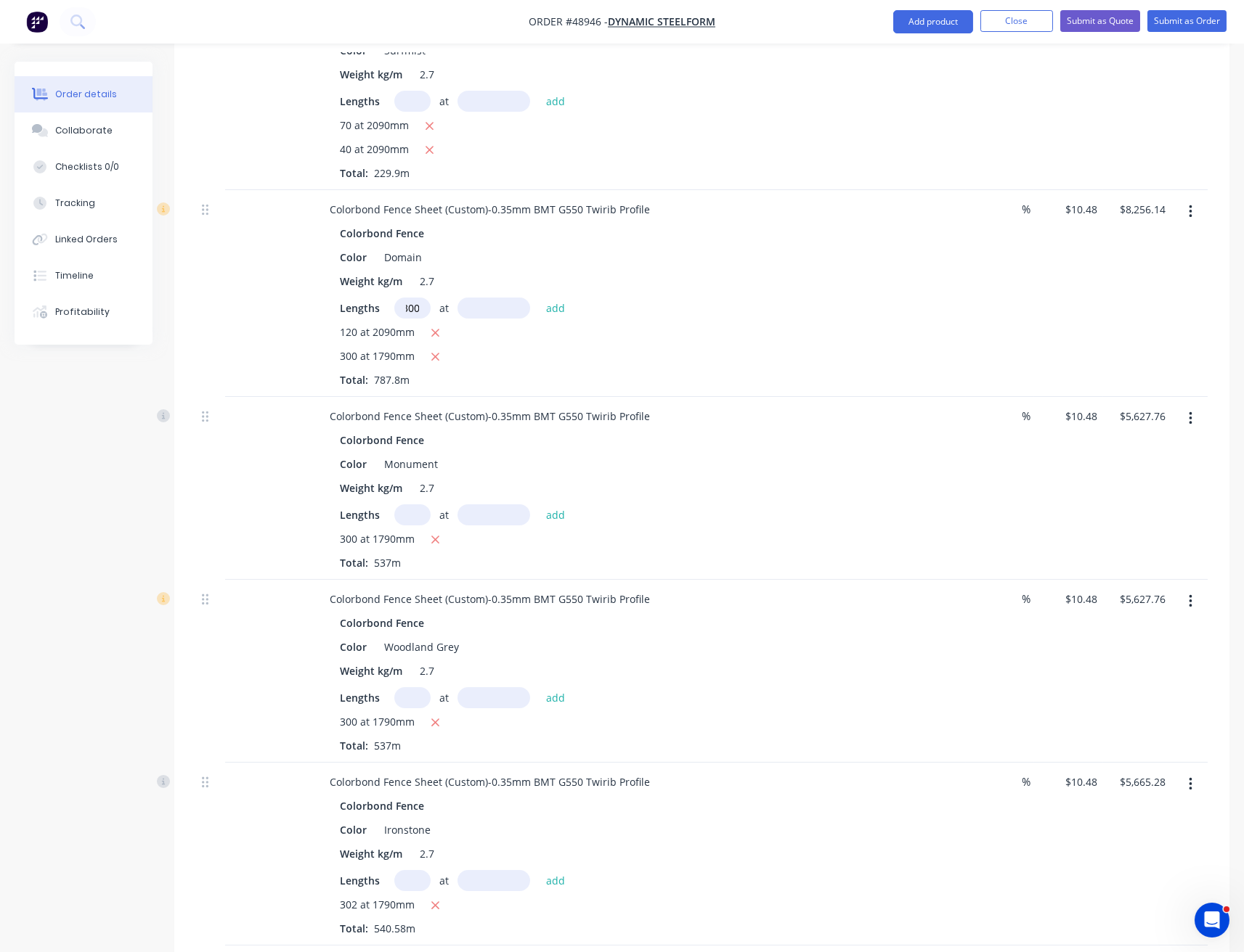
type input "300"
type input "1790"
click at [539, 297] on button "add" at bounding box center [556, 307] width 34 height 19
type input "$13,883.90"
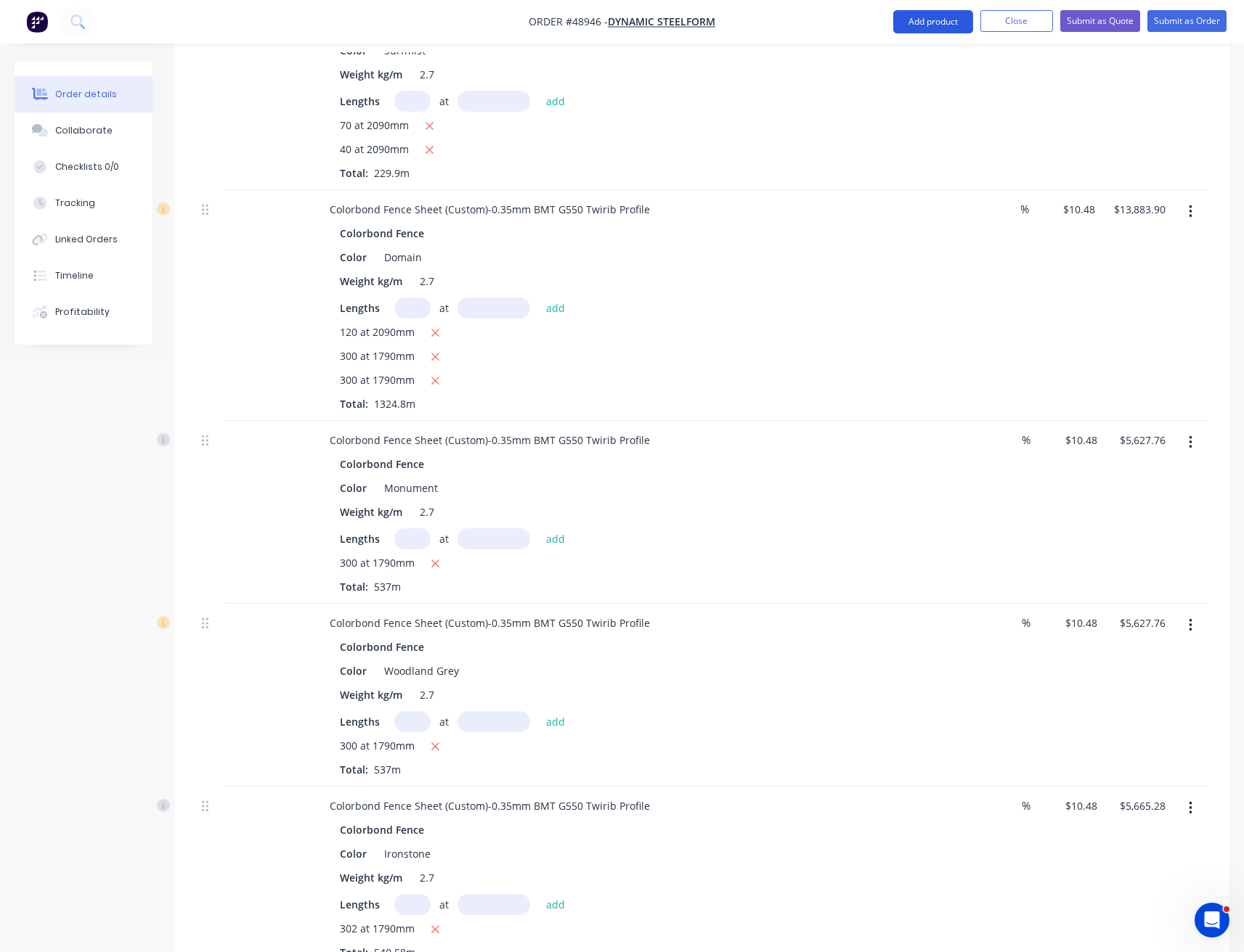
click at [919, 17] on button "Add product" at bounding box center [932, 22] width 80 height 23
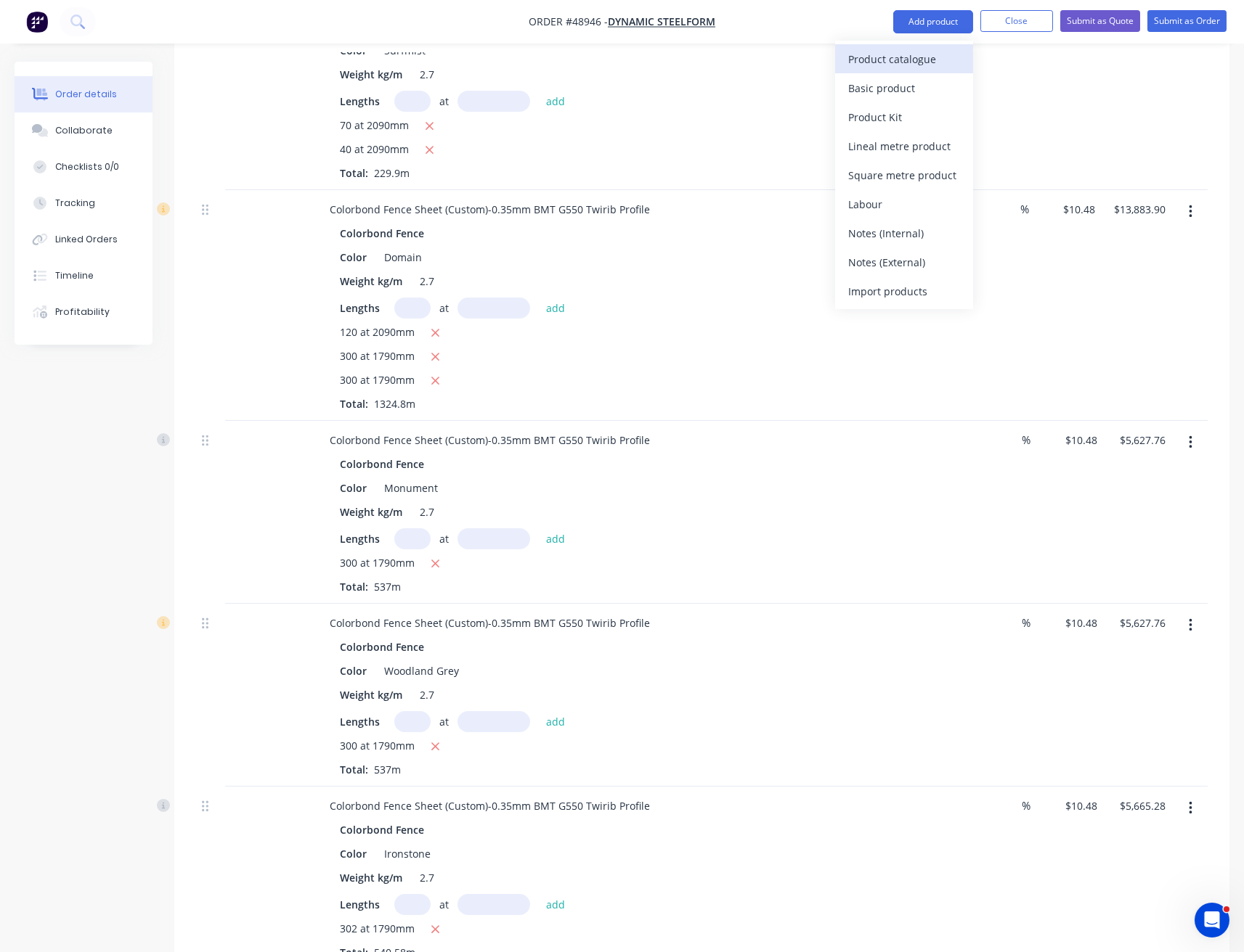
click at [928, 62] on div "Product catalogue" at bounding box center [904, 59] width 112 height 21
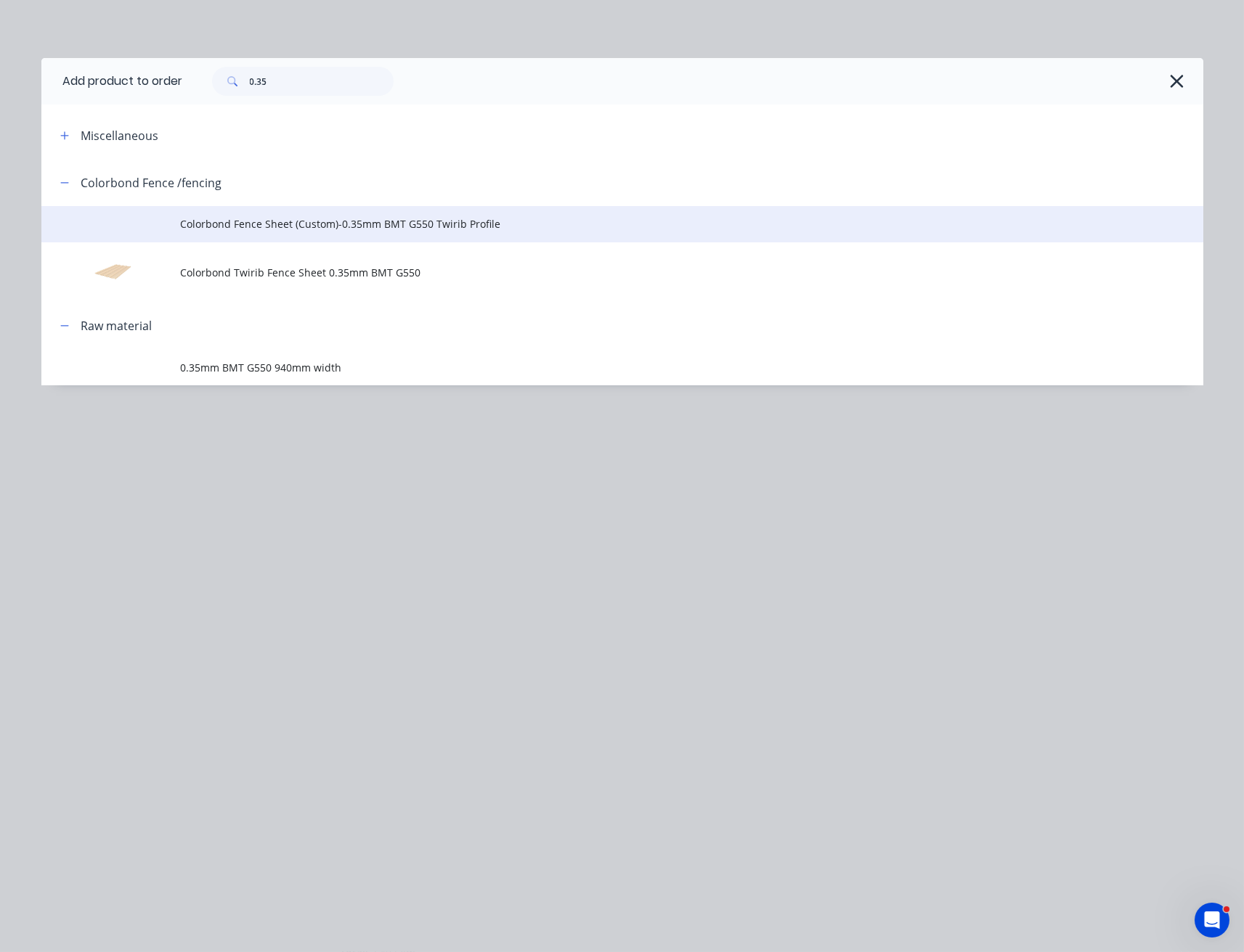
click at [346, 229] on span "Colorbond Fence Sheet (Custom)-0.35mm BMT G550 Twirib Profile" at bounding box center [589, 224] width 818 height 15
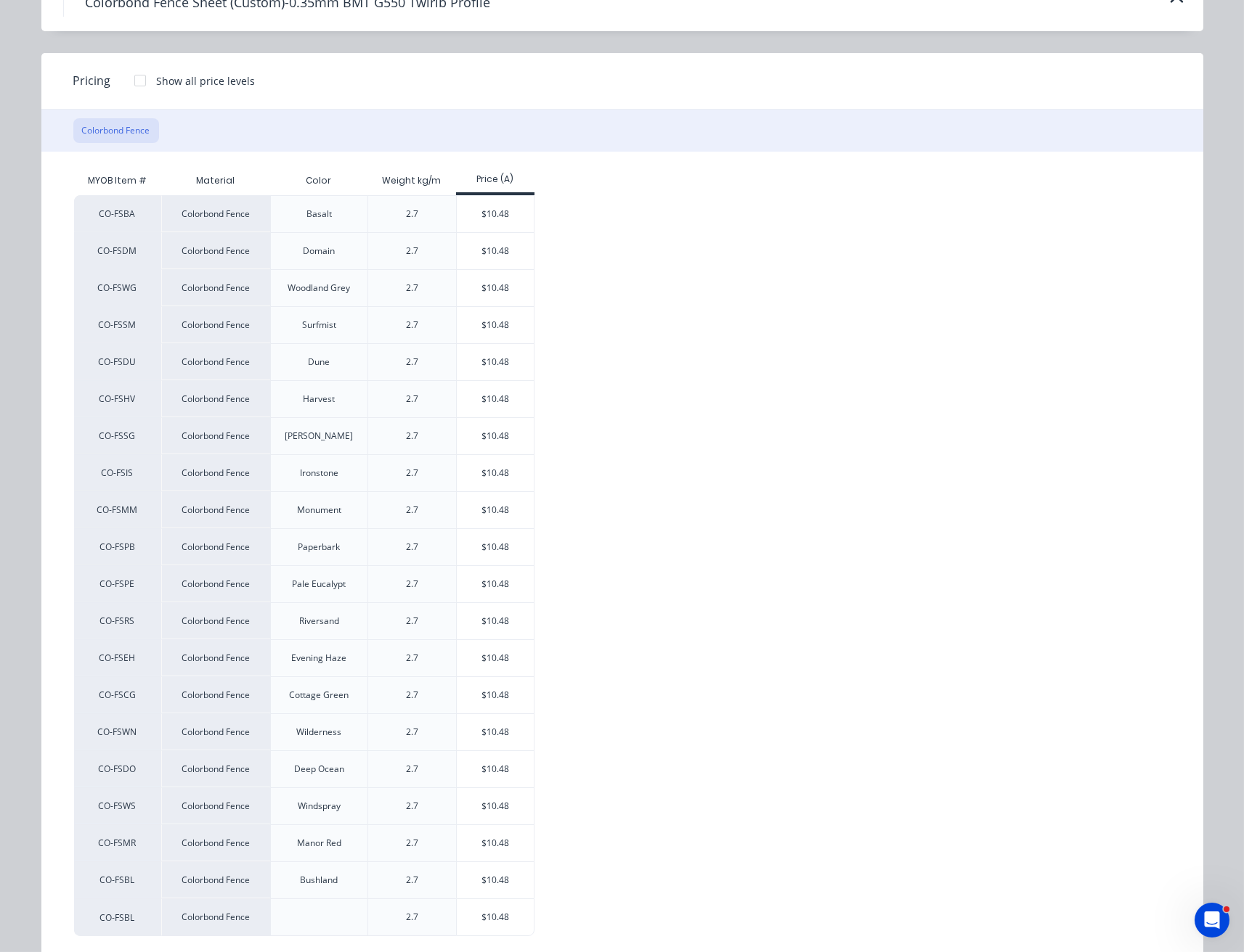
scroll to position [12, 0]
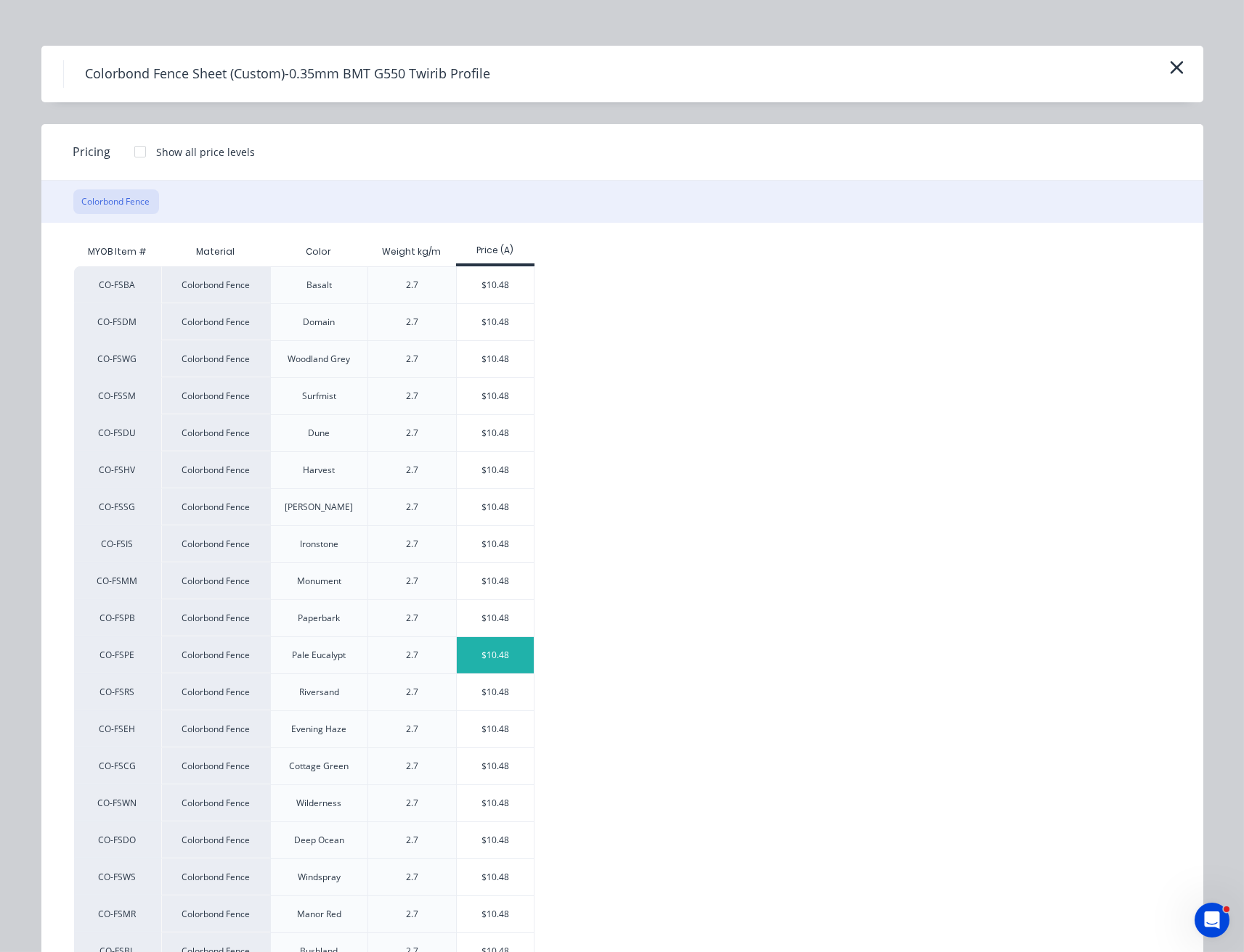
click at [466, 656] on div "$10.48" at bounding box center [496, 655] width 77 height 36
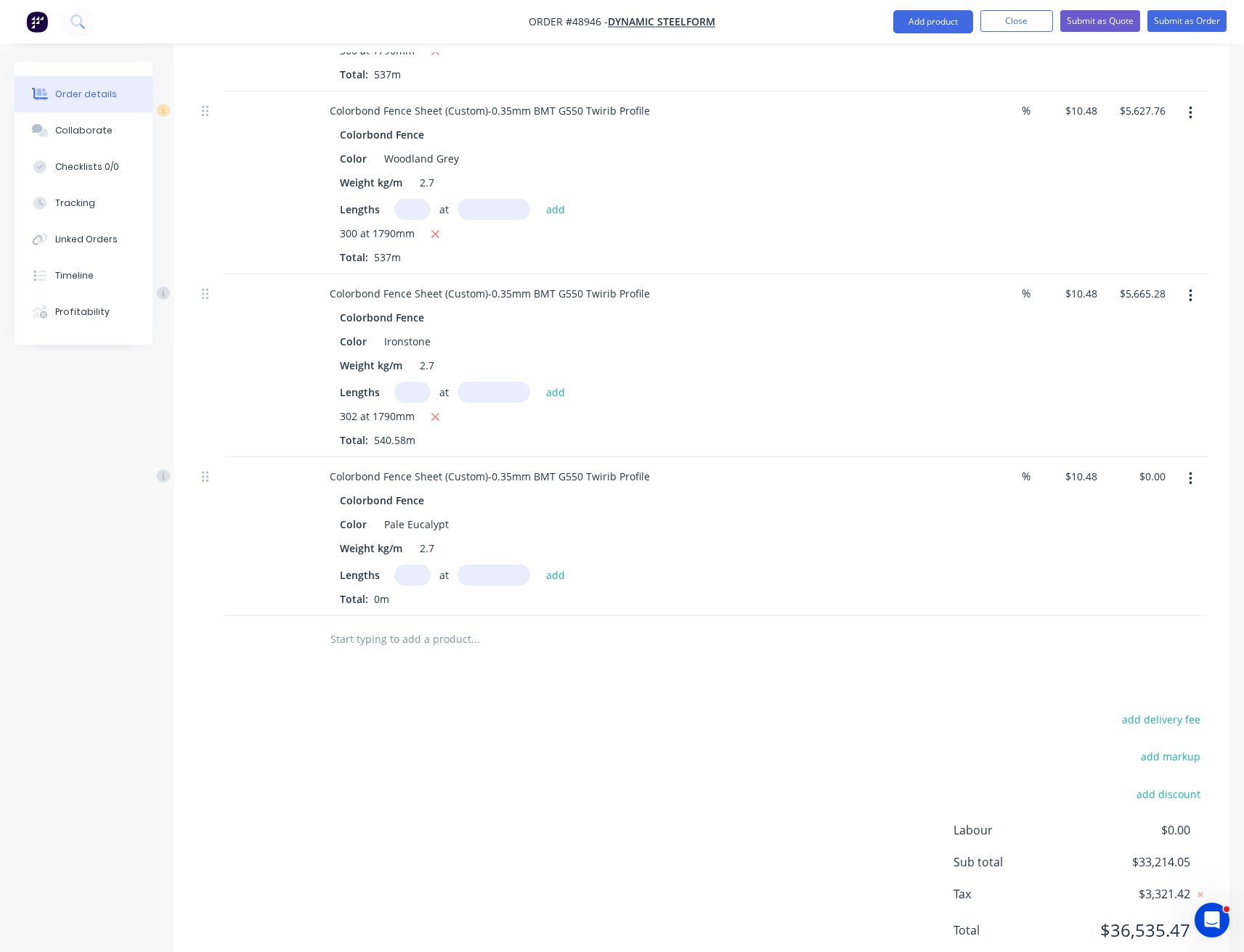
scroll to position [1119, 0]
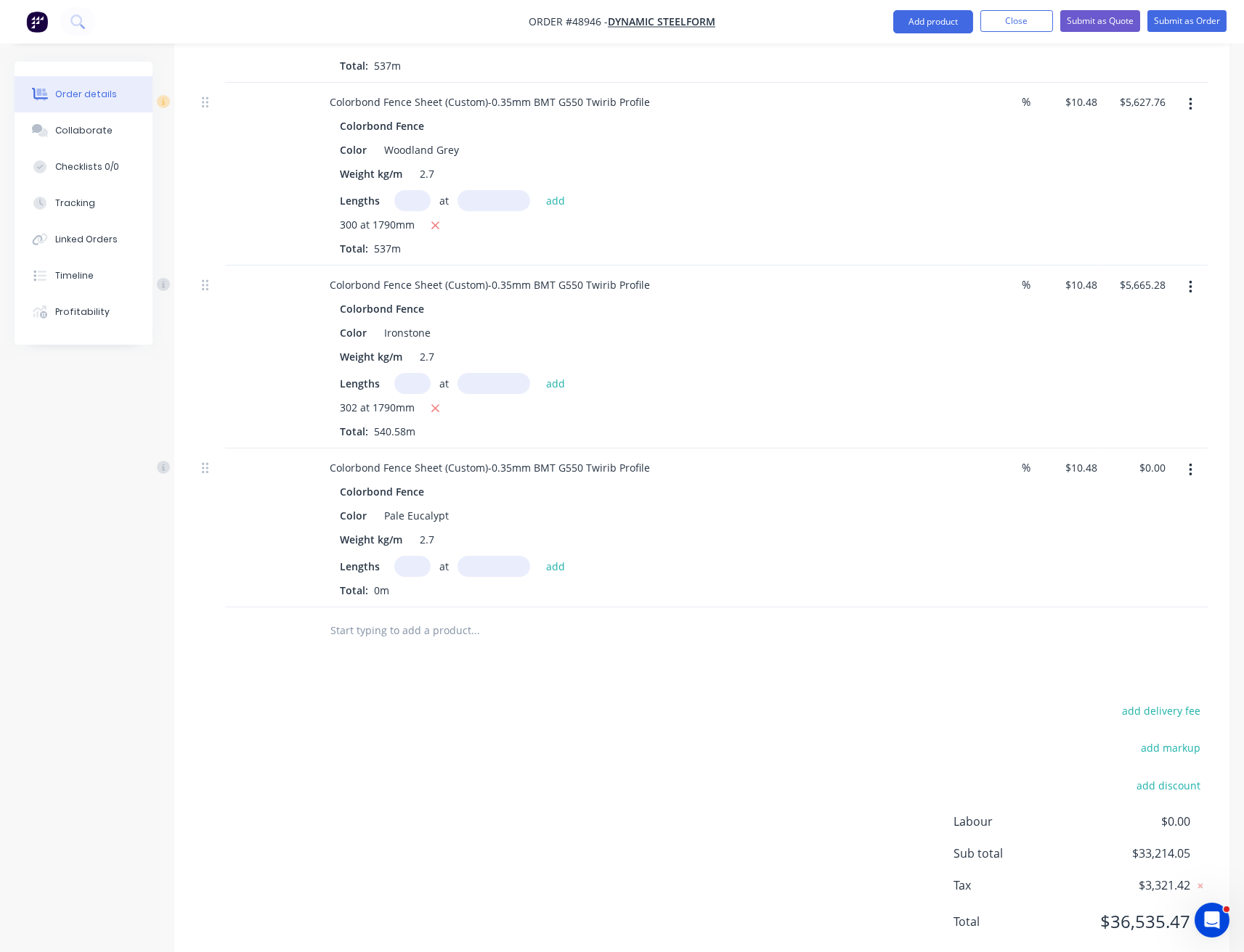
click at [421, 556] on input "text" at bounding box center [412, 566] width 36 height 21
type input "150"
type input "1790"
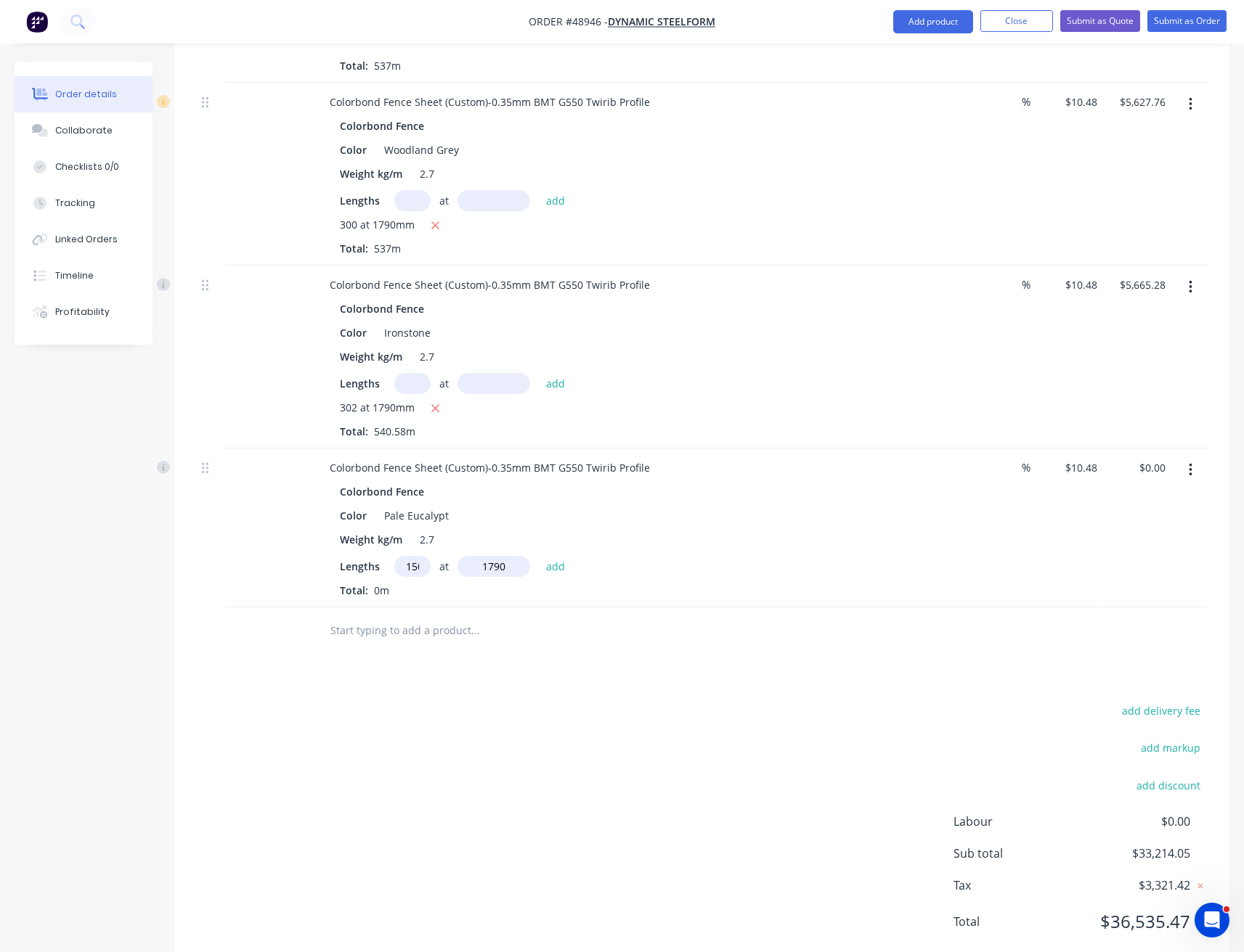
click at [539, 556] on button "add" at bounding box center [556, 565] width 34 height 19
type input "$2,813.88"
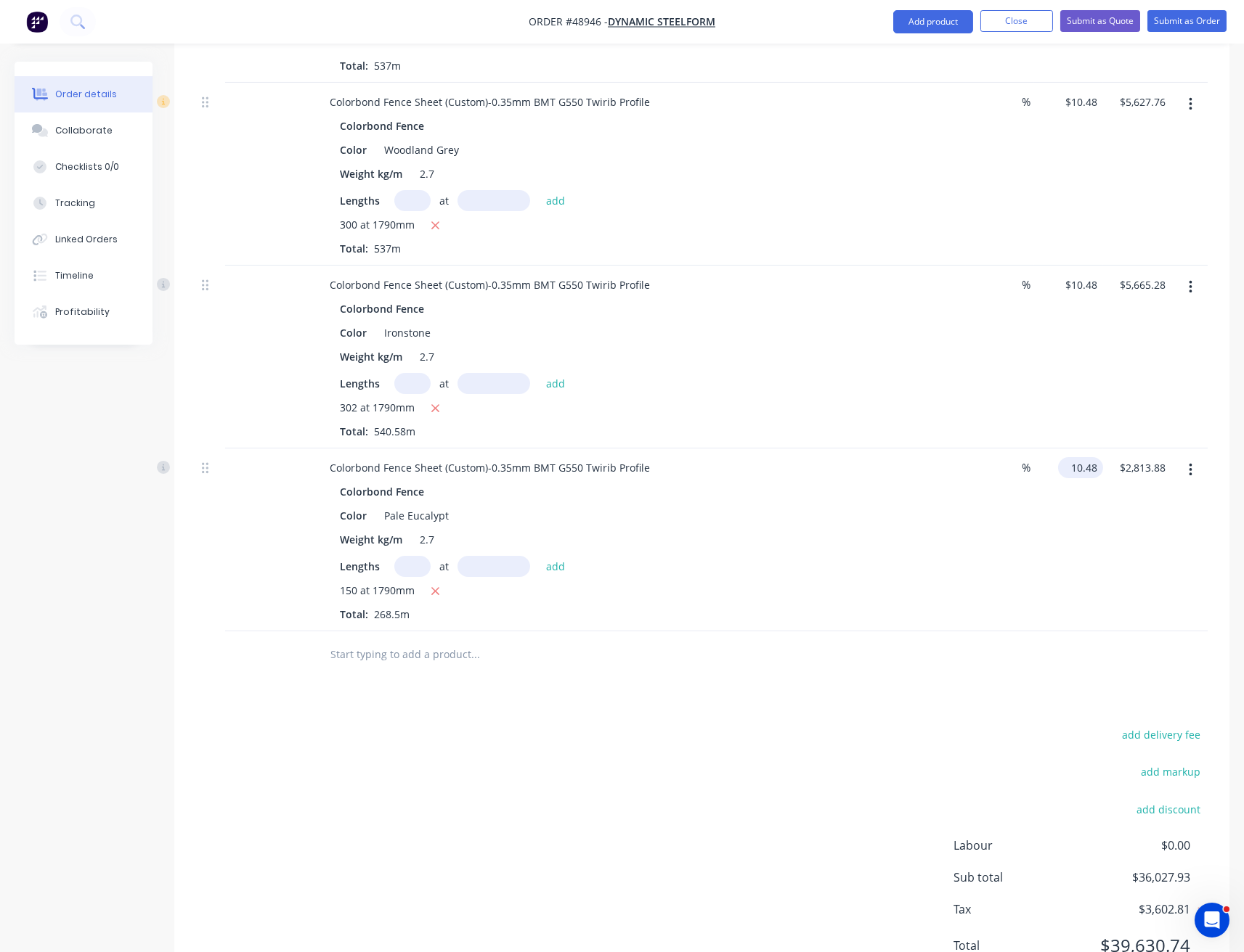
click at [1091, 457] on input "10.48" at bounding box center [1083, 468] width 39 height 21
type input "$0.00"
click at [1083, 266] on div "$10.48 $10.48" at bounding box center [1068, 357] width 68 height 183
click at [1085, 275] on input "10.48" at bounding box center [1083, 285] width 39 height 21
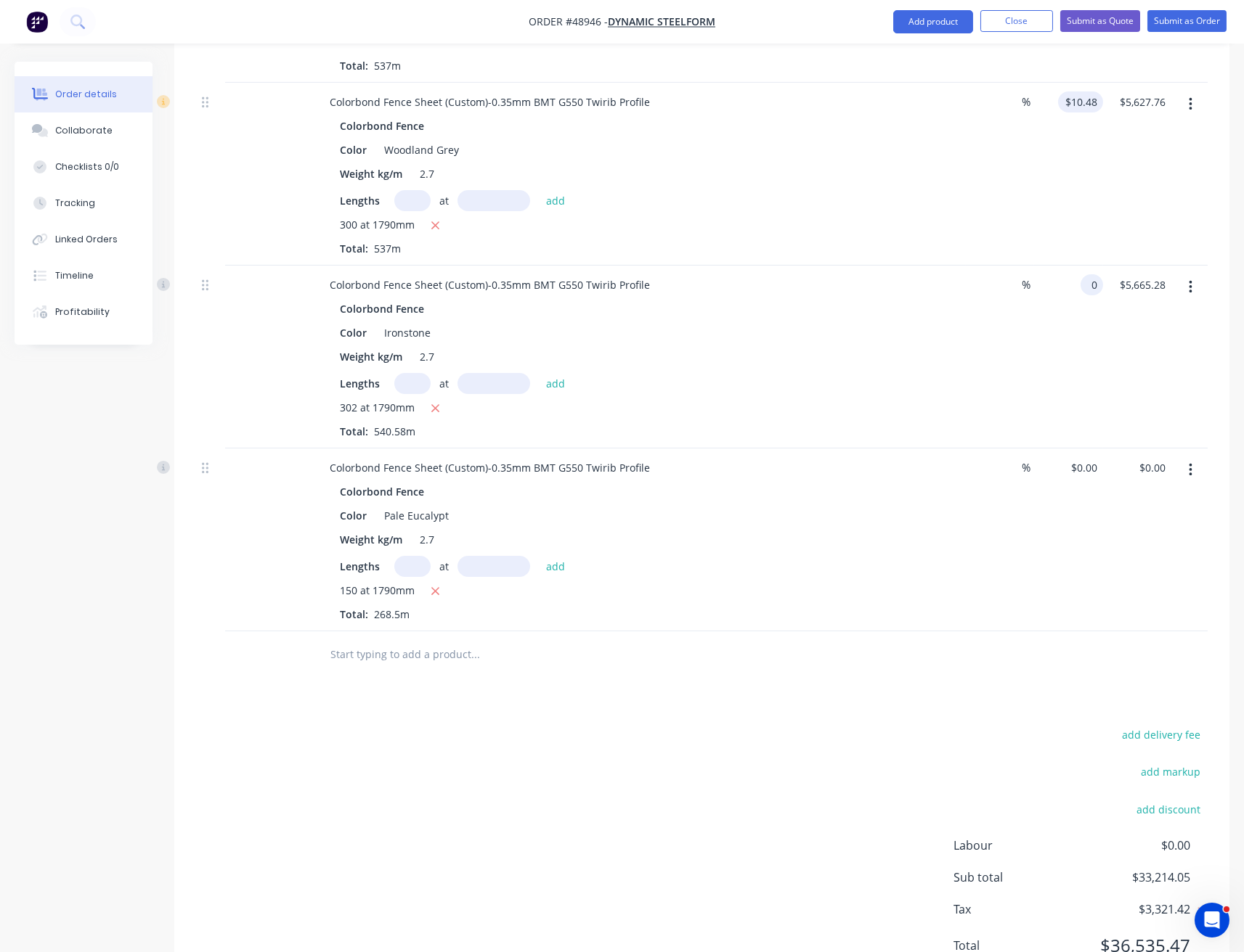
type input "0"
type input "10.48"
type input "$0.00"
click at [1094, 92] on input "10.48" at bounding box center [1083, 102] width 39 height 21
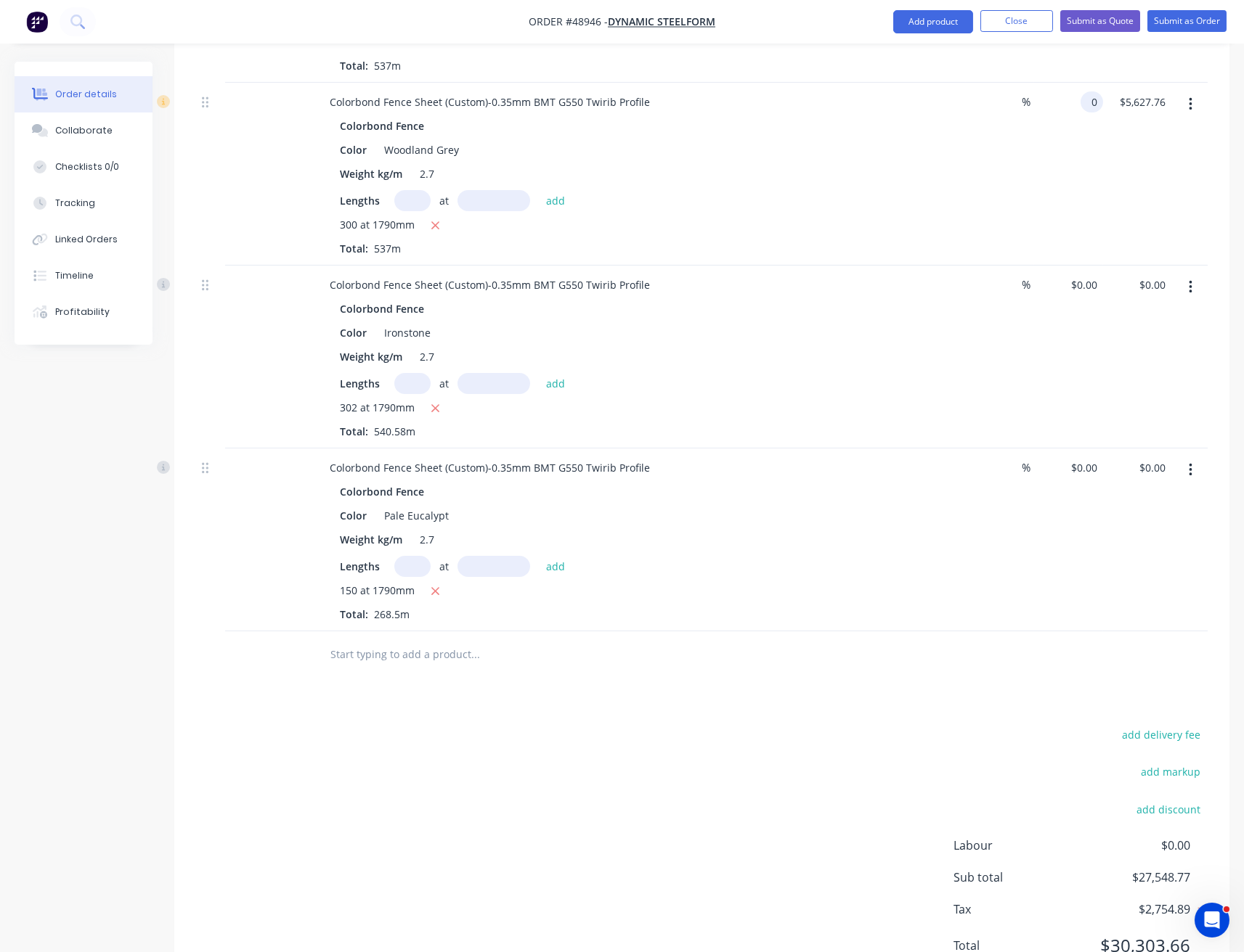
type input "$0.00"
click at [1093, 136] on div "$0.00 $0.00" at bounding box center [1068, 174] width 68 height 183
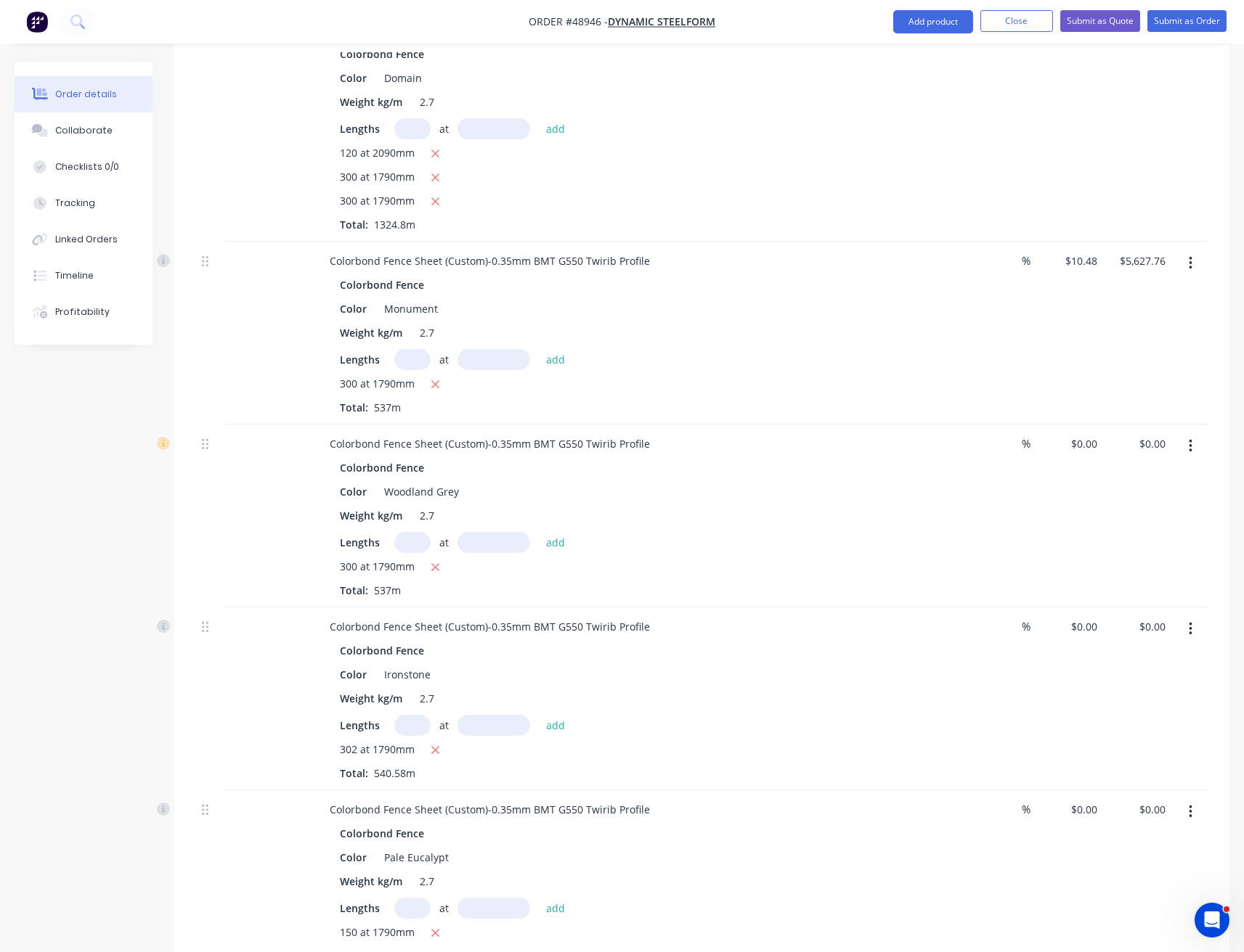
scroll to position [731, 0]
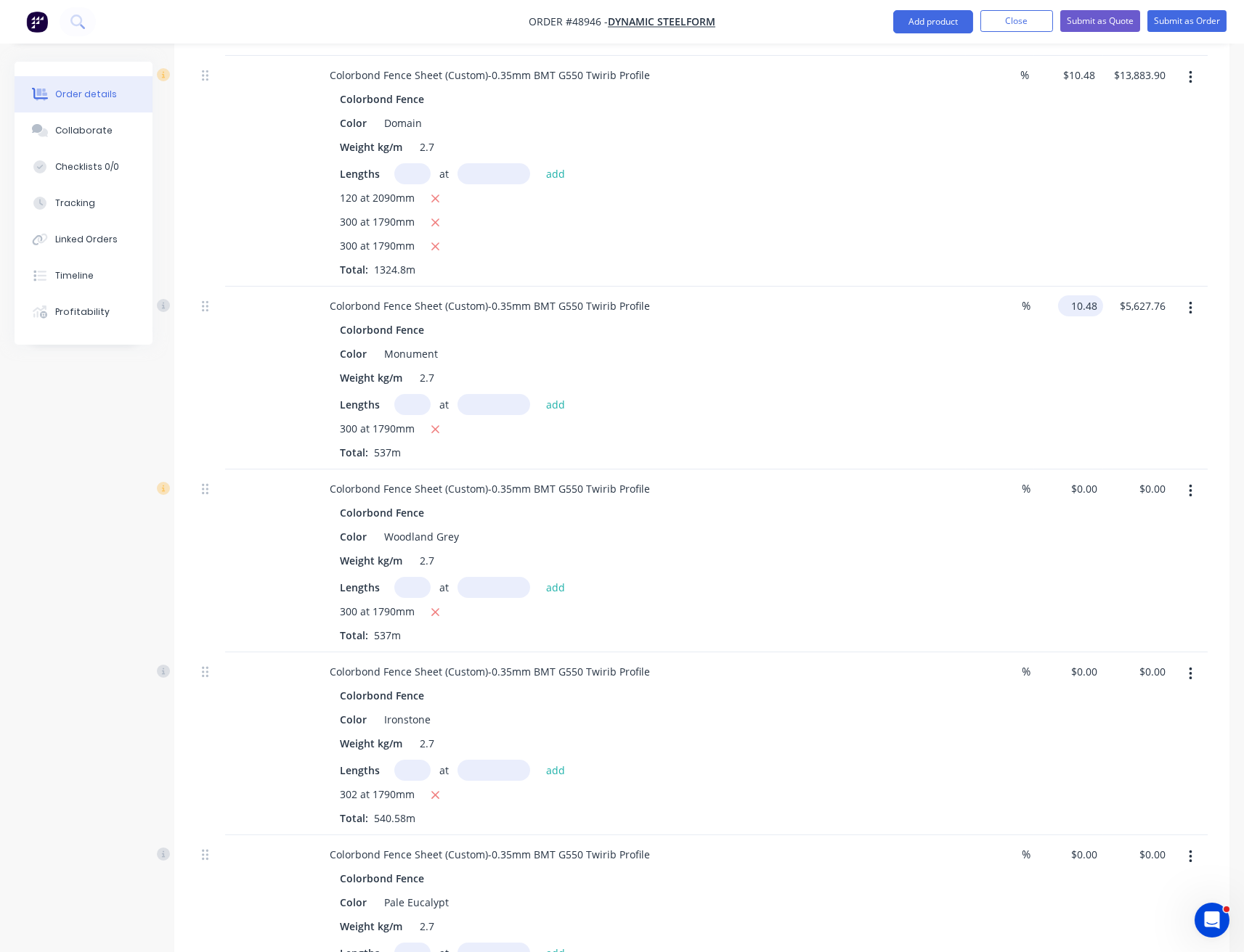
click at [1076, 296] on input "10.48" at bounding box center [1083, 306] width 39 height 21
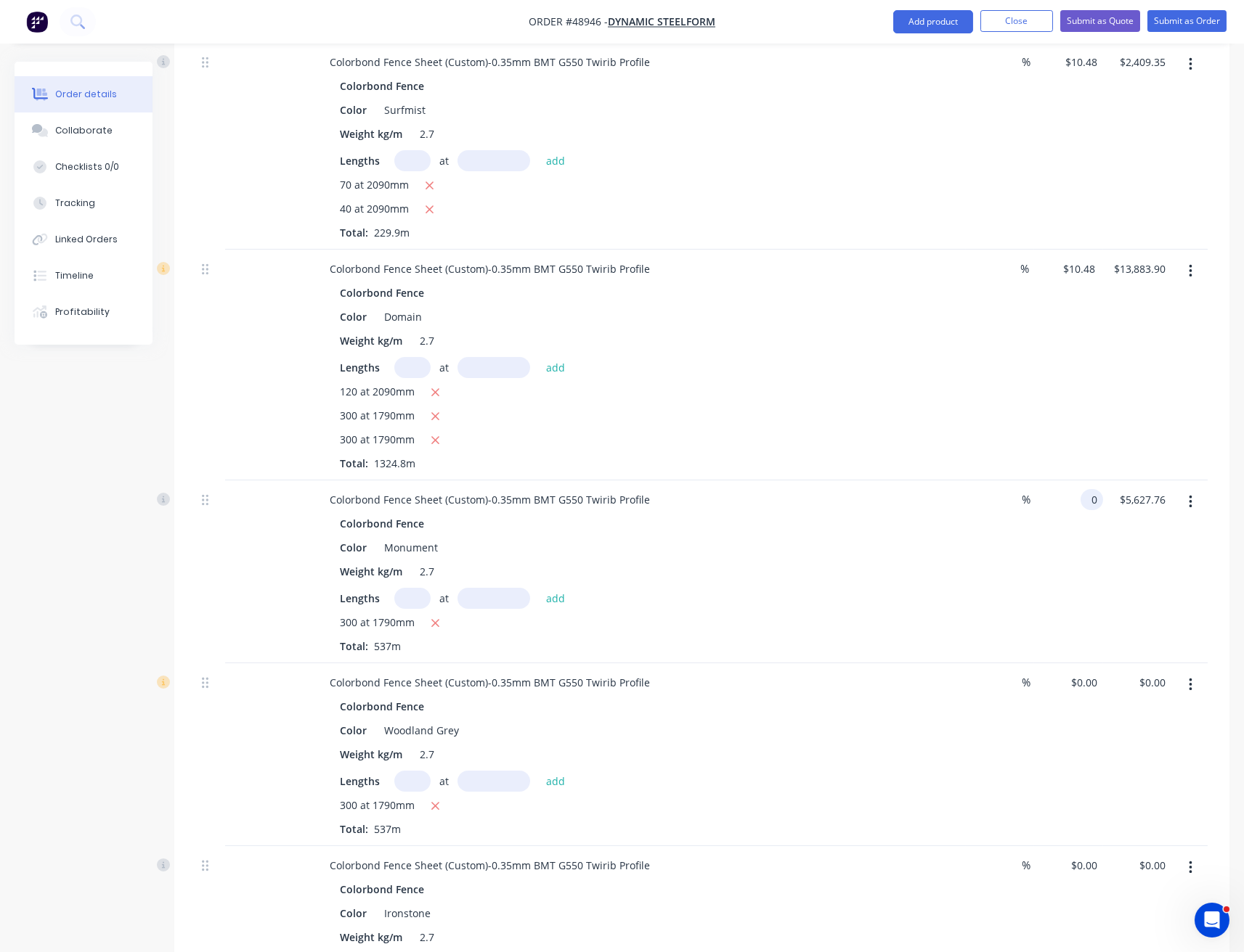
scroll to position [441, 0]
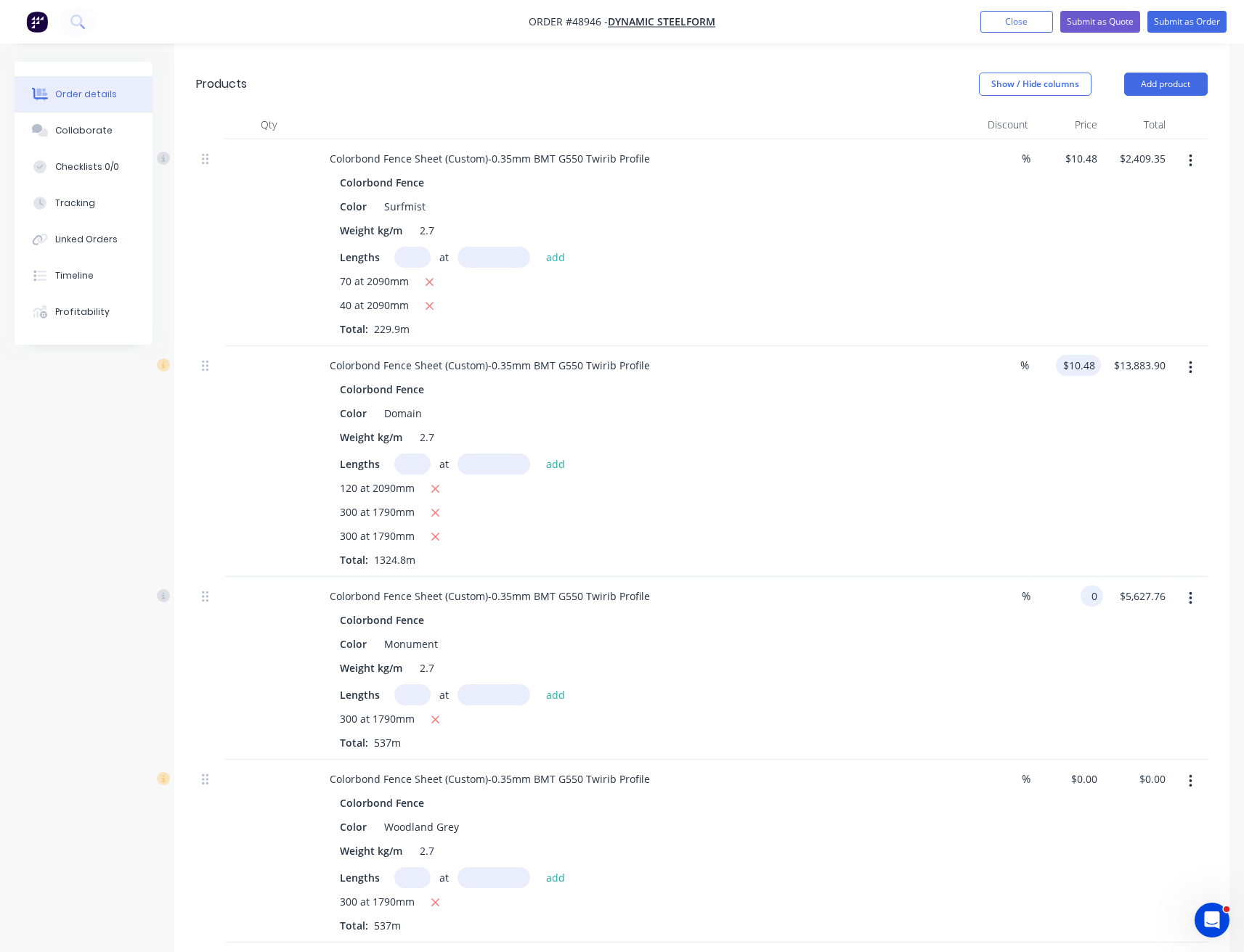
type input "0"
type input "10.48"
type input "$0.00"
click at [1088, 355] on input "10.48" at bounding box center [1084, 366] width 33 height 21
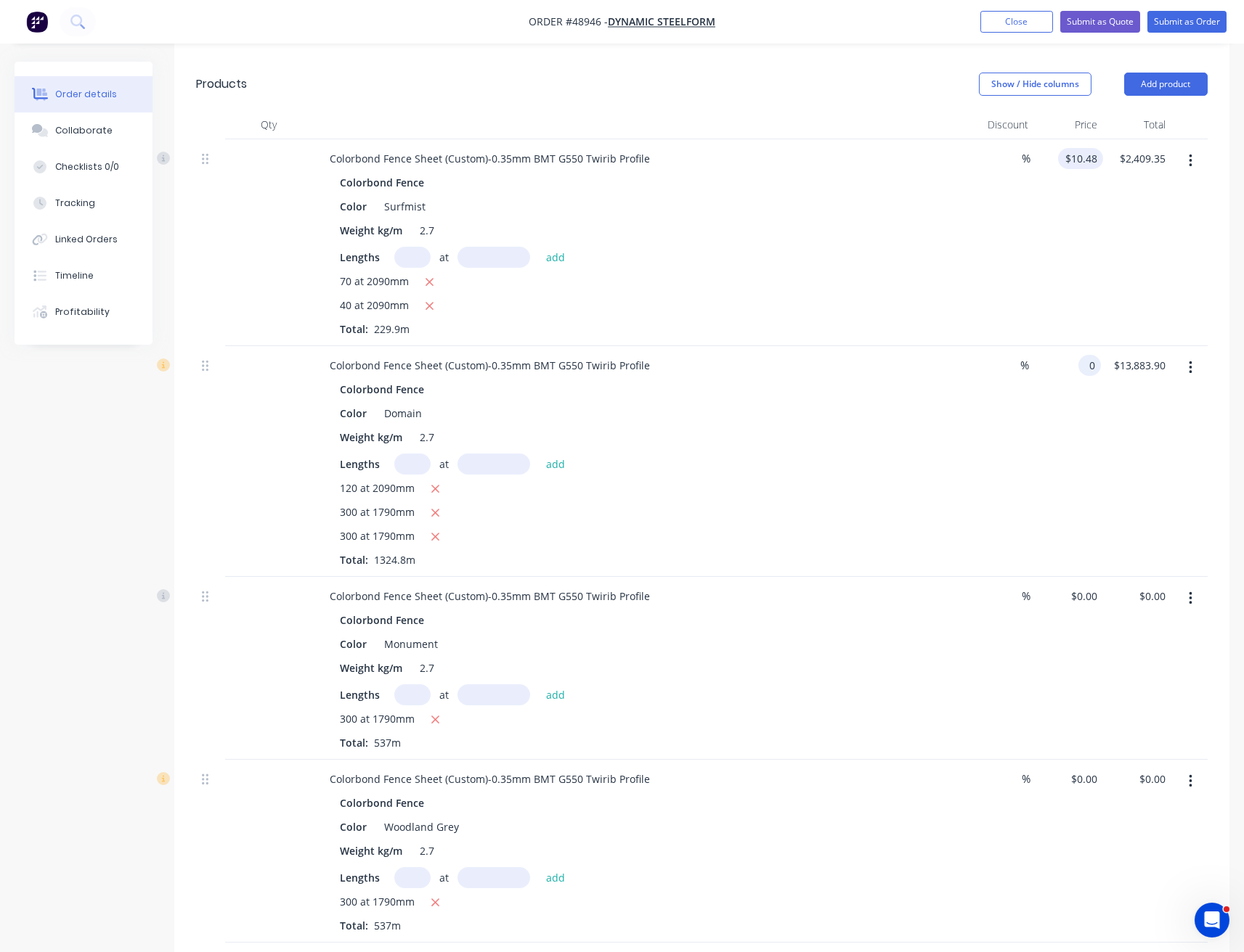
type input "0"
type input "10.48"
type input "$0.00"
click at [1080, 148] on input "10.48" at bounding box center [1085, 159] width 33 height 21
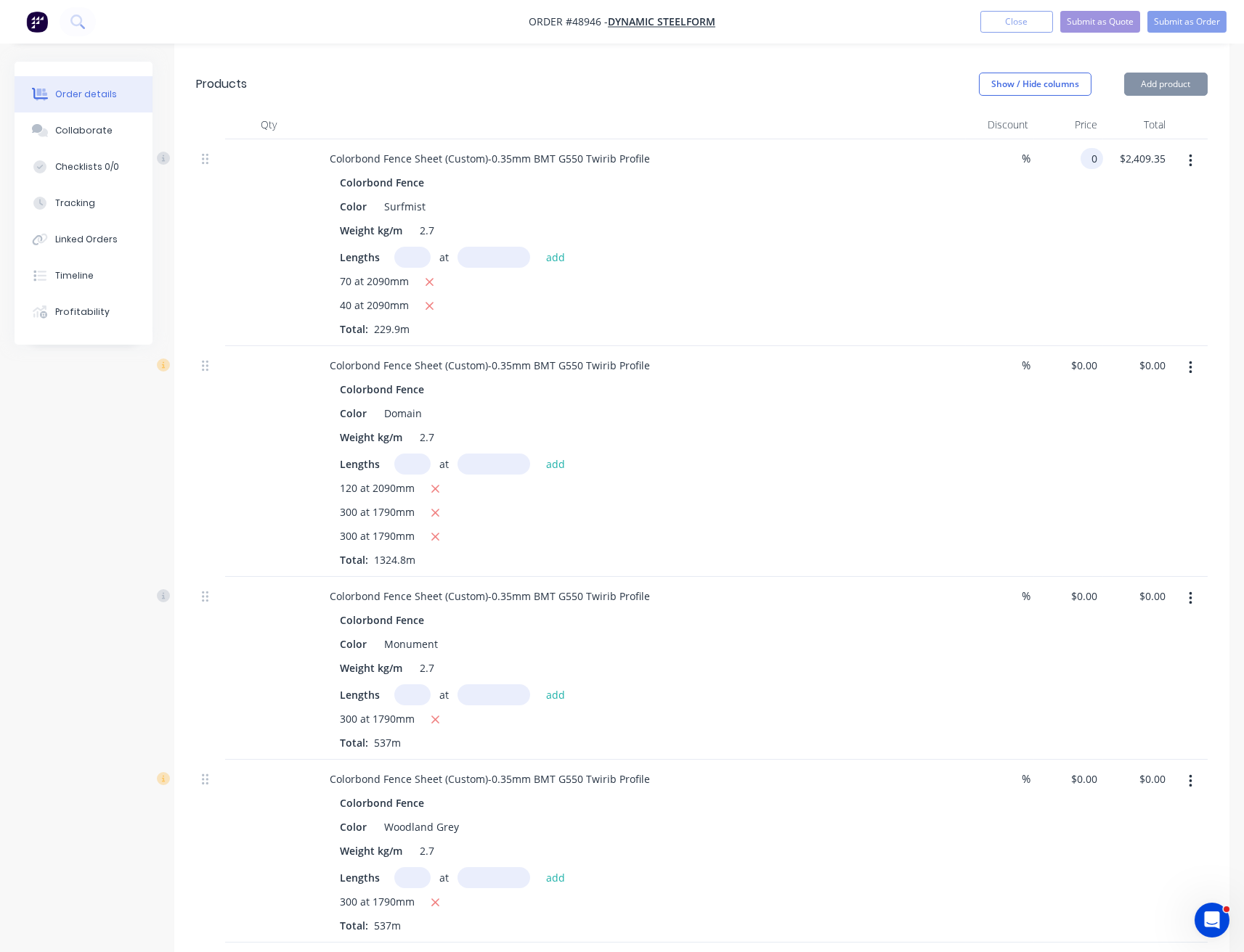
type input "$0.00"
click at [1089, 215] on div "$0.00 0" at bounding box center [1068, 242] width 68 height 207
click at [1088, 215] on div "$0.00 $0.00" at bounding box center [1068, 242] width 68 height 207
click at [1188, 31] on button "Submit as Order" at bounding box center [1187, 22] width 79 height 22
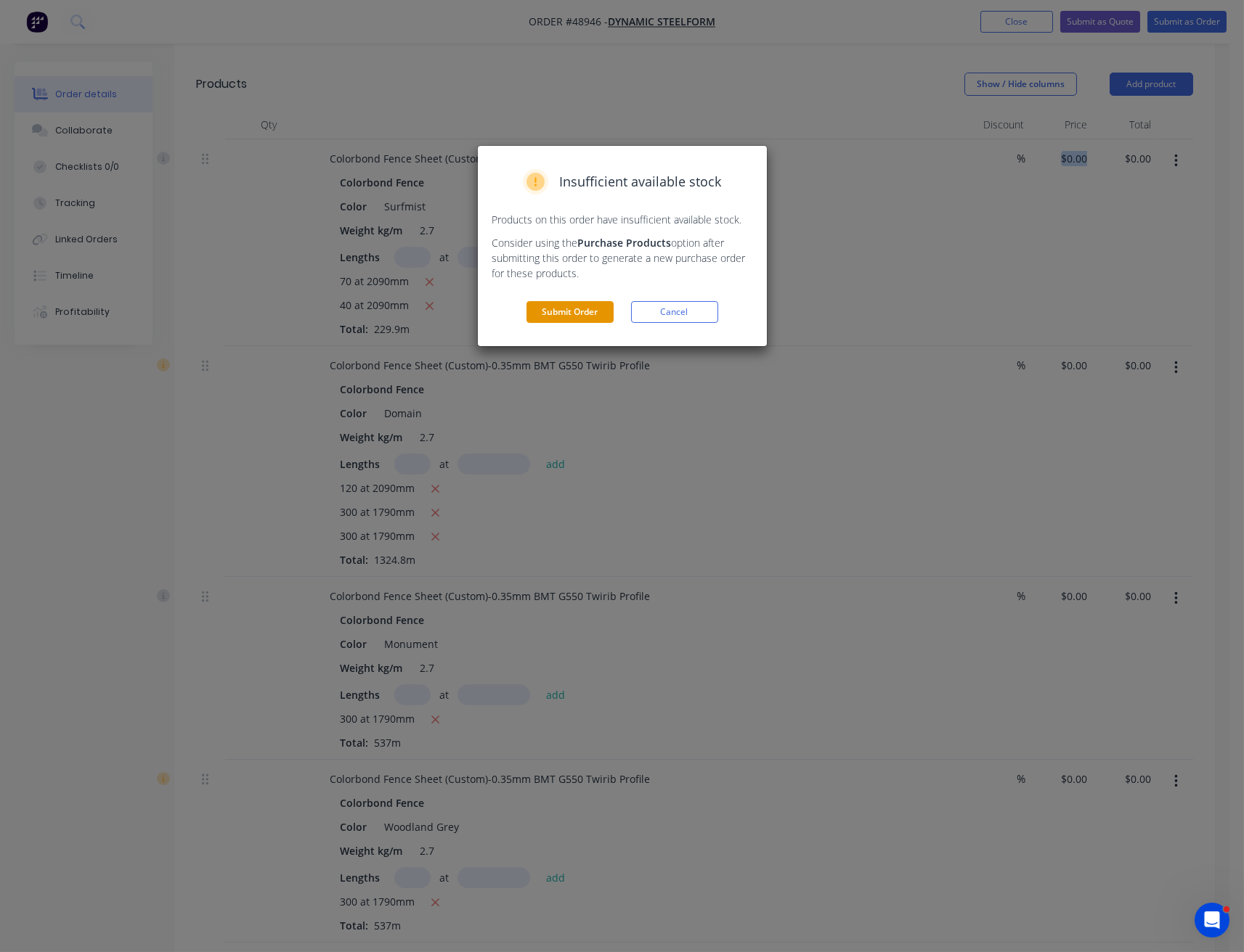
click at [555, 314] on button "Submit Order" at bounding box center [570, 312] width 87 height 22
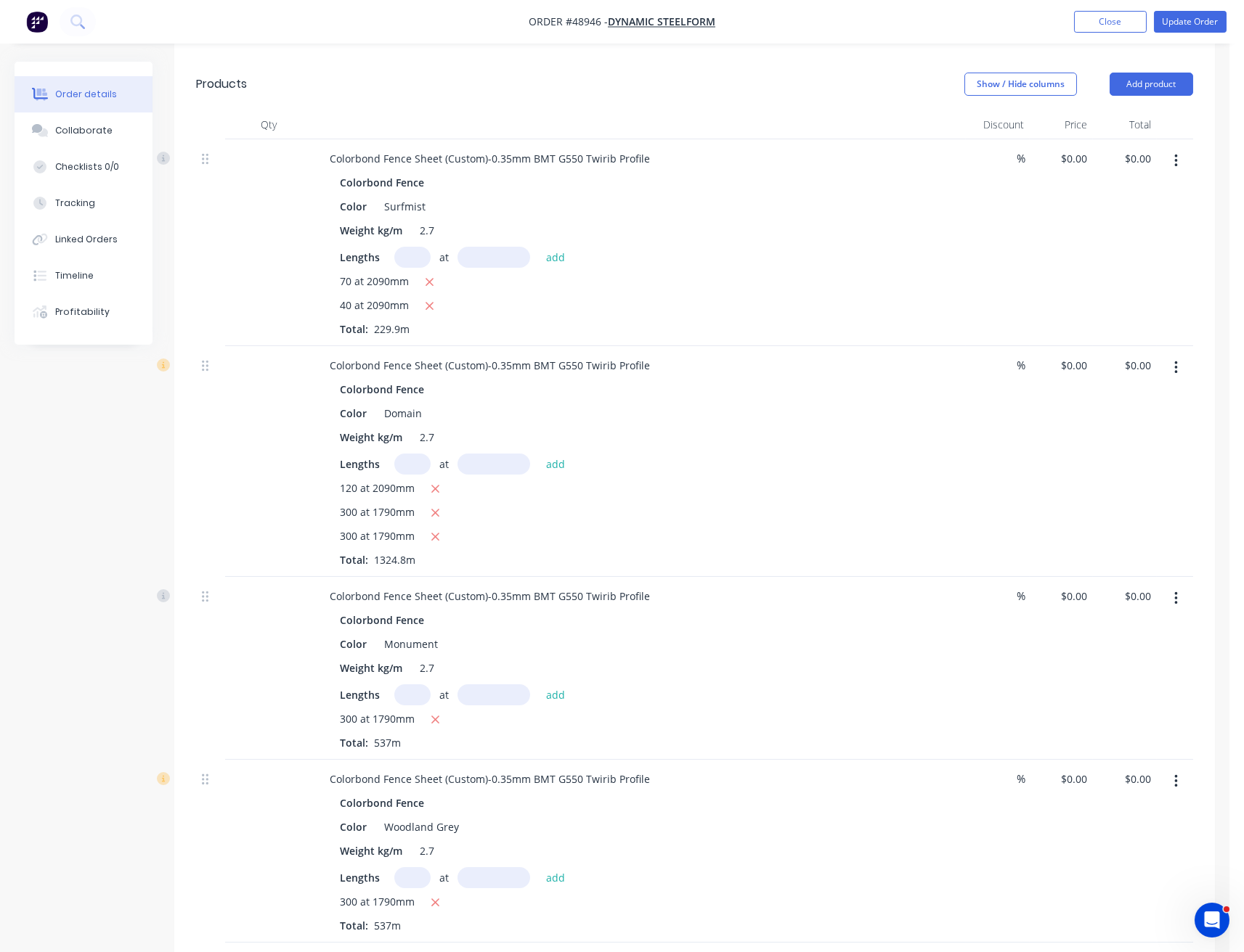
scroll to position [0, 0]
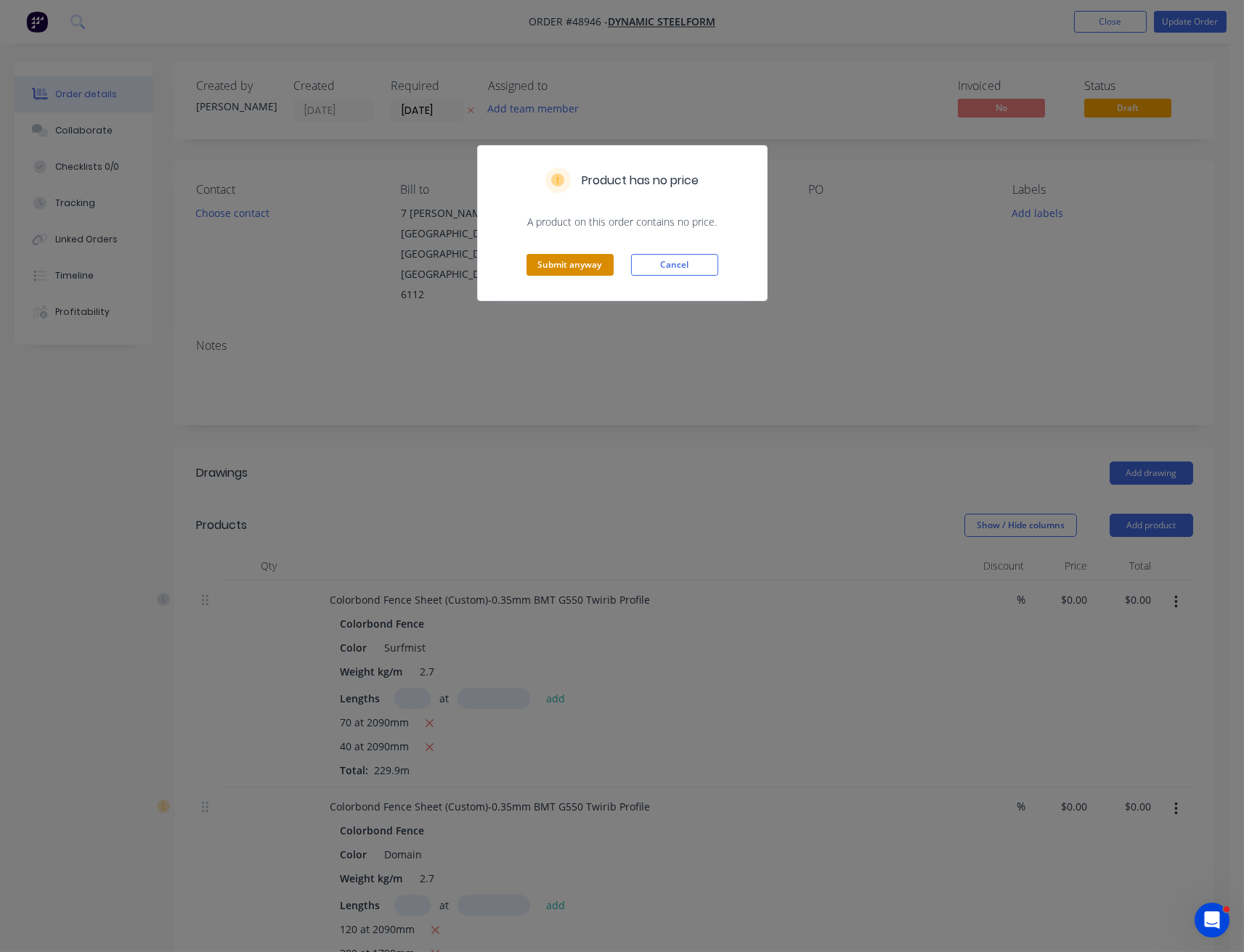
click at [547, 272] on button "Submit anyway" at bounding box center [570, 264] width 87 height 22
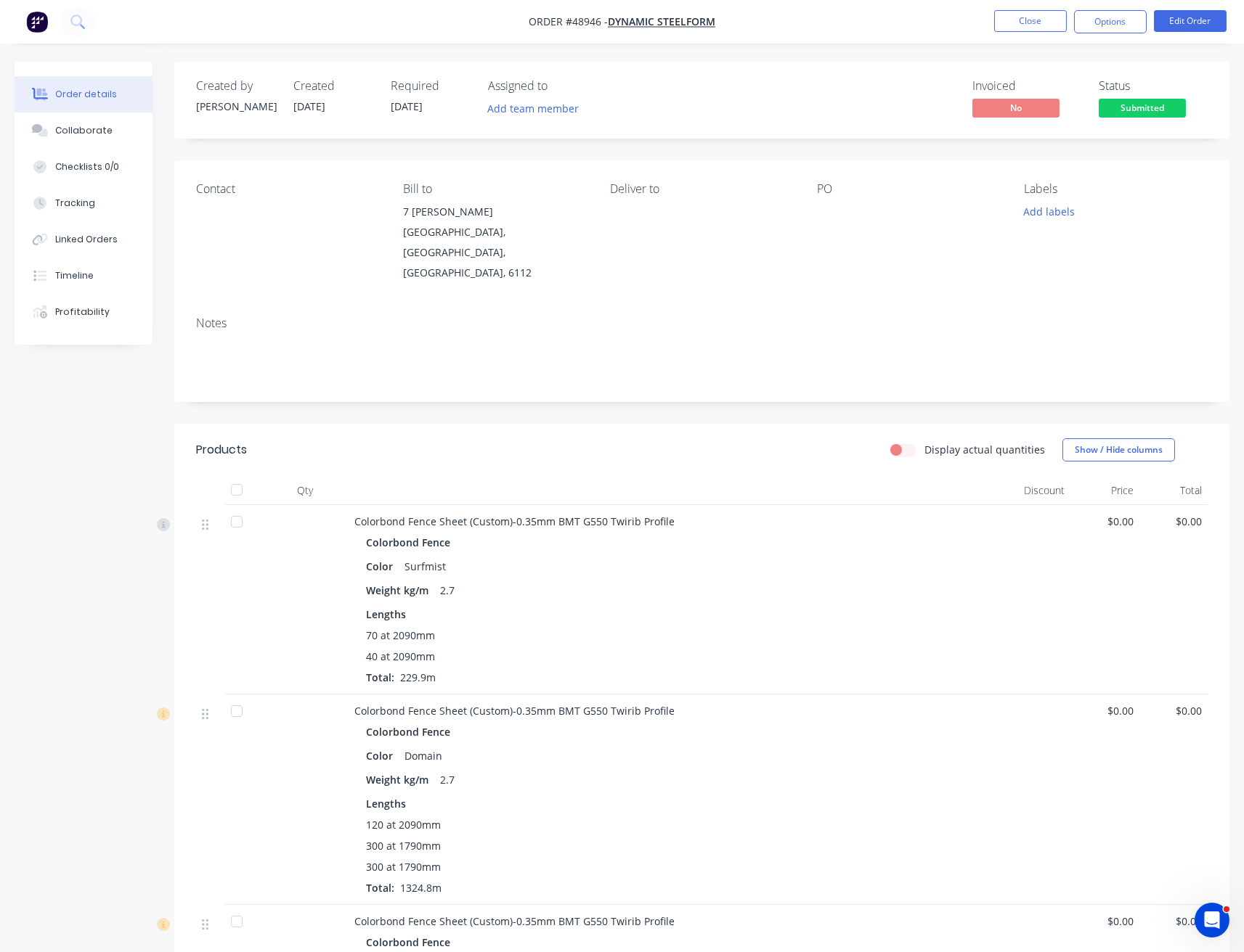
click at [1148, 111] on span "Submitted" at bounding box center [1142, 108] width 87 height 19
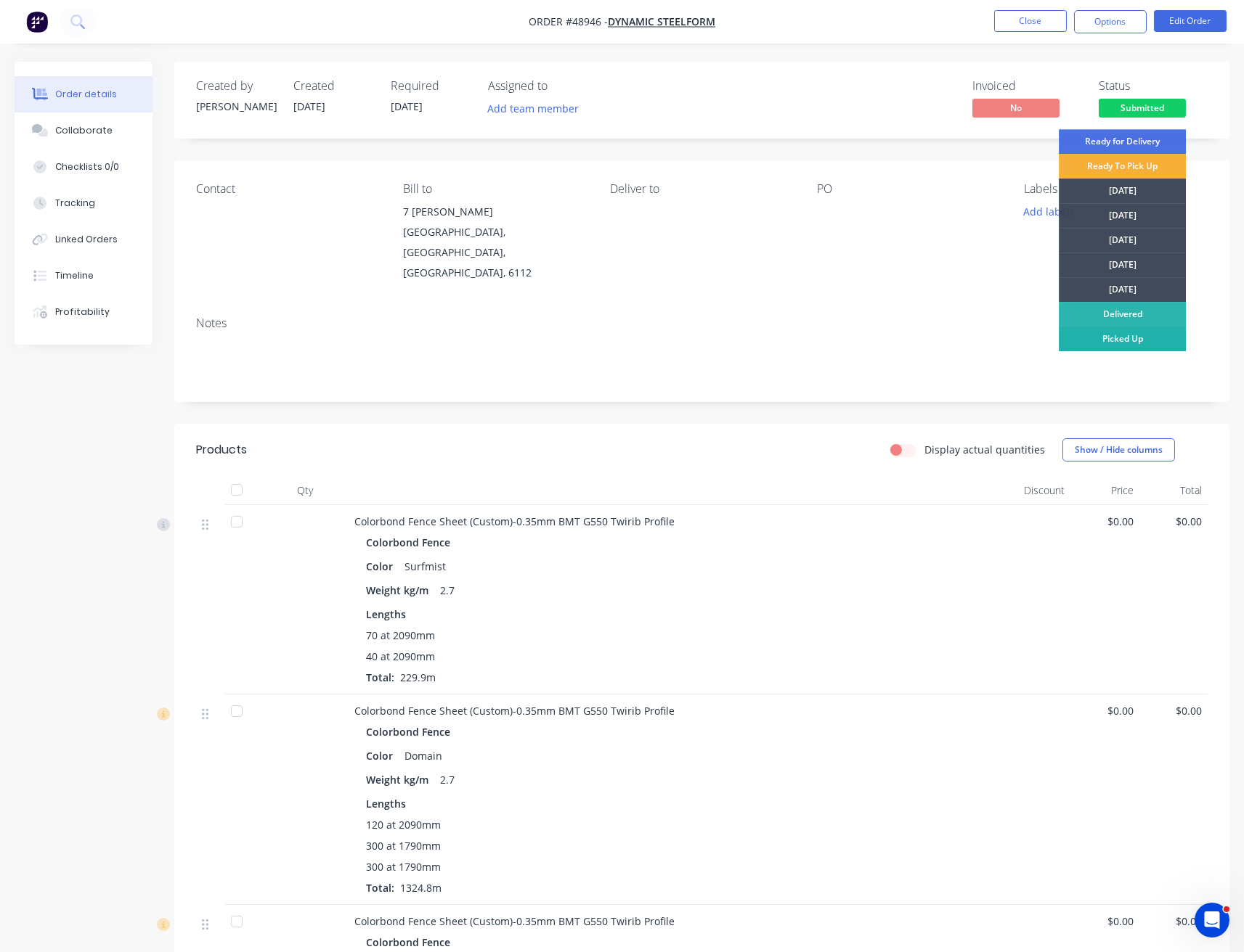
click at [1111, 334] on div "Picked Up" at bounding box center [1122, 339] width 127 height 25
